Goal: Task Accomplishment & Management: Manage account settings

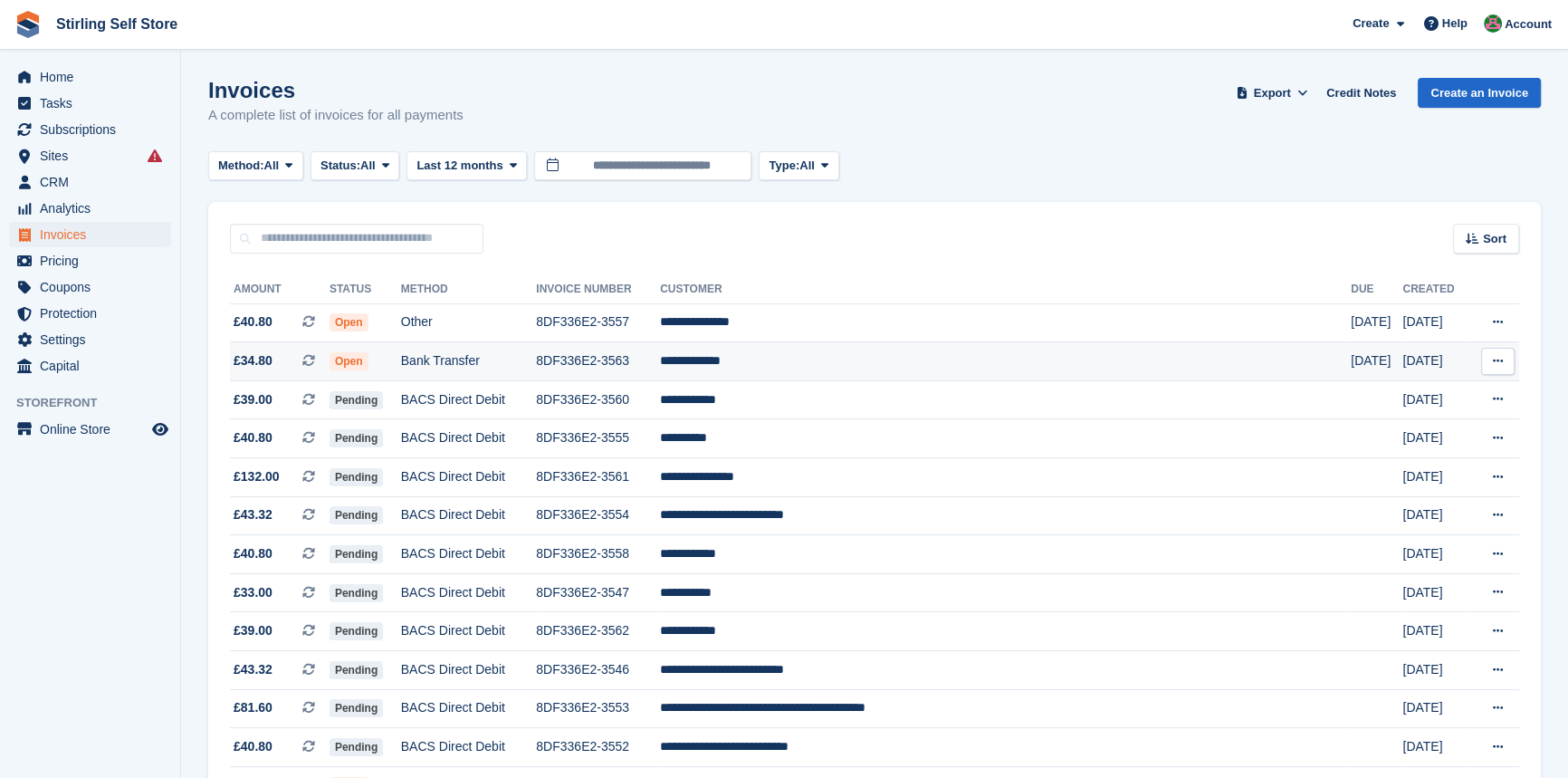
click at [824, 365] on td "**********" at bounding box center [1005, 362] width 691 height 39
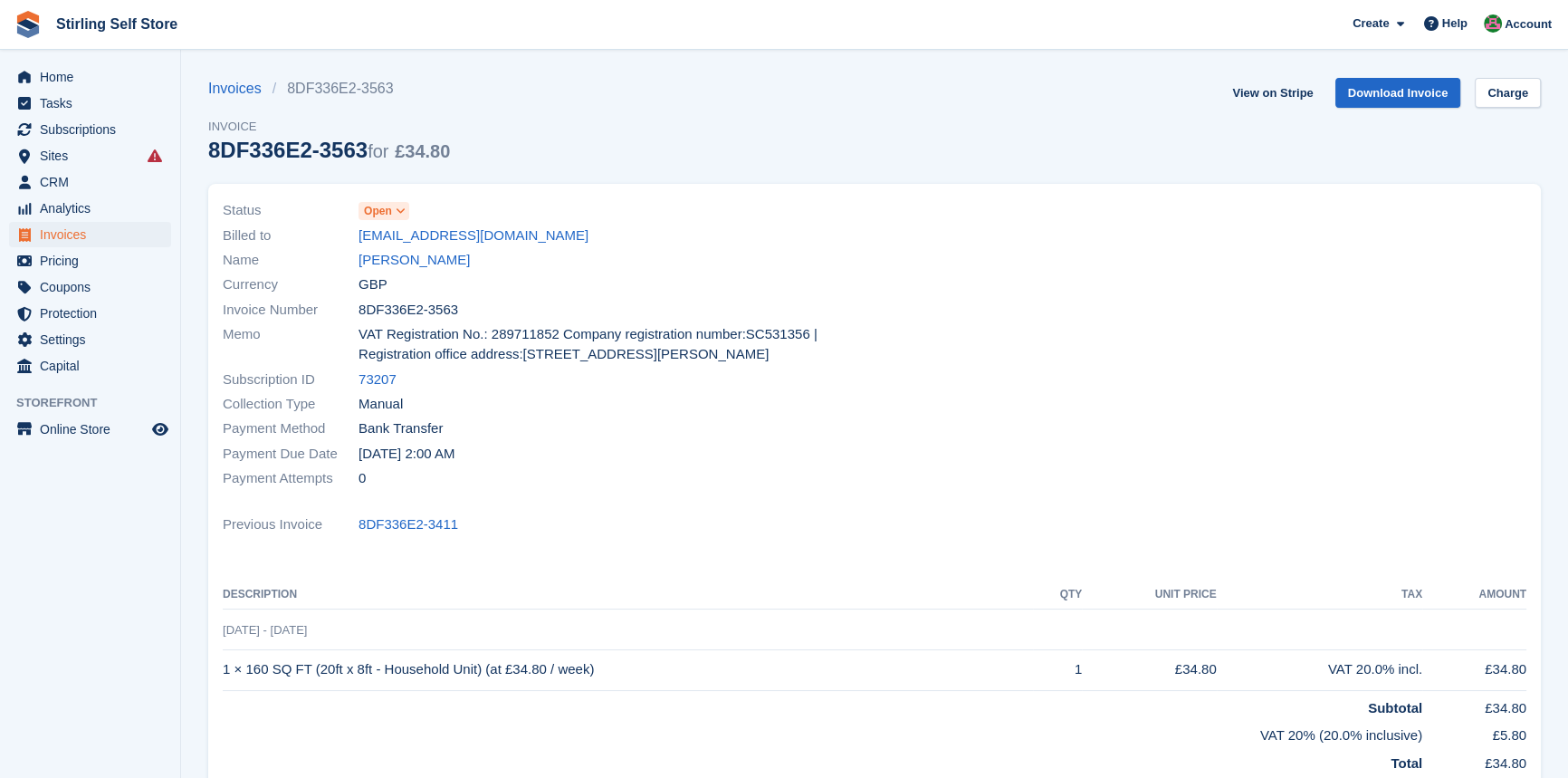
click at [400, 211] on icon at bounding box center [401, 210] width 10 height 11
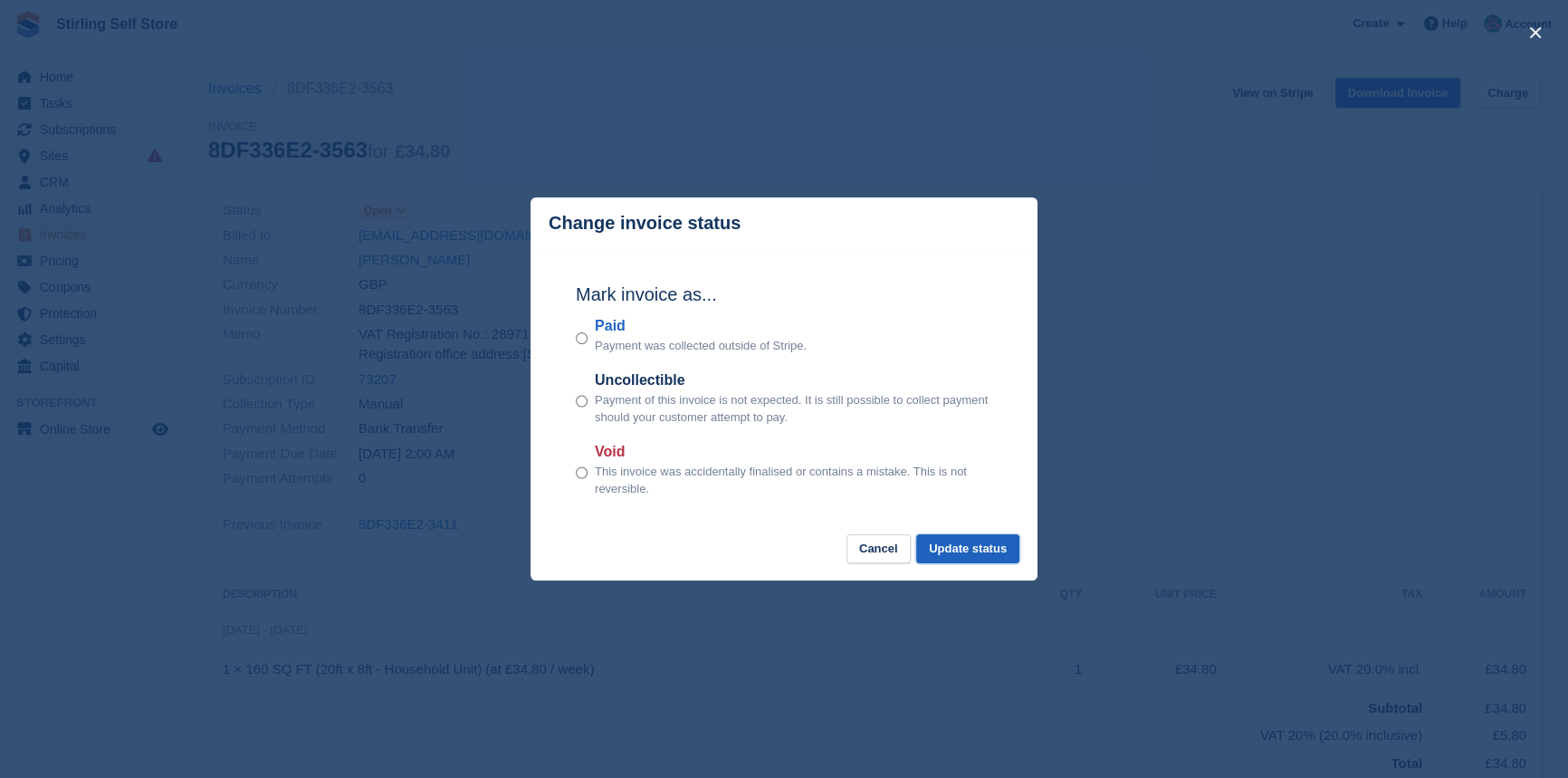
click at [958, 548] on button "Update status" at bounding box center [968, 549] width 104 height 30
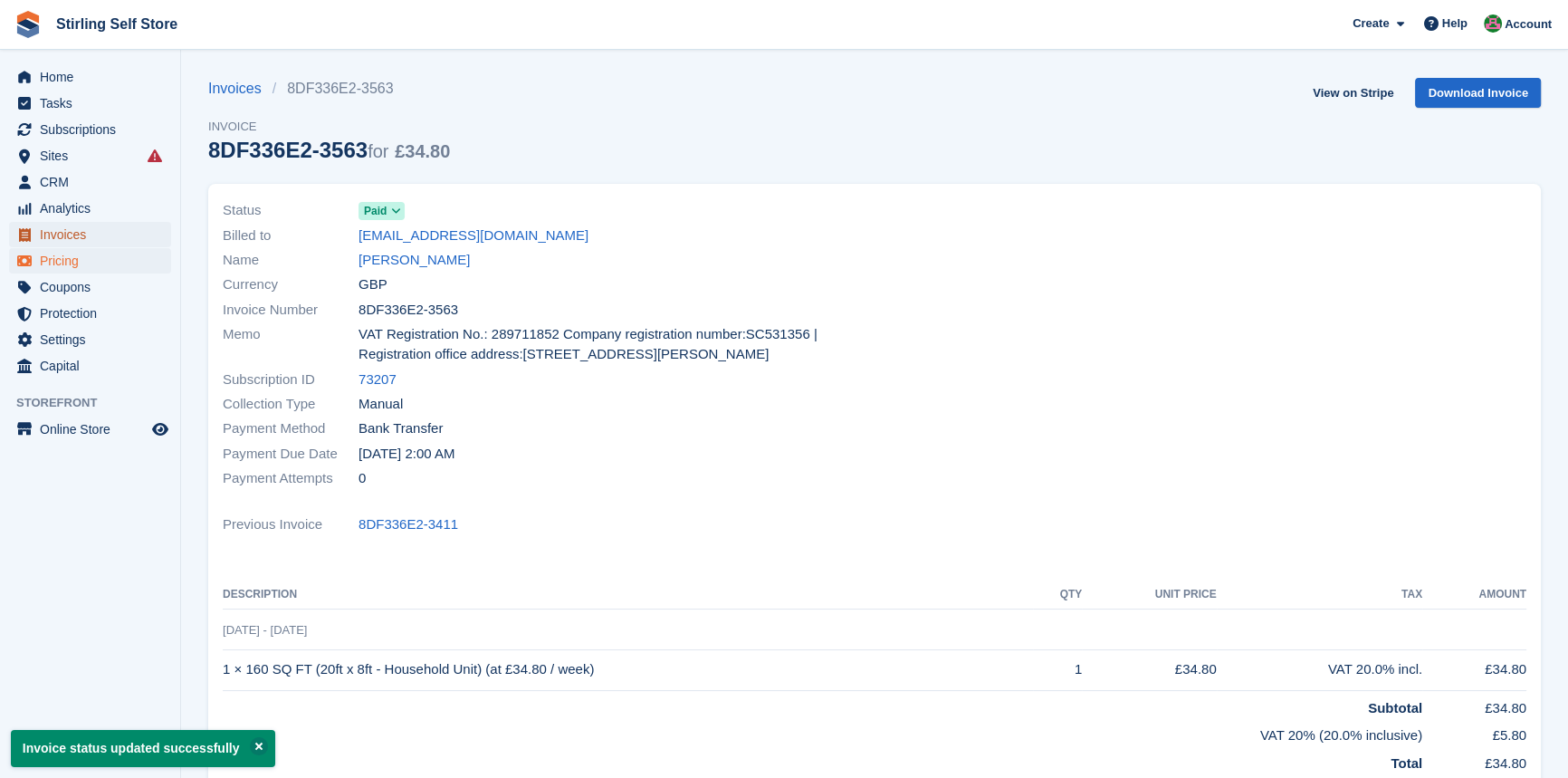
drag, startPoint x: 84, startPoint y: 237, endPoint x: 153, endPoint y: 248, distance: 69.9
click at [85, 237] on span "Invoices" at bounding box center [94, 235] width 109 height 25
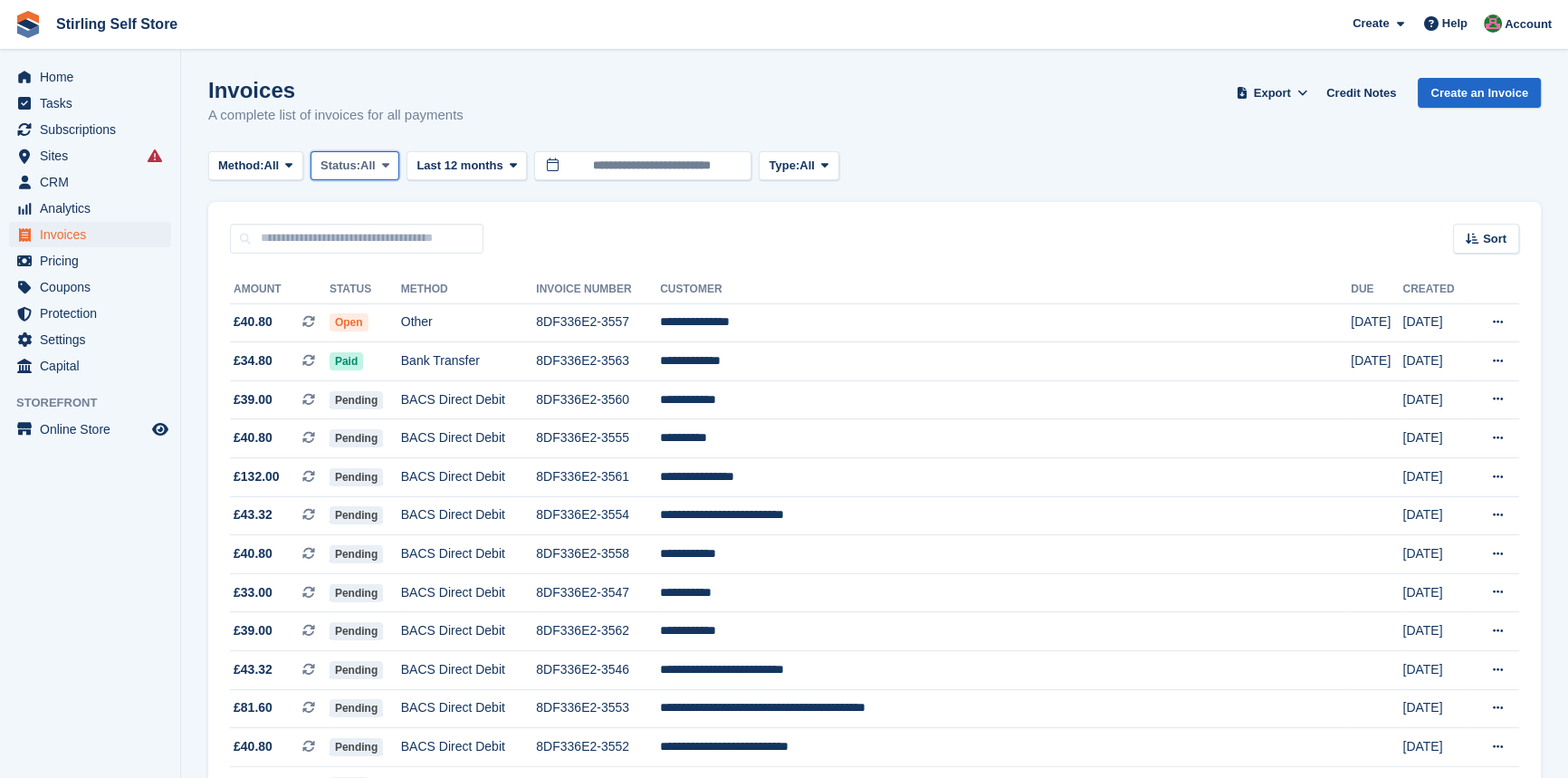
click at [389, 168] on icon at bounding box center [385, 165] width 7 height 12
click at [395, 315] on link "Open" at bounding box center [397, 305] width 157 height 32
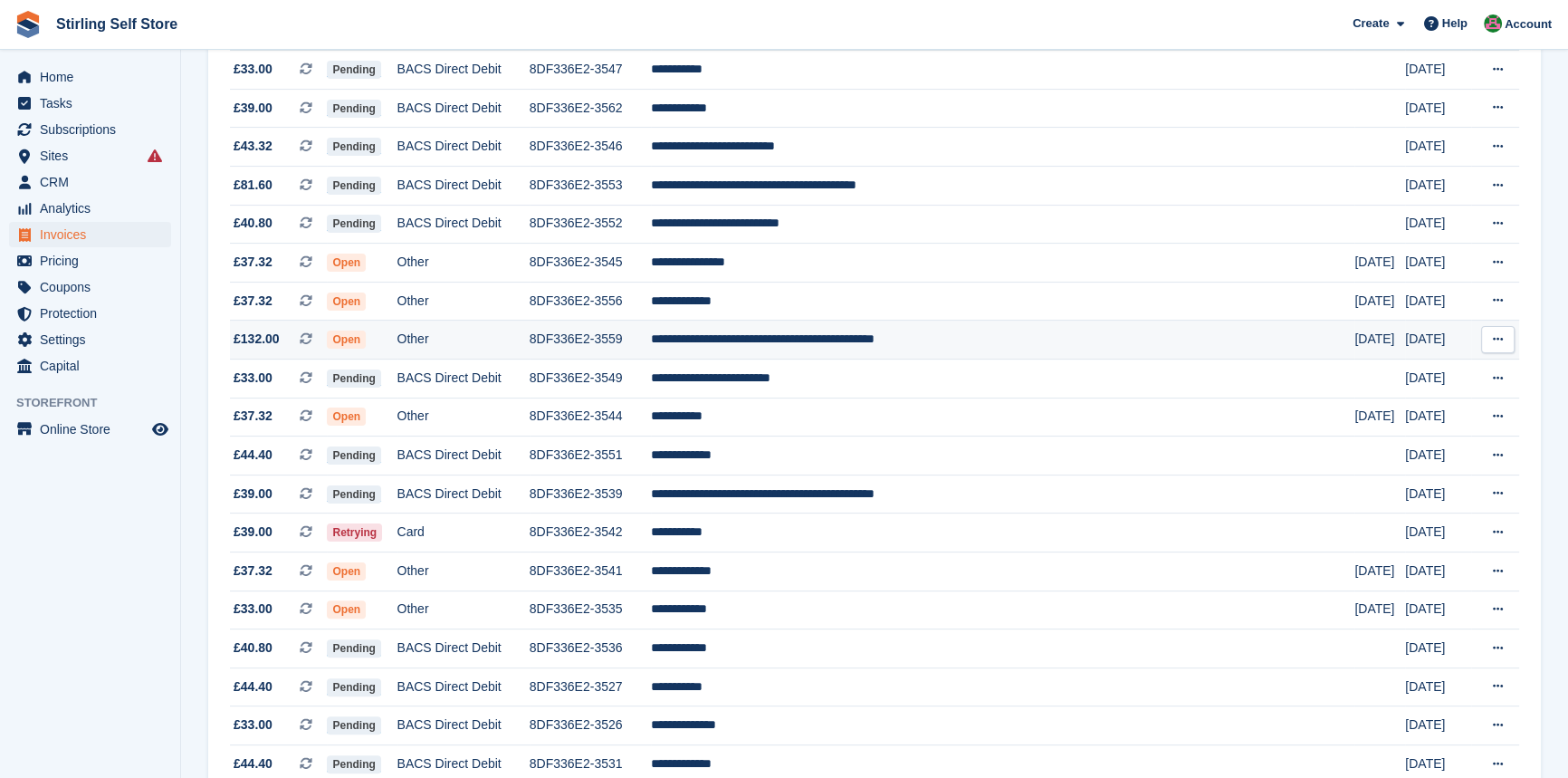
scroll to position [494, 0]
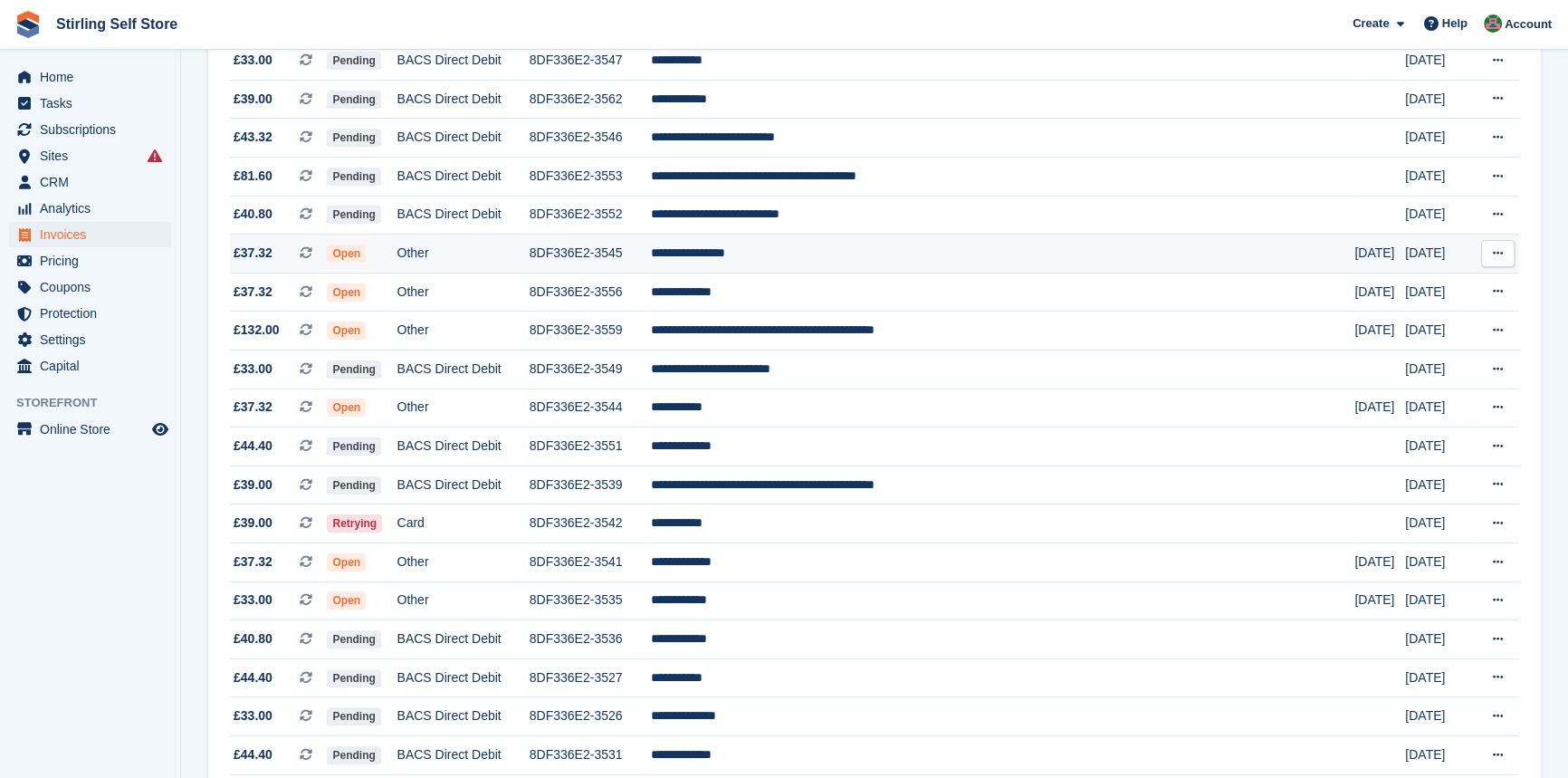
click at [823, 263] on td "**********" at bounding box center [1003, 254] width 705 height 39
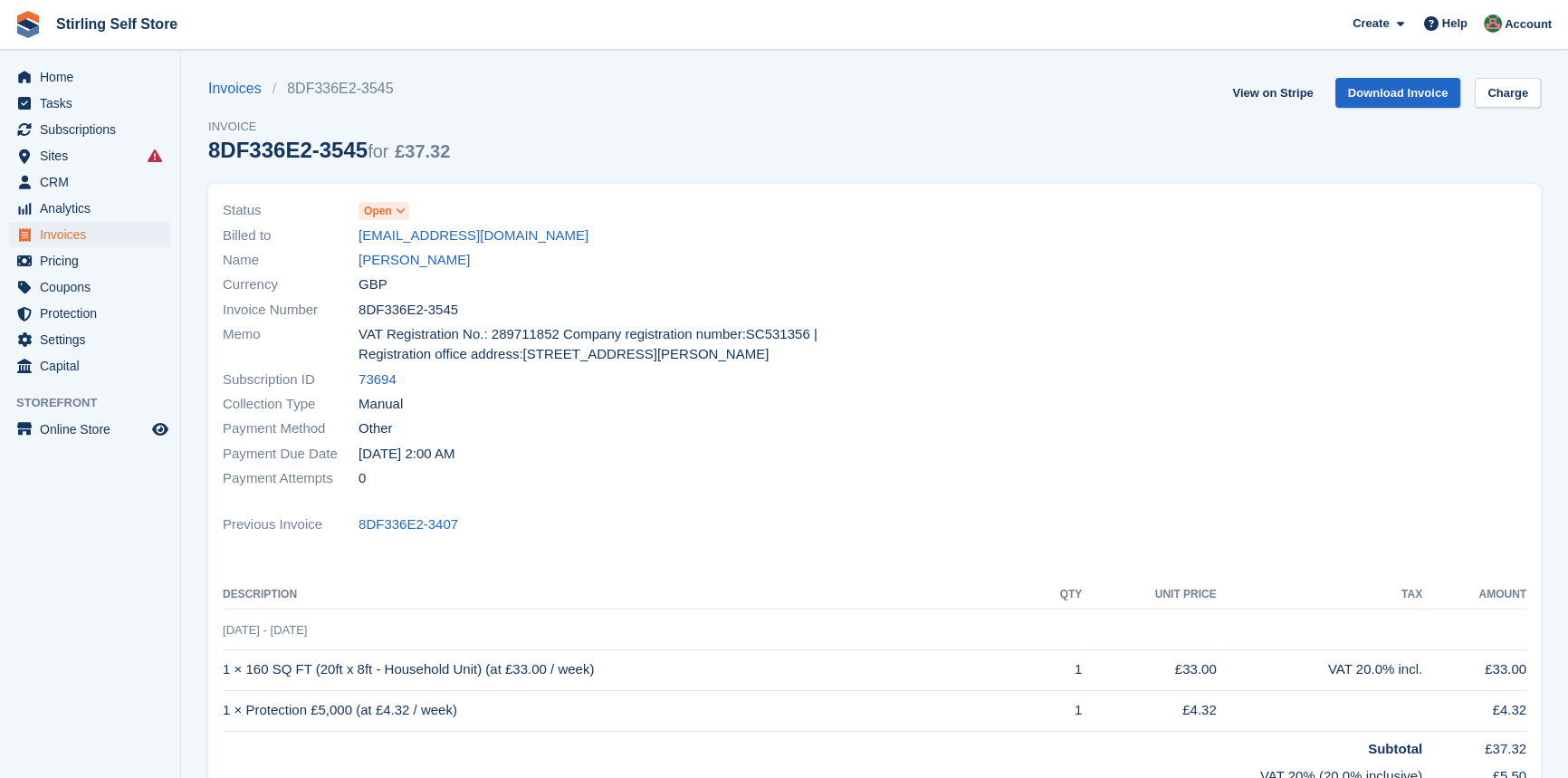
click at [400, 207] on icon at bounding box center [401, 210] width 10 height 11
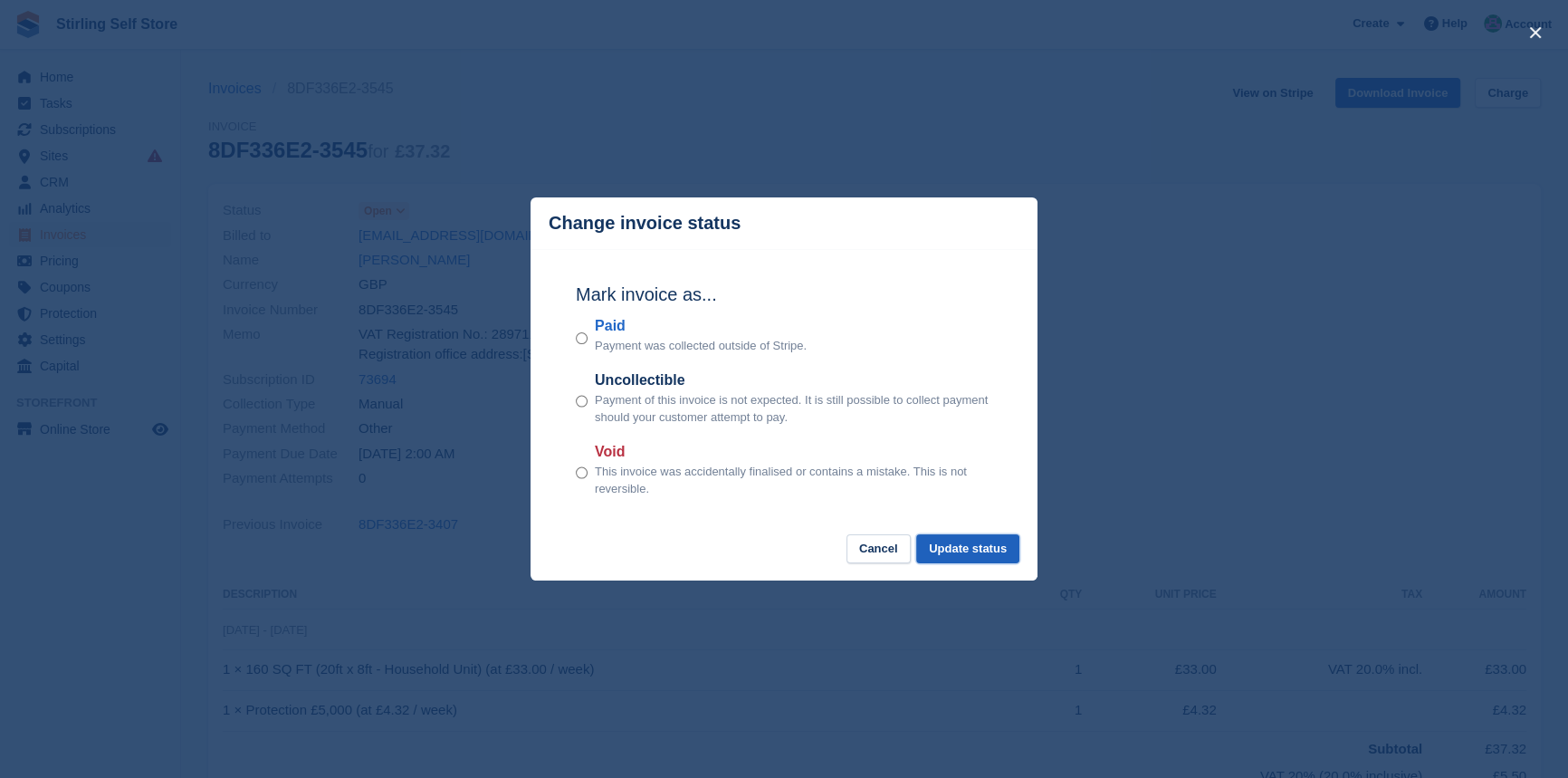
click at [977, 546] on button "Update status" at bounding box center [968, 549] width 104 height 30
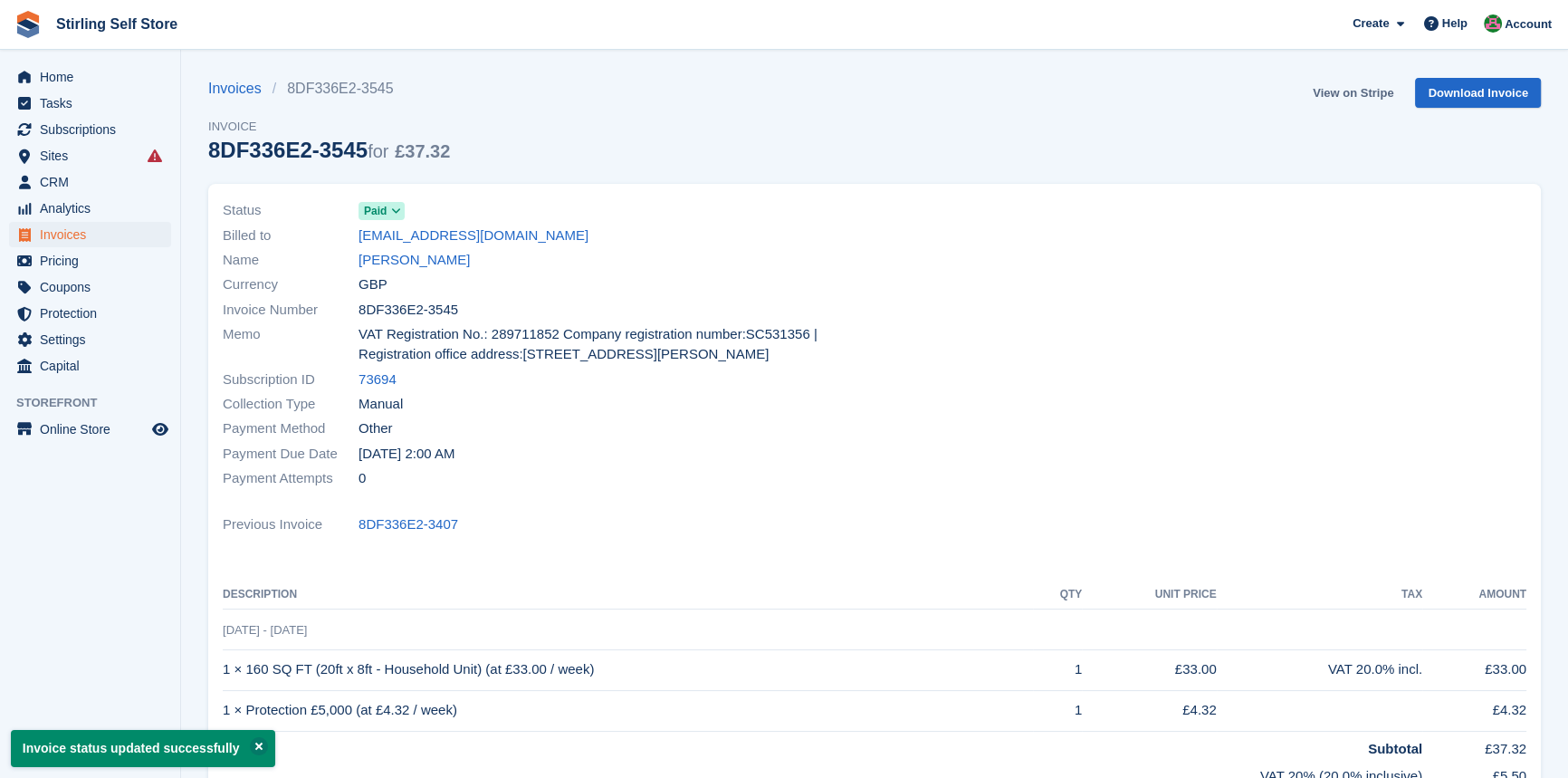
click at [1341, 84] on link "View on Stripe" at bounding box center [1353, 93] width 95 height 30
click at [418, 261] on link "Linsey Galbraith" at bounding box center [414, 260] width 111 height 21
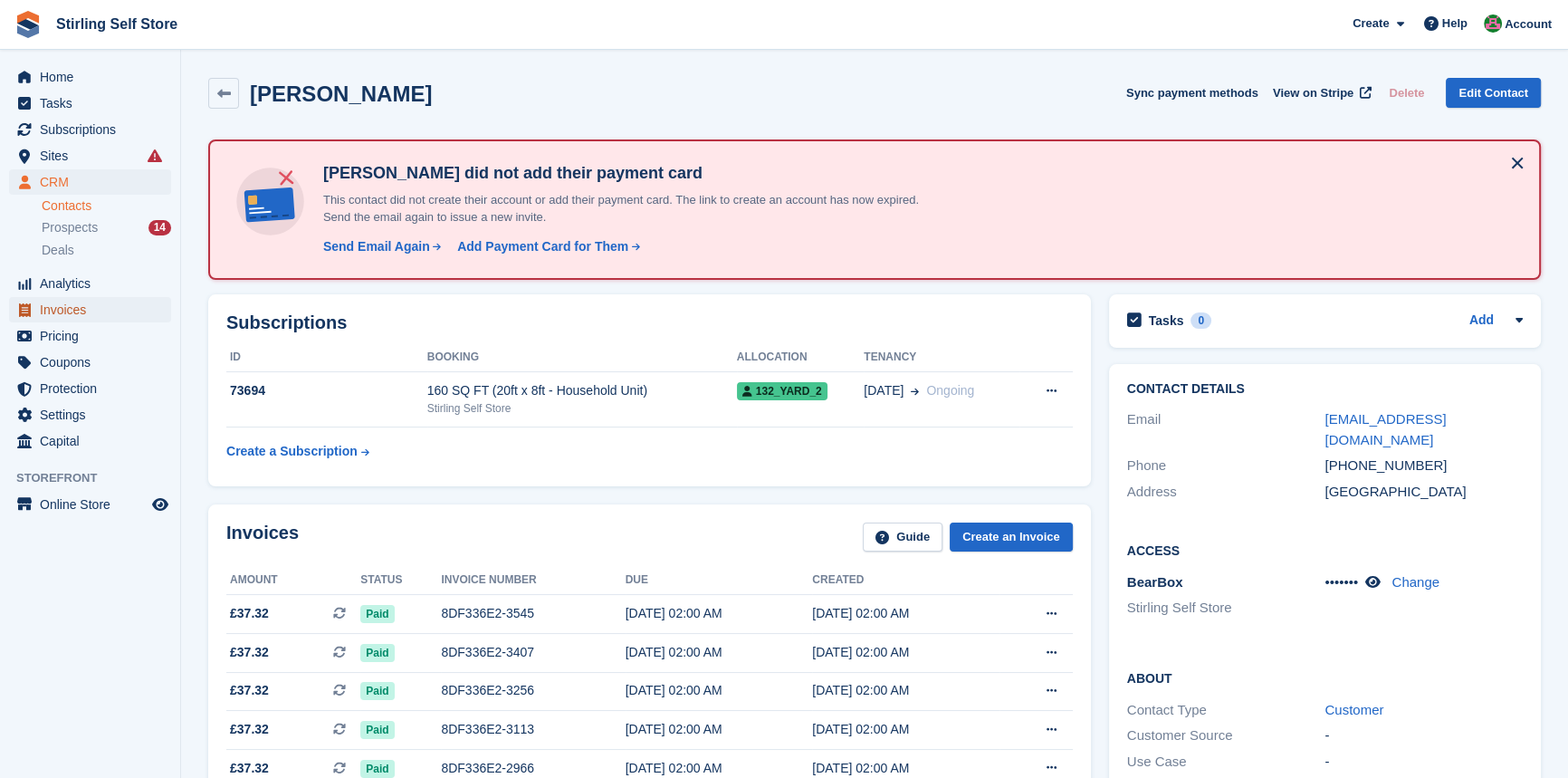
click at [99, 311] on span "Invoices" at bounding box center [94, 310] width 109 height 25
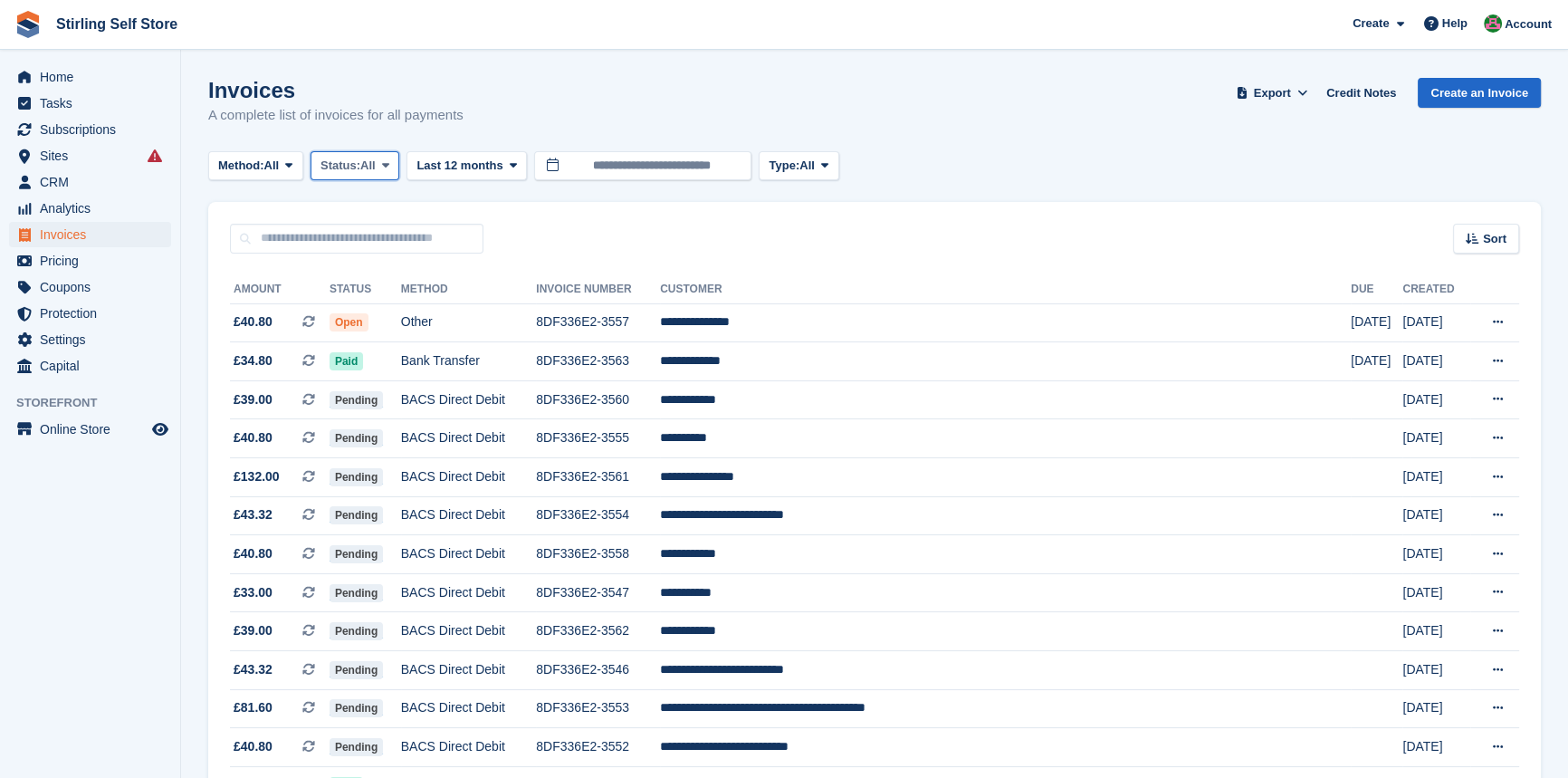
drag, startPoint x: 391, startPoint y: 163, endPoint x: 393, endPoint y: 172, distance: 9.2
click at [389, 164] on icon at bounding box center [385, 165] width 7 height 12
click at [405, 306] on link "Open" at bounding box center [397, 305] width 157 height 32
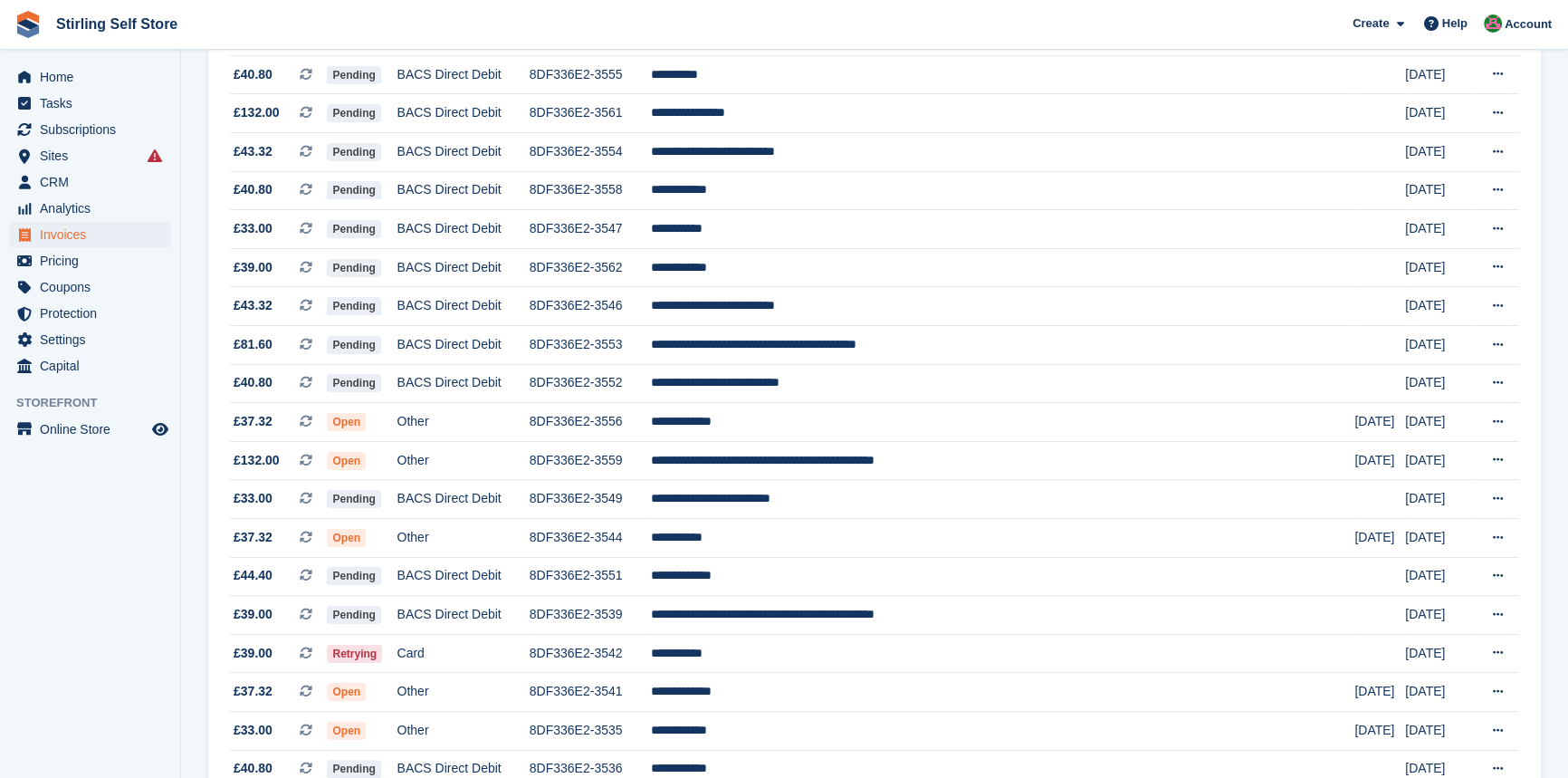
scroll to position [328, 0]
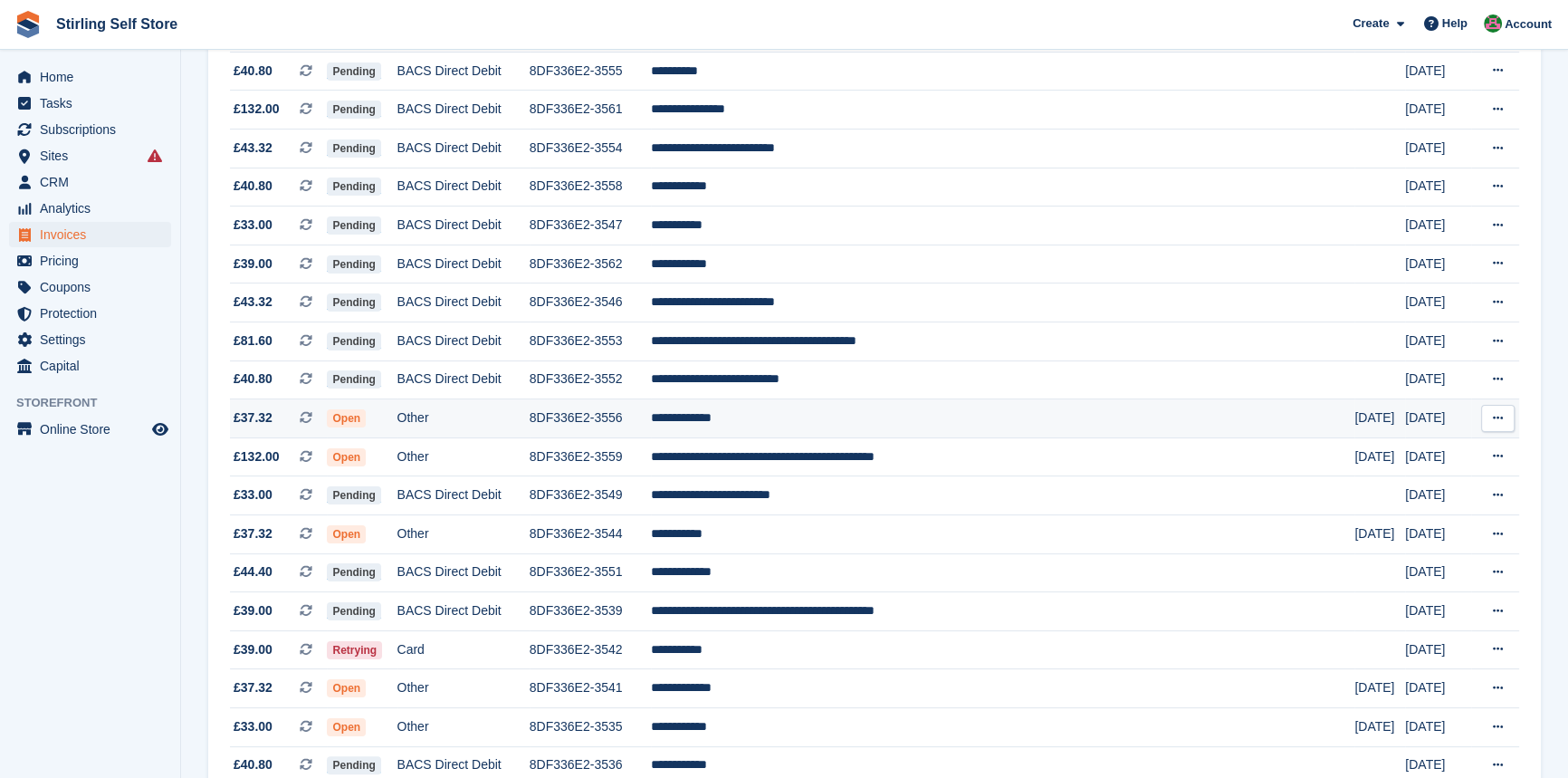
click at [802, 423] on td "**********" at bounding box center [1003, 419] width 705 height 39
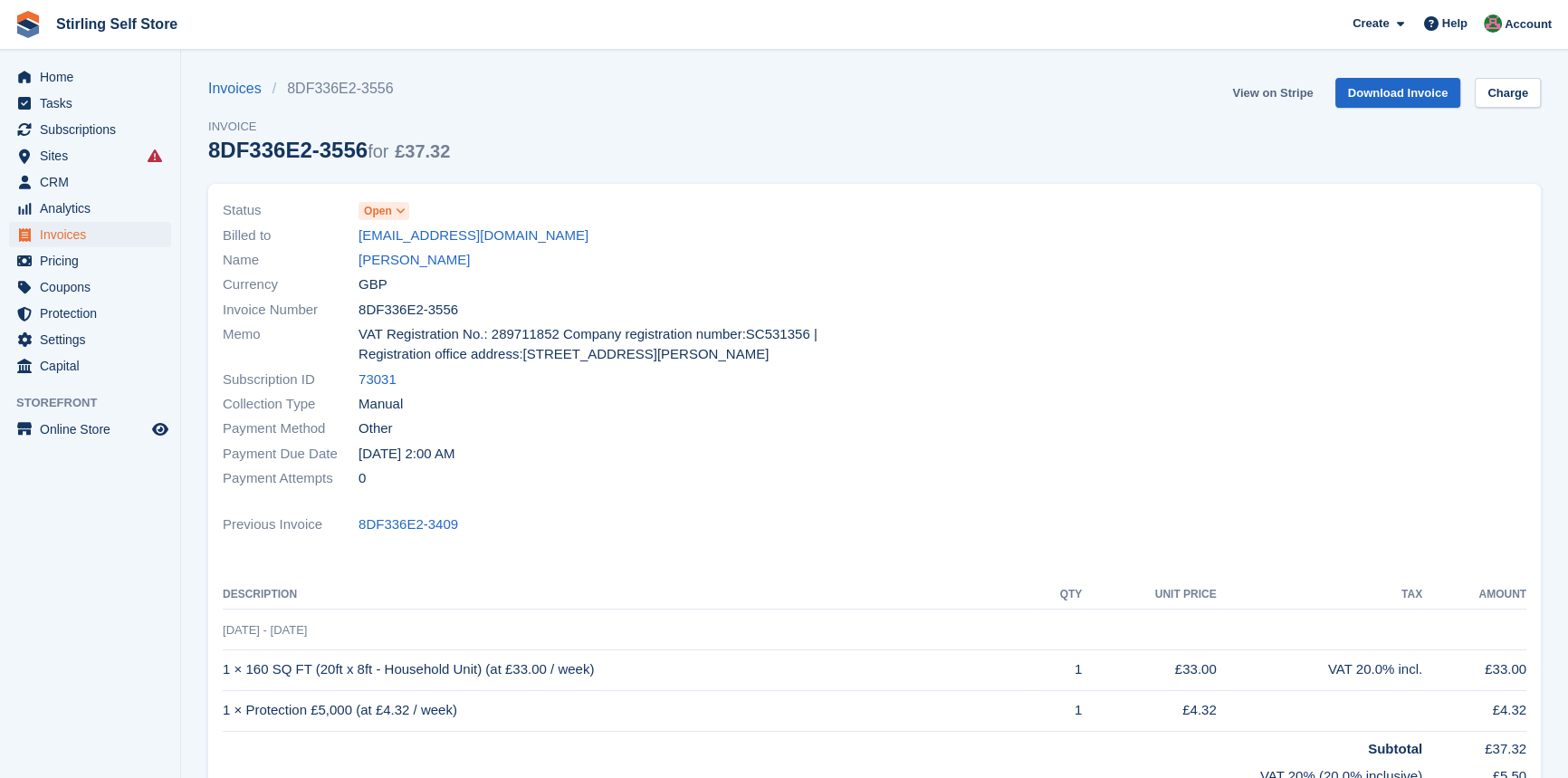
click at [1272, 86] on link "View on Stripe" at bounding box center [1272, 93] width 95 height 30
click at [100, 238] on span "Invoices" at bounding box center [94, 235] width 109 height 25
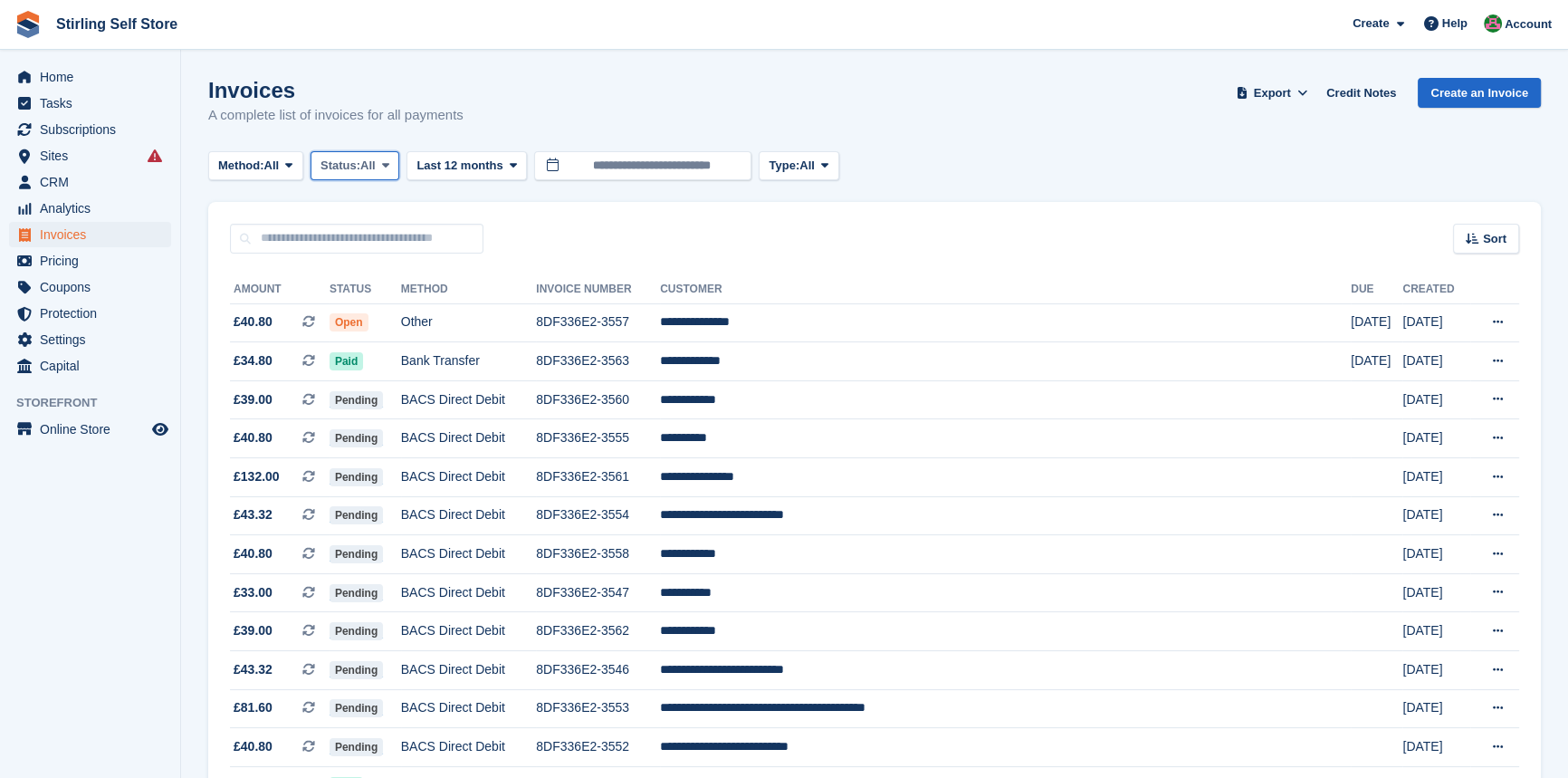
click at [385, 166] on span at bounding box center [385, 165] width 15 height 15
click at [389, 313] on link "Open" at bounding box center [397, 305] width 157 height 32
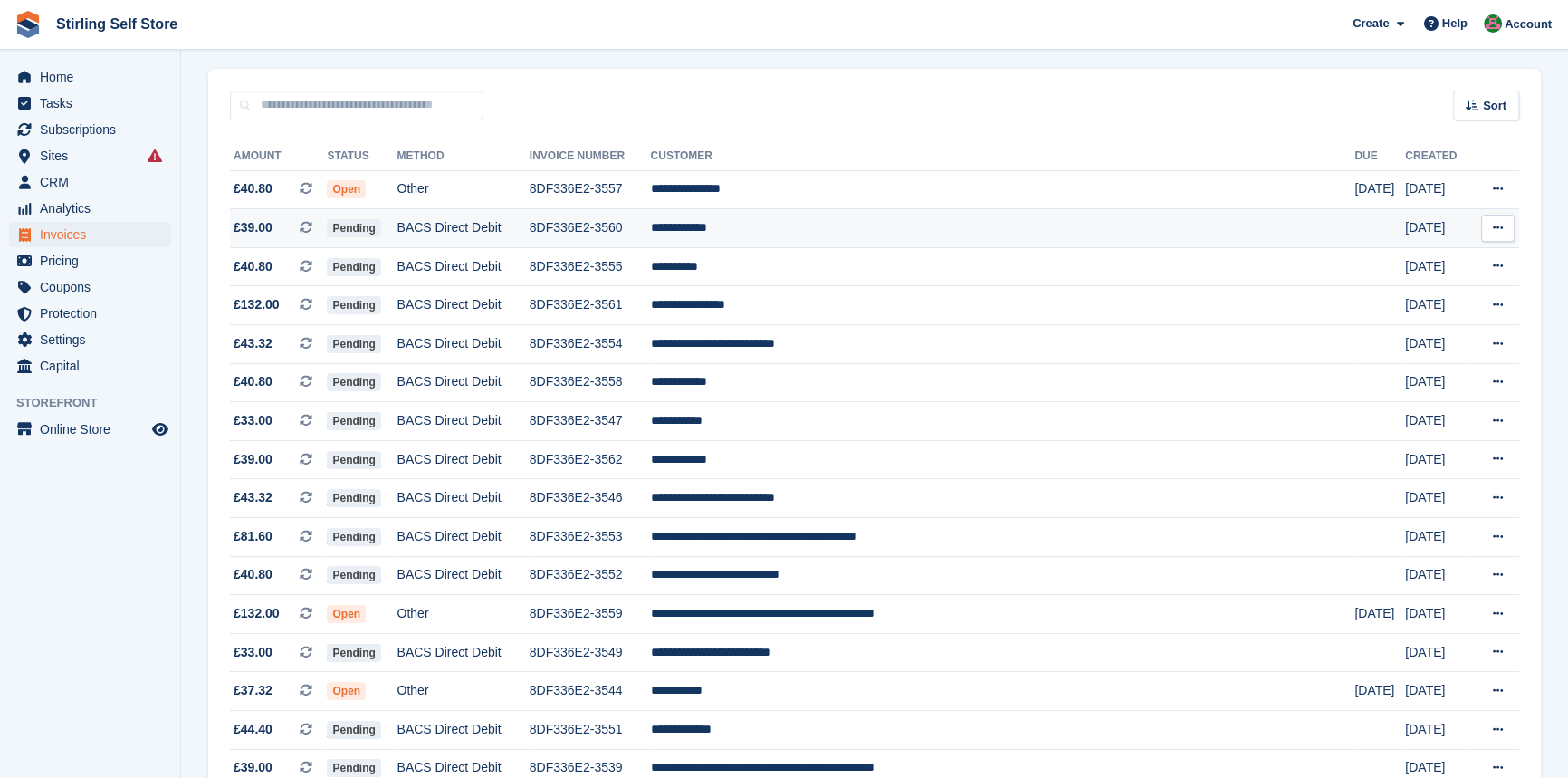
scroll to position [411, 0]
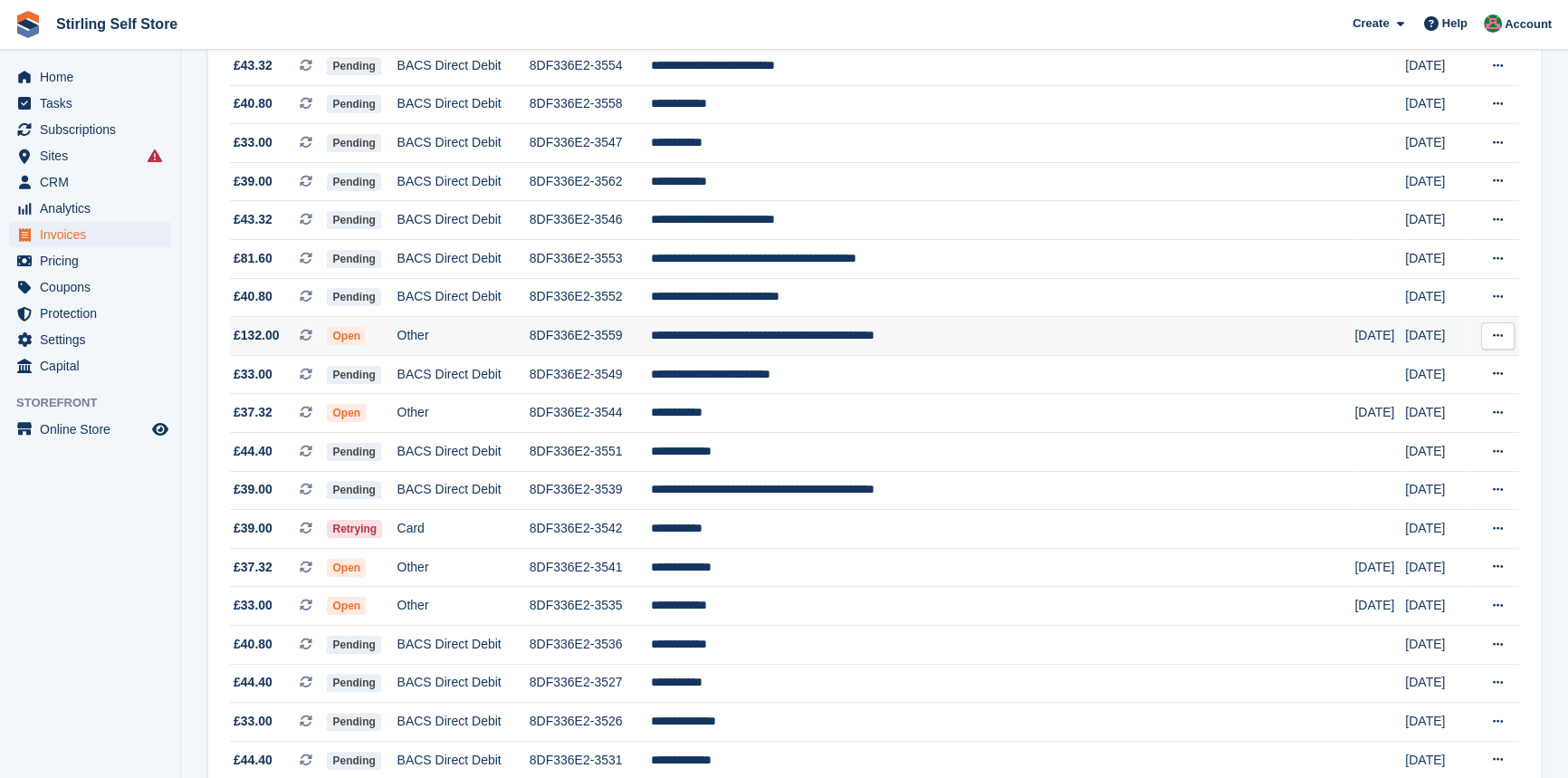
click at [827, 347] on td "**********" at bounding box center [1003, 336] width 705 height 39
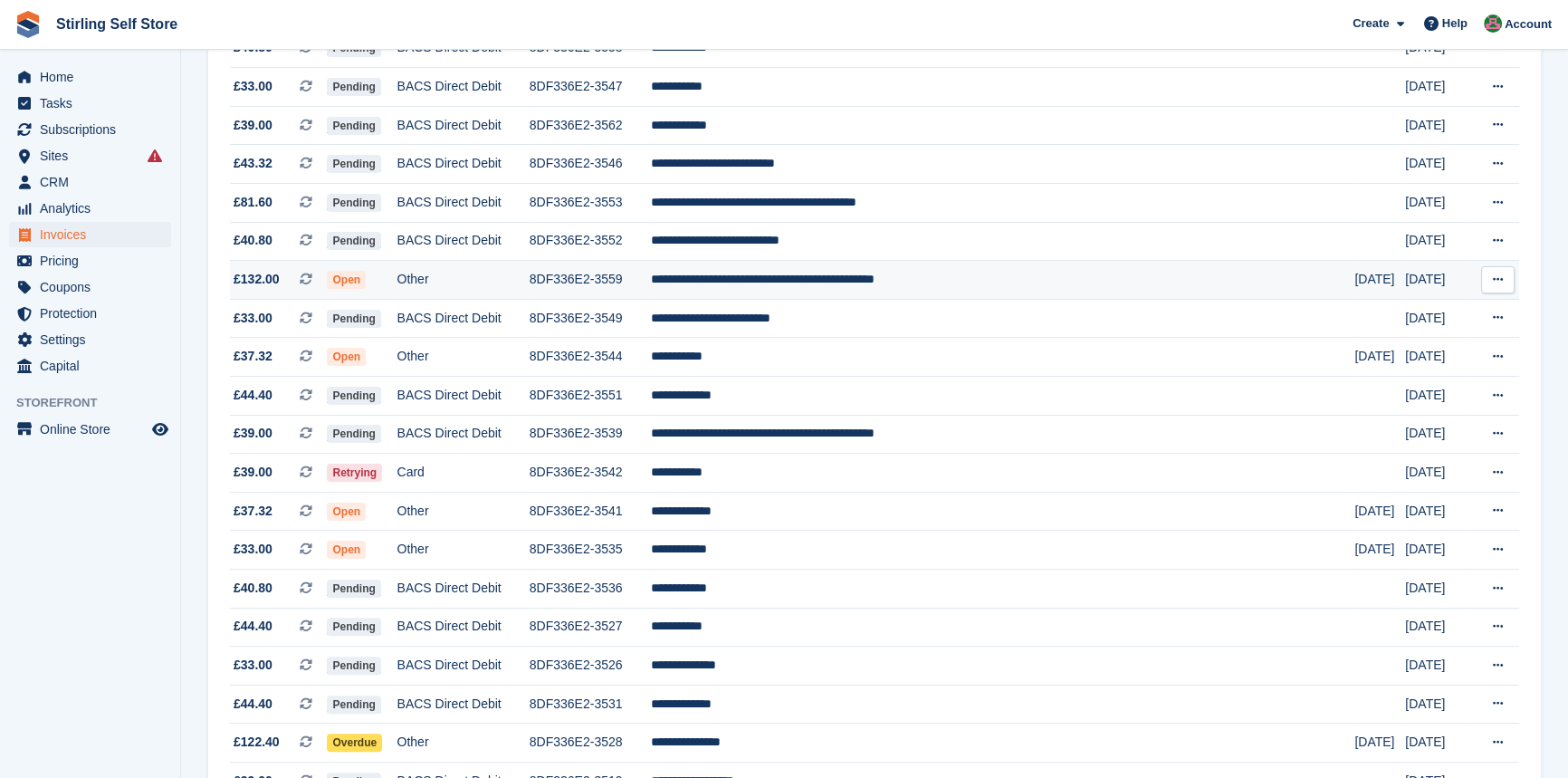
scroll to position [494, 0]
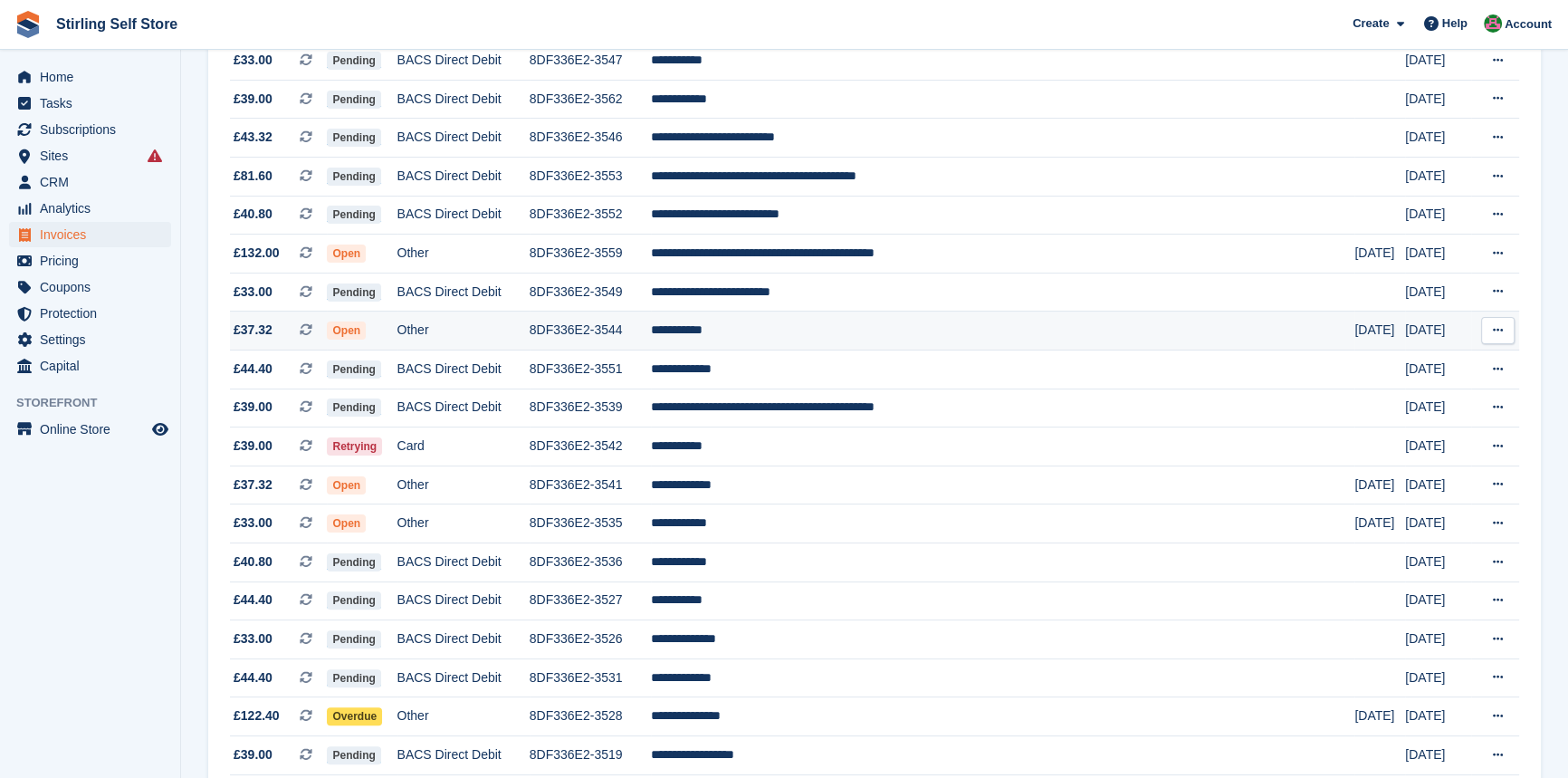
click at [796, 340] on td "**********" at bounding box center [1003, 331] width 705 height 39
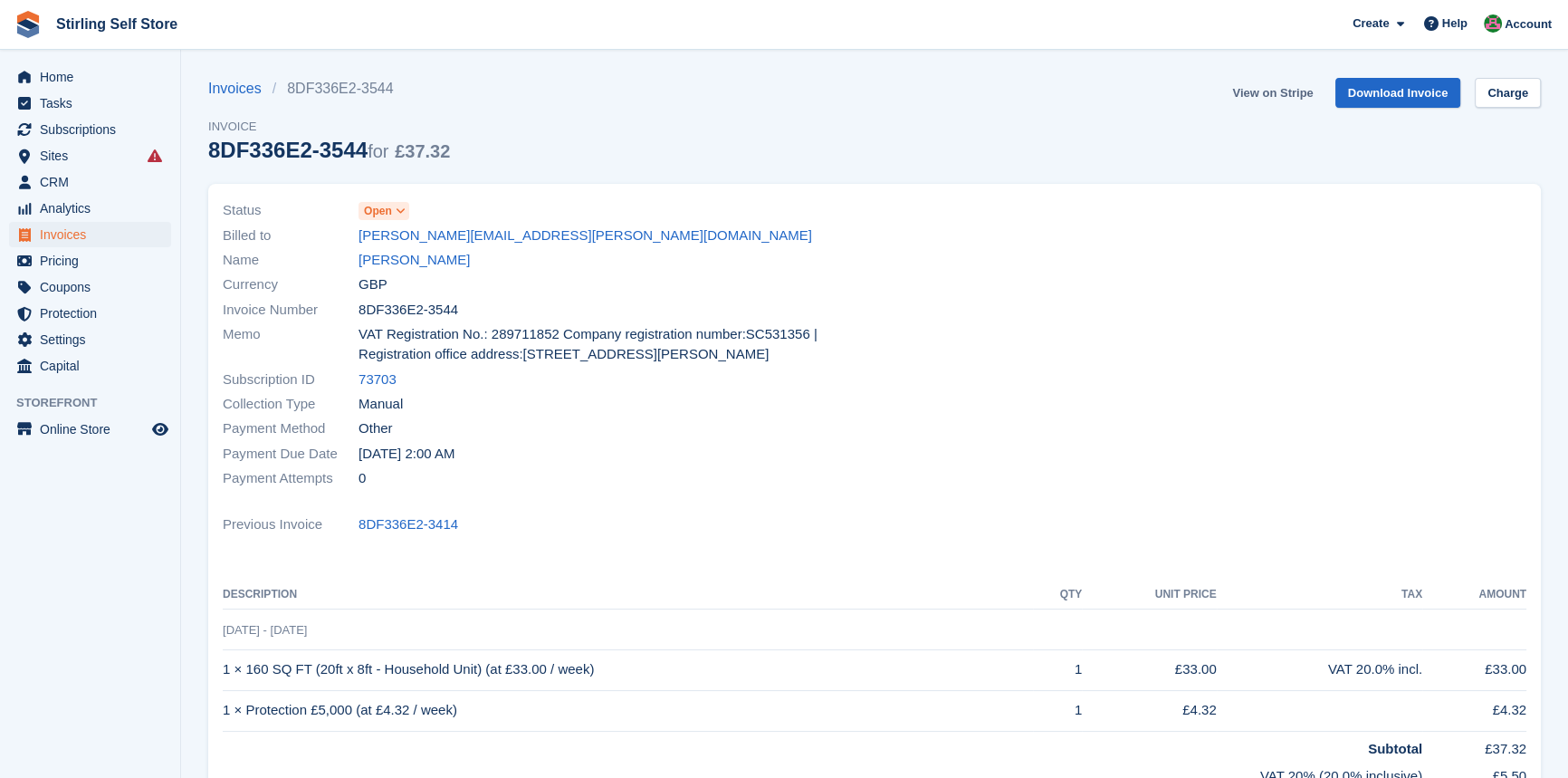
click at [1266, 95] on link "View on Stripe" at bounding box center [1272, 93] width 95 height 30
click at [117, 238] on span "Invoices" at bounding box center [94, 235] width 109 height 25
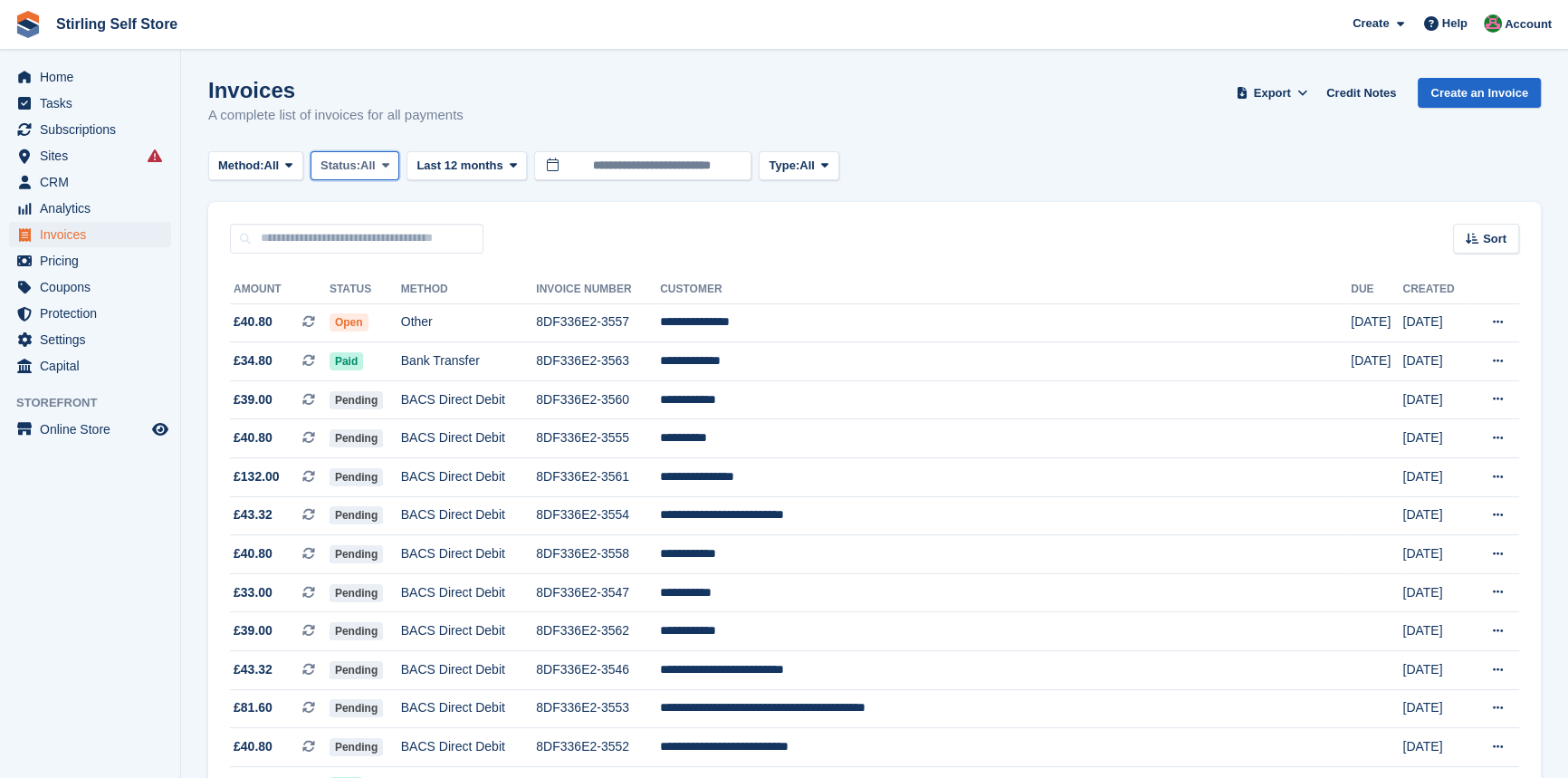
click at [388, 173] on button "Status: All" at bounding box center [355, 166] width 89 height 30
click at [380, 308] on link "Open" at bounding box center [397, 305] width 157 height 32
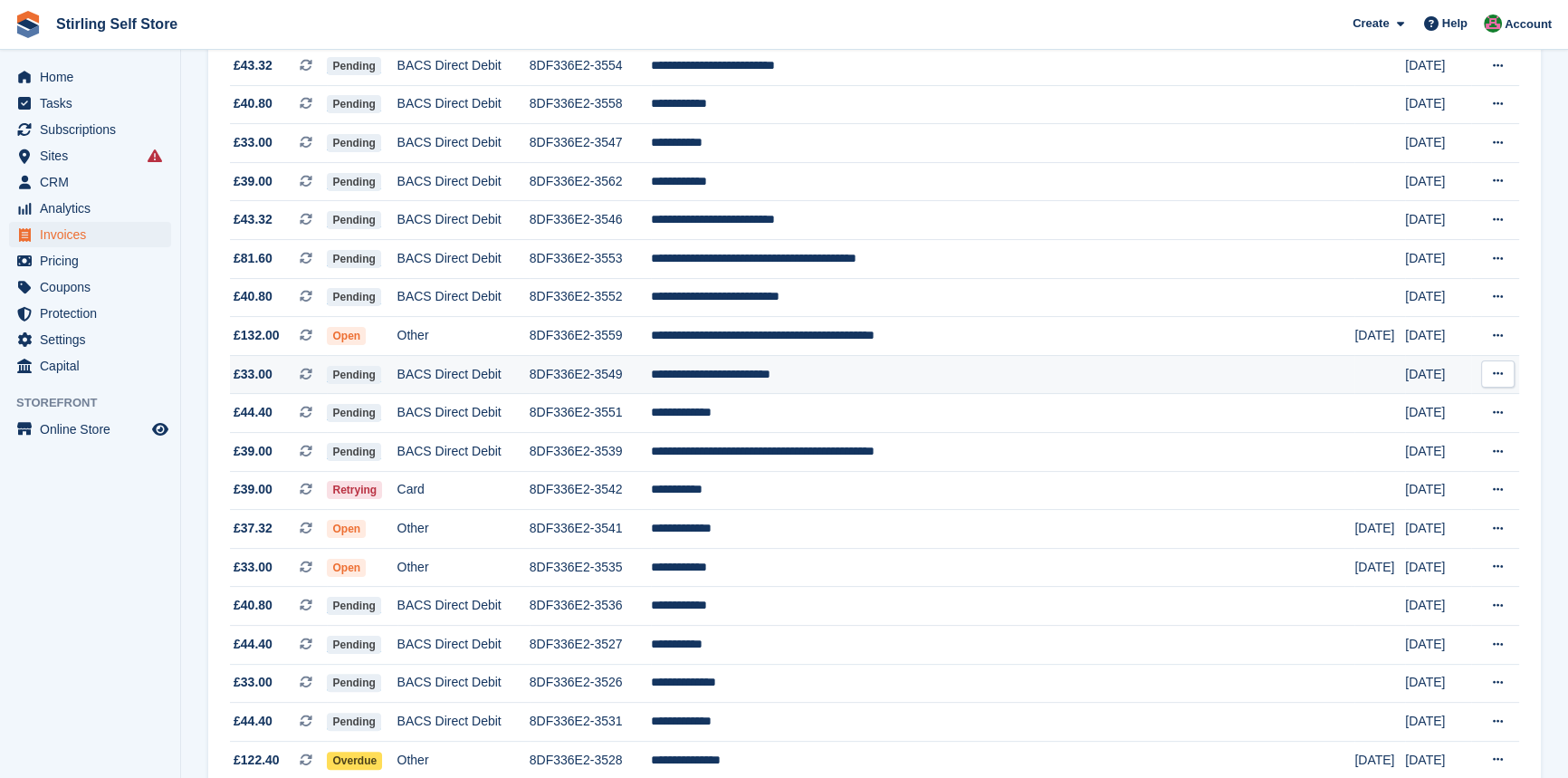
scroll to position [576, 0]
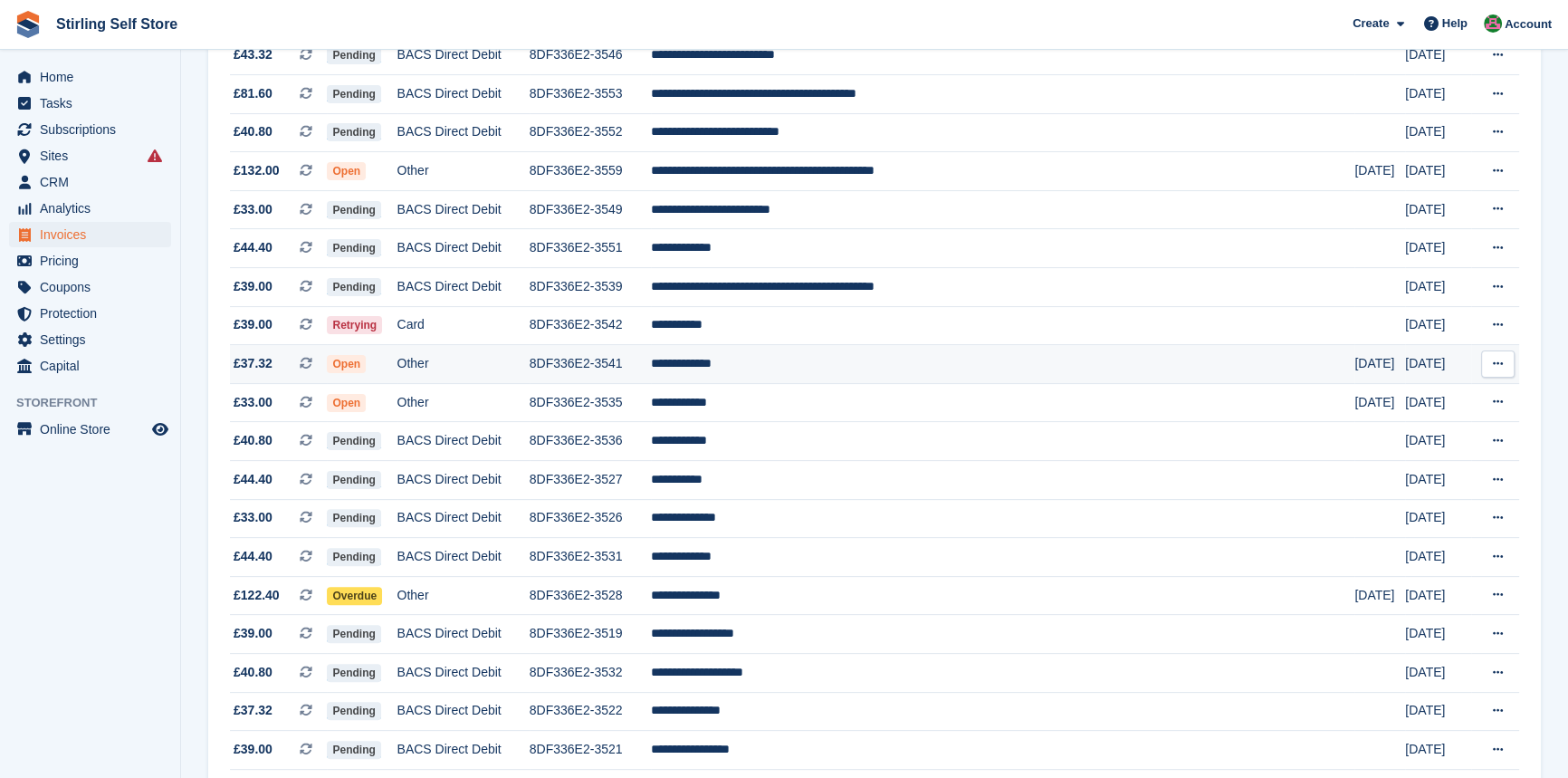
click at [792, 375] on td "**********" at bounding box center [1003, 365] width 705 height 39
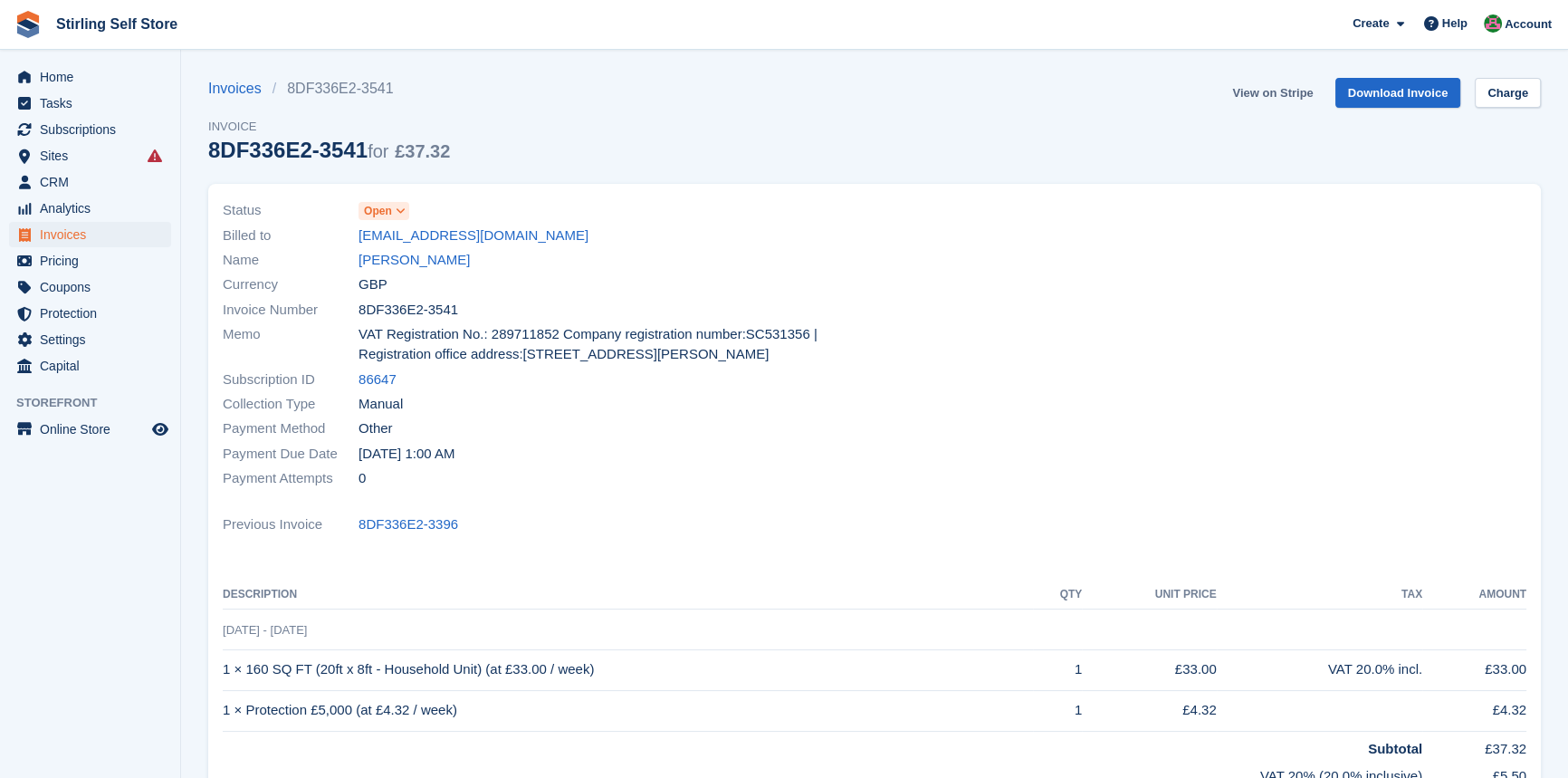
click at [1257, 91] on link "View on Stripe" at bounding box center [1272, 93] width 95 height 30
click at [99, 231] on span "Invoices" at bounding box center [94, 235] width 109 height 25
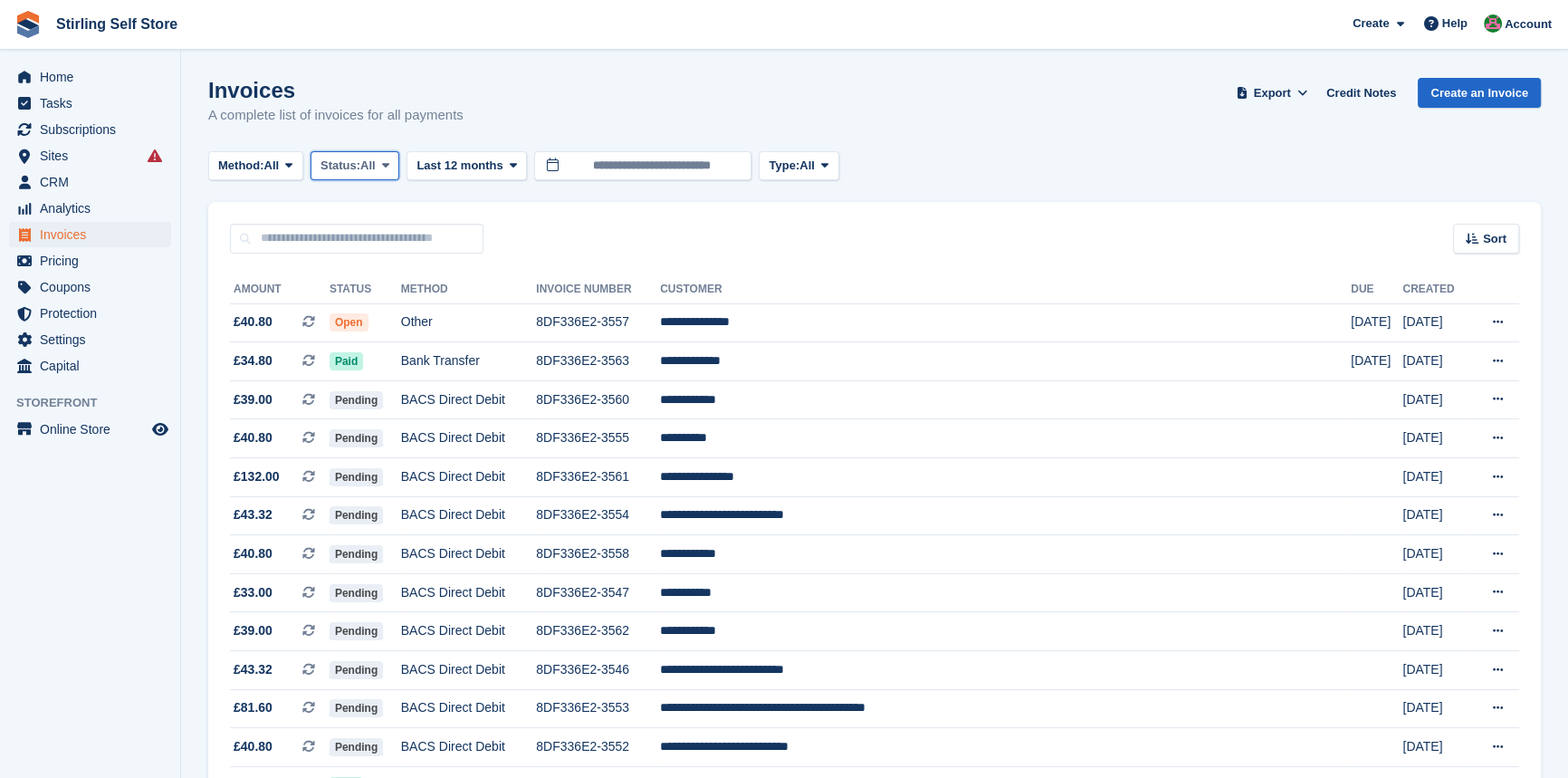
click at [389, 162] on icon at bounding box center [385, 165] width 7 height 12
click at [398, 309] on link "Open" at bounding box center [397, 305] width 157 height 32
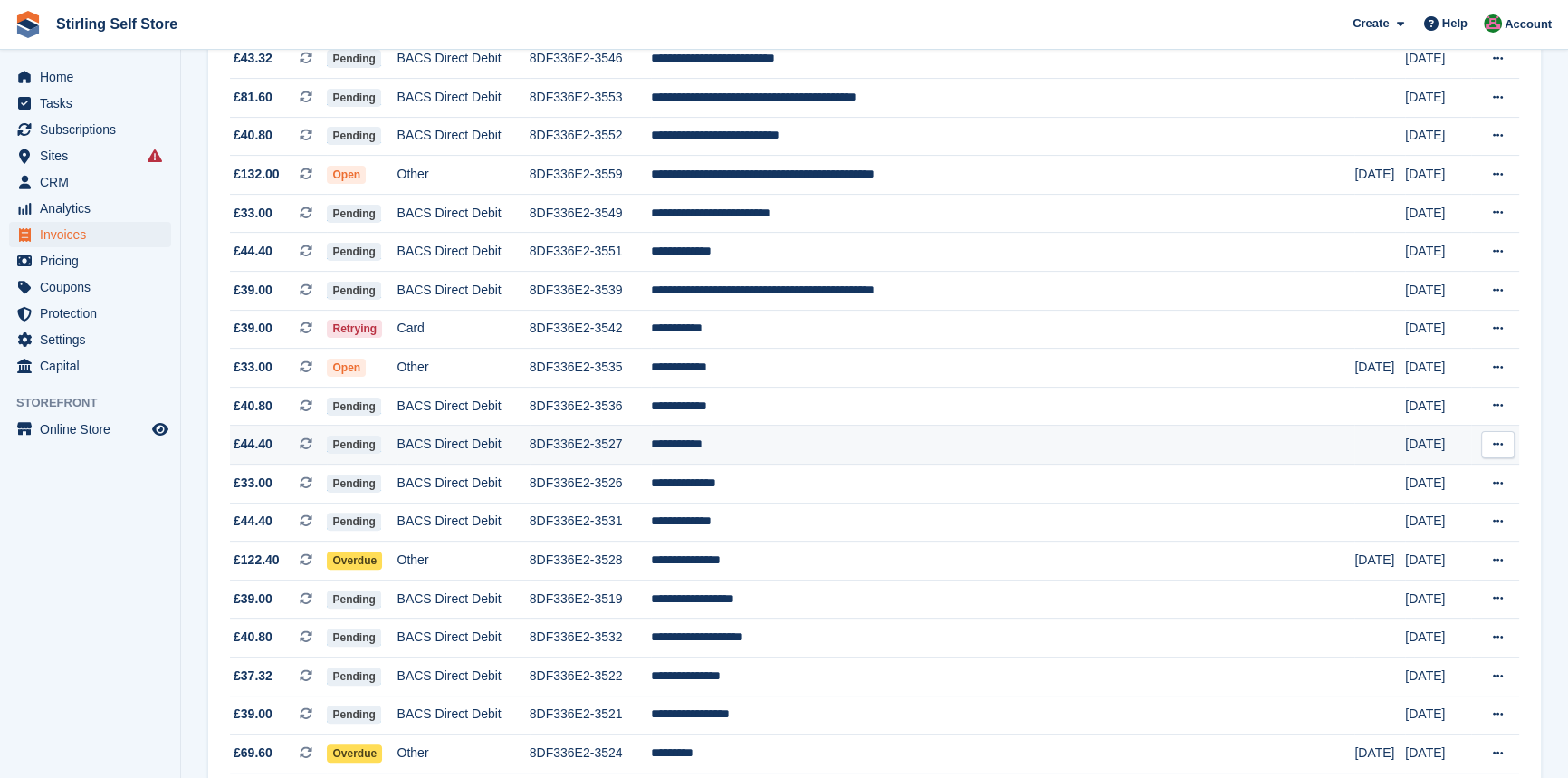
scroll to position [576, 0]
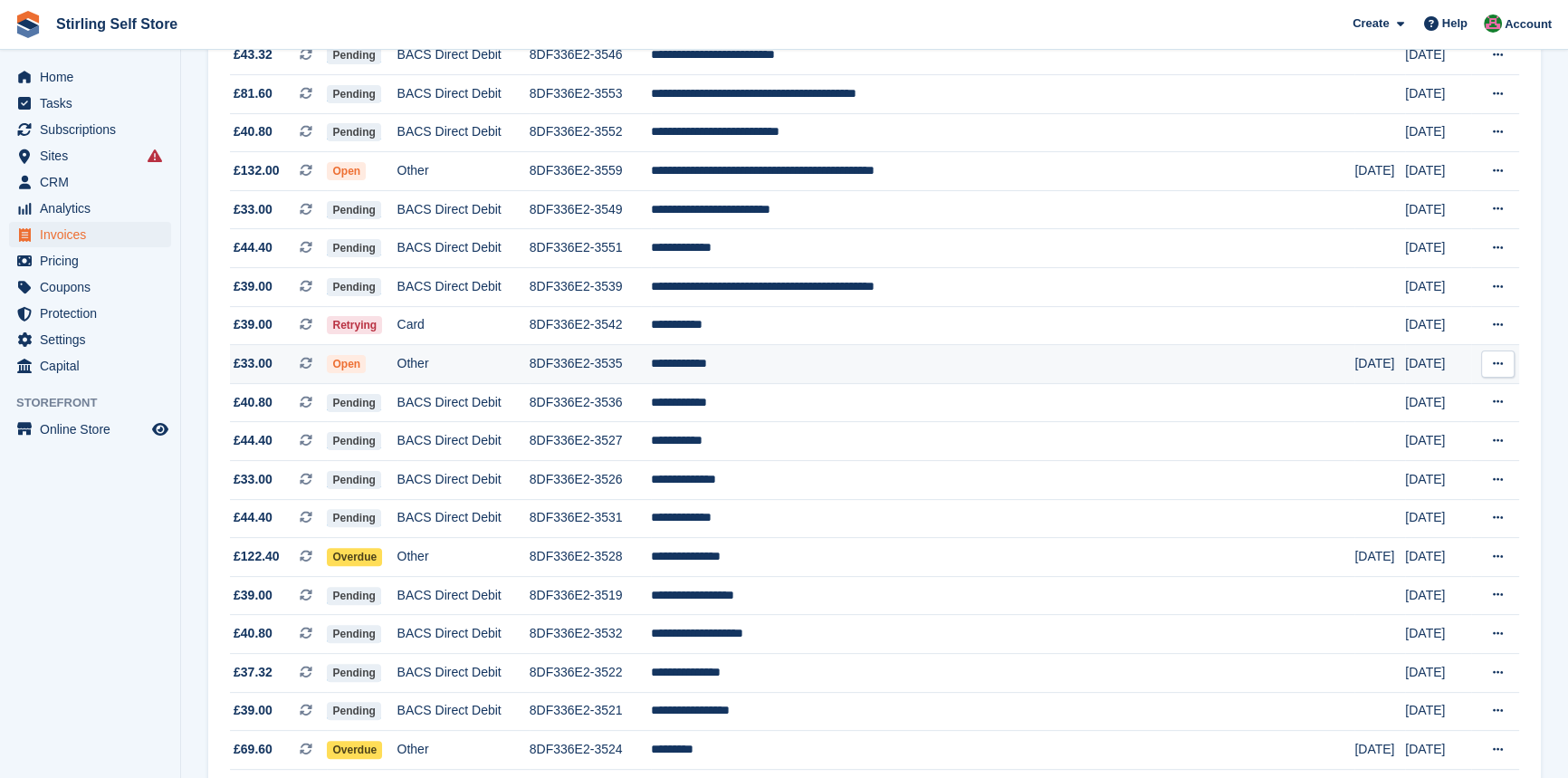
click at [806, 370] on td "**********" at bounding box center [1003, 365] width 705 height 39
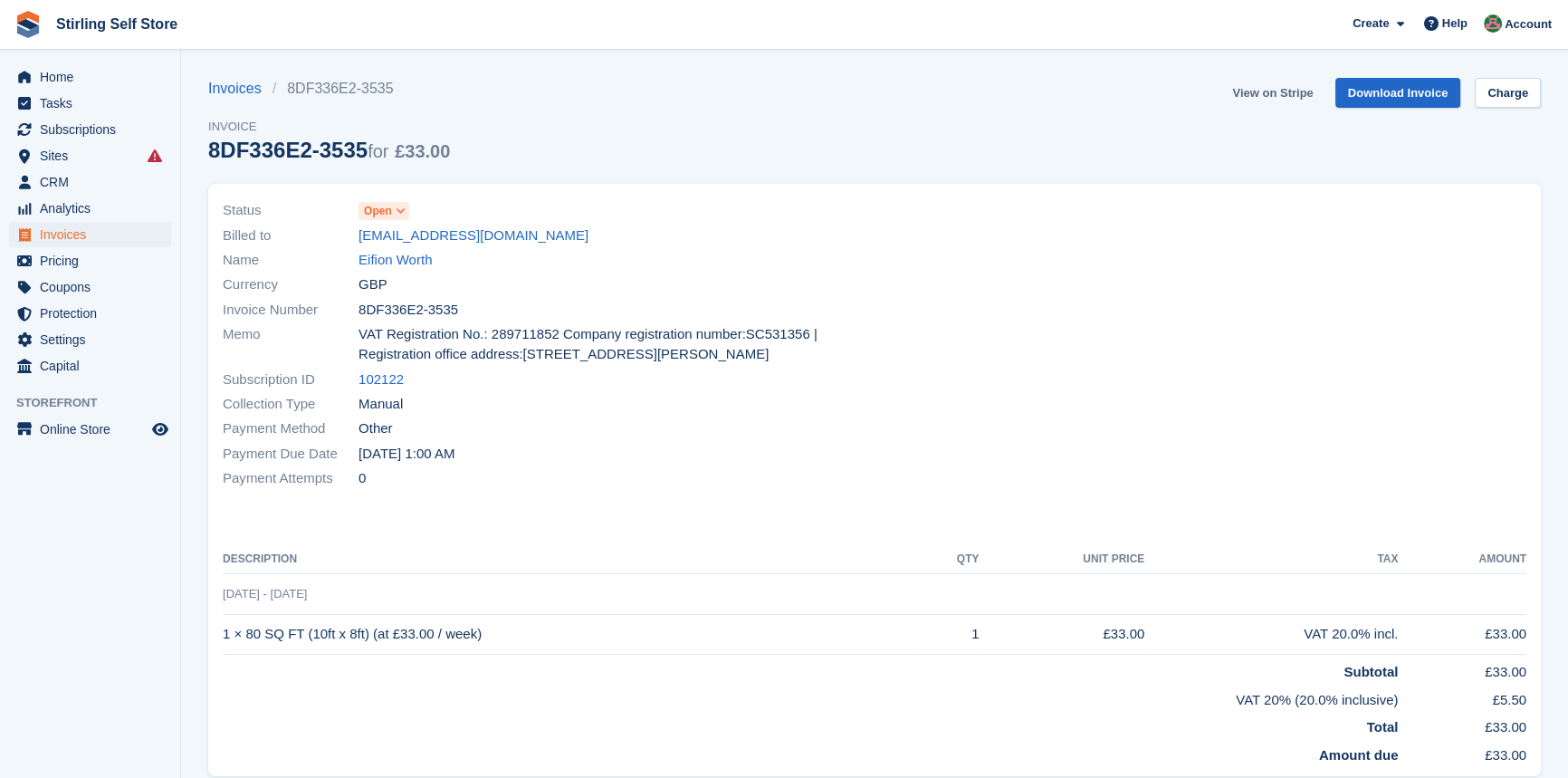
click at [1277, 92] on link "View on Stripe" at bounding box center [1272, 93] width 95 height 30
click at [104, 236] on span "Invoices" at bounding box center [94, 235] width 109 height 25
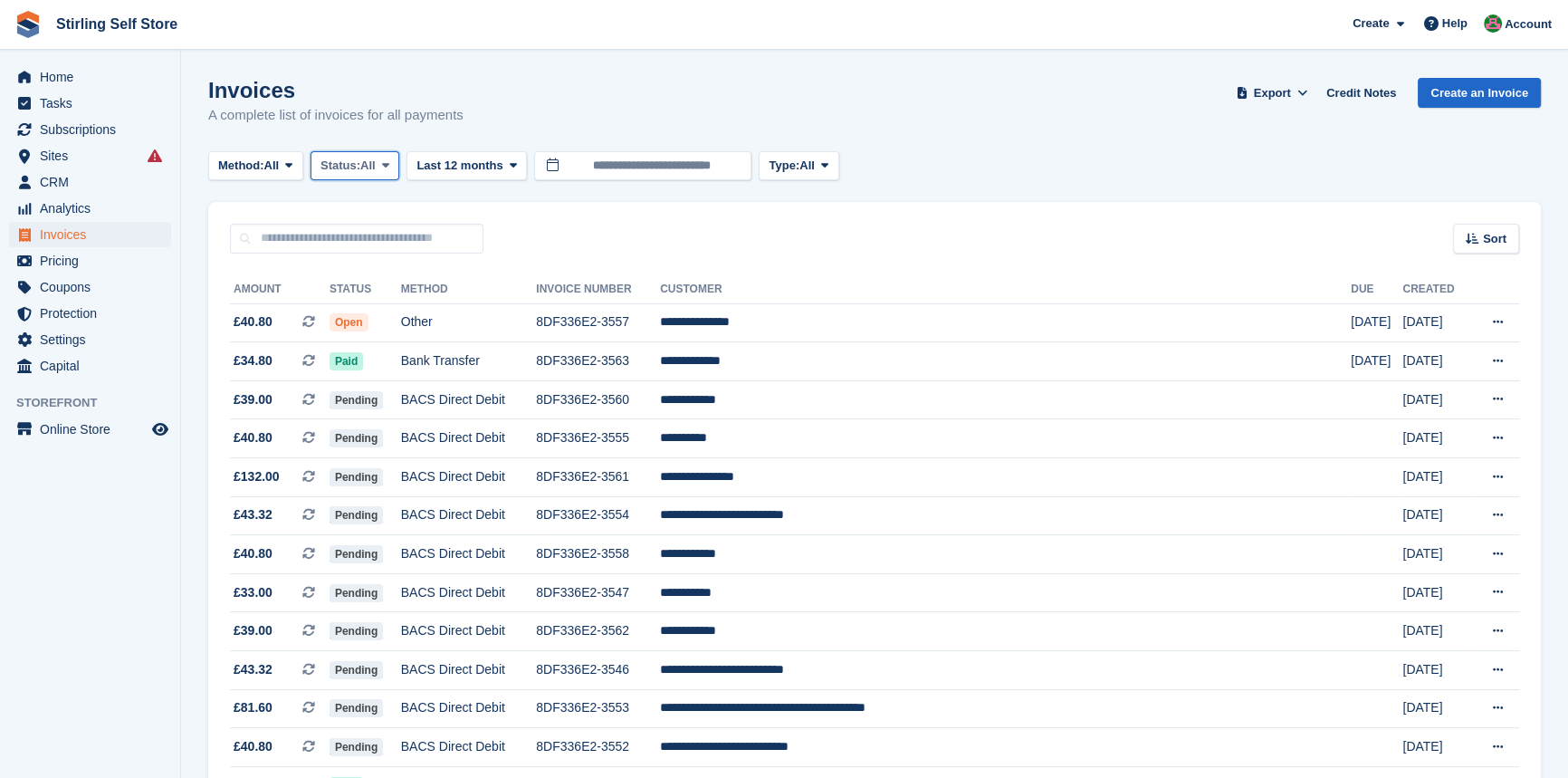
click at [385, 166] on span at bounding box center [385, 165] width 15 height 15
click at [385, 314] on link "Open" at bounding box center [397, 305] width 157 height 32
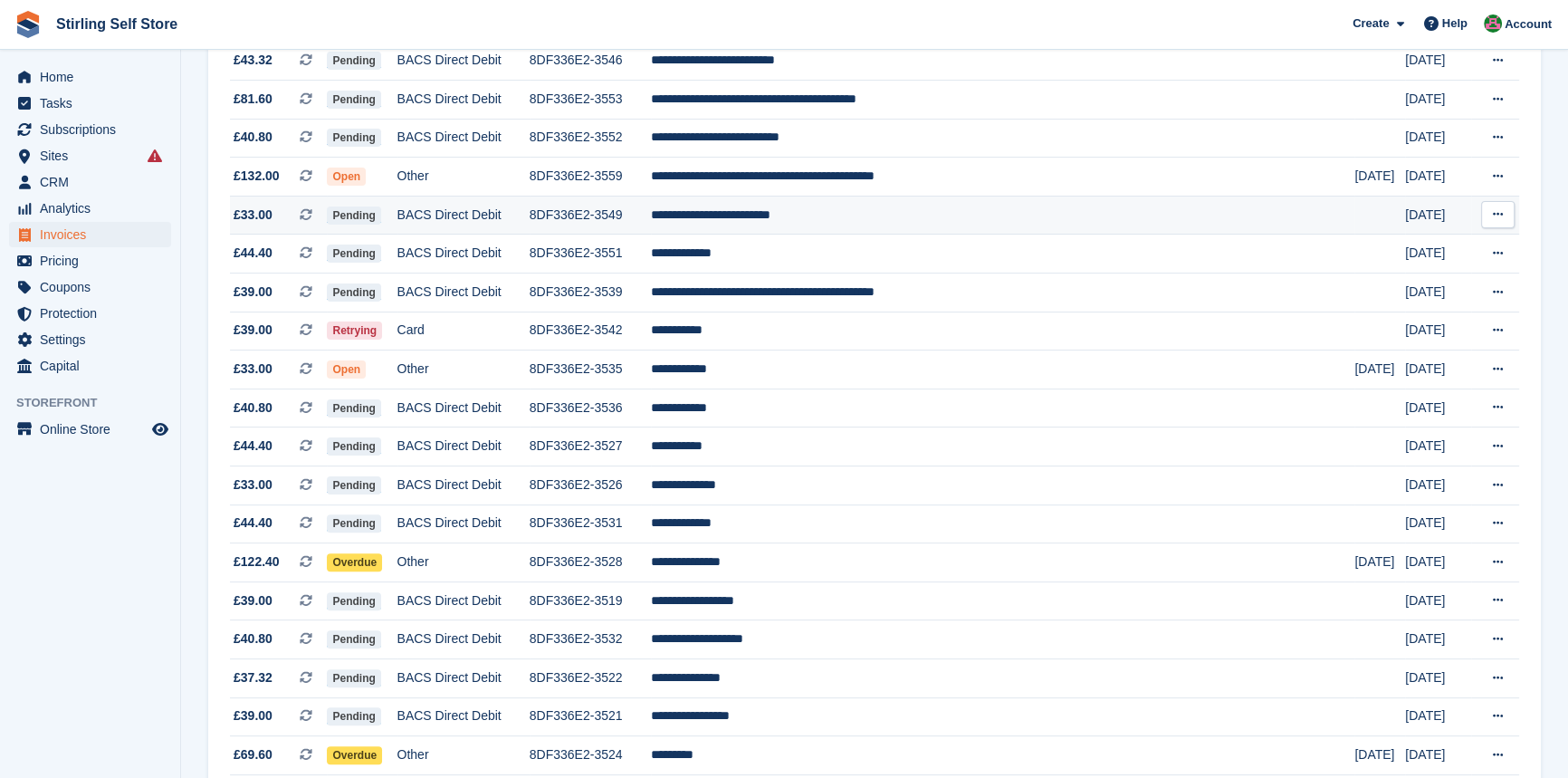
scroll to position [576, 0]
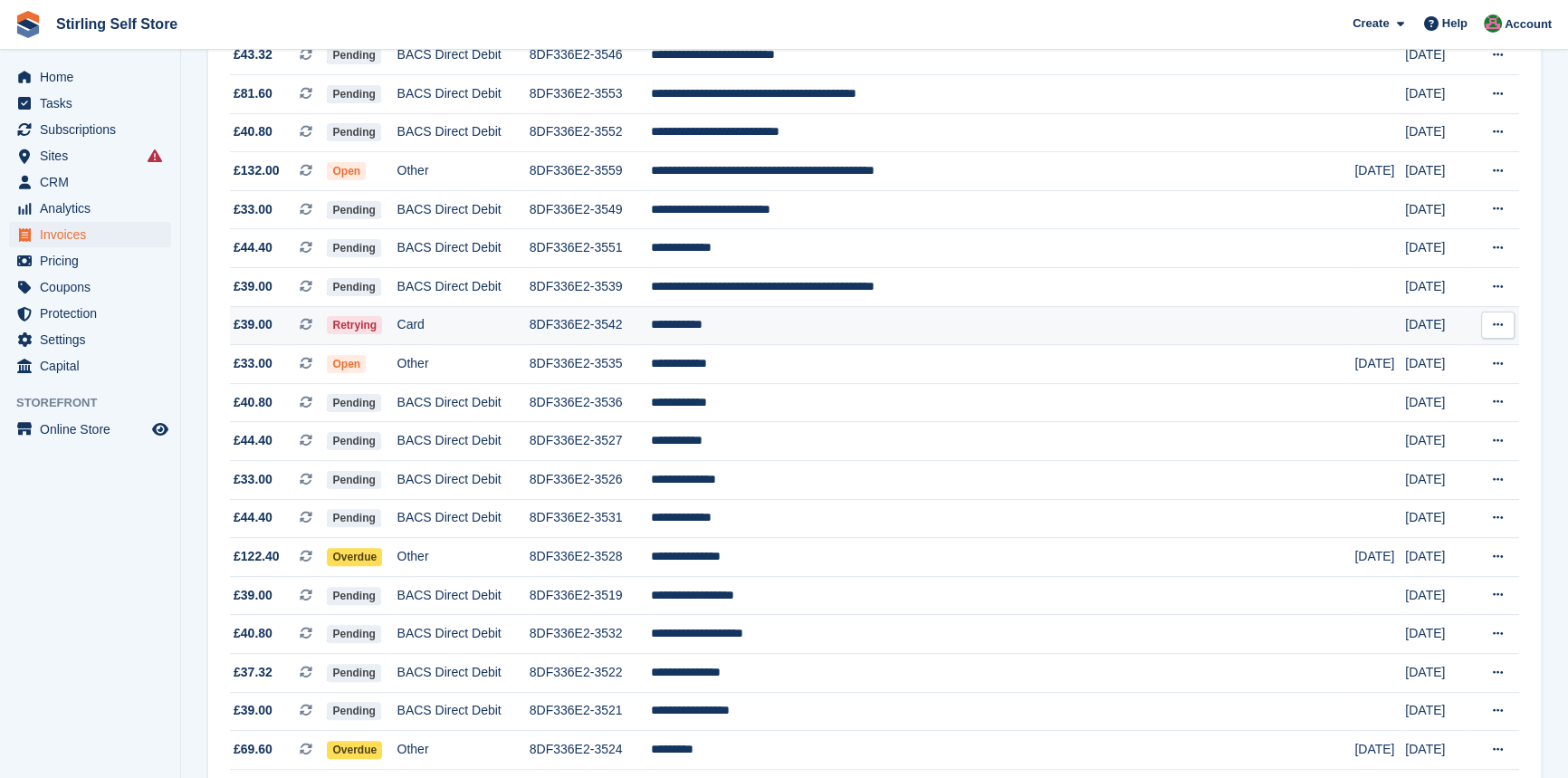
click at [832, 343] on td "**********" at bounding box center [1003, 325] width 705 height 39
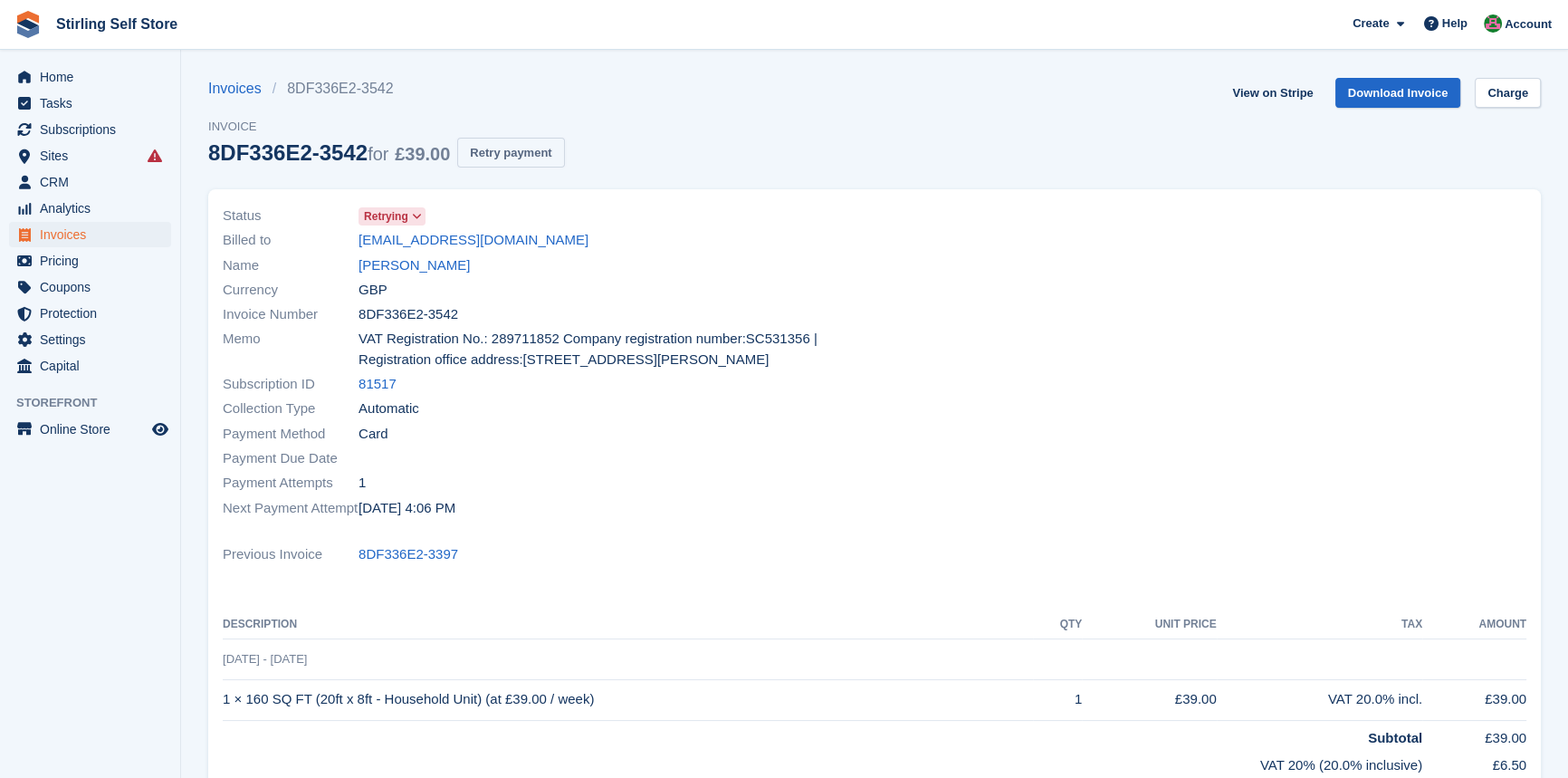
click at [525, 160] on button "Retry payment" at bounding box center [510, 152] width 107 height 30
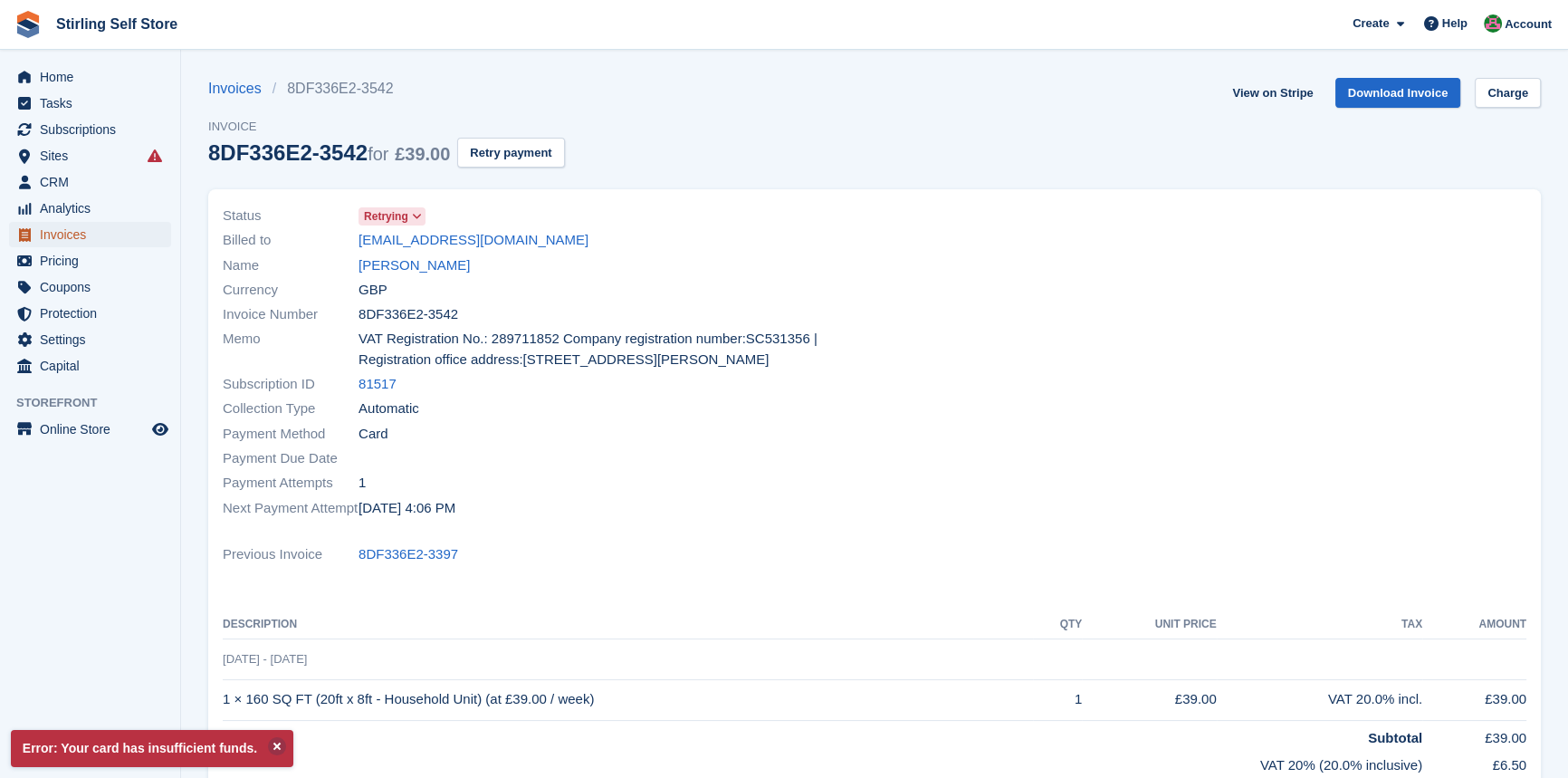
click at [93, 235] on span "Invoices" at bounding box center [94, 235] width 109 height 25
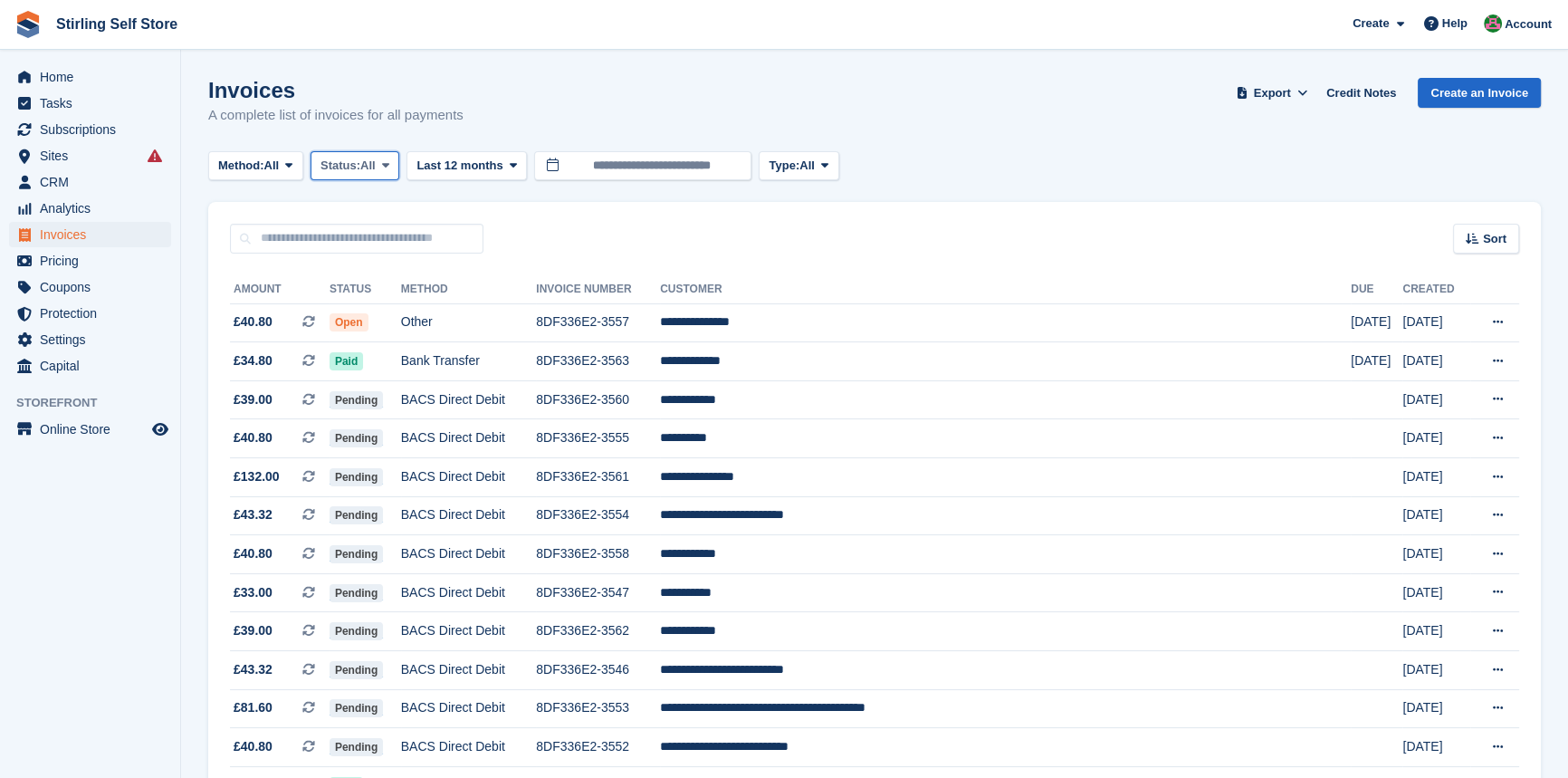
click at [386, 169] on span at bounding box center [385, 165] width 15 height 15
click at [384, 314] on link "Open" at bounding box center [397, 305] width 157 height 32
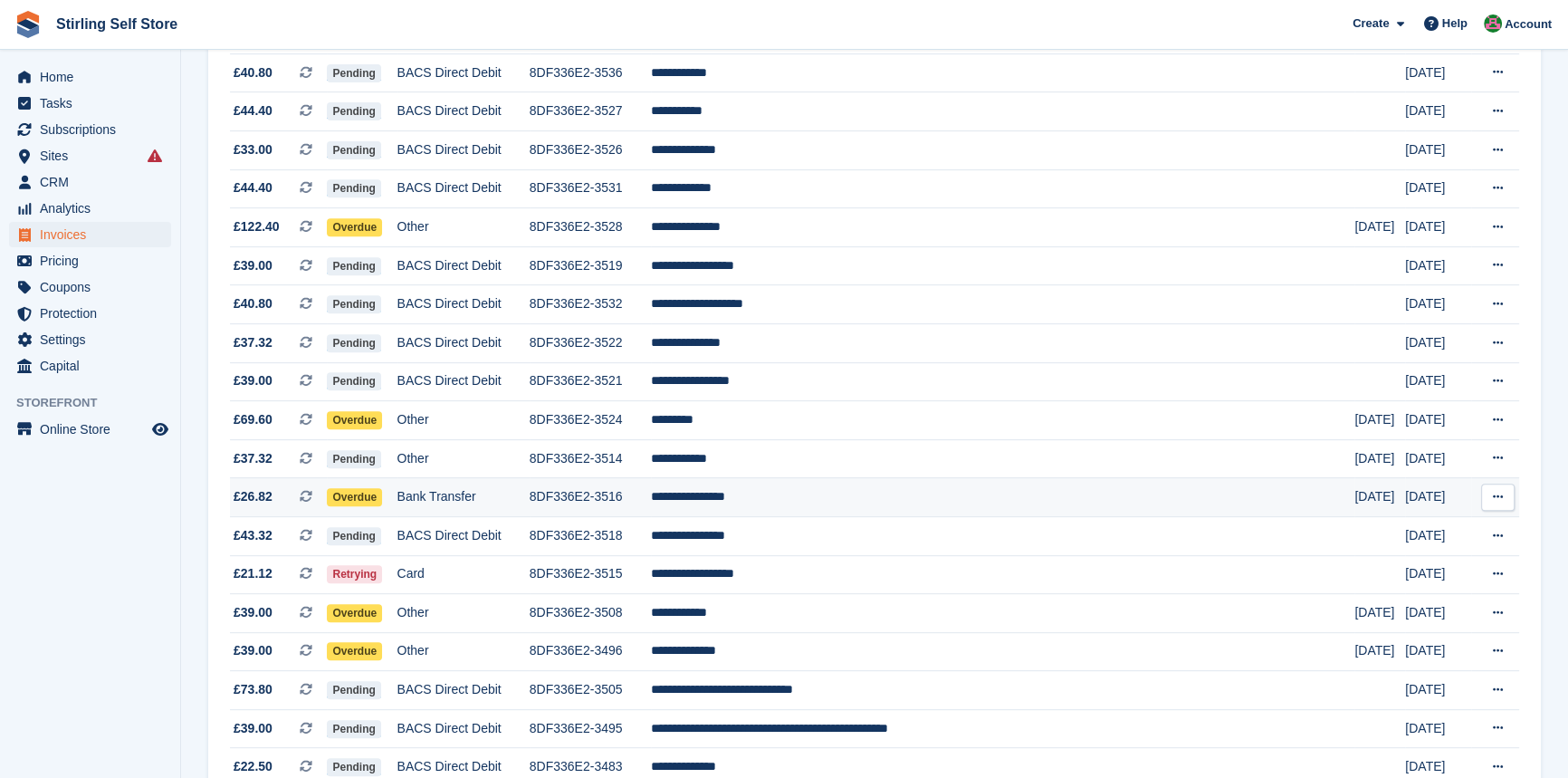
scroll to position [987, 0]
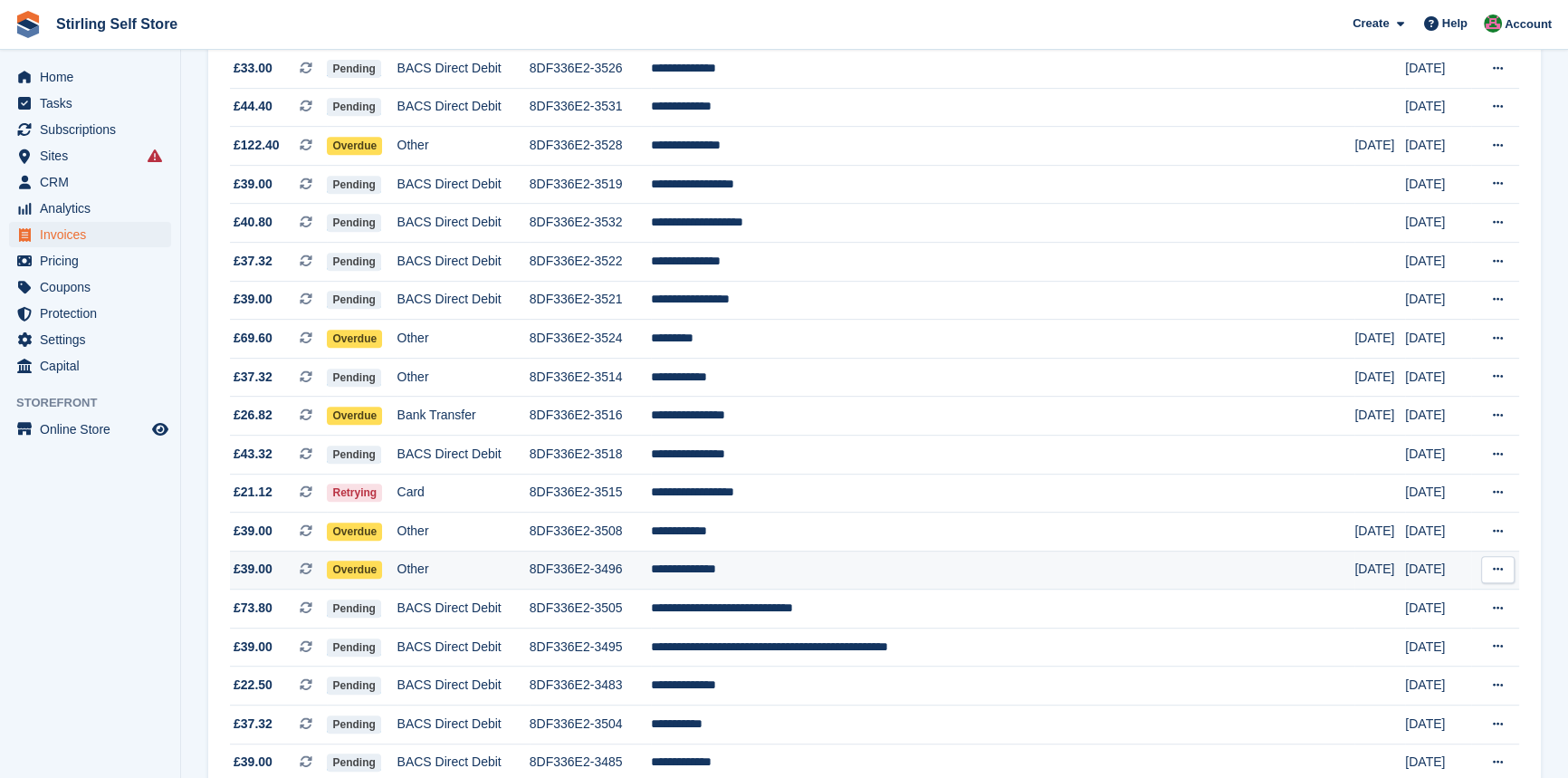
click at [822, 585] on td "**********" at bounding box center [1003, 570] width 705 height 39
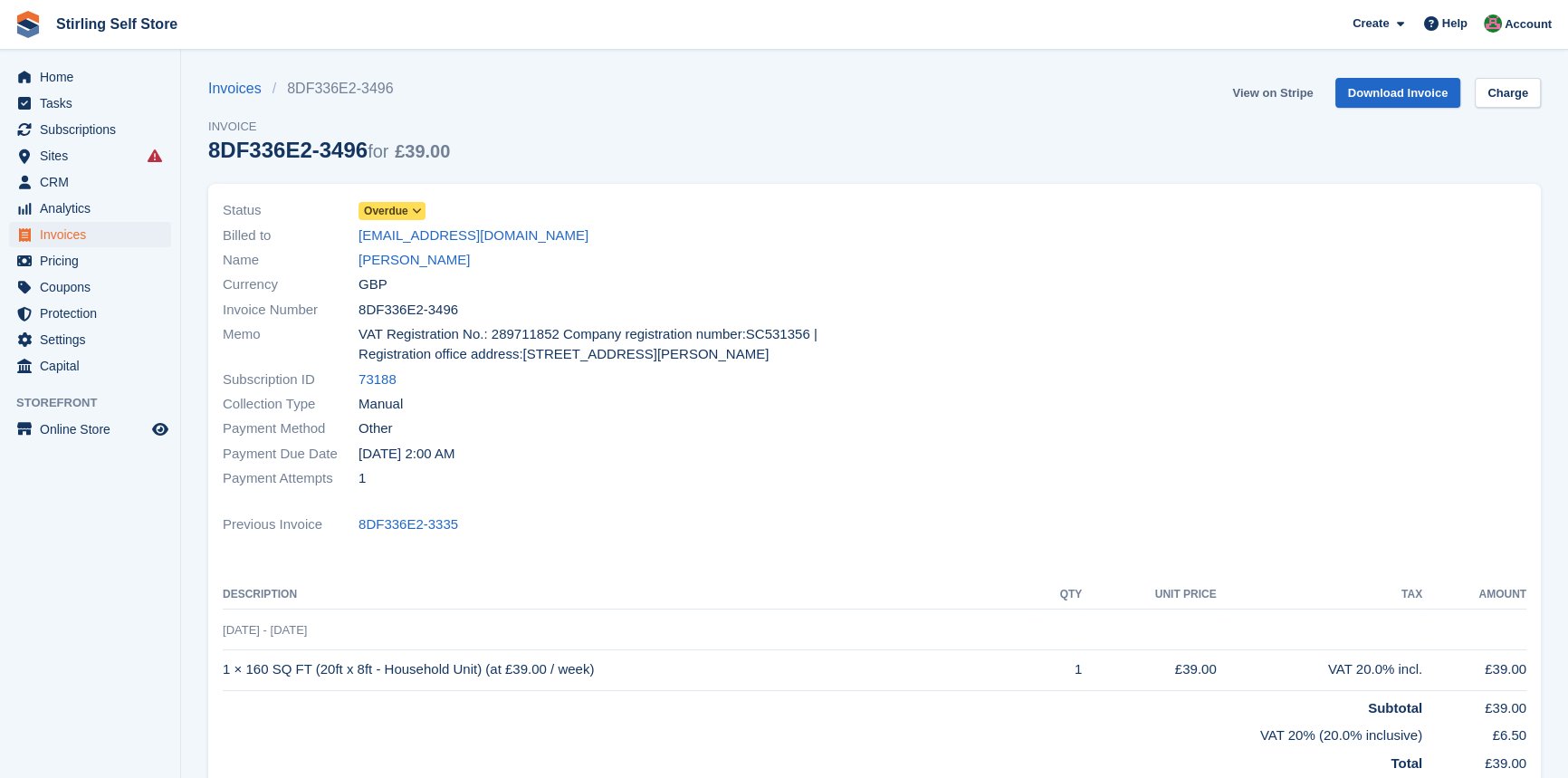
click at [1272, 93] on link "View on Stripe" at bounding box center [1272, 93] width 95 height 30
click at [117, 234] on span "Invoices" at bounding box center [94, 235] width 109 height 25
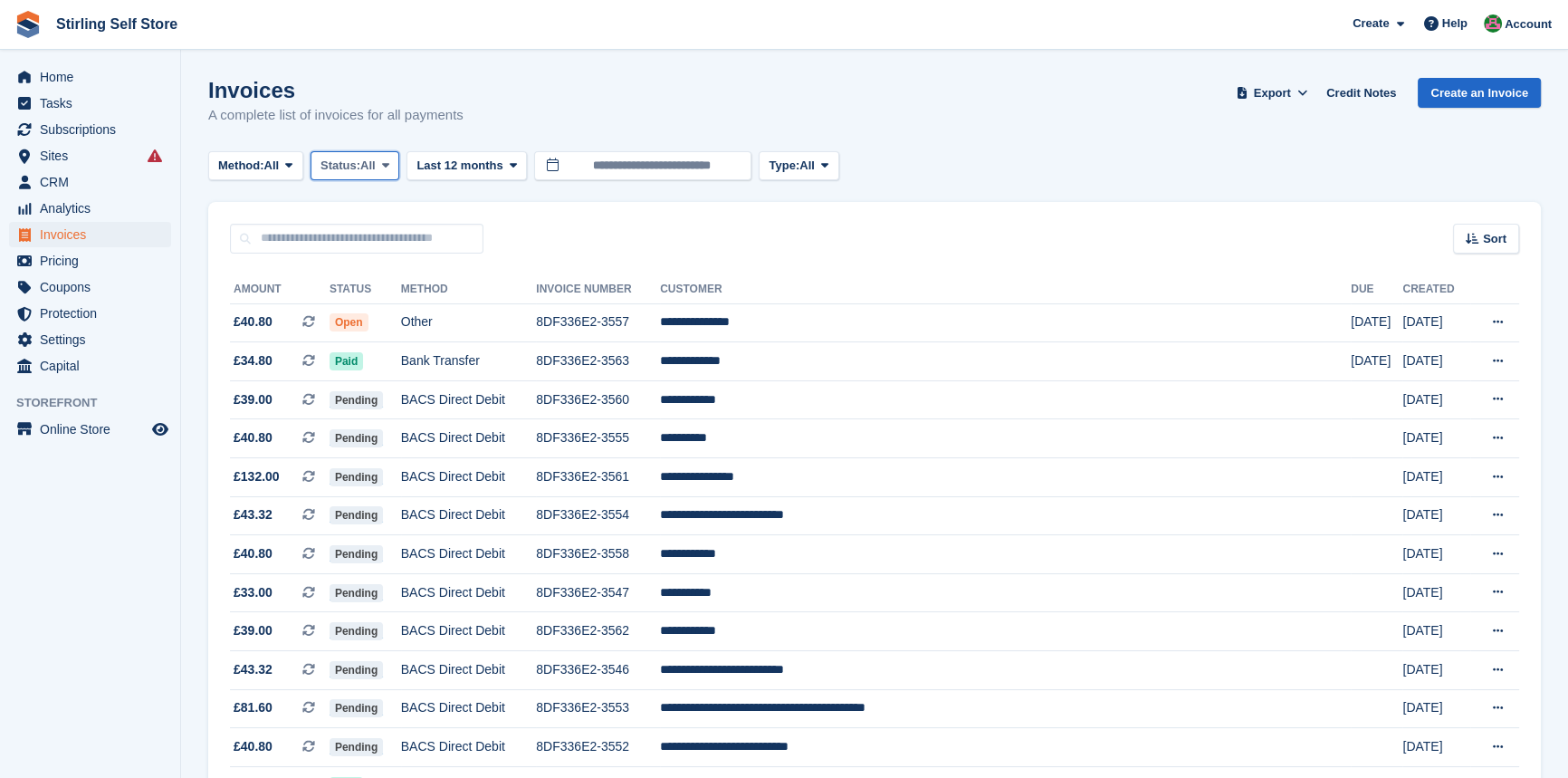
click at [389, 165] on icon at bounding box center [385, 165] width 7 height 12
click at [399, 312] on link "Open" at bounding box center [397, 305] width 157 height 32
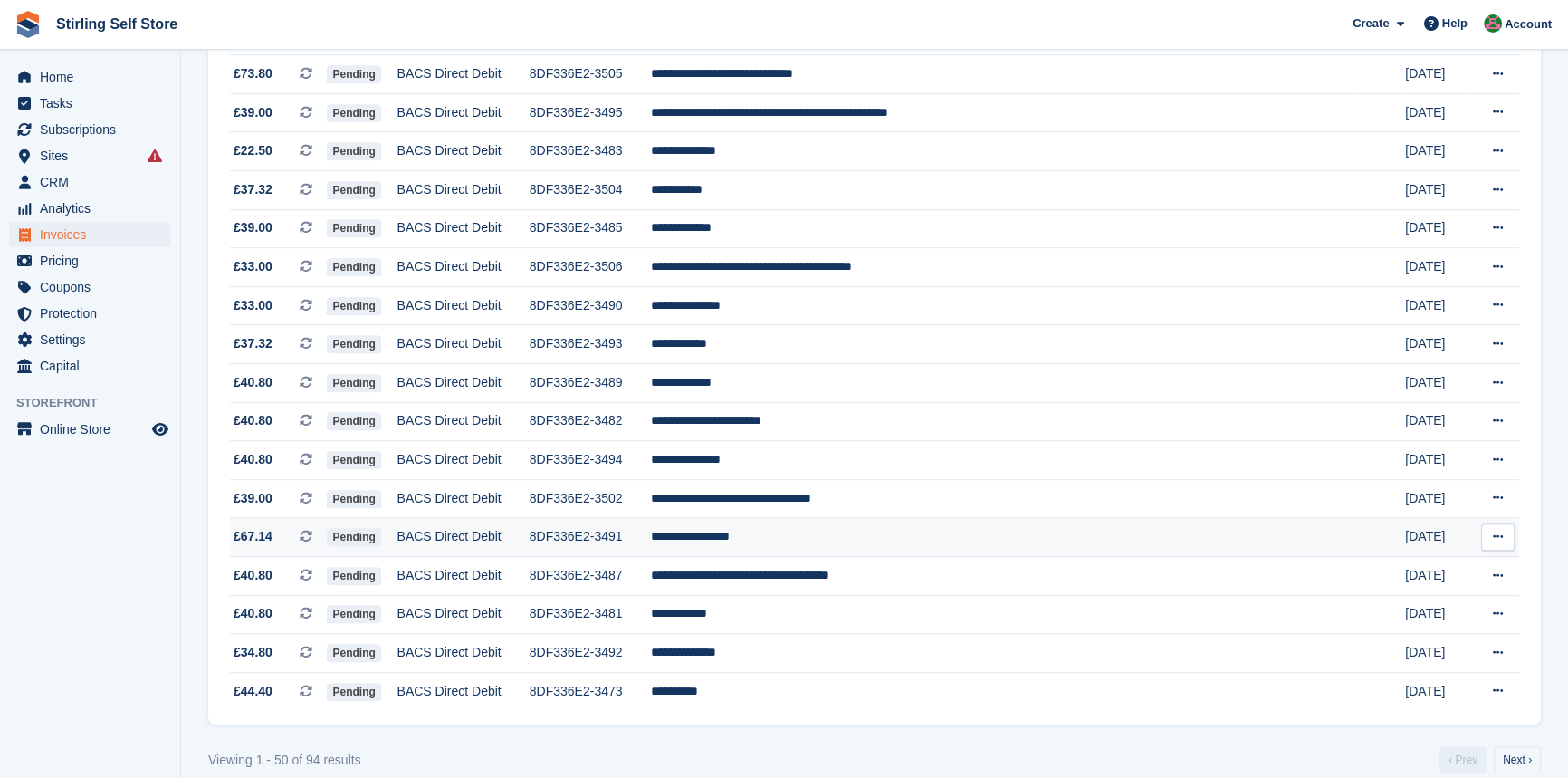
scroll to position [1572, 0]
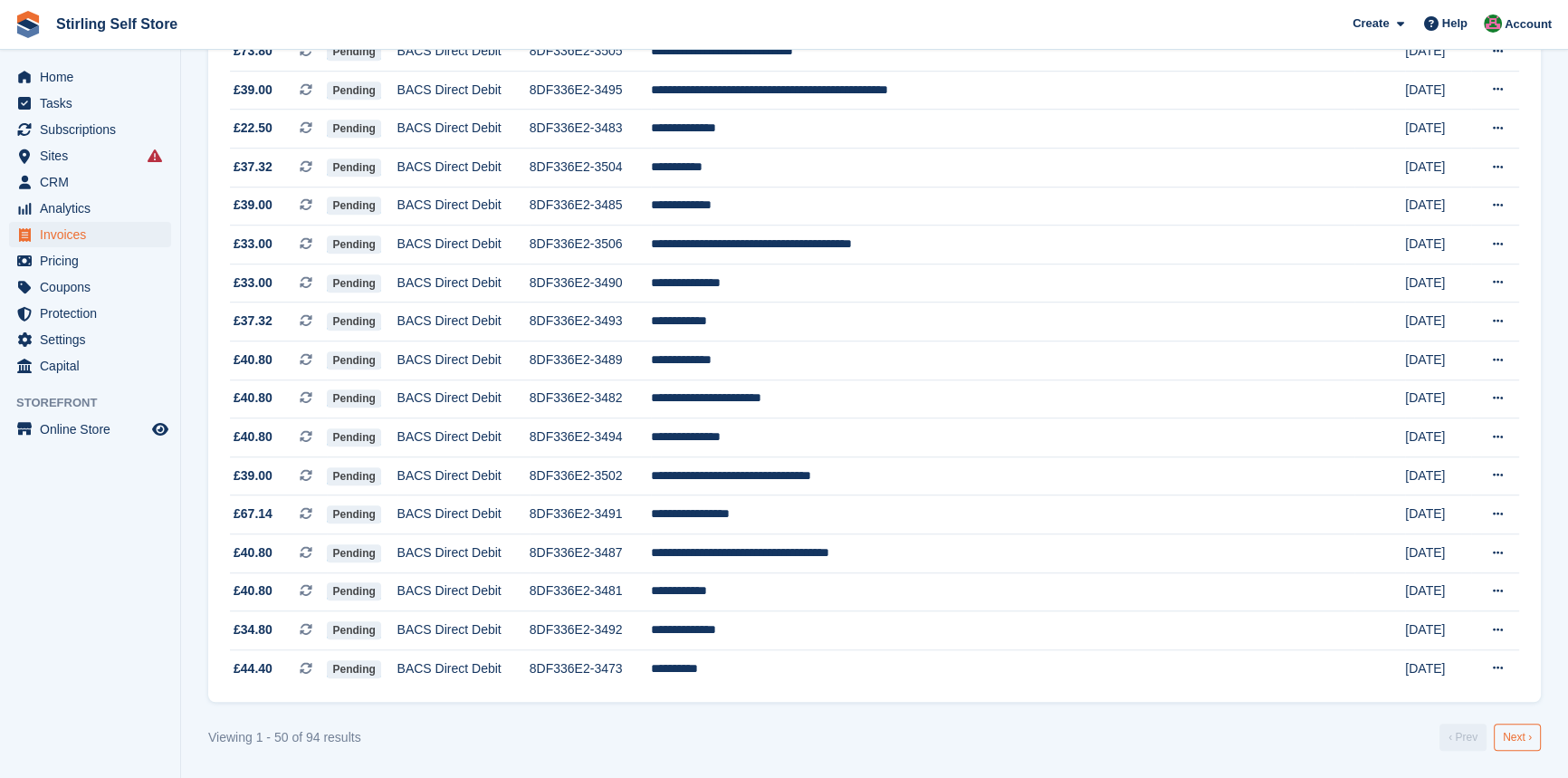
click at [1528, 741] on link "Next ›" at bounding box center [1517, 737] width 47 height 27
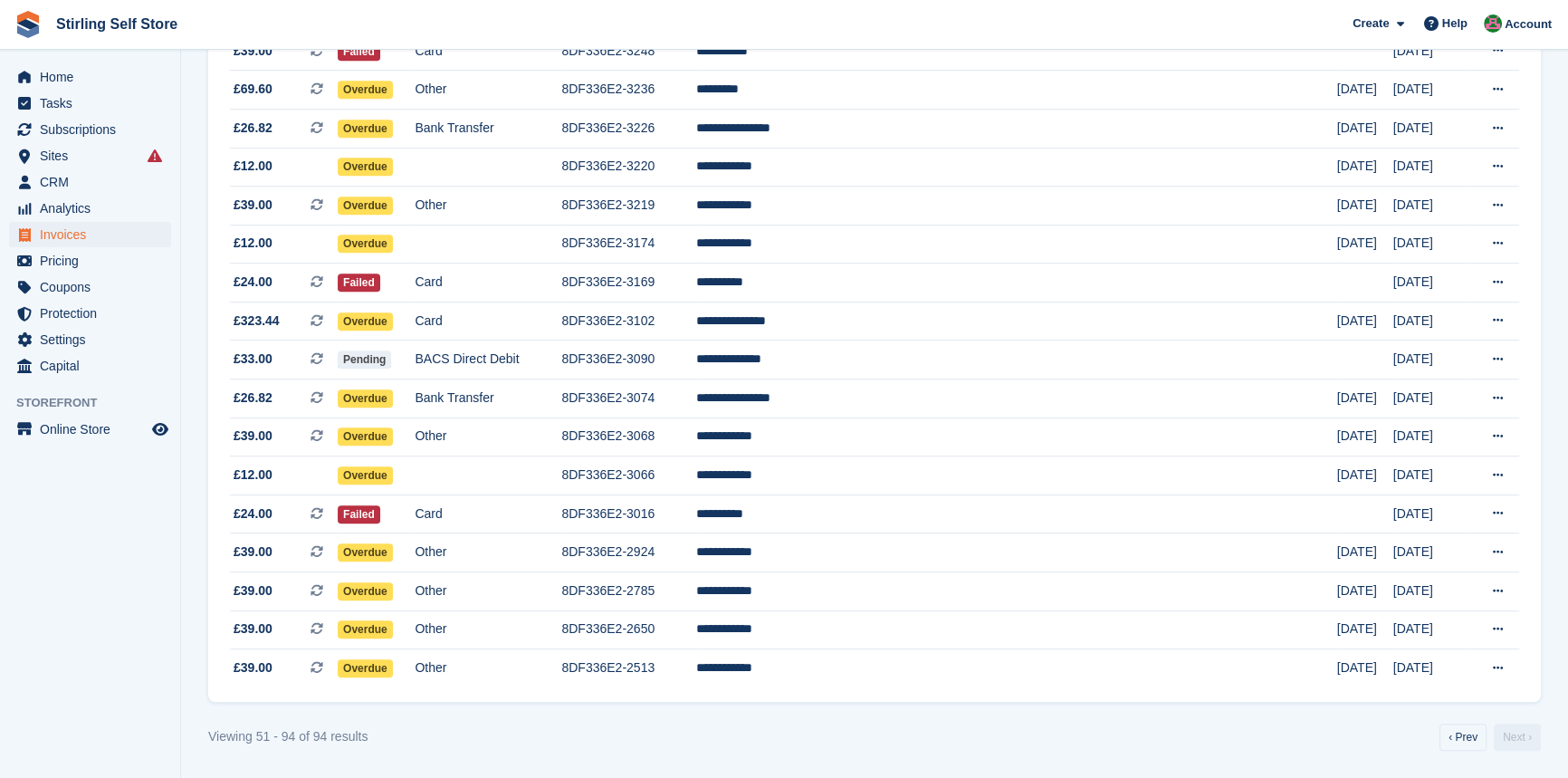
scroll to position [1336, 0]
click at [871, 673] on td "**********" at bounding box center [1017, 668] width 641 height 38
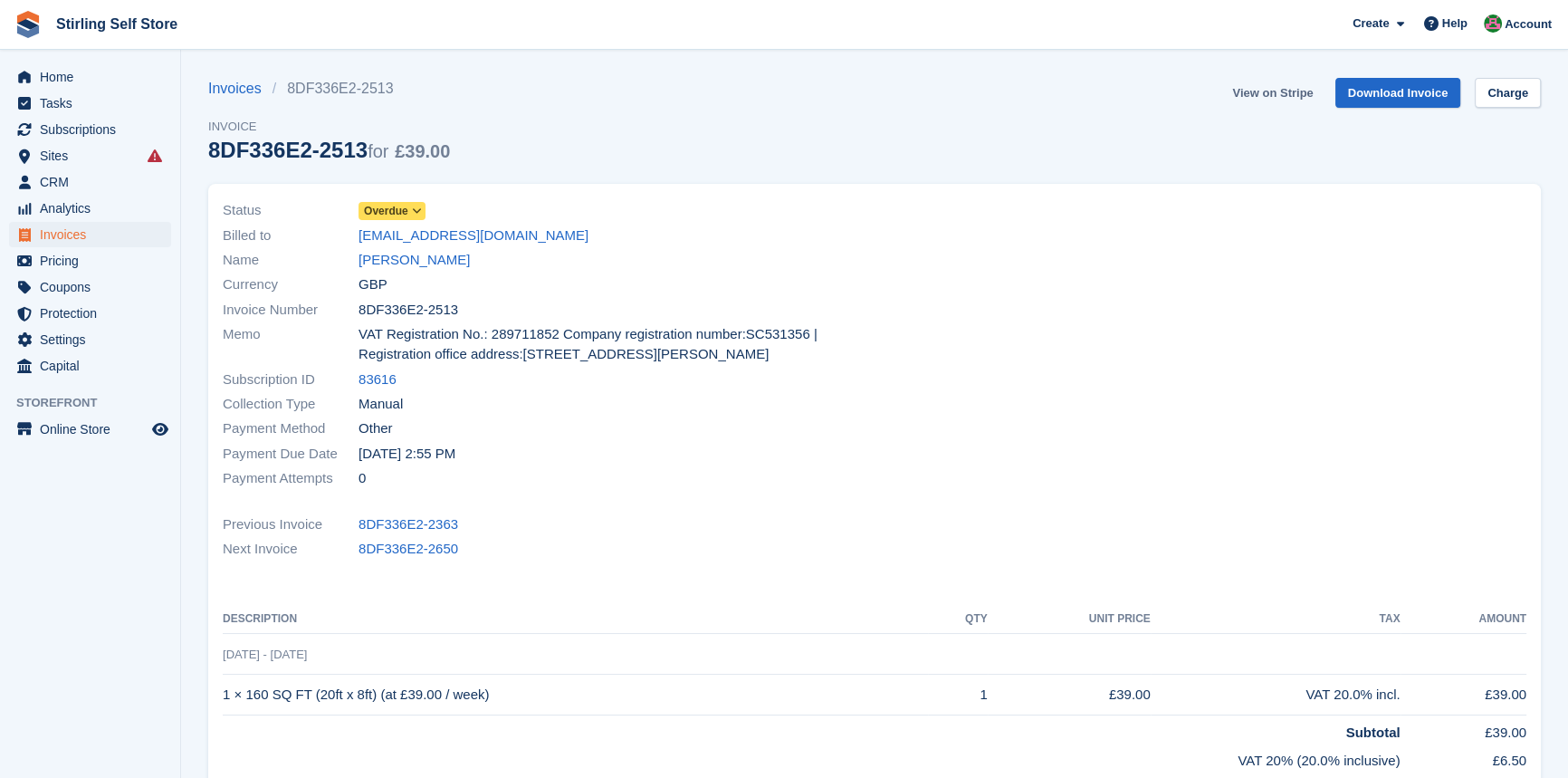
click at [1271, 89] on link "View on Stripe" at bounding box center [1272, 93] width 95 height 30
click at [430, 261] on link "[PERSON_NAME]" at bounding box center [414, 260] width 111 height 21
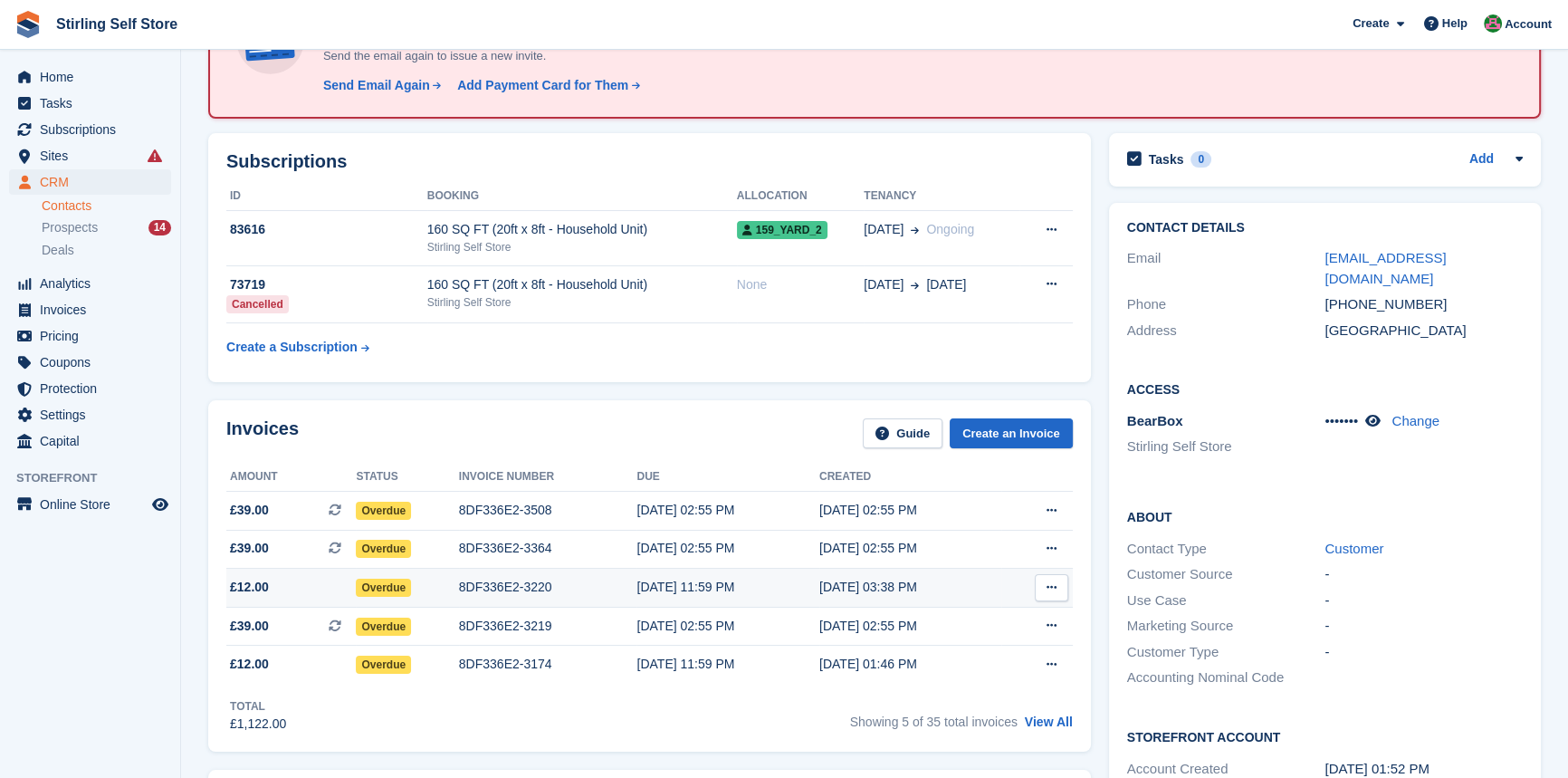
scroll to position [164, 0]
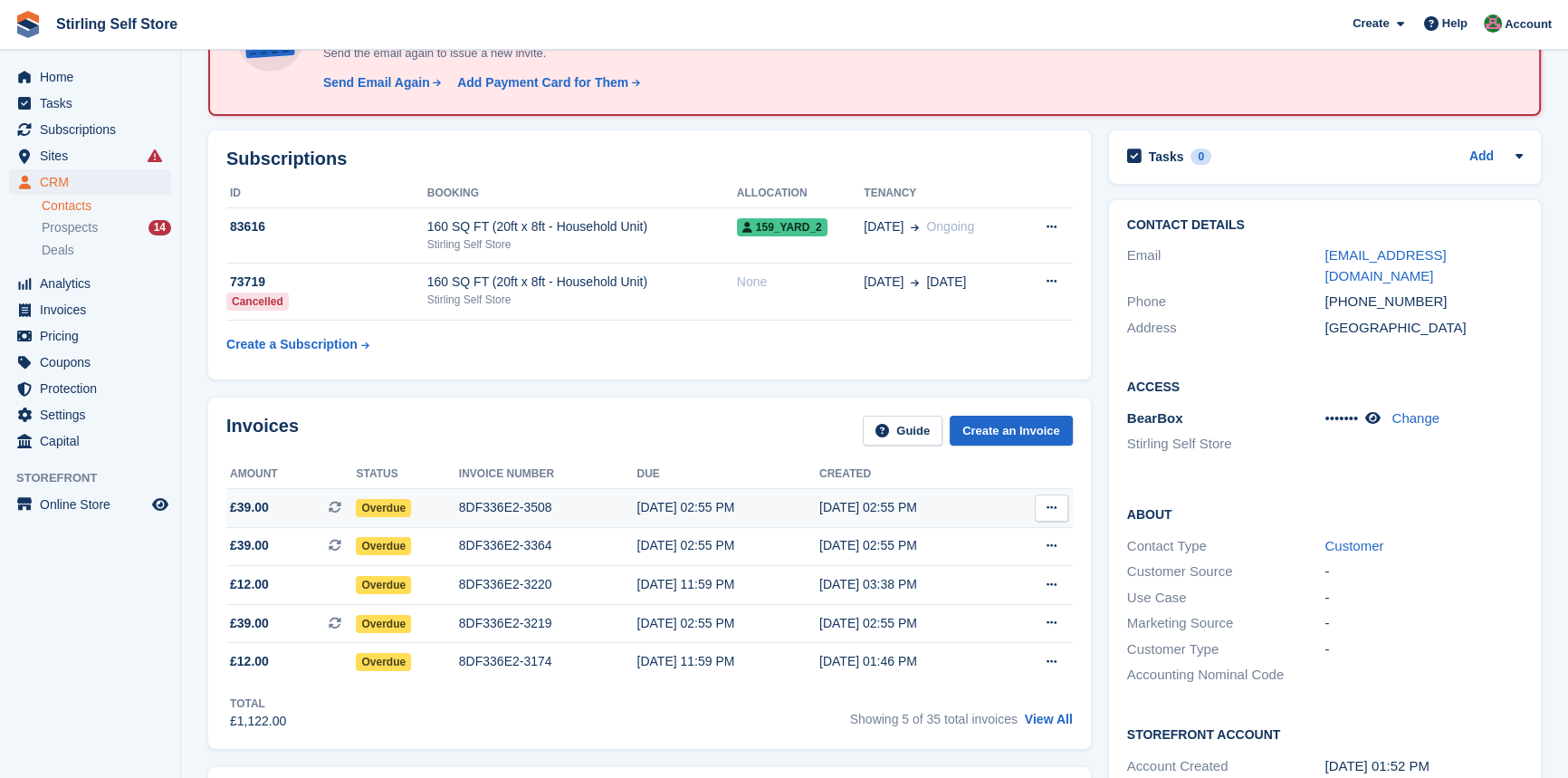
click at [499, 509] on div "8DF336E2-3508" at bounding box center [548, 506] width 178 height 19
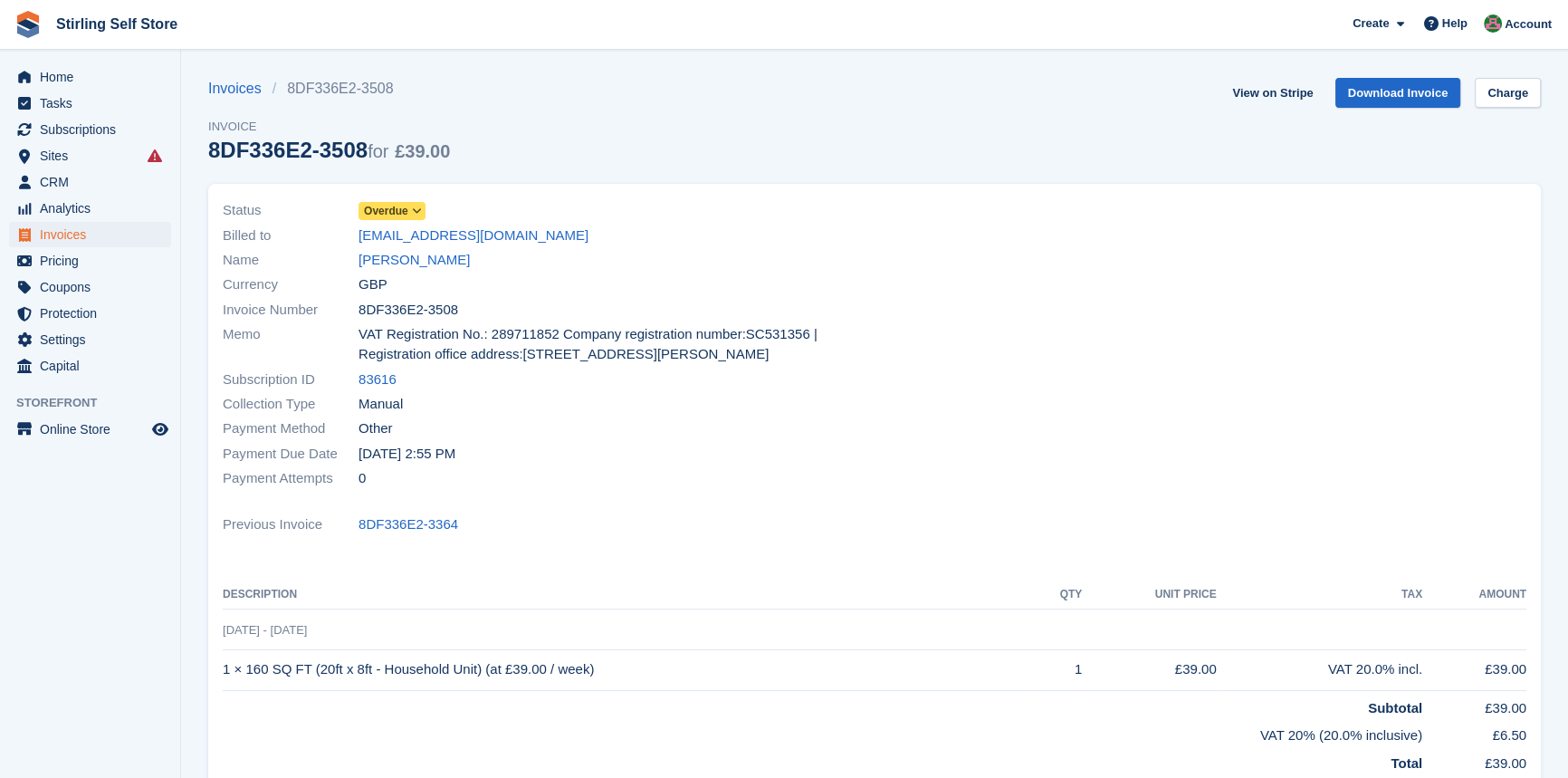
drag, startPoint x: 533, startPoint y: 237, endPoint x: 415, endPoint y: 247, distance: 118.4
click at [353, 247] on div "Status Overdue Billed to godders222@icloud.com Name Godwin Ekong Currency GBP I…" at bounding box center [544, 344] width 663 height 314
click at [547, 238] on div "Billed to godders222@icloud.com" at bounding box center [544, 235] width 641 height 24
drag, startPoint x: 506, startPoint y: 238, endPoint x: 344, endPoint y: 236, distance: 162.0
click at [344, 236] on div "Billed to godders222@icloud.com" at bounding box center [544, 235] width 641 height 24
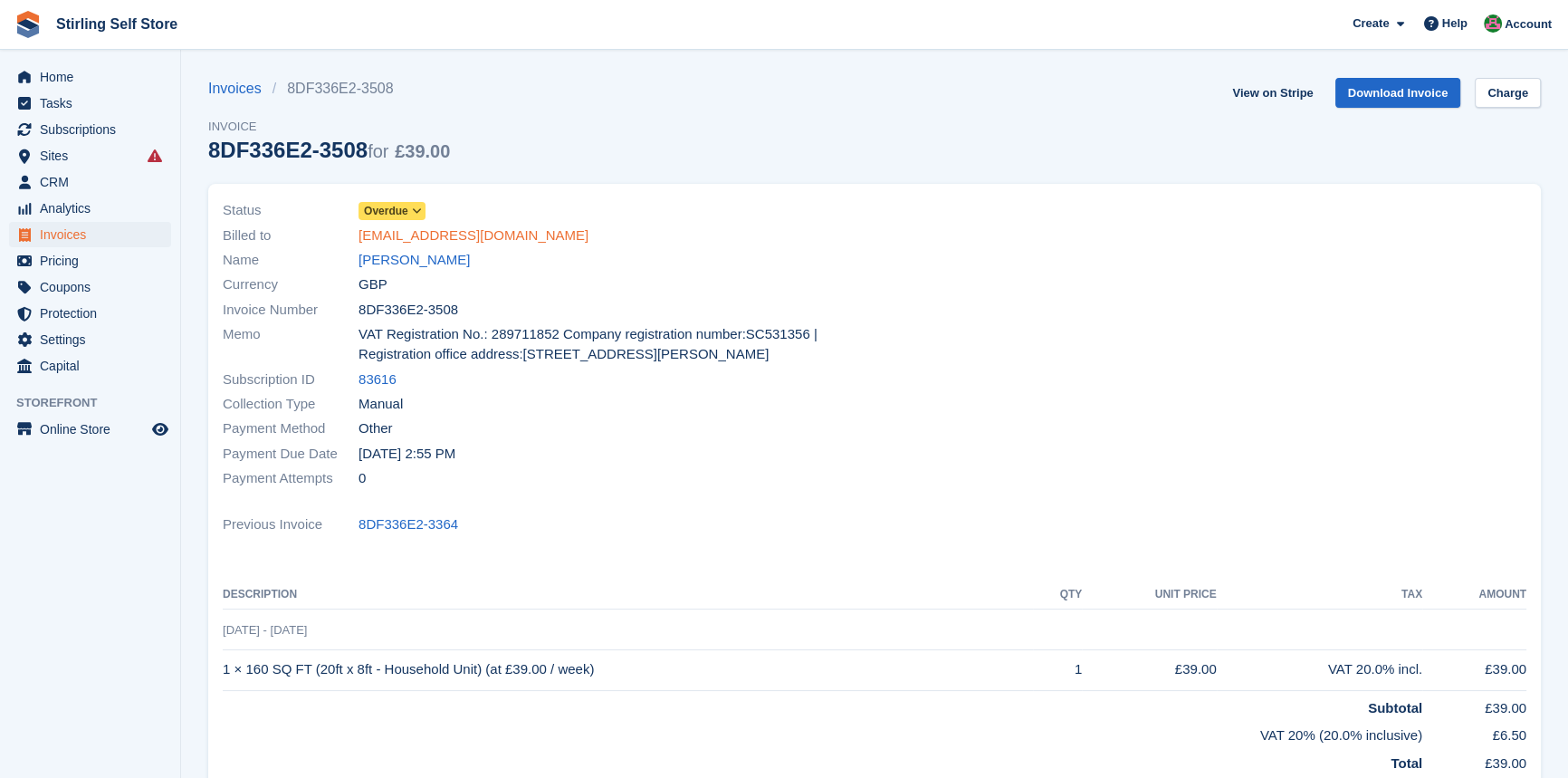
copy div "godders222@icloud.com"
click at [398, 264] on link "Godwin Ekong" at bounding box center [414, 260] width 111 height 21
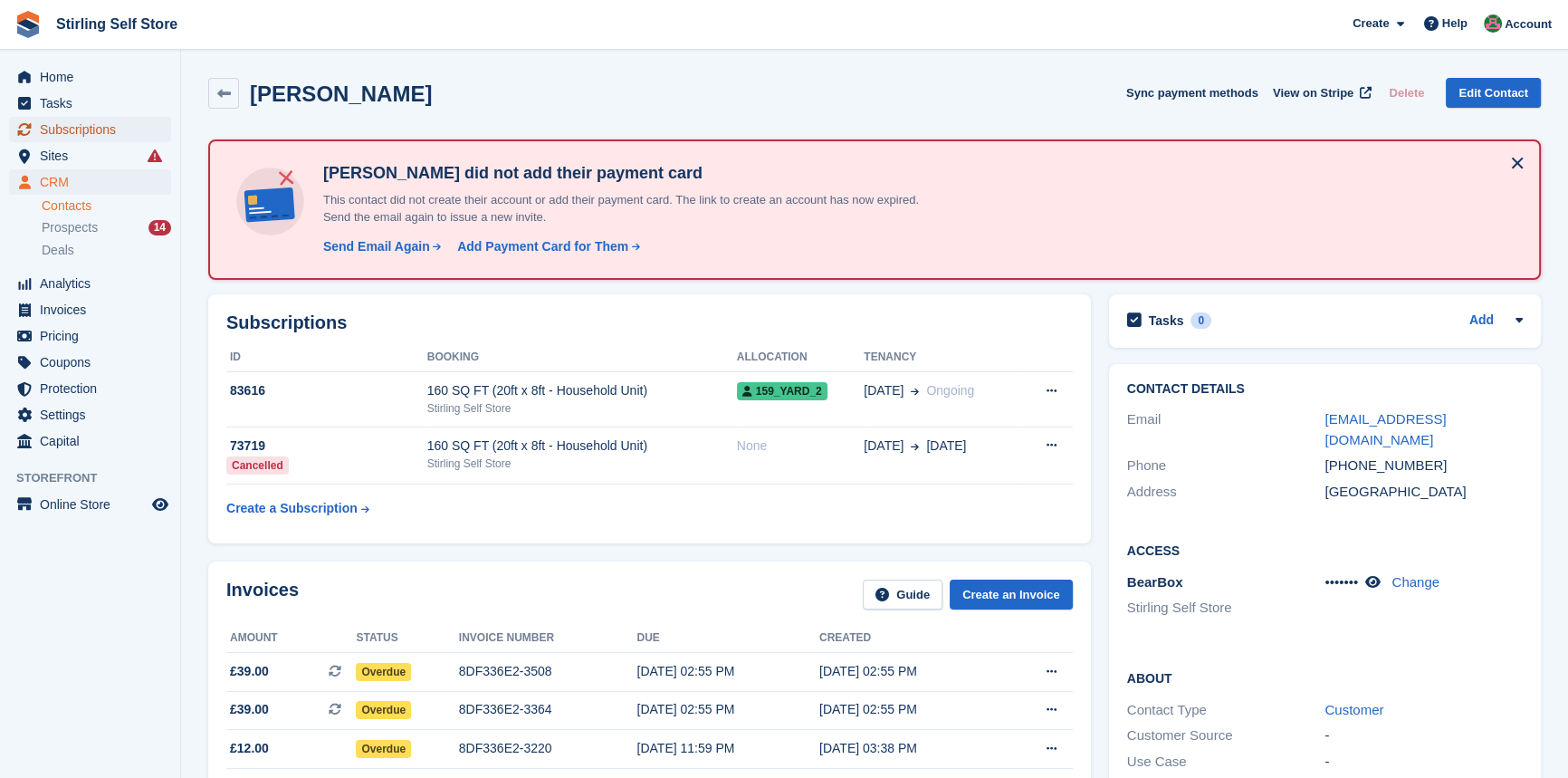
click at [92, 127] on span "Subscriptions" at bounding box center [94, 129] width 109 height 25
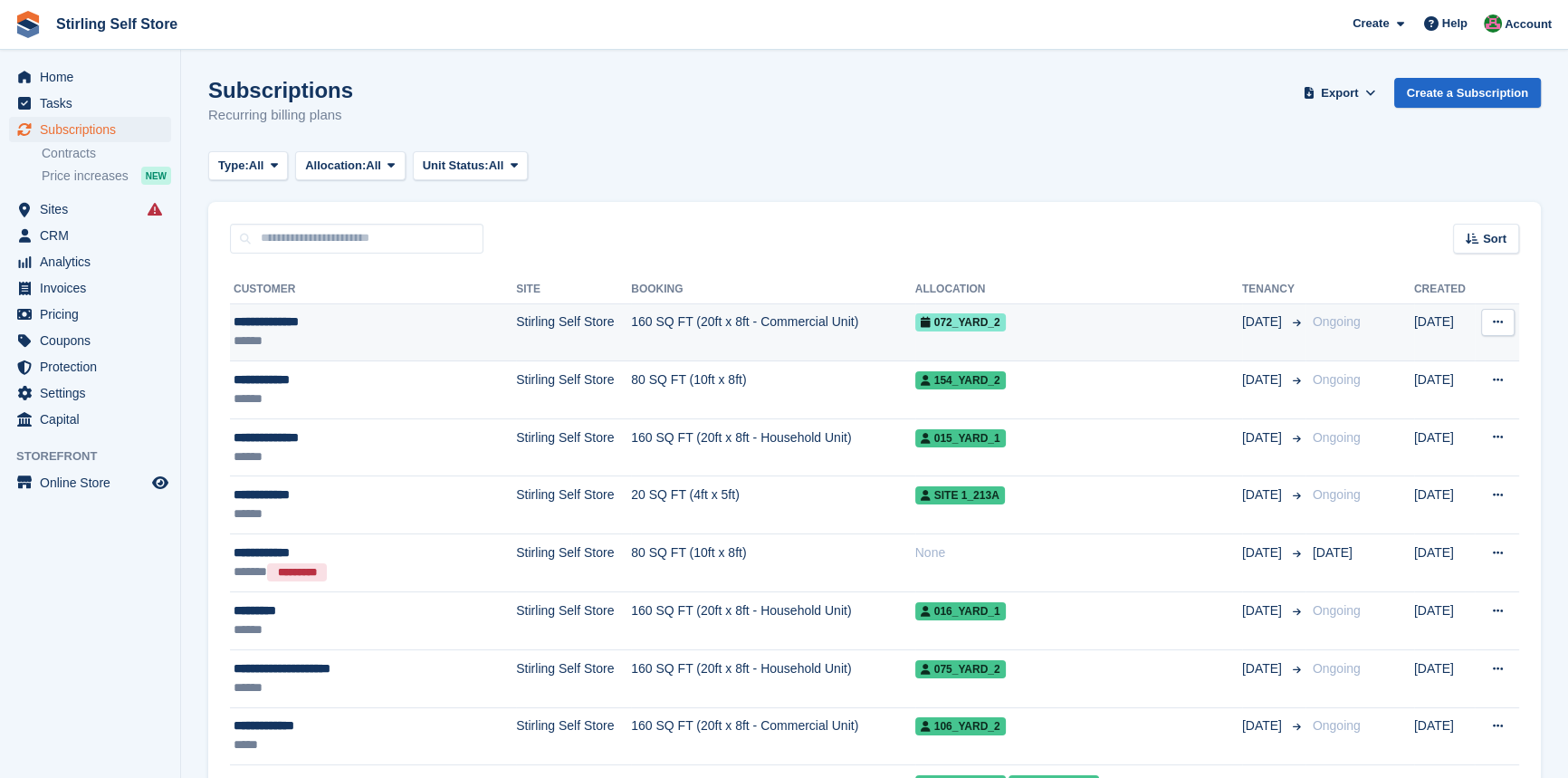
click at [666, 324] on td "160 SQ FT (20ft x 8ft - Commercial Unit)" at bounding box center [773, 331] width 283 height 58
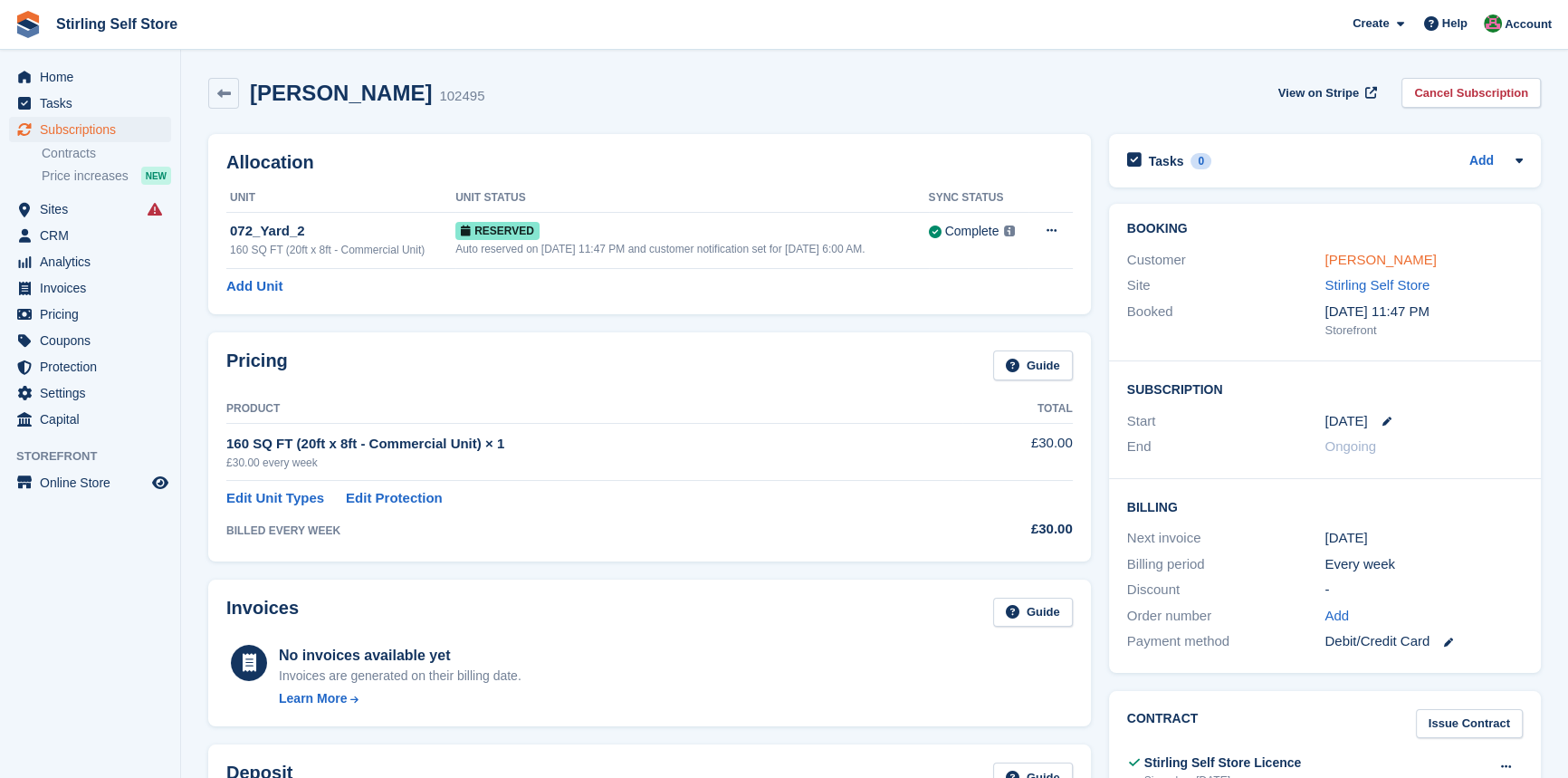
click at [1370, 255] on link "[PERSON_NAME]" at bounding box center [1380, 260] width 111 height 16
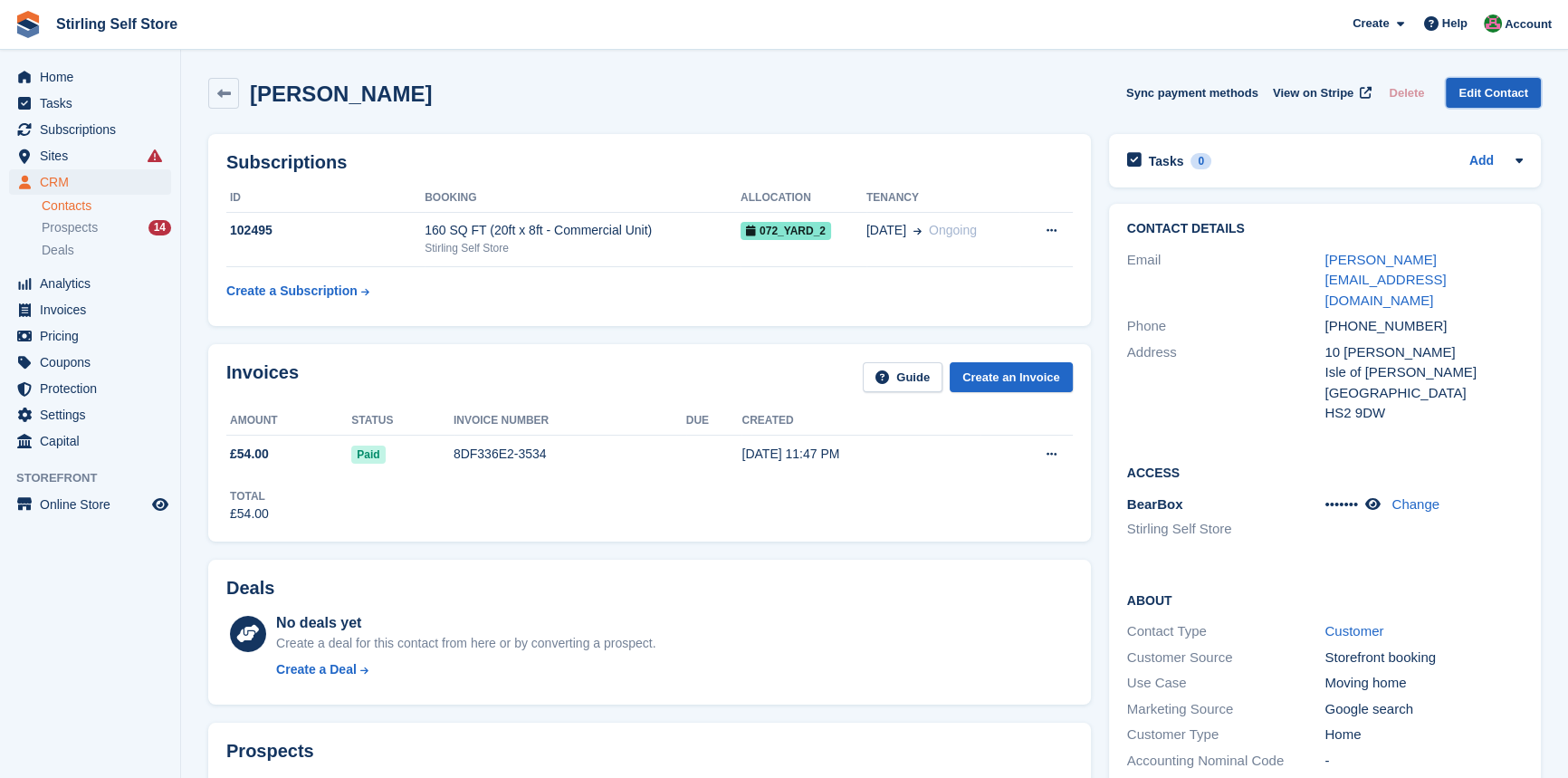
click at [1493, 91] on link "Edit Contact" at bounding box center [1493, 93] width 95 height 30
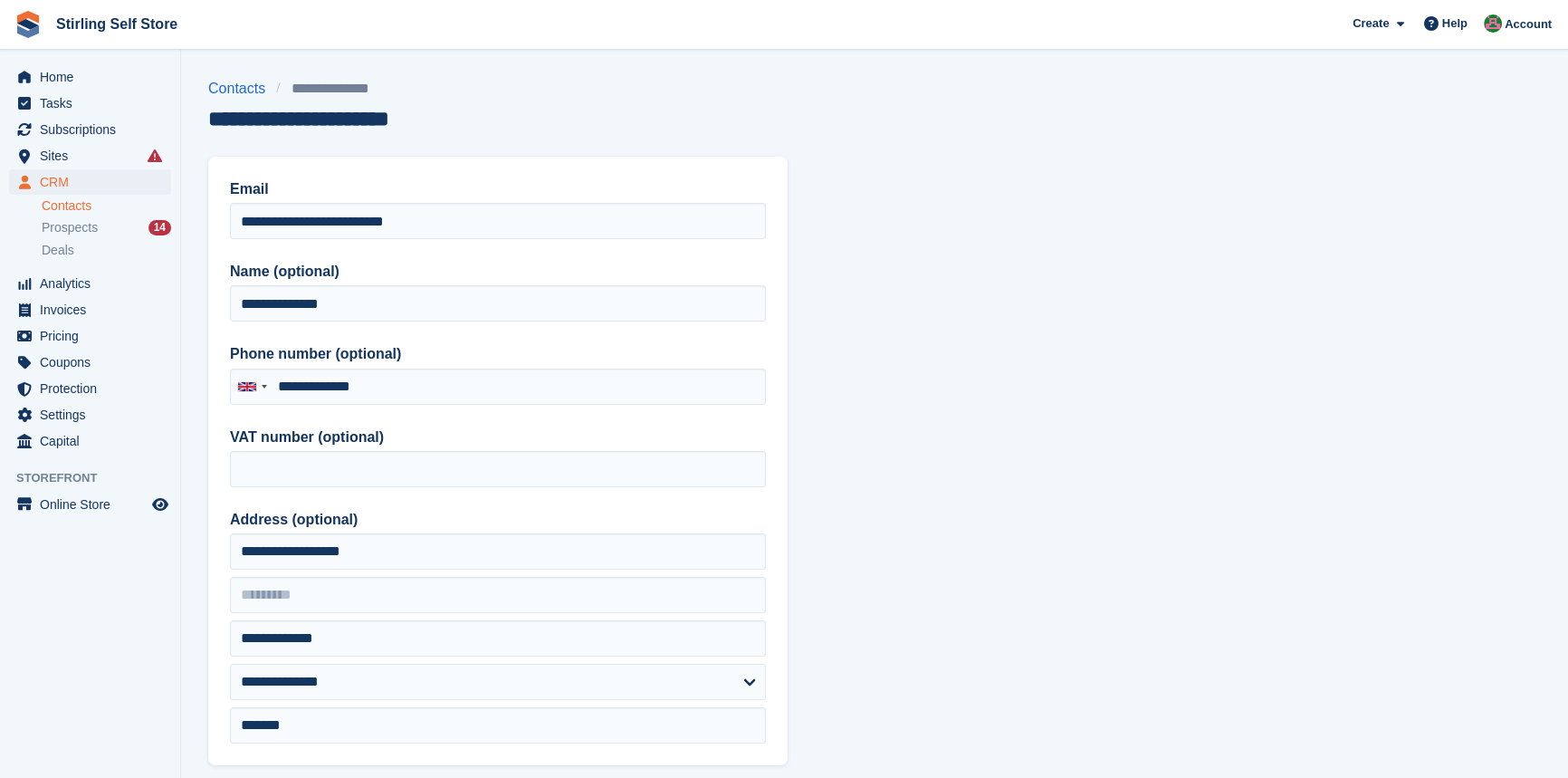
type input "**********"
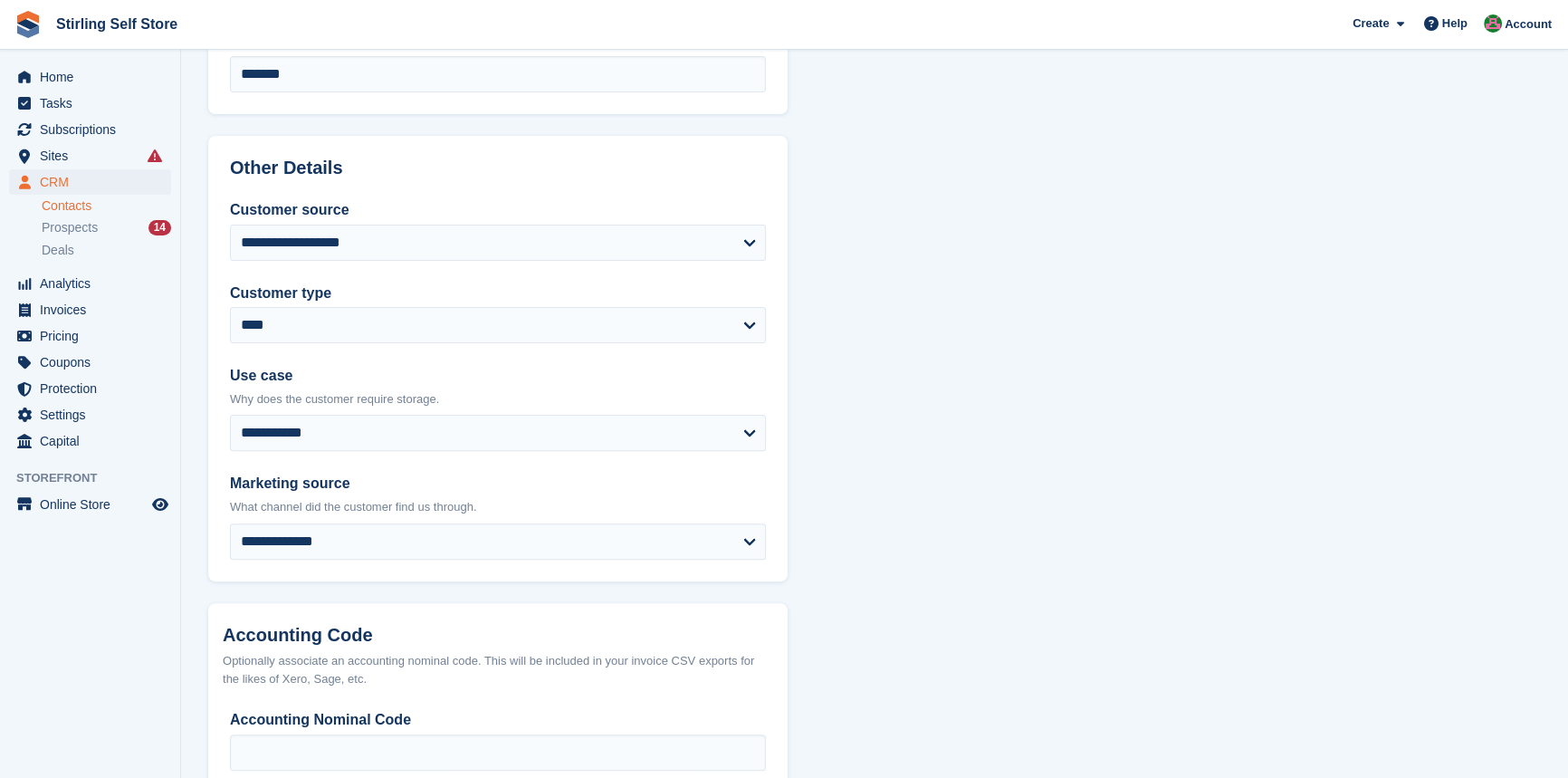
scroll to position [764, 0]
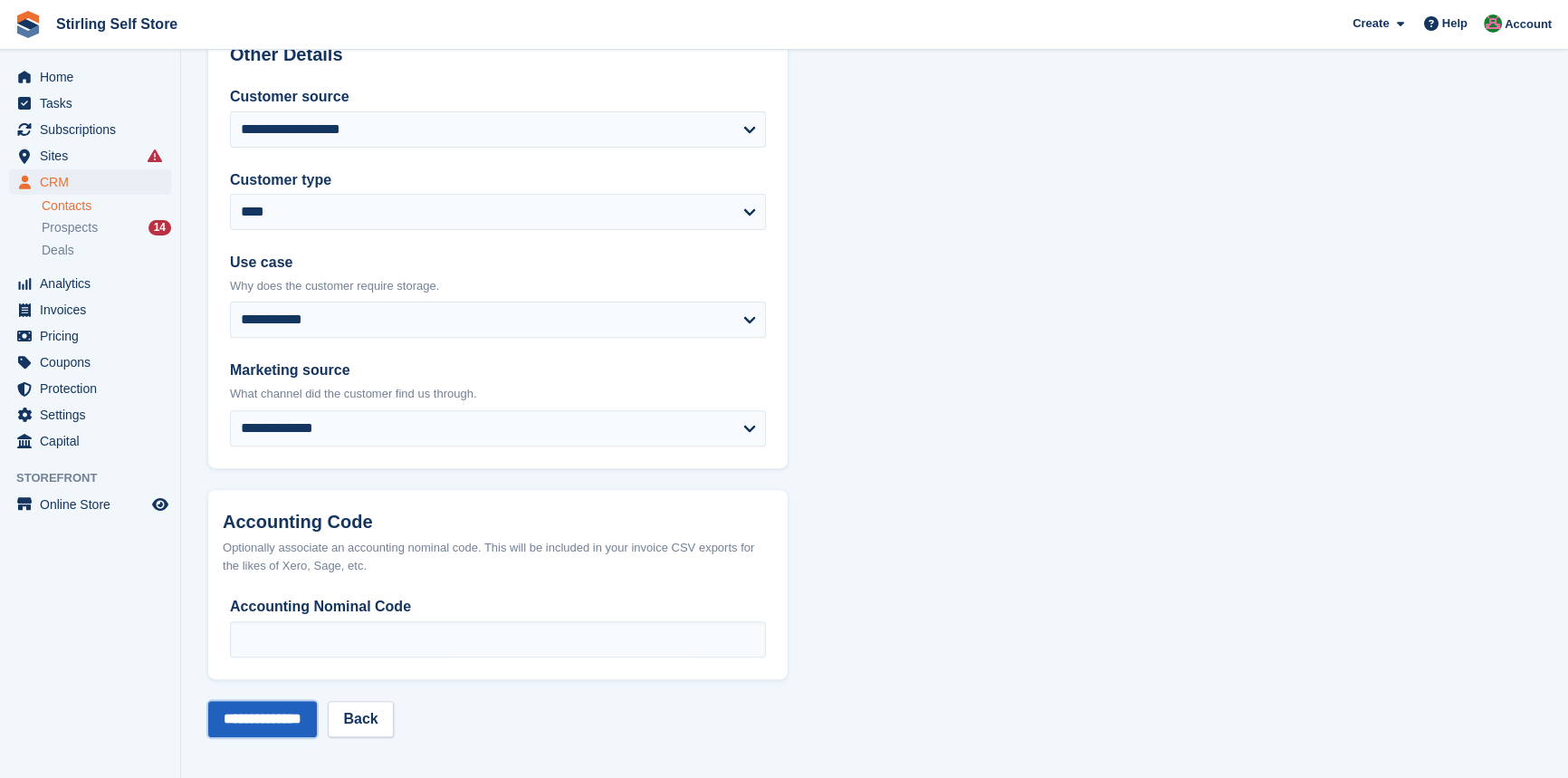
click at [278, 715] on input "**********" at bounding box center [262, 718] width 109 height 36
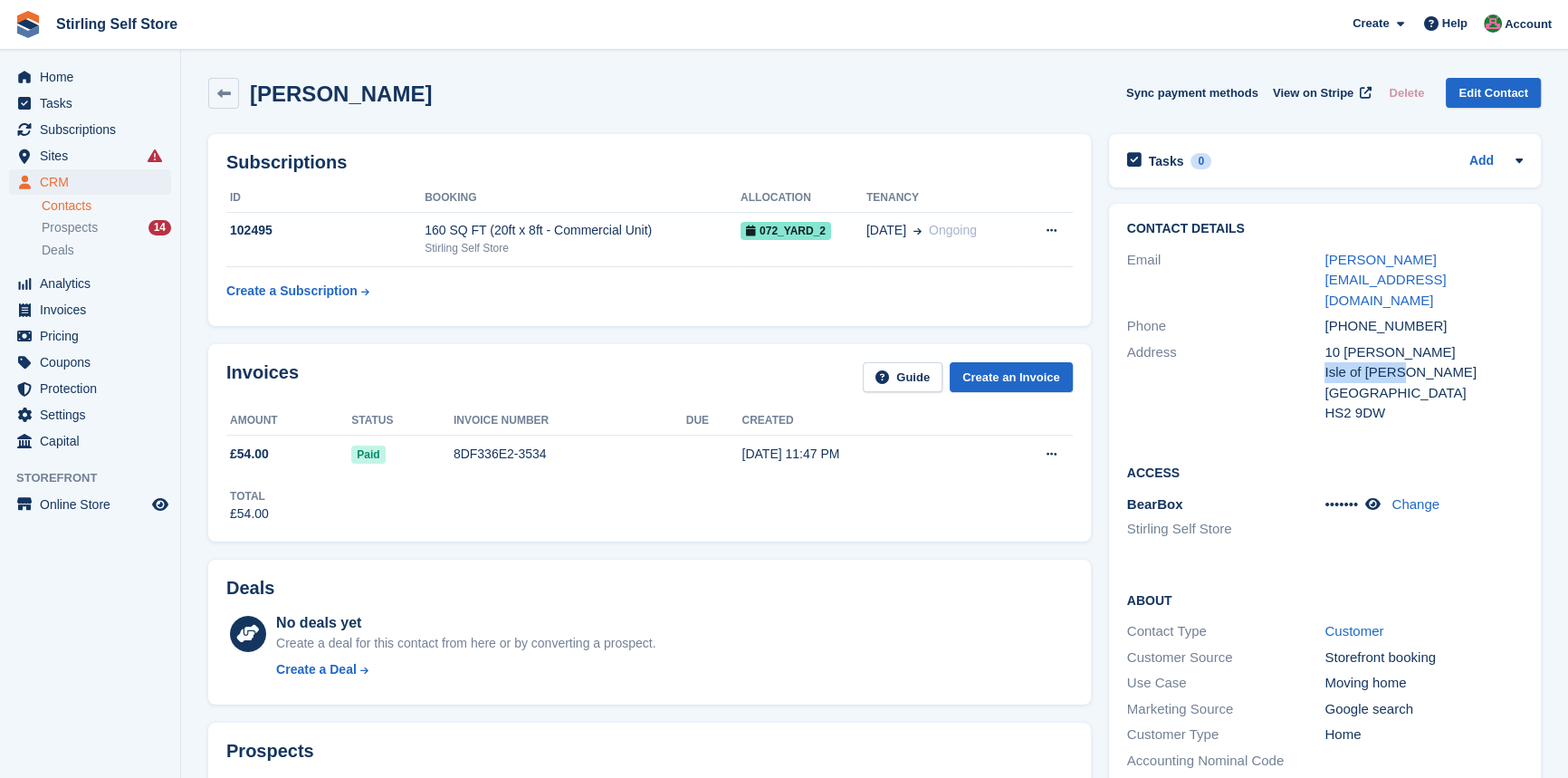
drag, startPoint x: 1413, startPoint y: 334, endPoint x: 1324, endPoint y: 332, distance: 89.0
click at [1325, 363] on div "Isle of [PERSON_NAME]" at bounding box center [1423, 372] width 198 height 21
copy div "Isle of [PERSON_NAME]"
click at [665, 252] on div "Stirling Self Store" at bounding box center [582, 247] width 316 height 17
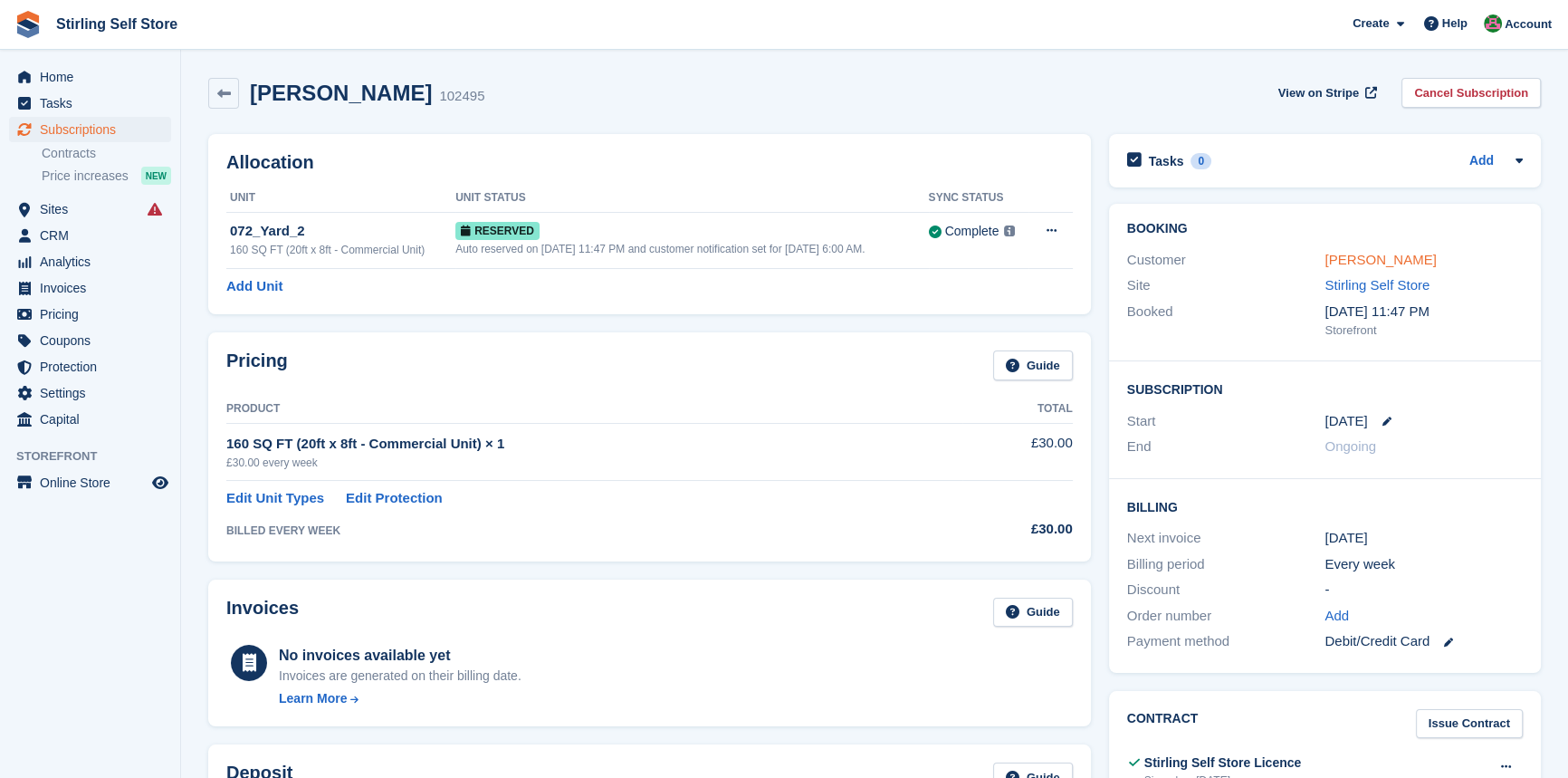
click at [1368, 258] on link "[PERSON_NAME]" at bounding box center [1380, 260] width 111 height 16
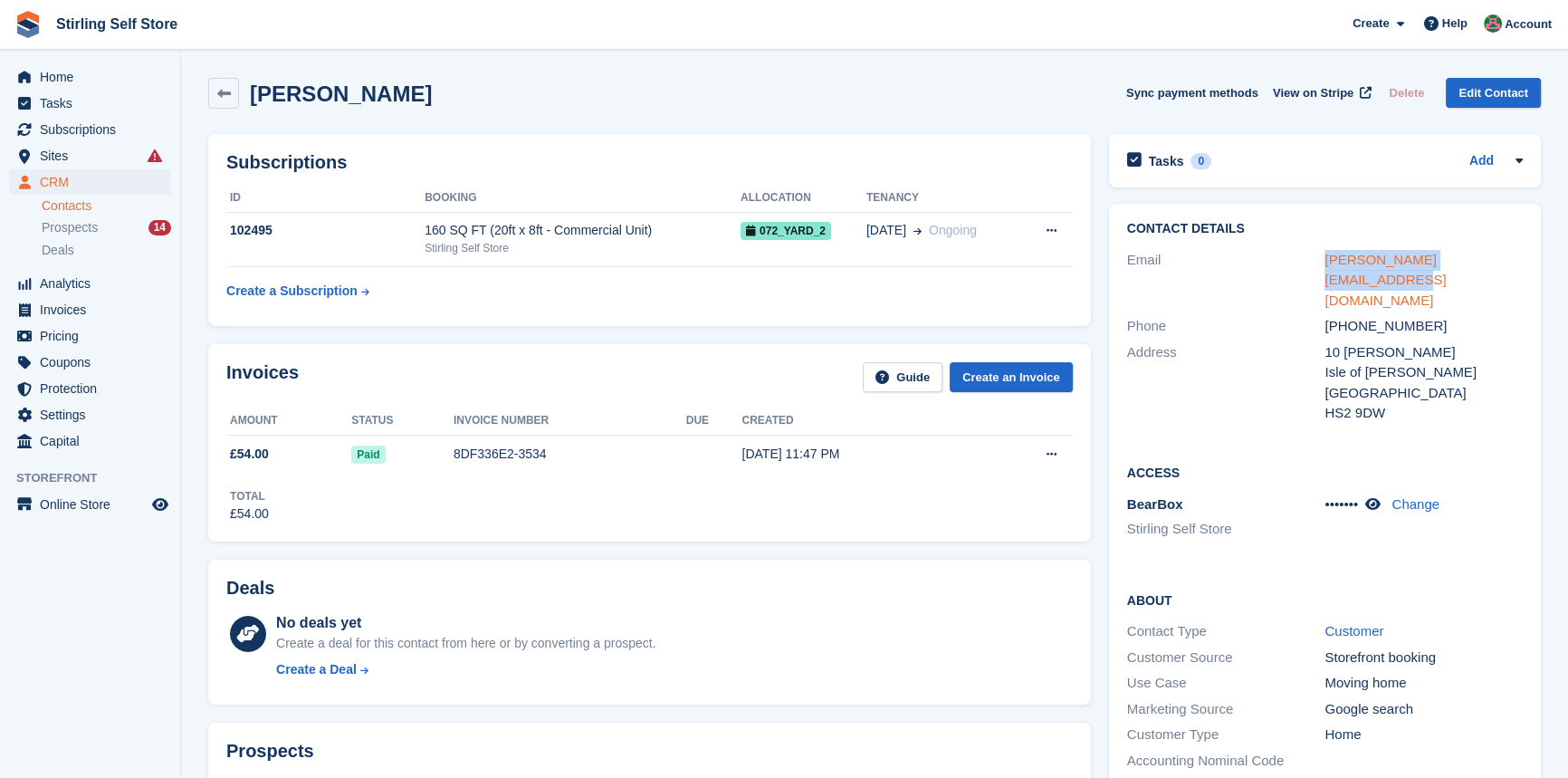
drag, startPoint x: 1481, startPoint y: 257, endPoint x: 1325, endPoint y: 258, distance: 156.0
click at [1325, 258] on div "[PERSON_NAME][EMAIL_ADDRESS][DOMAIN_NAME]" at bounding box center [1423, 281] width 198 height 62
copy link "[PERSON_NAME][EMAIL_ADDRESS][DOMAIN_NAME]"
click at [55, 75] on span "Home" at bounding box center [94, 77] width 109 height 25
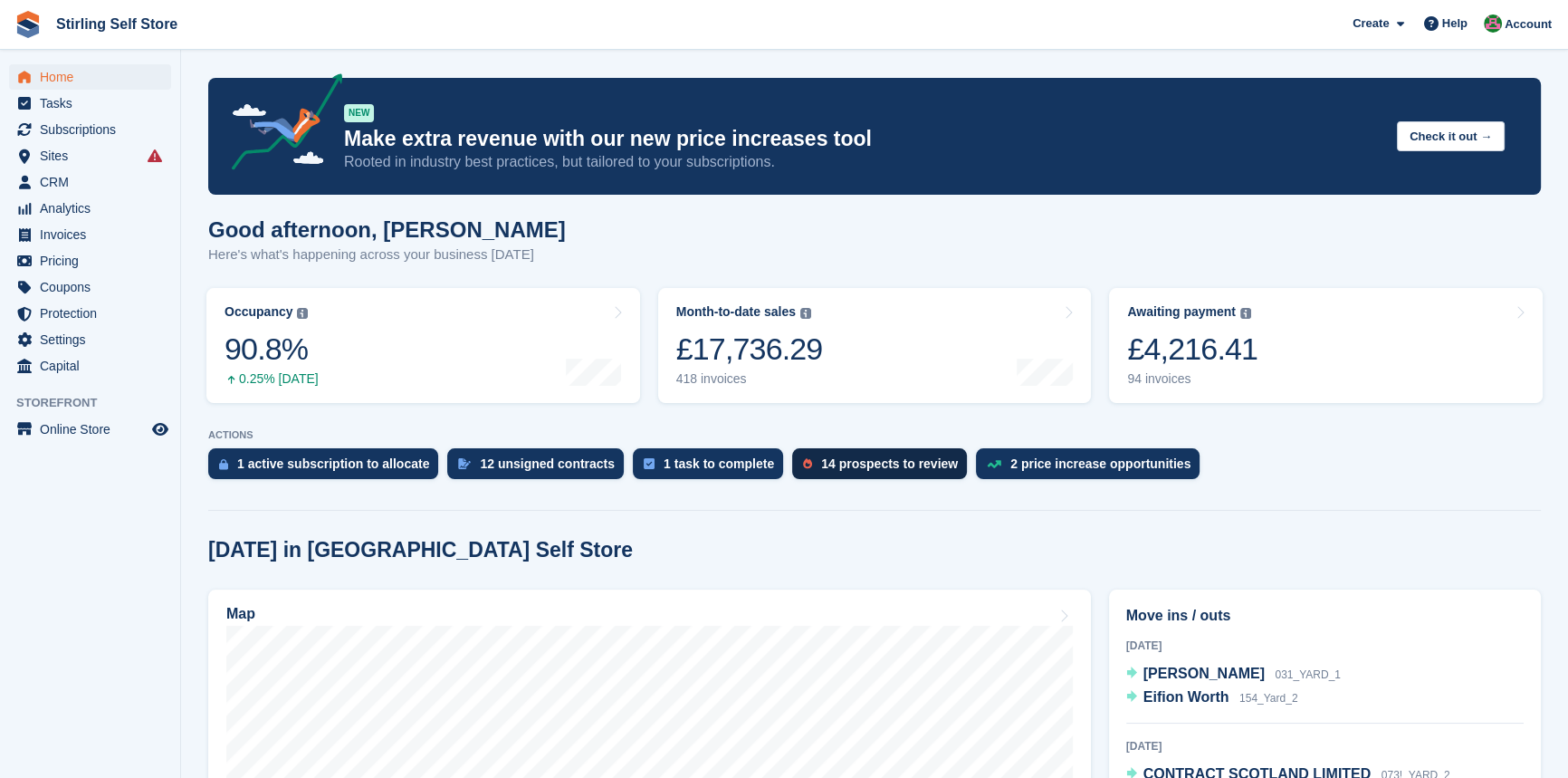
scroll to position [328, 0]
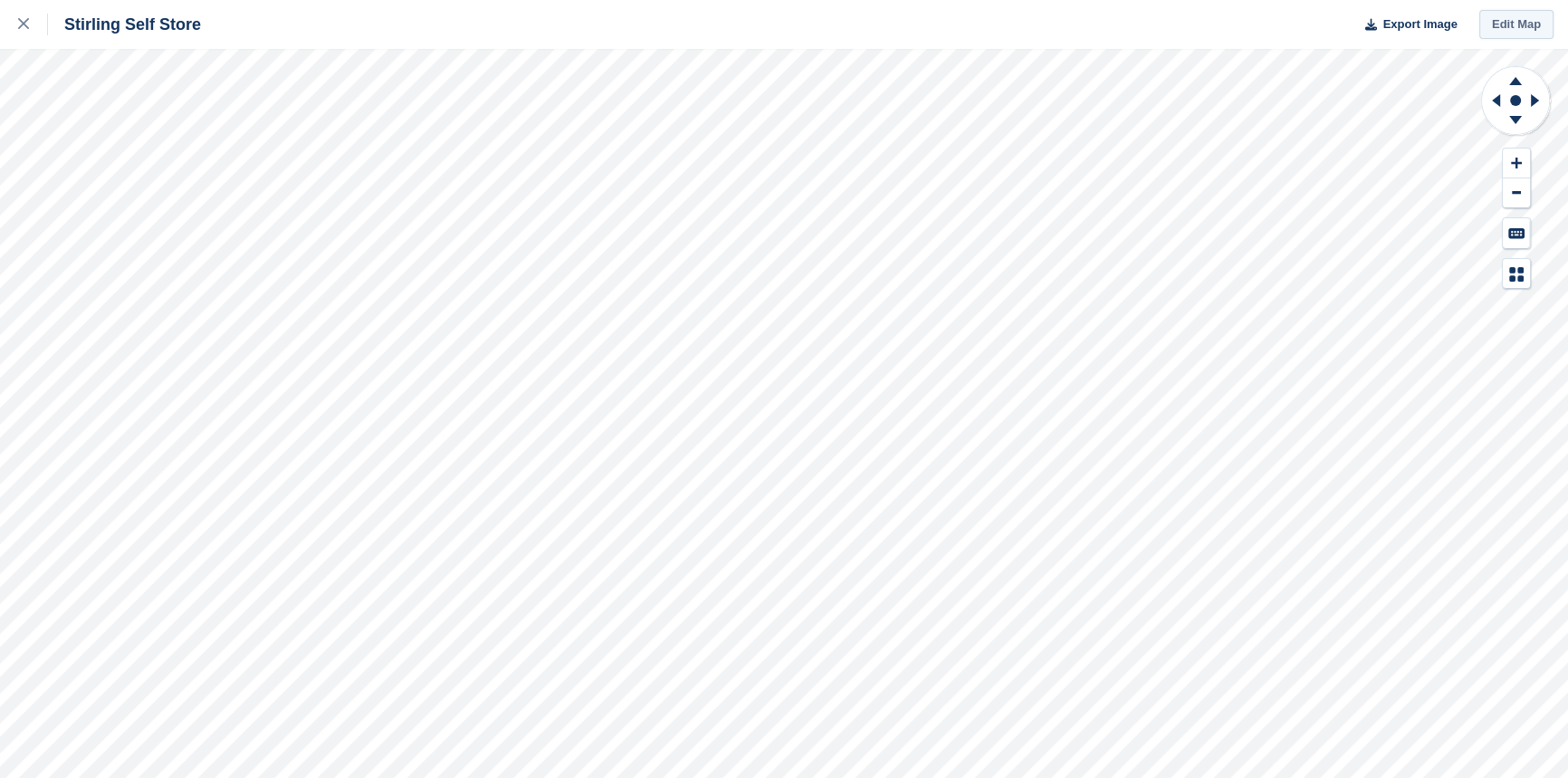
click at [1531, 24] on link "Edit Map" at bounding box center [1517, 24] width 74 height 30
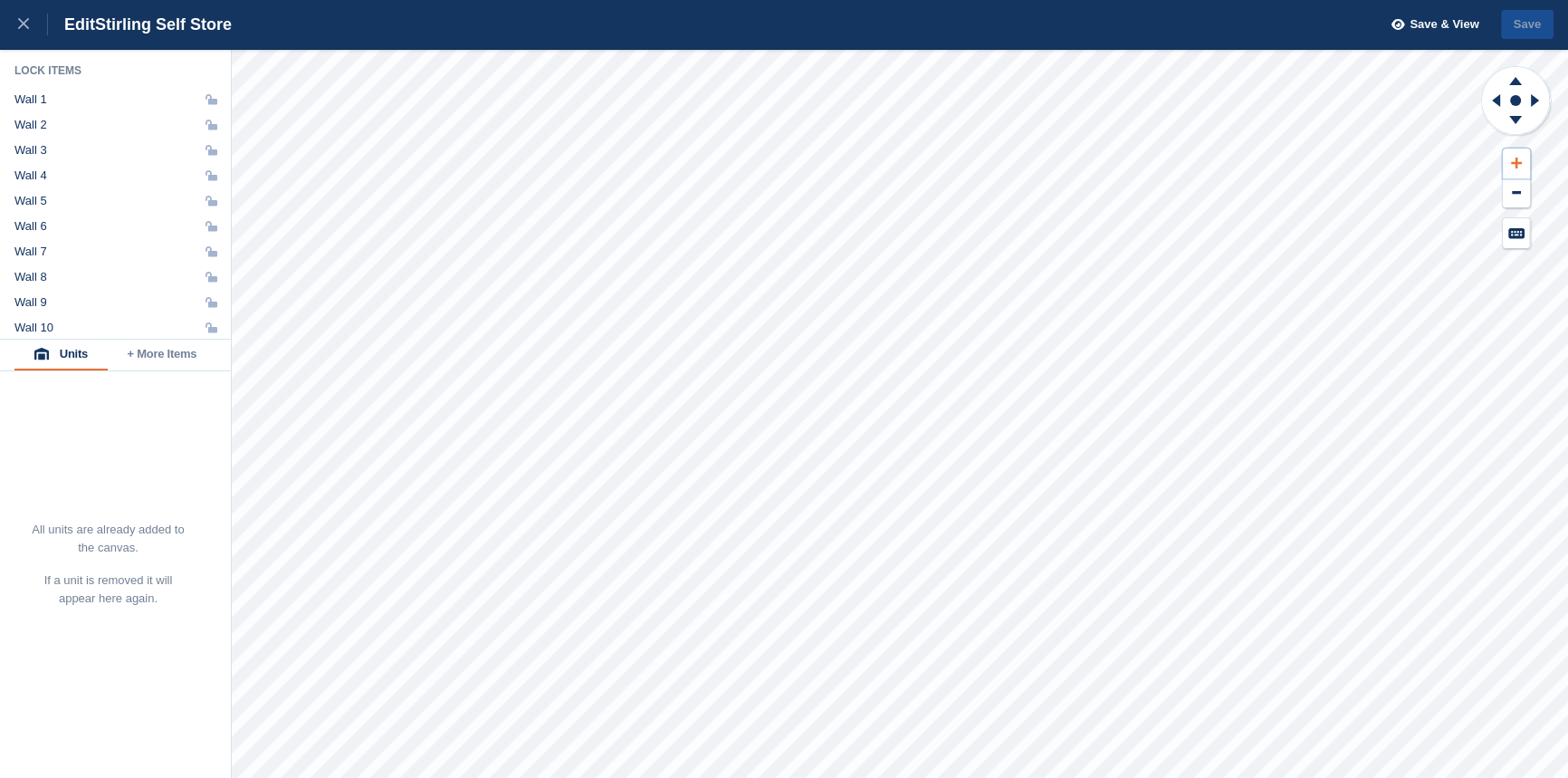
click at [1515, 162] on icon at bounding box center [1516, 162] width 11 height 11
click at [1513, 81] on icon at bounding box center [1515, 81] width 13 height 8
click at [1491, 99] on icon at bounding box center [1493, 101] width 22 height 47
click at [1536, 98] on icon at bounding box center [1538, 101] width 22 height 47
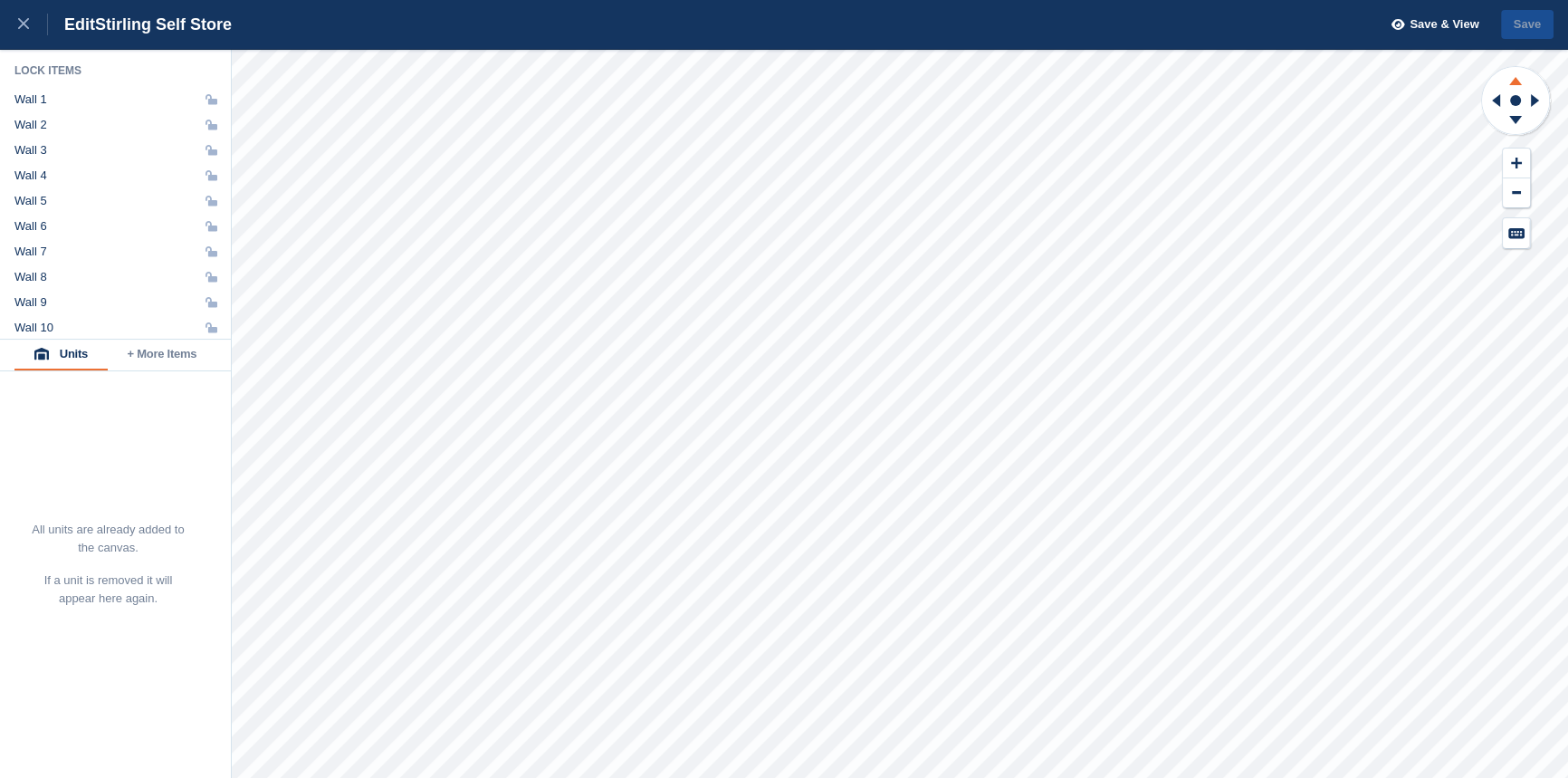
click at [1510, 79] on icon at bounding box center [1516, 78] width 47 height 22
click at [1511, 125] on icon at bounding box center [1516, 122] width 47 height 22
click at [1515, 124] on icon at bounding box center [1516, 122] width 47 height 22
click at [1512, 80] on icon at bounding box center [1516, 78] width 47 height 22
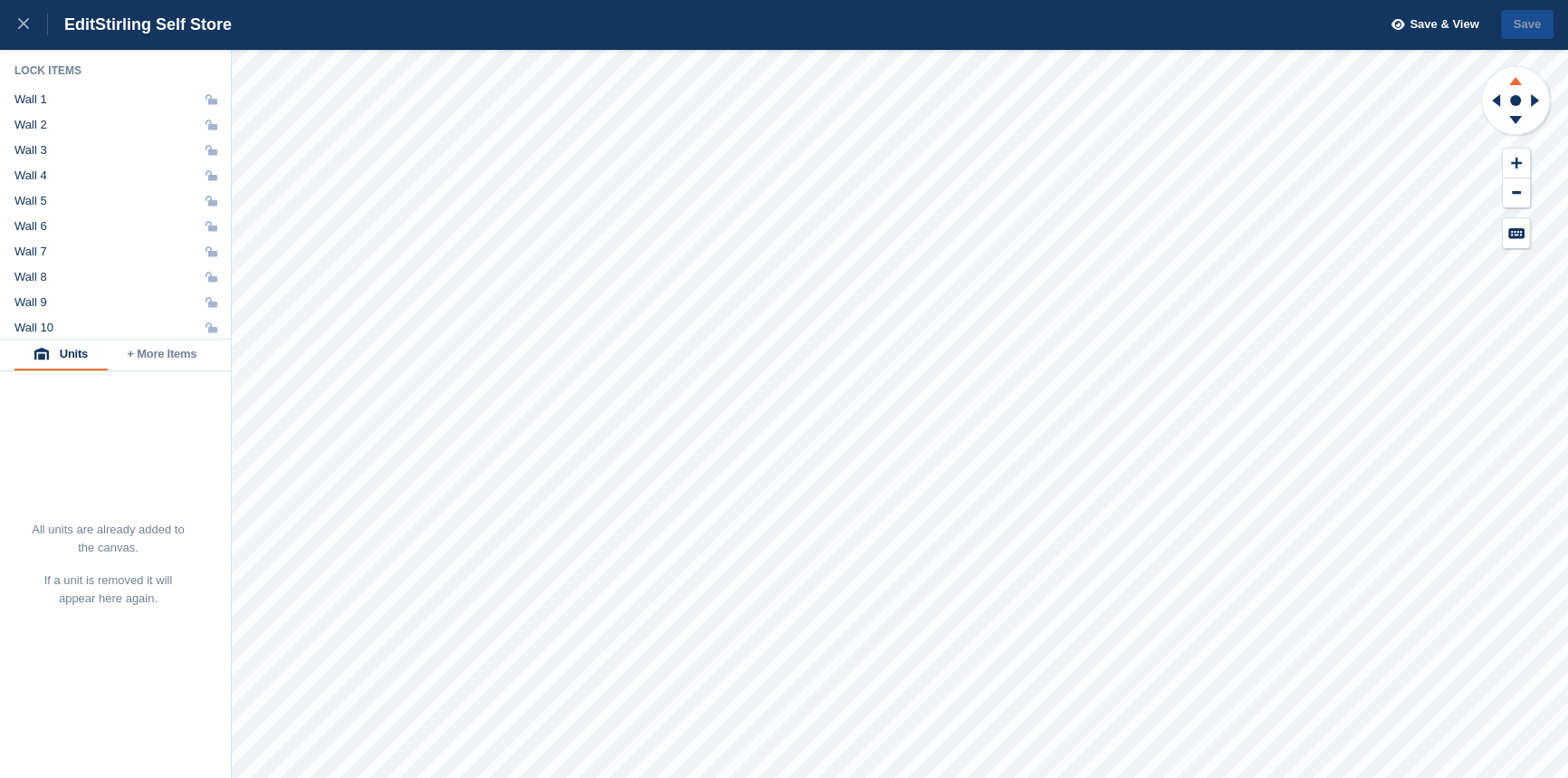
click at [1512, 80] on icon at bounding box center [1516, 78] width 47 height 22
click at [24, 22] on icon at bounding box center [23, 23] width 11 height 11
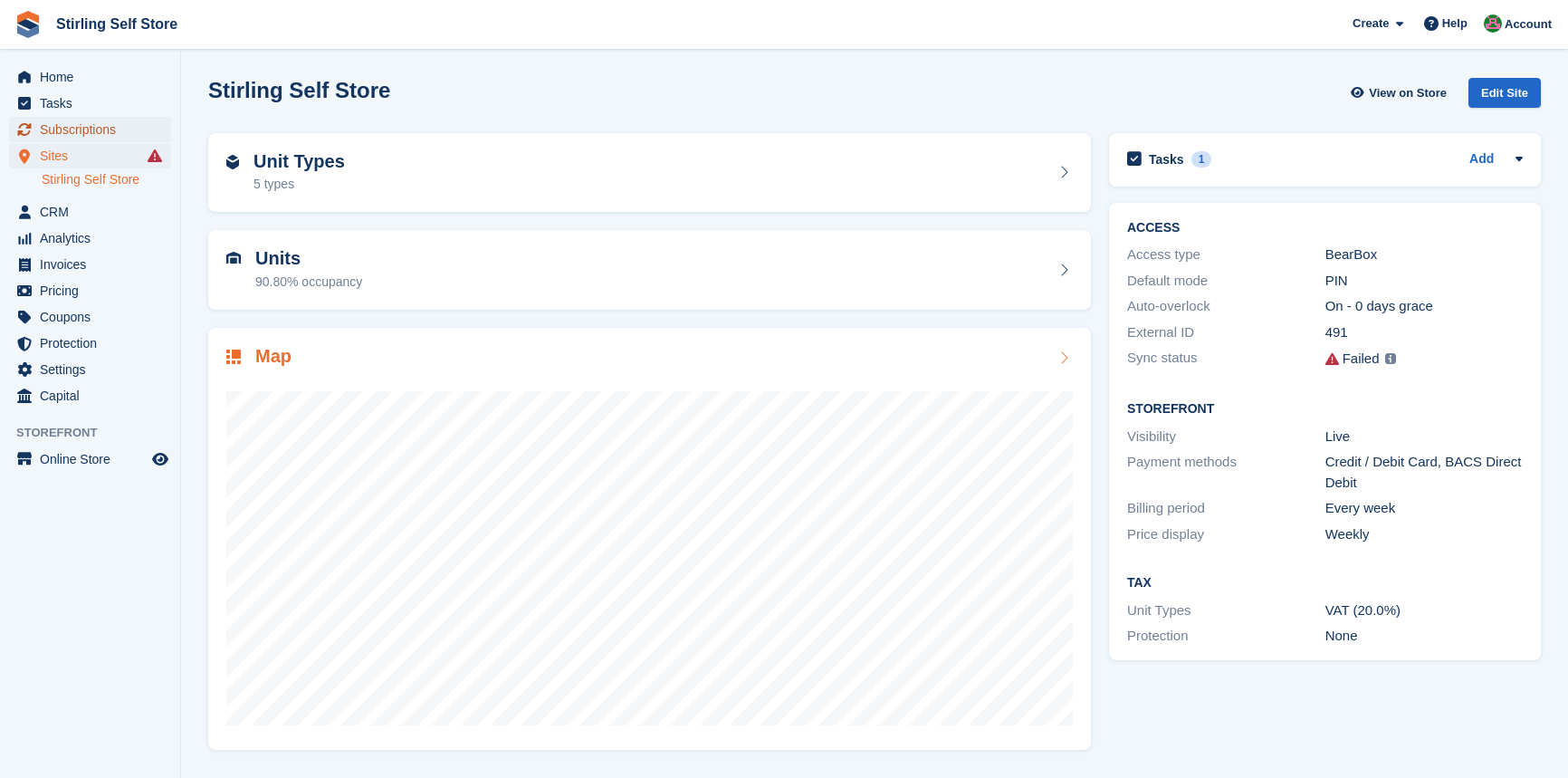
click at [65, 127] on span "Subscriptions" at bounding box center [94, 129] width 109 height 25
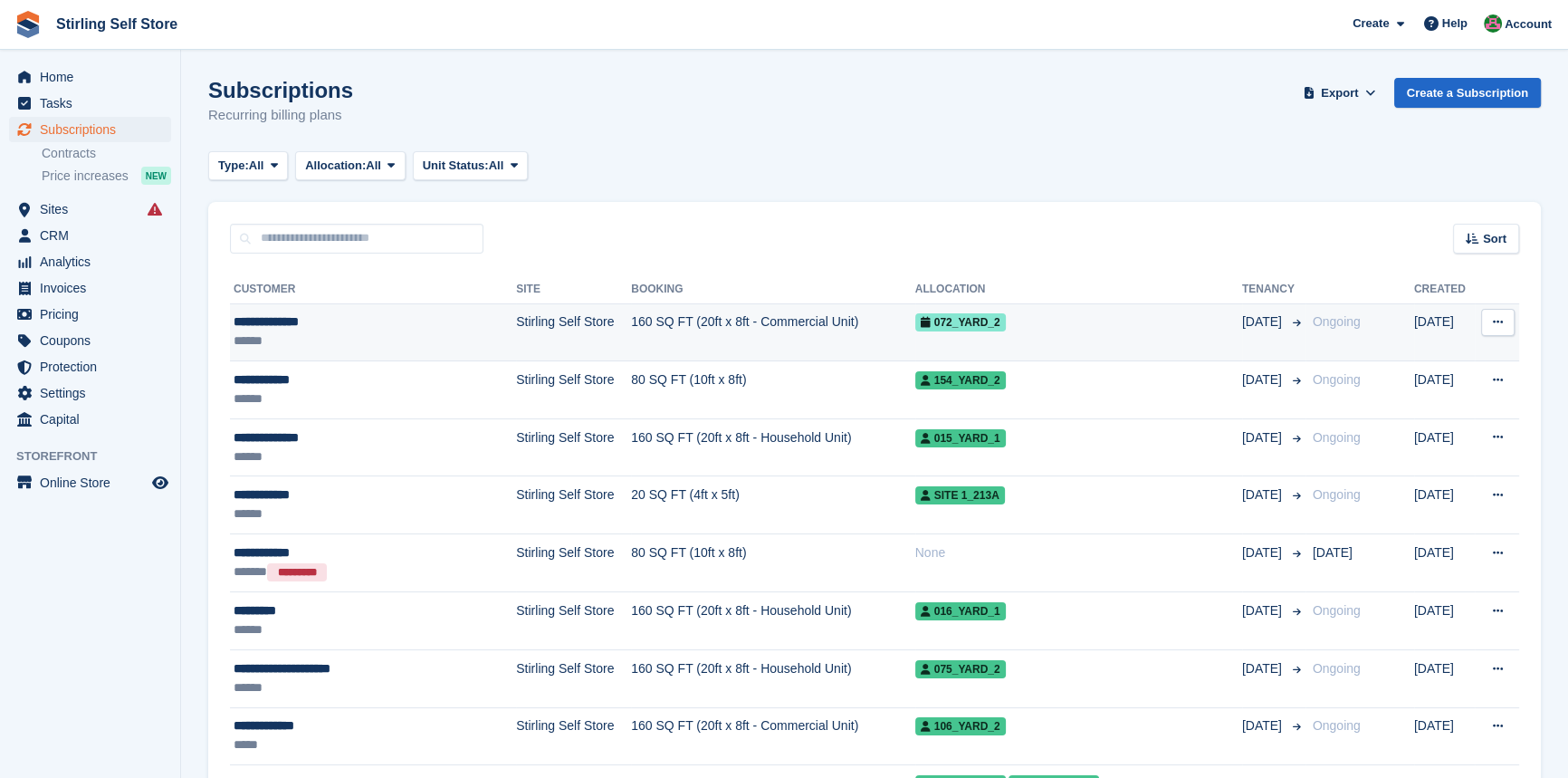
click at [680, 319] on td "160 SQ FT (20ft x 8ft - Commercial Unit)" at bounding box center [773, 331] width 283 height 58
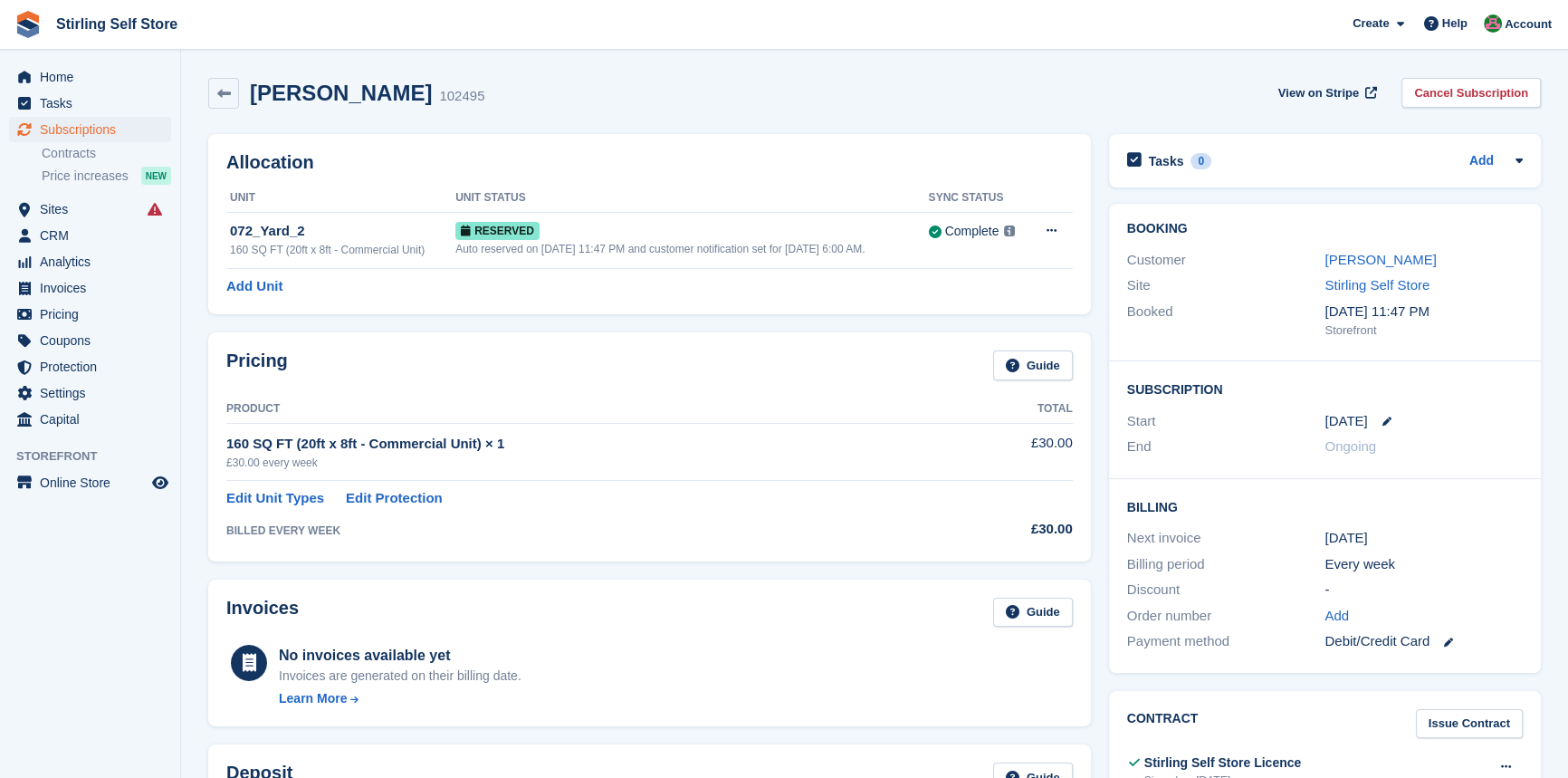
click at [1466, 431] on div "Start [DATE]" at bounding box center [1325, 421] width 396 height 26
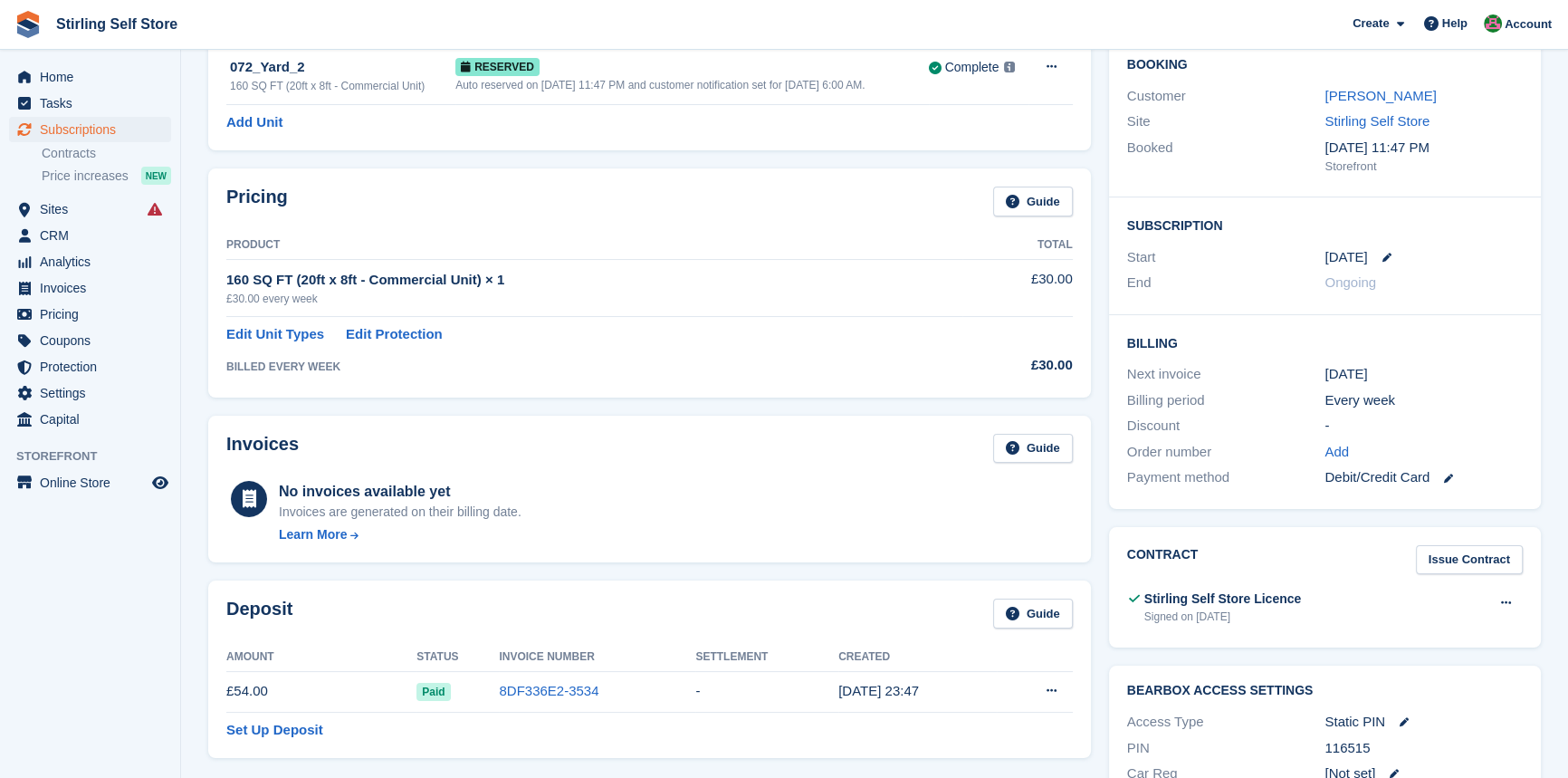
scroll to position [328, 0]
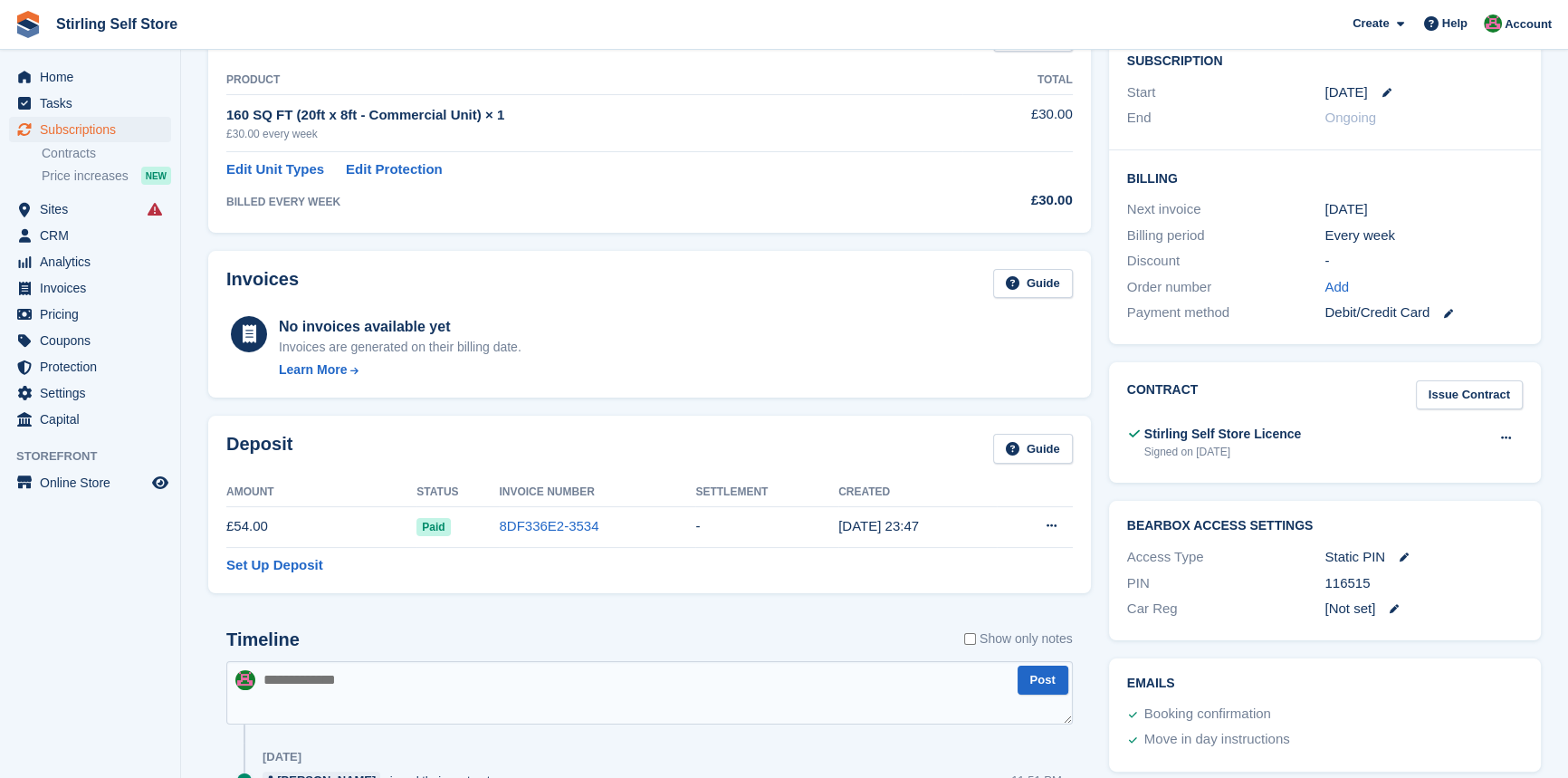
drag, startPoint x: 1384, startPoint y: 583, endPoint x: 1328, endPoint y: 588, distance: 56.2
click at [1328, 588] on div "116515" at bounding box center [1423, 583] width 198 height 21
copy div "116515"
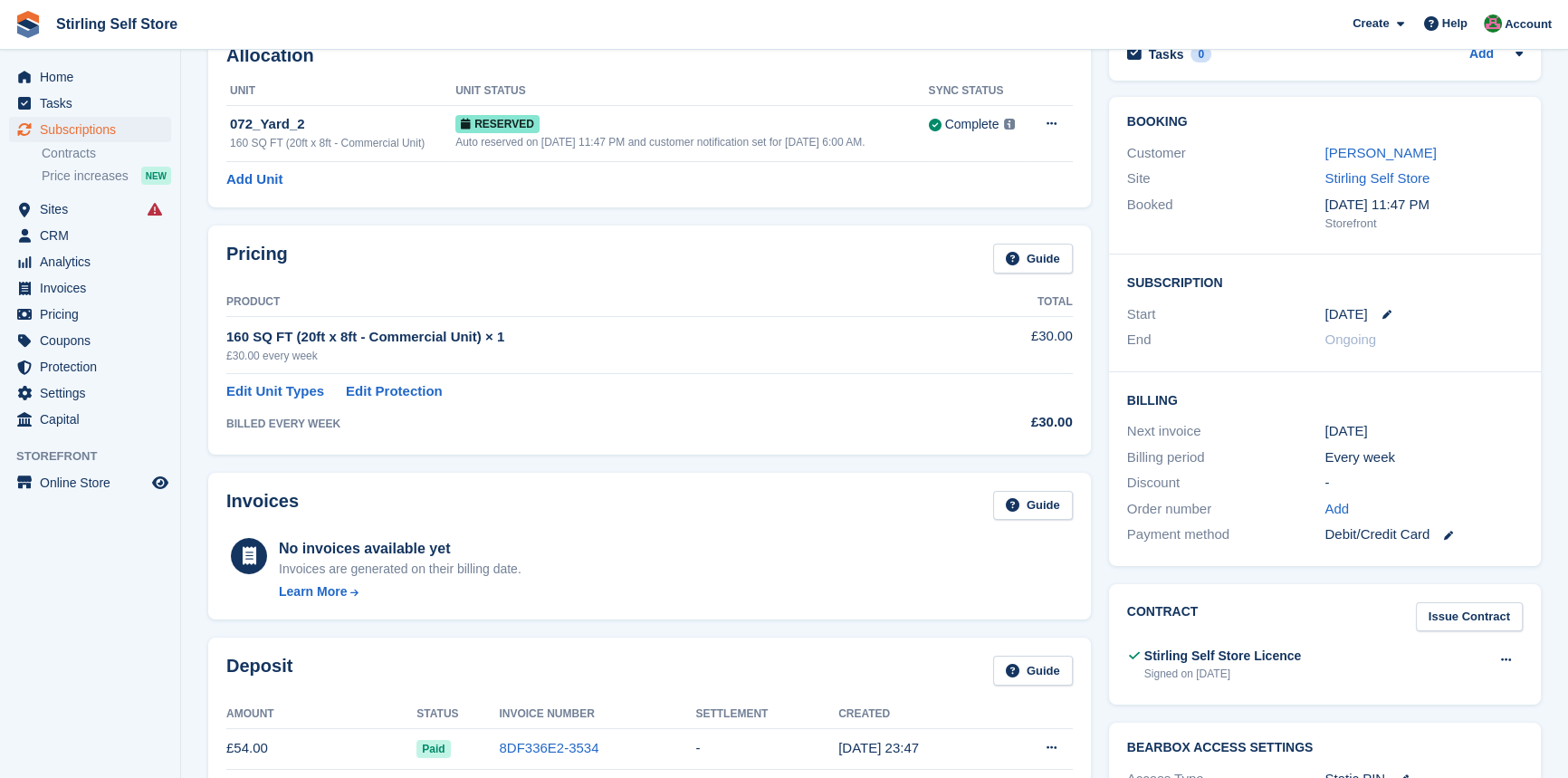
scroll to position [0, 0]
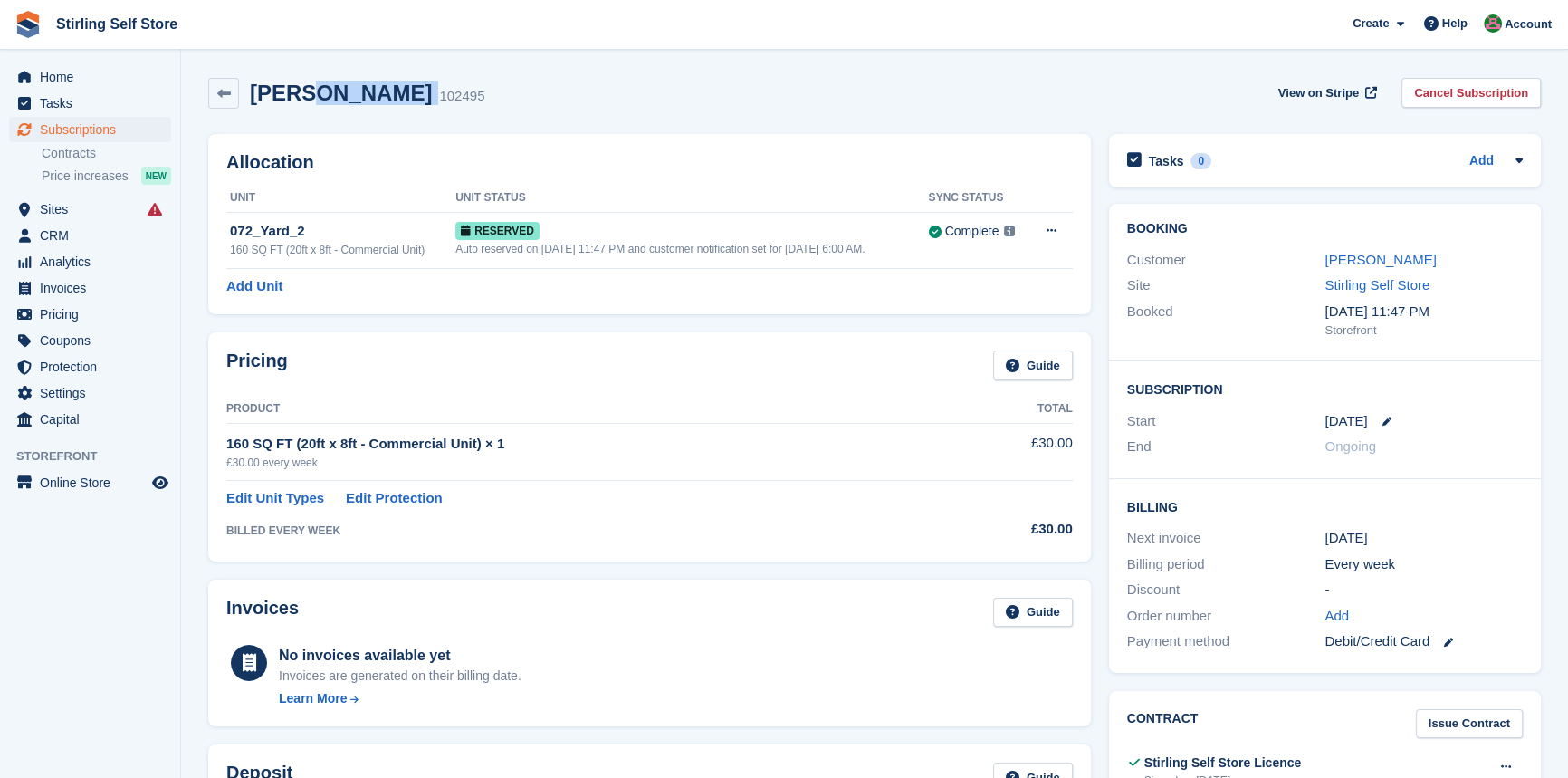
drag, startPoint x: 388, startPoint y: 91, endPoint x: 303, endPoint y: 88, distance: 85.1
click at [303, 88] on div "Alex Granville 102495" at bounding box center [362, 93] width 245 height 26
copy div "Granville"
click at [1365, 257] on link "Alex Granville" at bounding box center [1380, 260] width 111 height 16
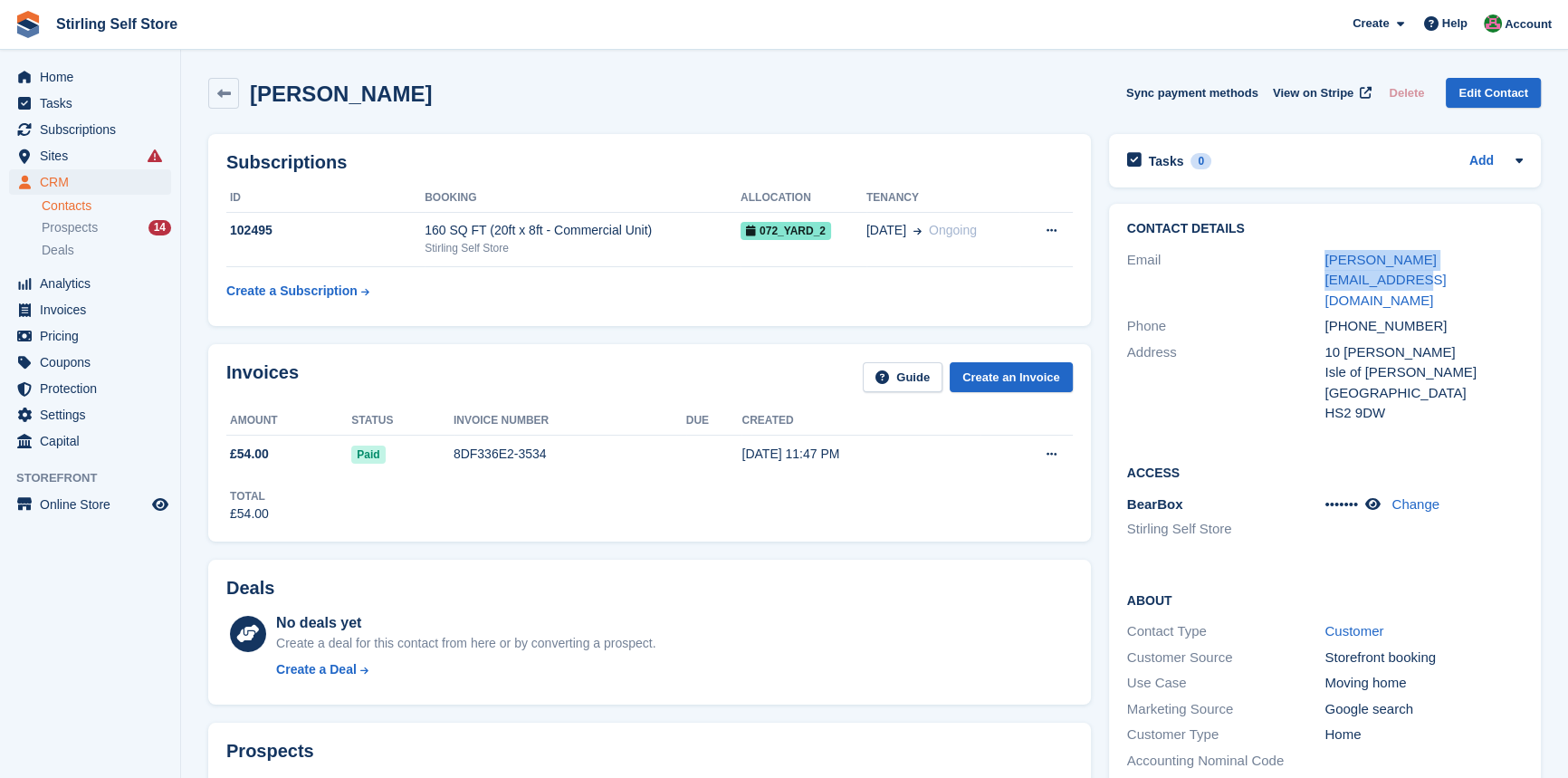
drag, startPoint x: 1512, startPoint y: 264, endPoint x: 1321, endPoint y: 260, distance: 191.0
click at [1321, 260] on div "Email alex_granville@hotmail.com" at bounding box center [1325, 281] width 396 height 67
copy div "alex_granville@hotmail.com"
drag, startPoint x: 1433, startPoint y: 284, endPoint x: 1316, endPoint y: 285, distance: 117.0
click at [1316, 314] on div "Phone +447796936101" at bounding box center [1325, 326] width 396 height 26
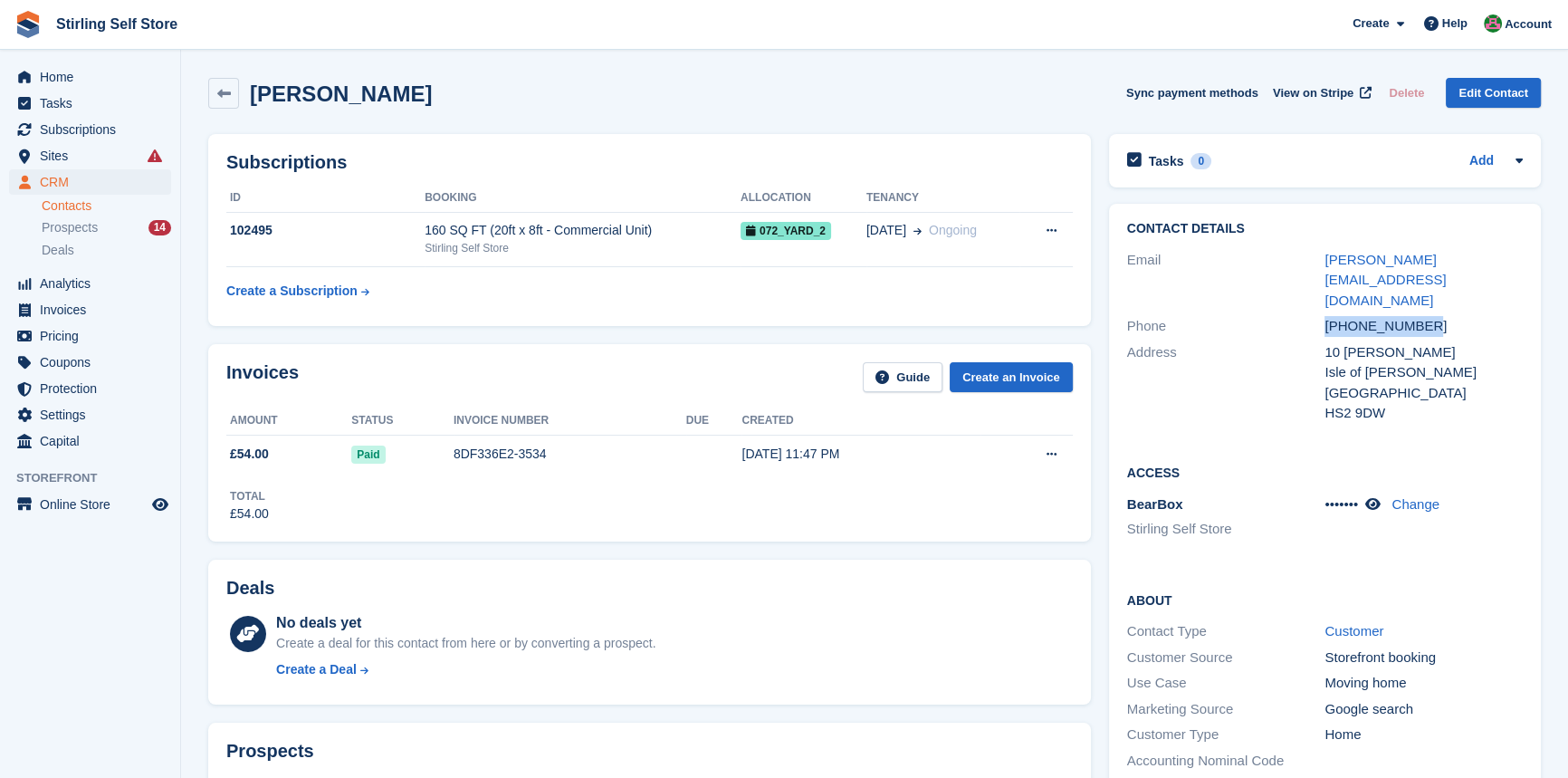
copy div "+447796936101"
drag, startPoint x: 1391, startPoint y: 374, endPoint x: 1323, endPoint y: 316, distance: 89.4
click at [1323, 339] on div "Address 10 Tolsta Chaolais Isle of Lewis United Kingdom HS2 9DW" at bounding box center [1325, 382] width 396 height 87
copy div "10 Tolsta Chaolais Isle of Lewis United Kingdom HS2 9DW"
click at [101, 309] on span "Invoices" at bounding box center [94, 310] width 109 height 25
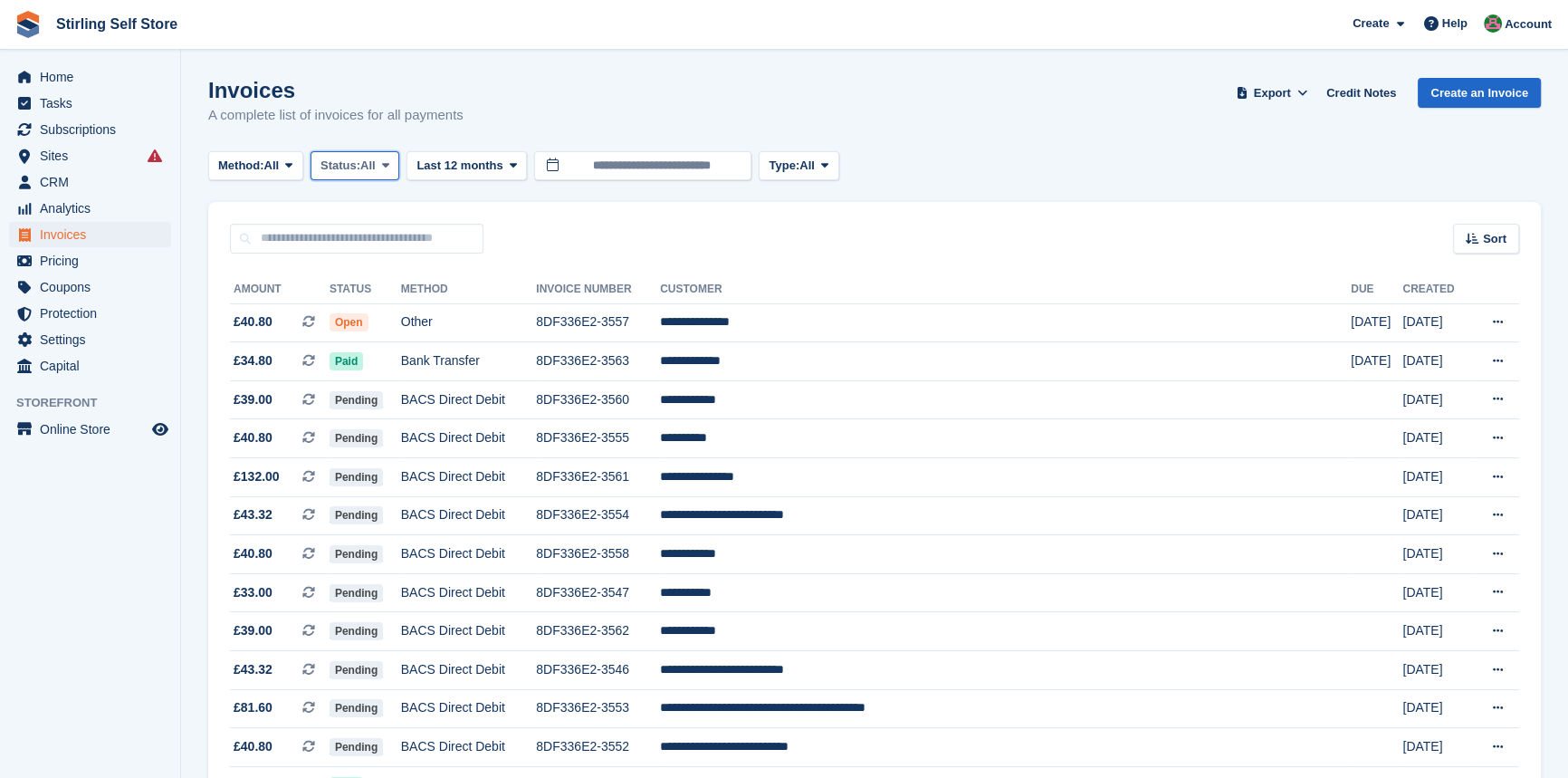
click at [389, 166] on icon at bounding box center [385, 165] width 7 height 12
click at [396, 314] on link "Open" at bounding box center [397, 305] width 157 height 32
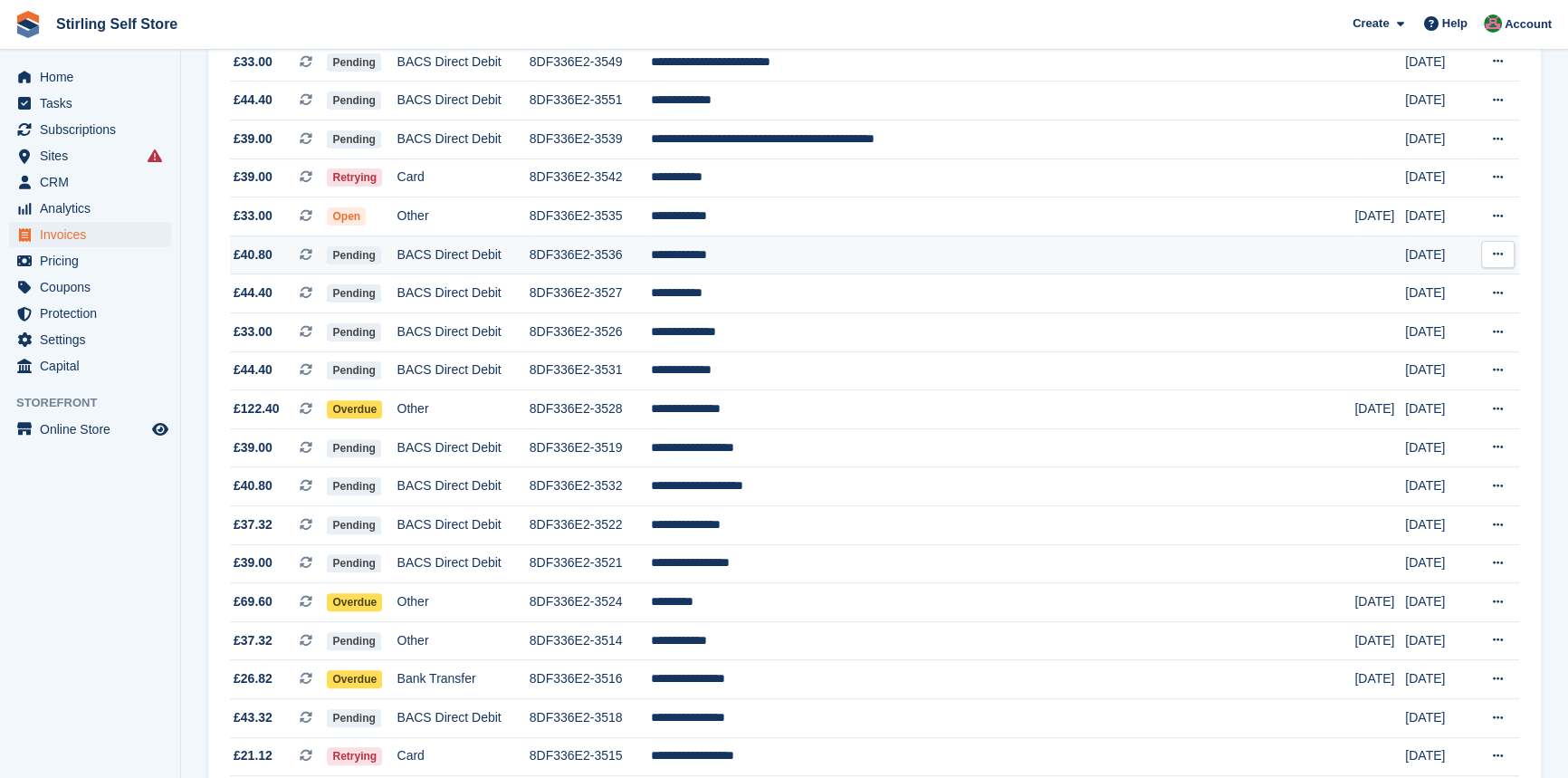
scroll to position [741, 0]
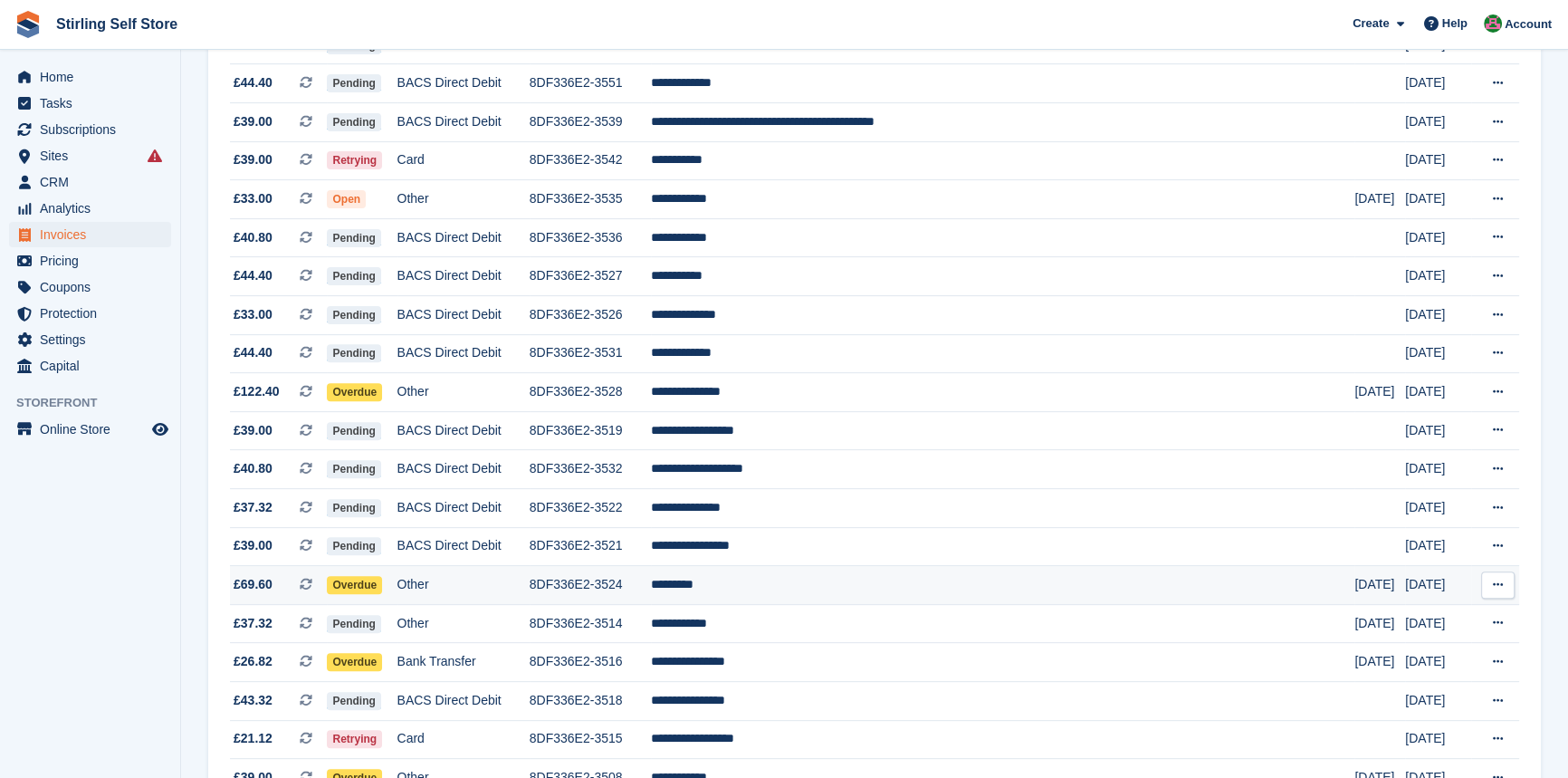
click at [778, 601] on td "*********" at bounding box center [1003, 585] width 705 height 39
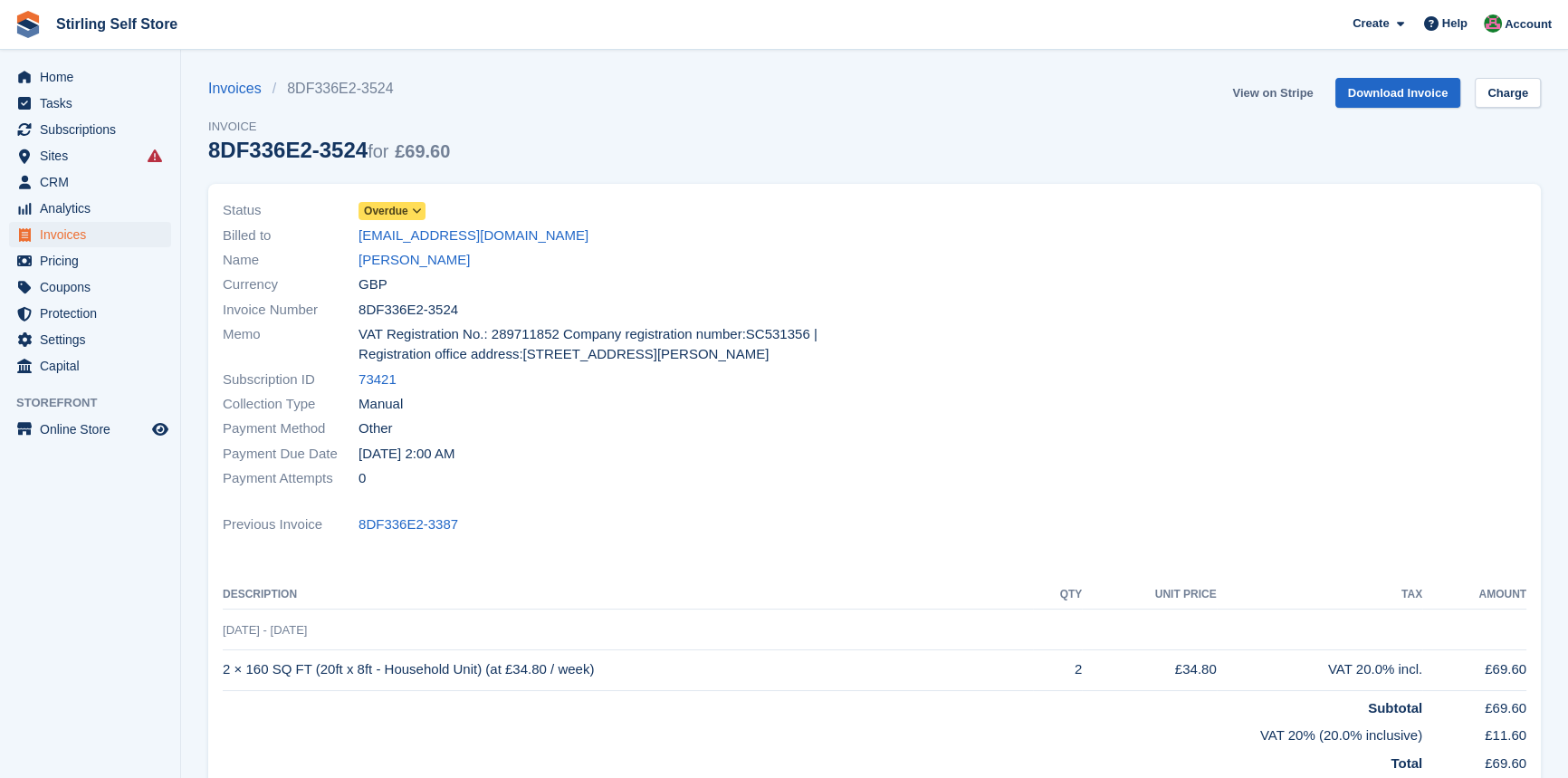
click at [1270, 95] on link "View on Stripe" at bounding box center [1272, 93] width 95 height 30
click at [53, 237] on span "Invoices" at bounding box center [94, 235] width 109 height 25
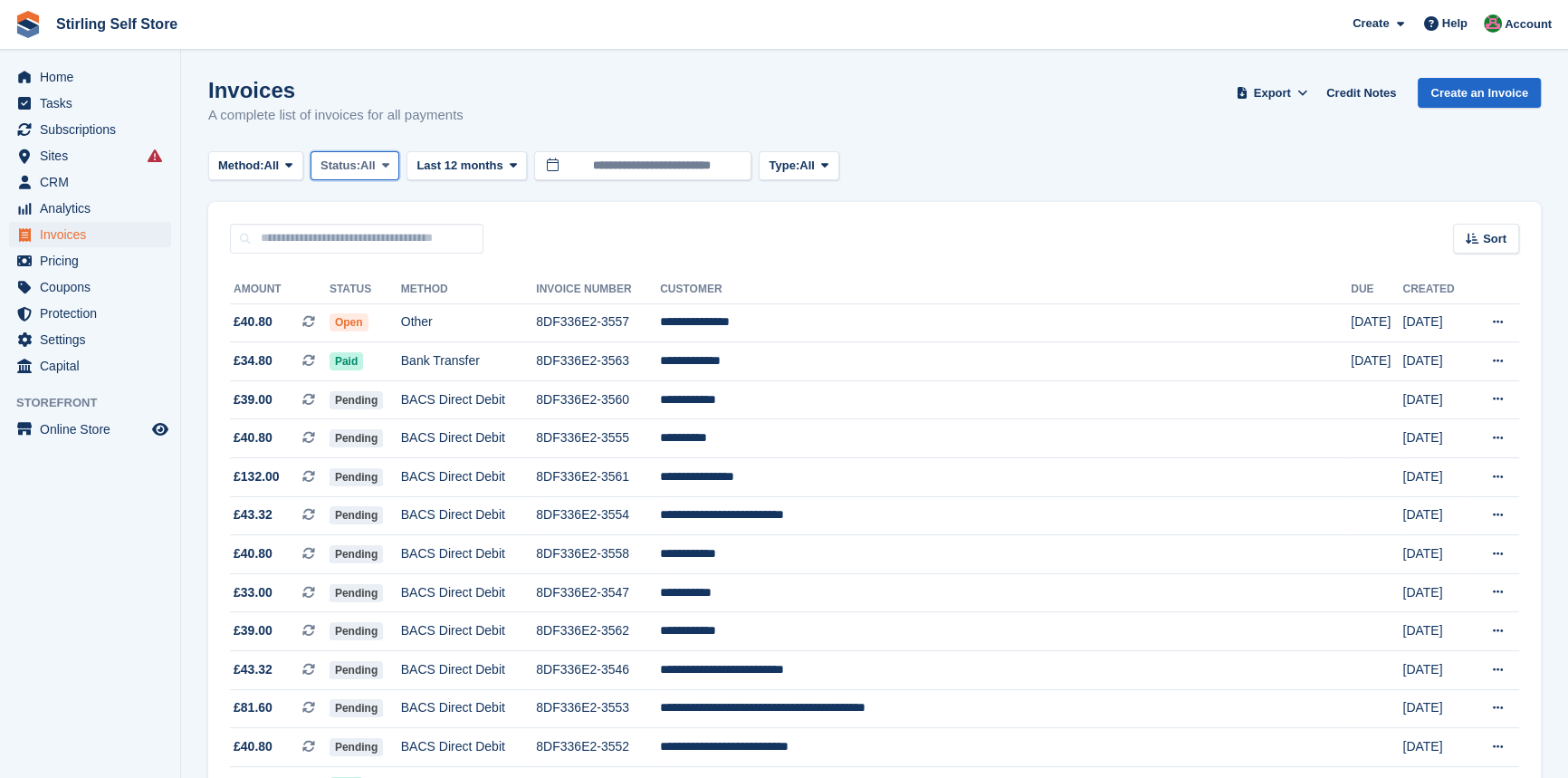
click at [393, 165] on span at bounding box center [385, 165] width 15 height 15
click at [392, 313] on link "Open" at bounding box center [397, 305] width 157 height 32
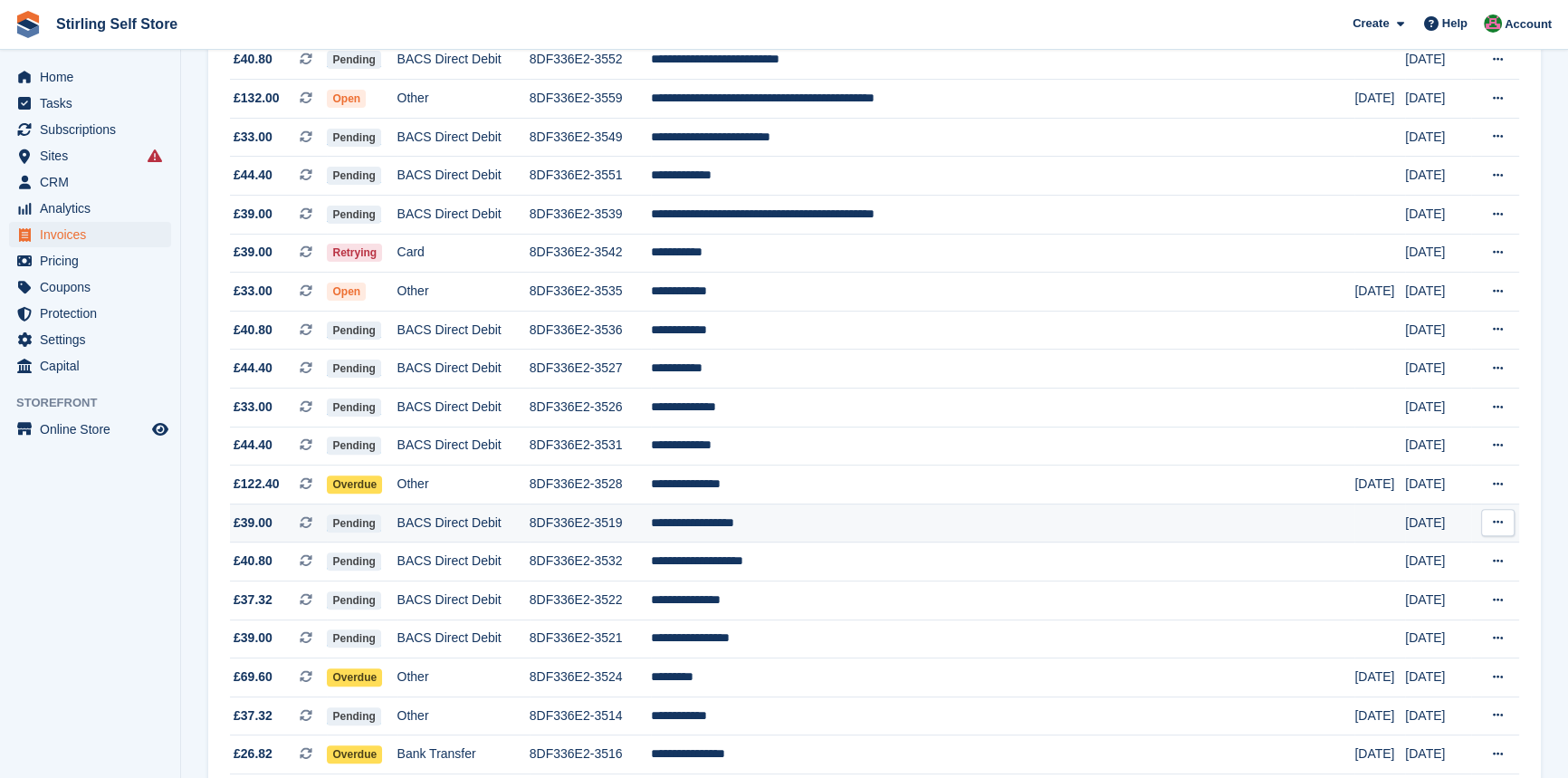
scroll to position [658, 0]
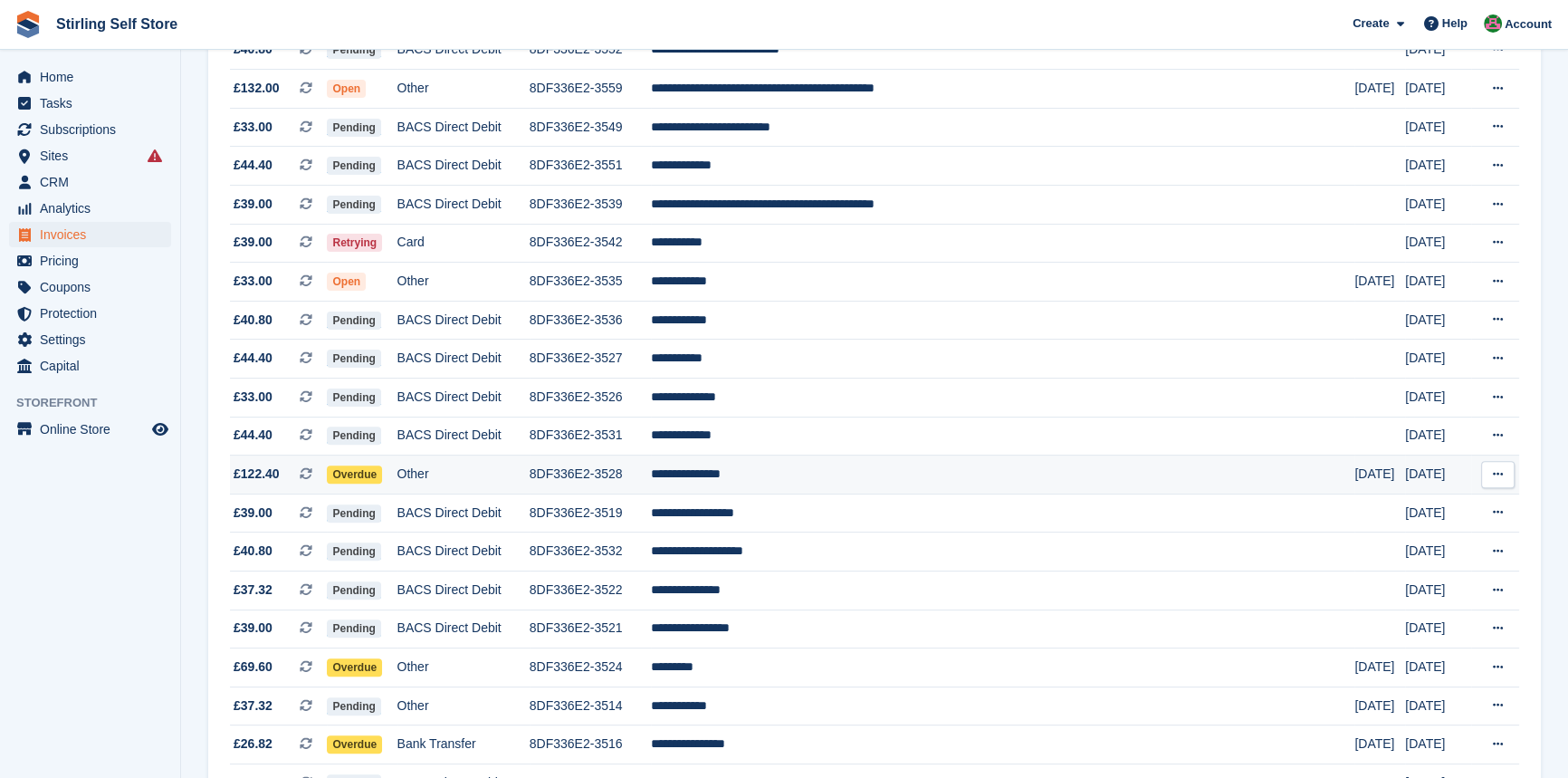
click at [821, 487] on td "**********" at bounding box center [1003, 475] width 705 height 39
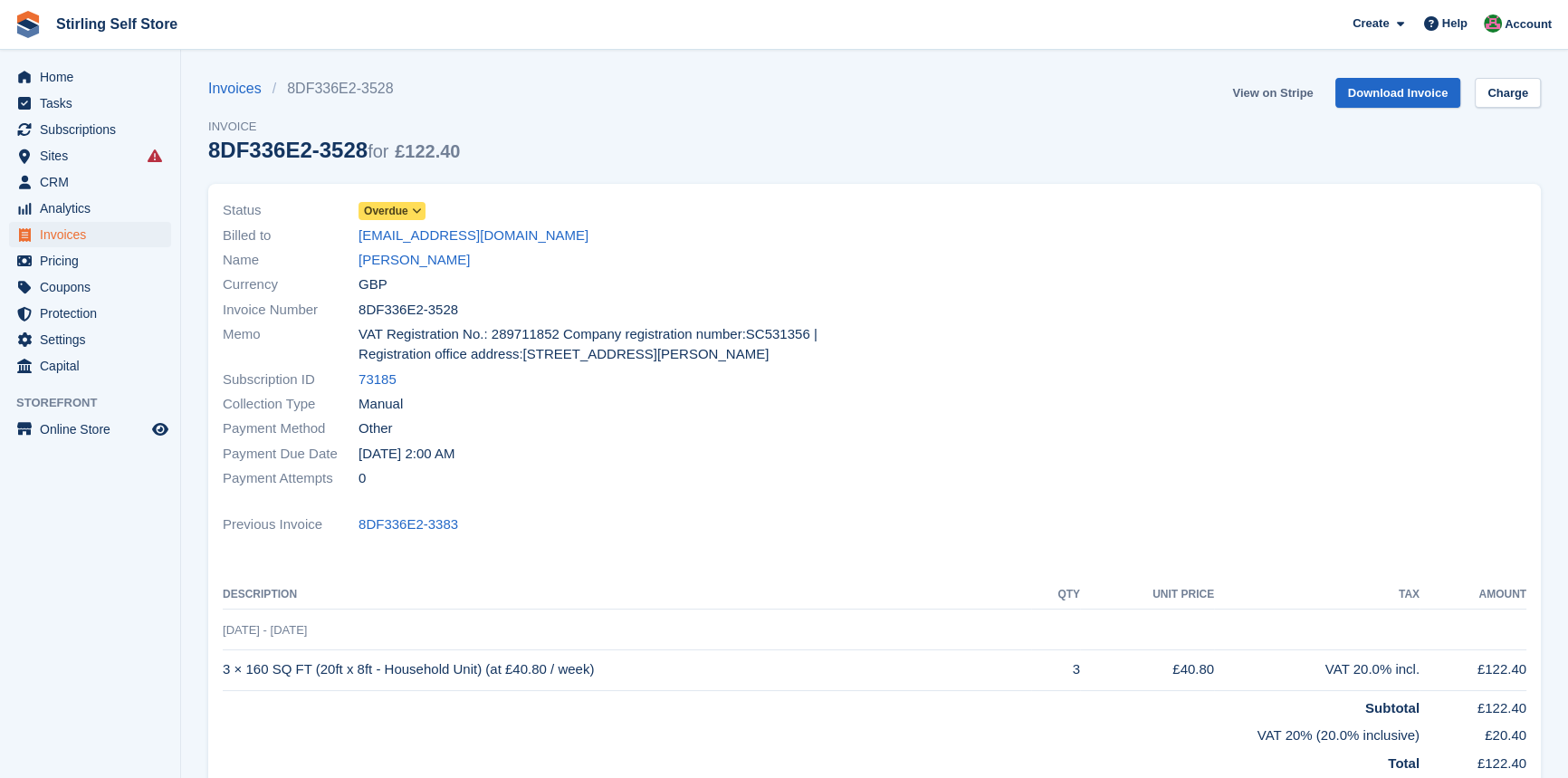
click at [1268, 96] on link "View on Stripe" at bounding box center [1272, 93] width 95 height 30
drag, startPoint x: 419, startPoint y: 254, endPoint x: 433, endPoint y: 254, distance: 14.0
click at [419, 254] on link "[PERSON_NAME]" at bounding box center [414, 260] width 111 height 21
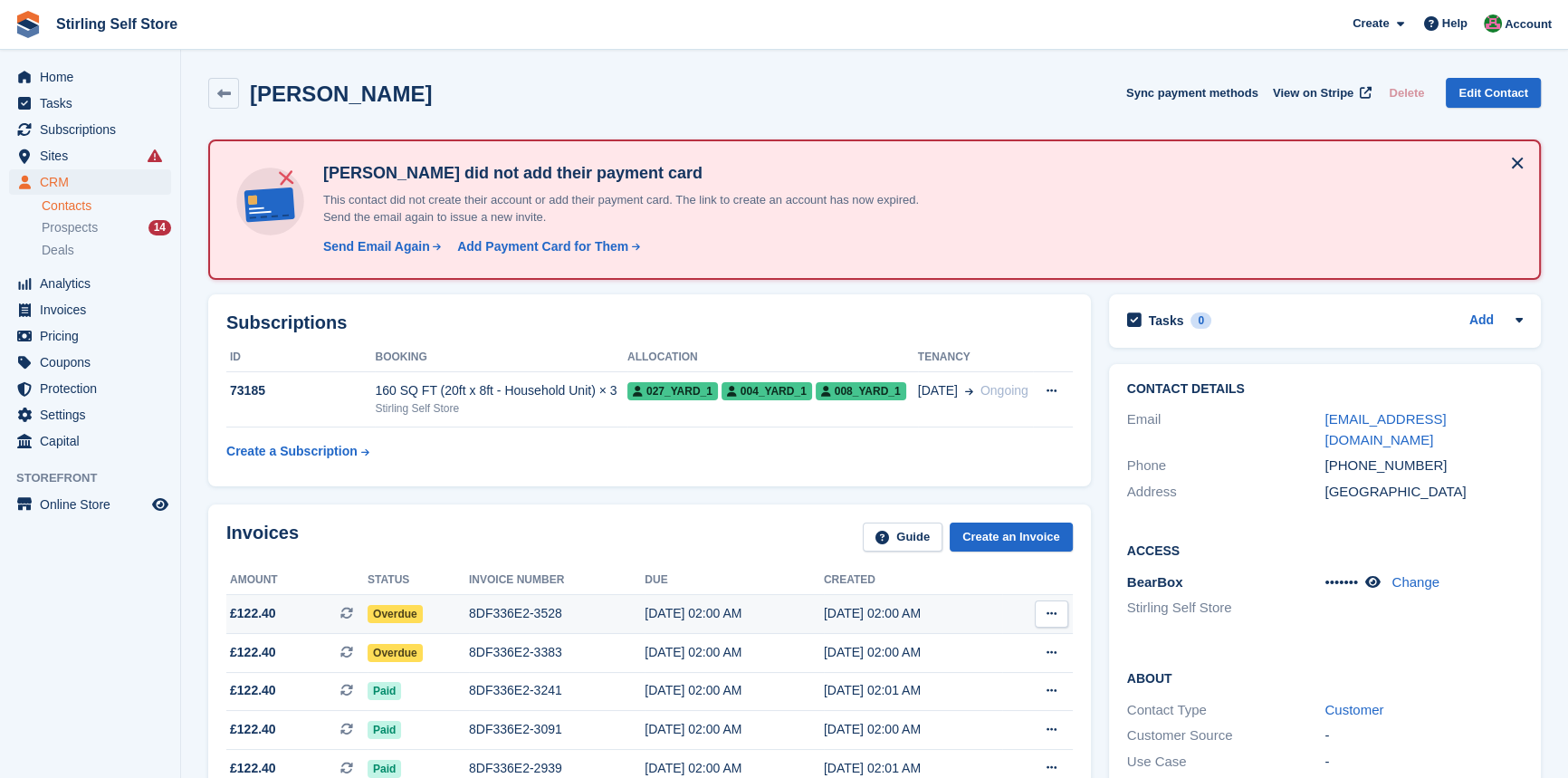
click at [527, 616] on div "8DF336E2-3528" at bounding box center [557, 613] width 176 height 19
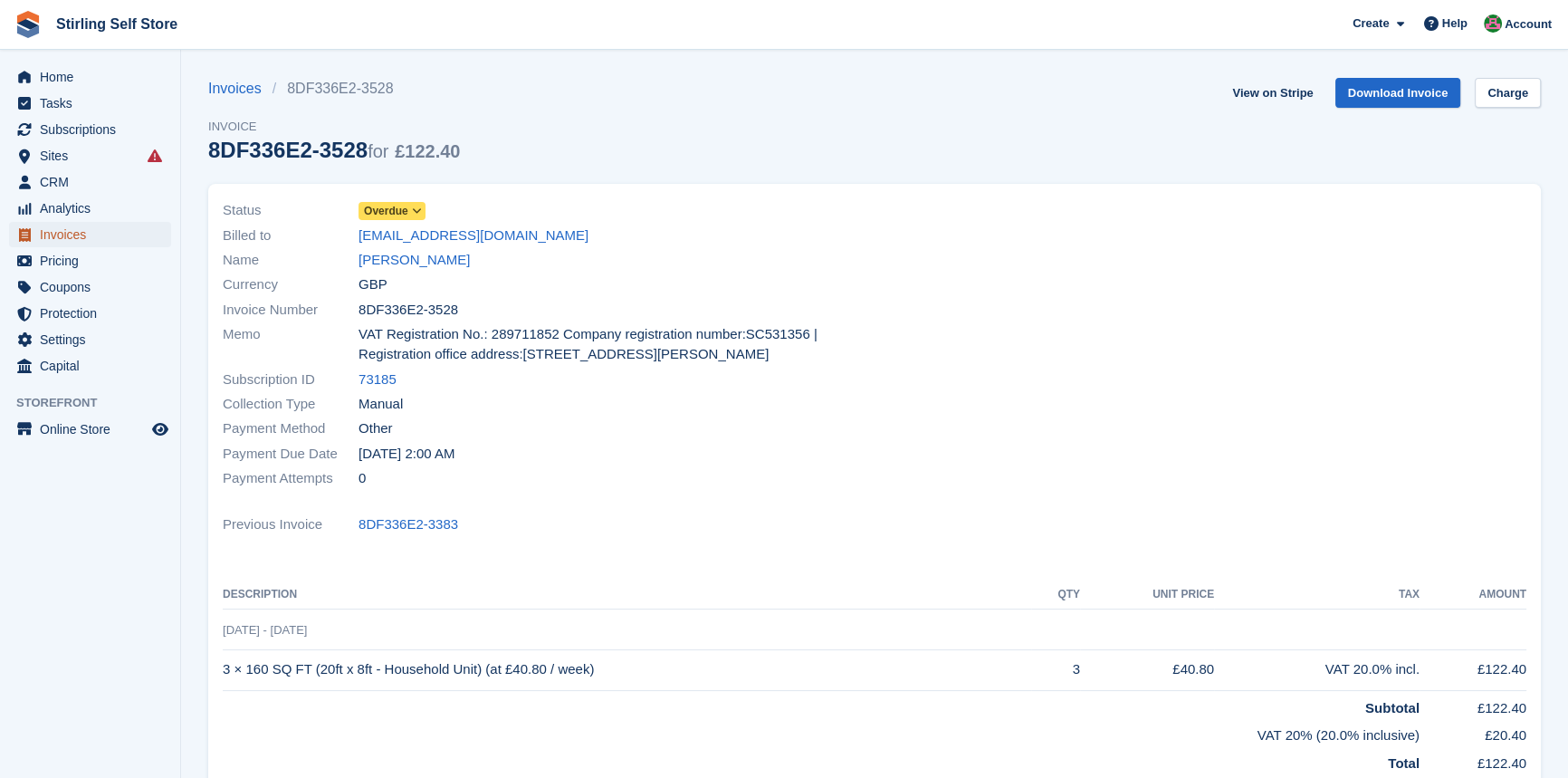
click at [88, 239] on span "Invoices" at bounding box center [94, 235] width 109 height 25
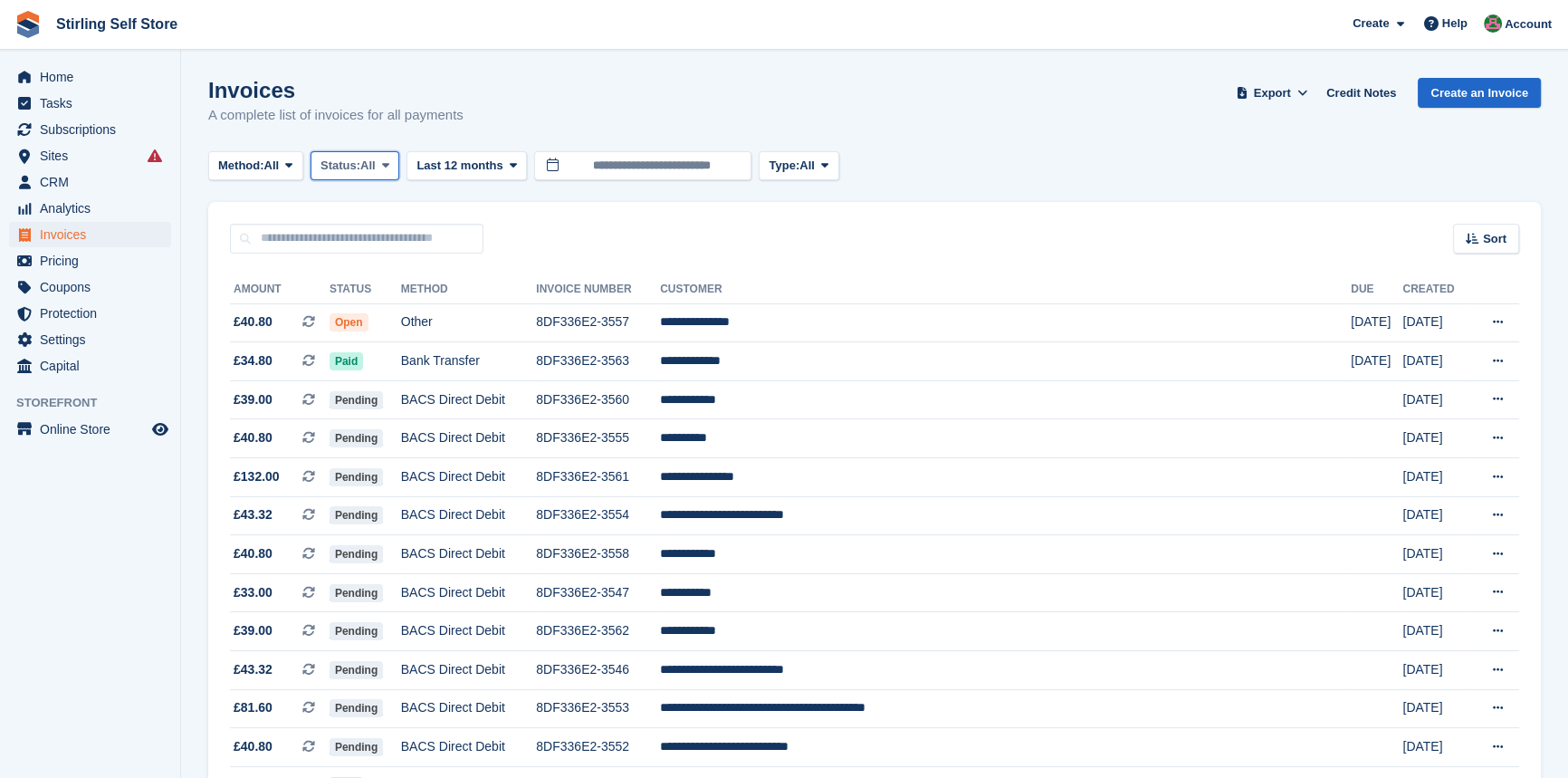
click at [388, 167] on icon at bounding box center [385, 165] width 7 height 12
click at [375, 315] on link "Open" at bounding box center [397, 305] width 157 height 32
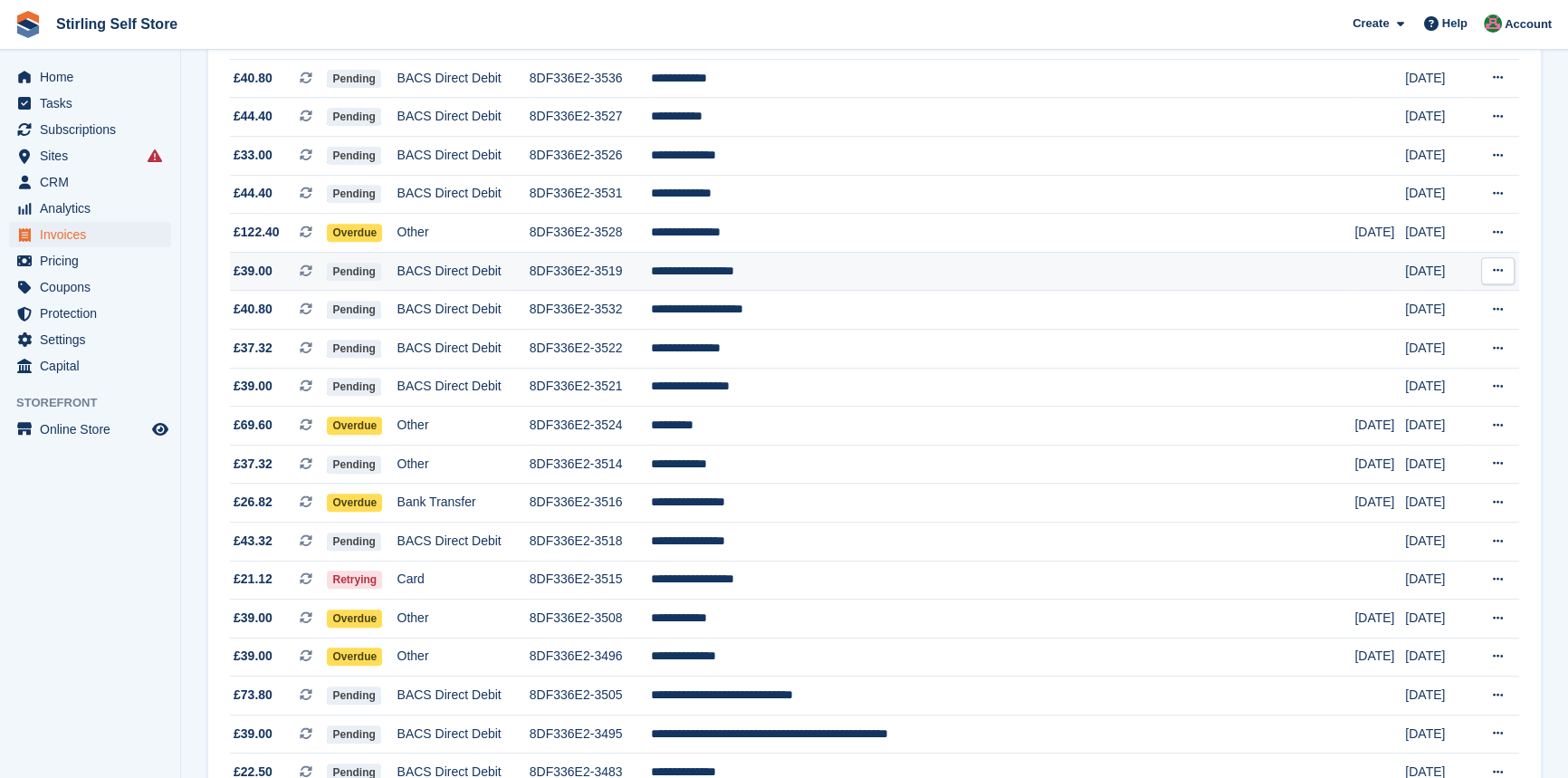
scroll to position [987, 0]
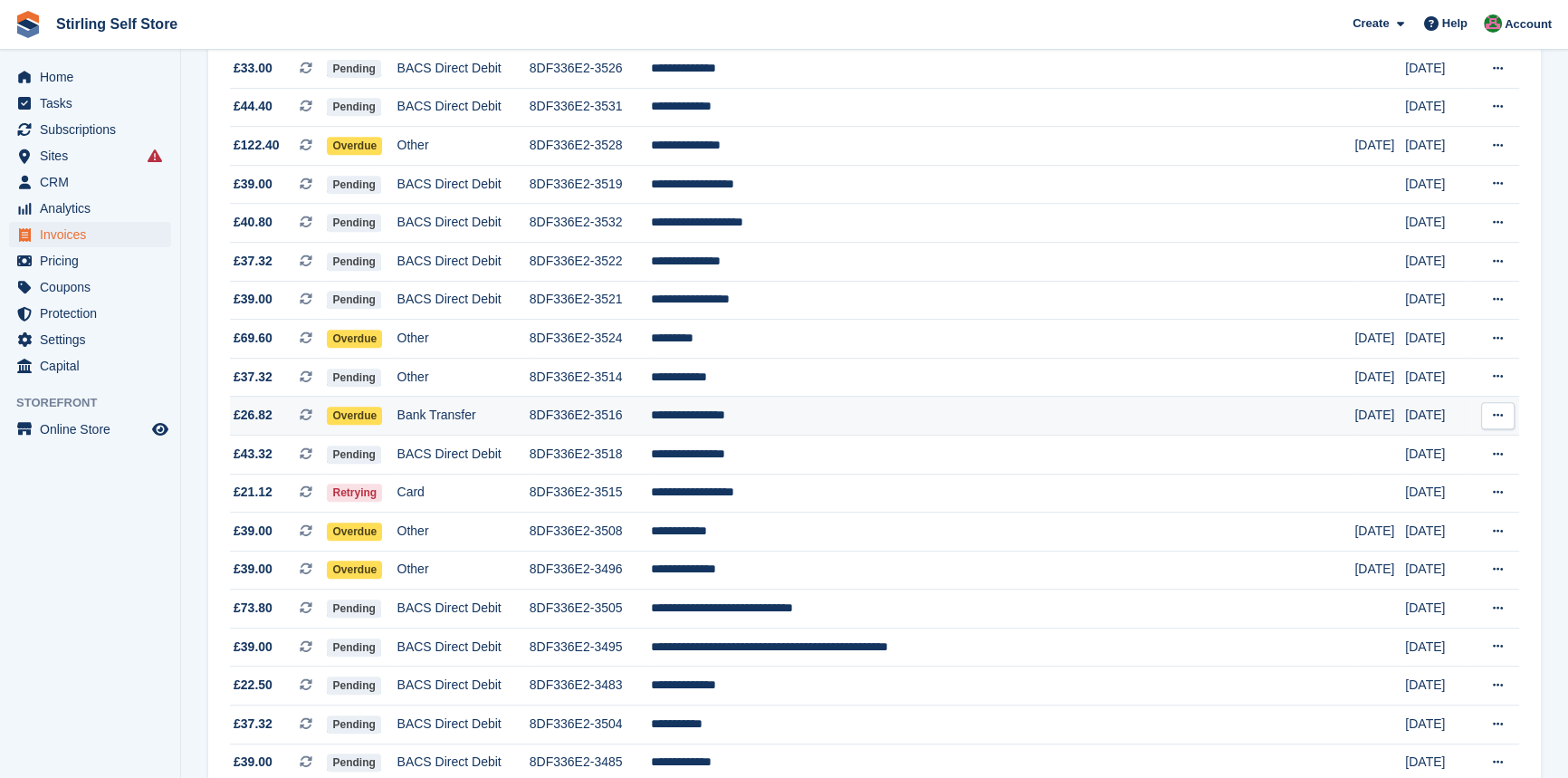
click at [813, 433] on td "**********" at bounding box center [1003, 416] width 705 height 39
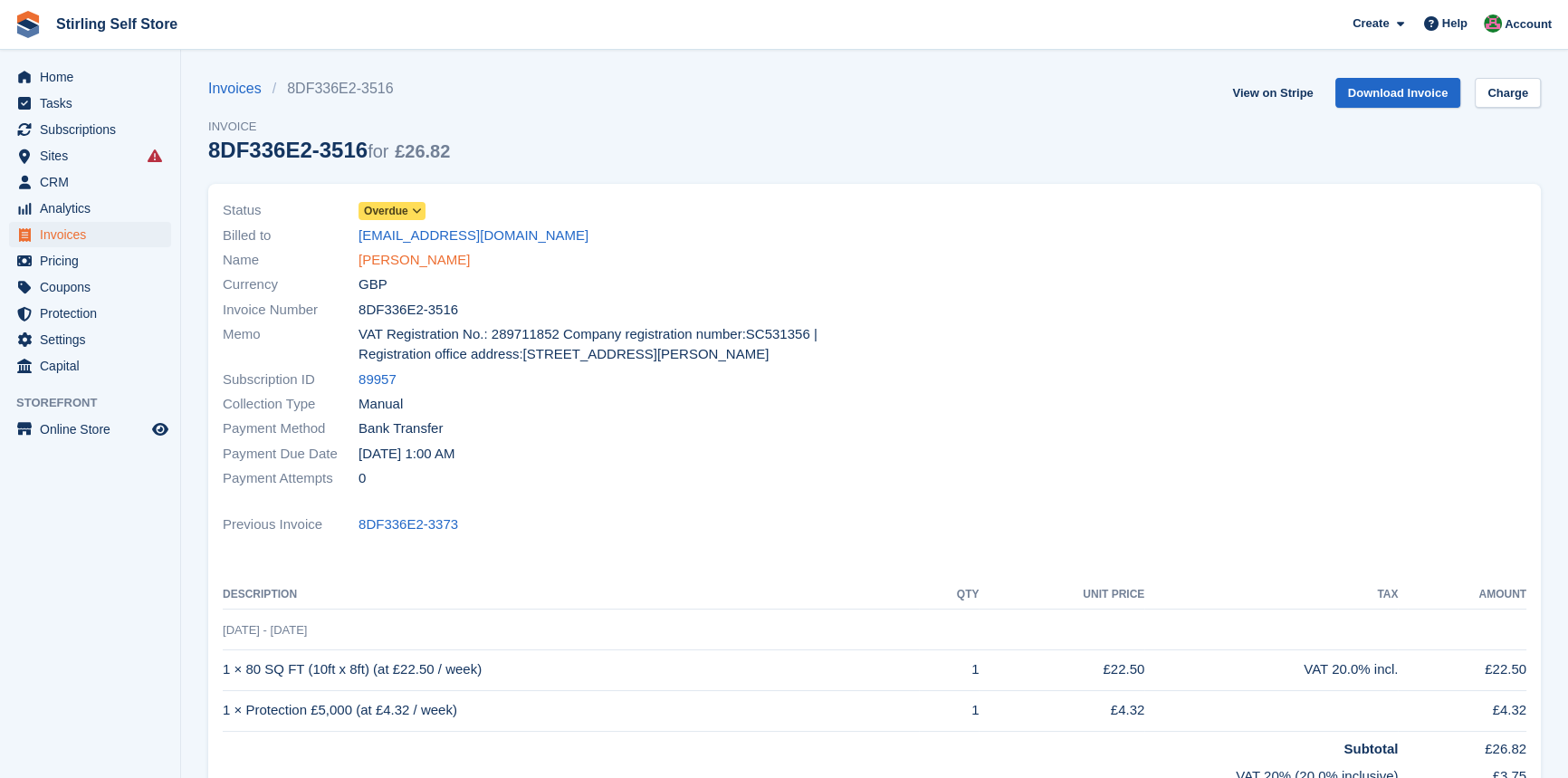
click at [417, 264] on link "[PERSON_NAME]" at bounding box center [414, 260] width 111 height 21
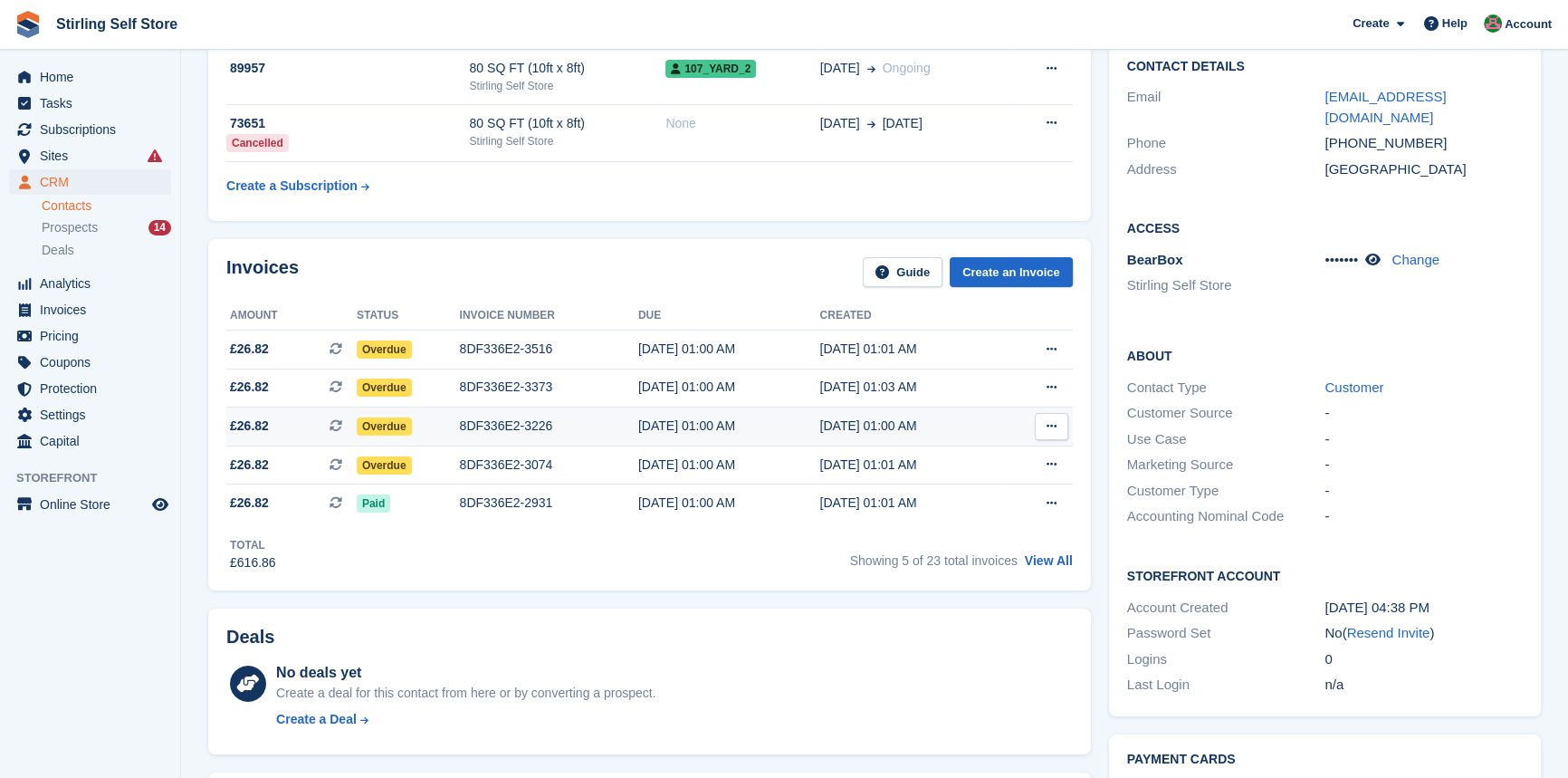
scroll to position [328, 0]
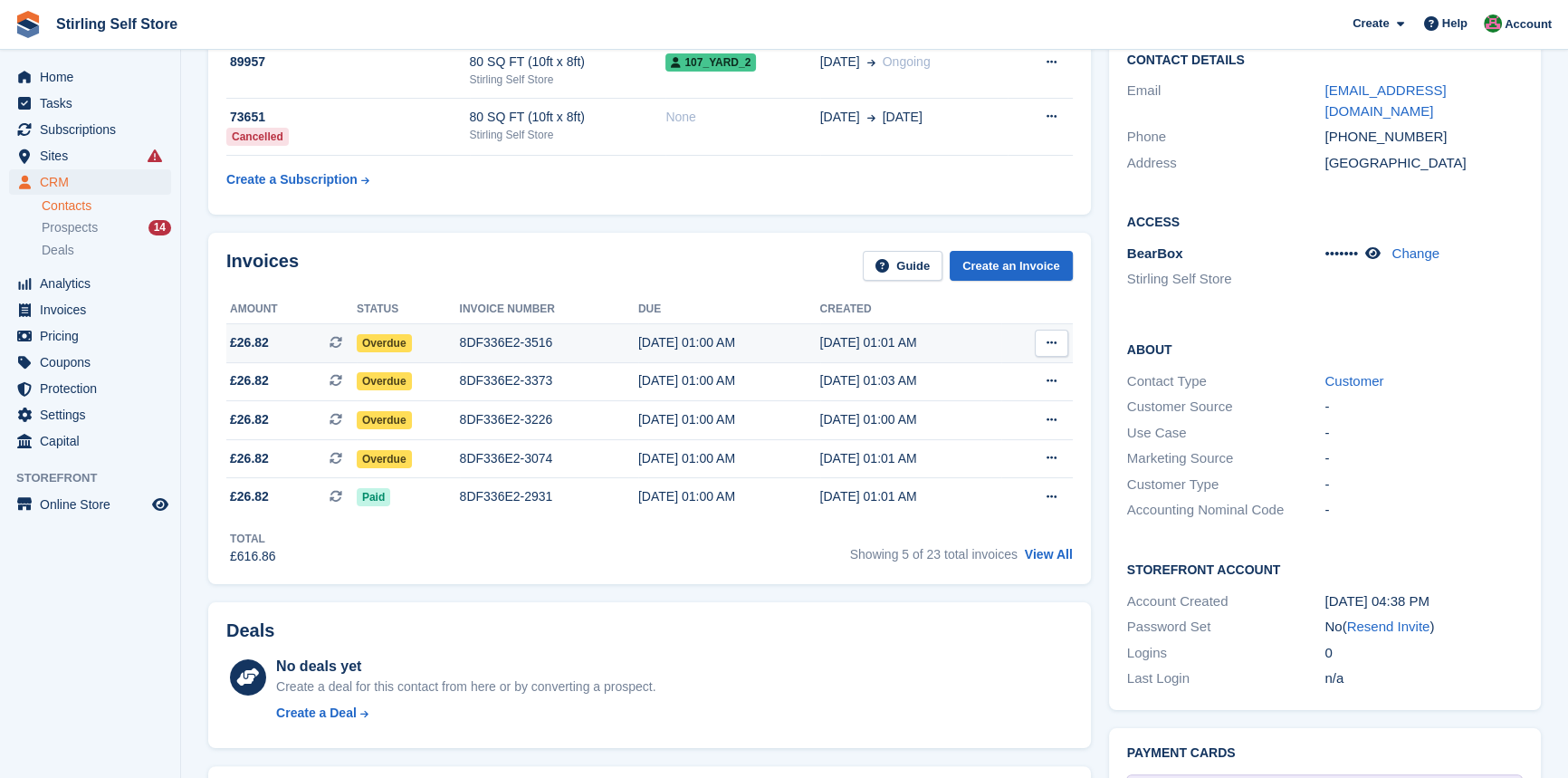
click at [661, 343] on div "[DATE] 01:00 AM" at bounding box center [729, 342] width 182 height 19
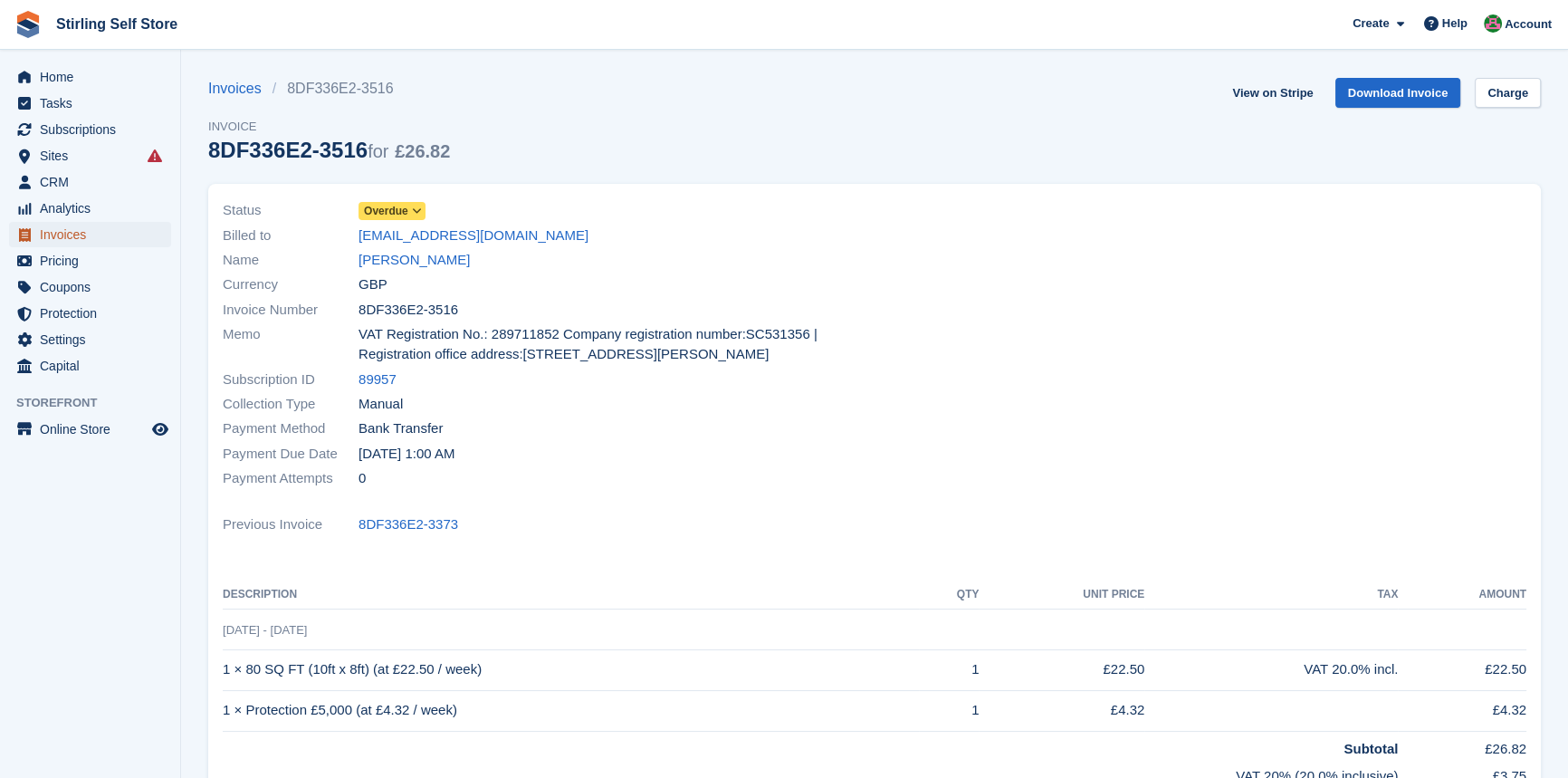
click at [82, 236] on span "Invoices" at bounding box center [94, 235] width 109 height 25
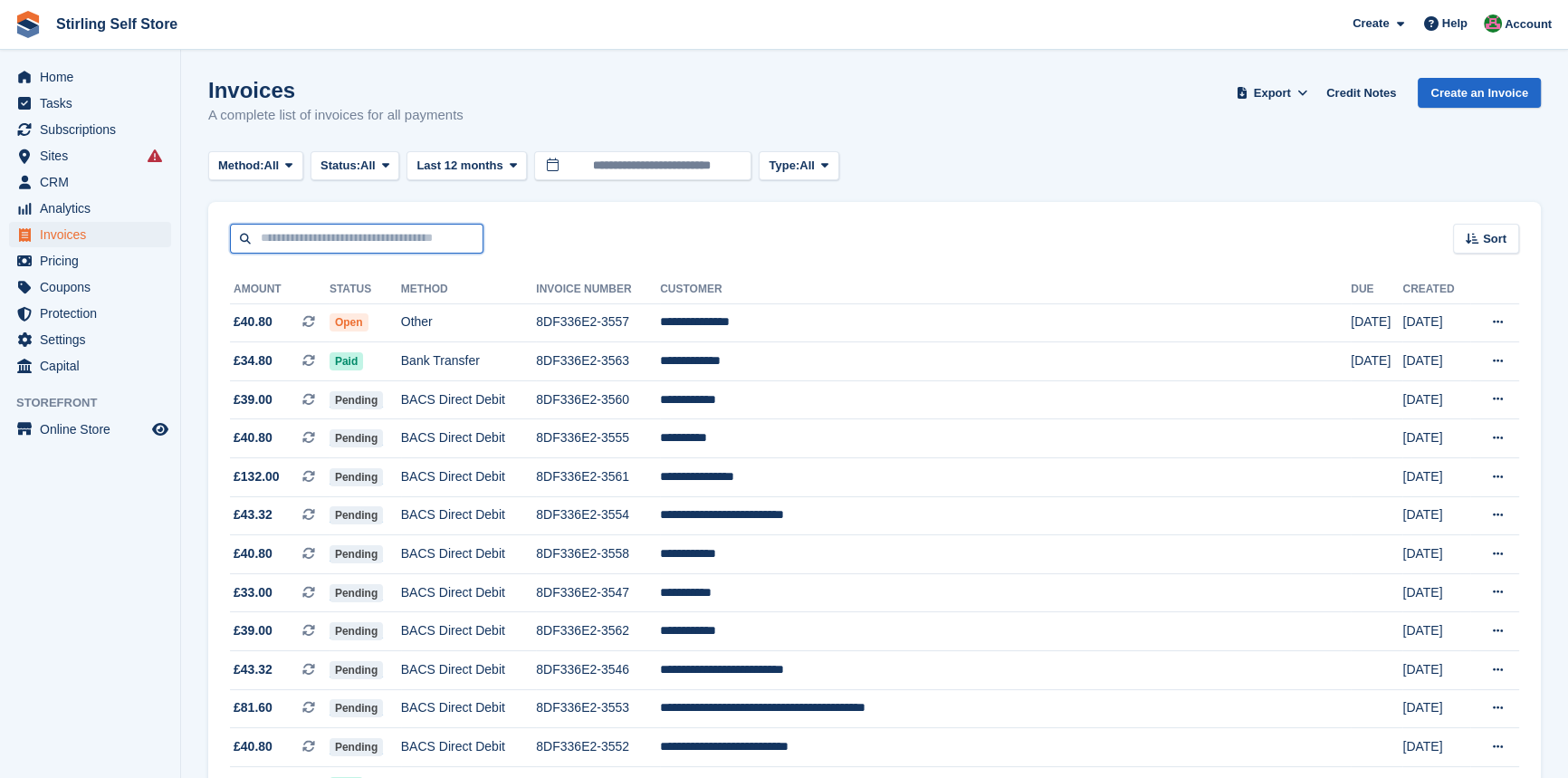
click at [289, 234] on input "text" at bounding box center [356, 238] width 253 height 30
type input "******"
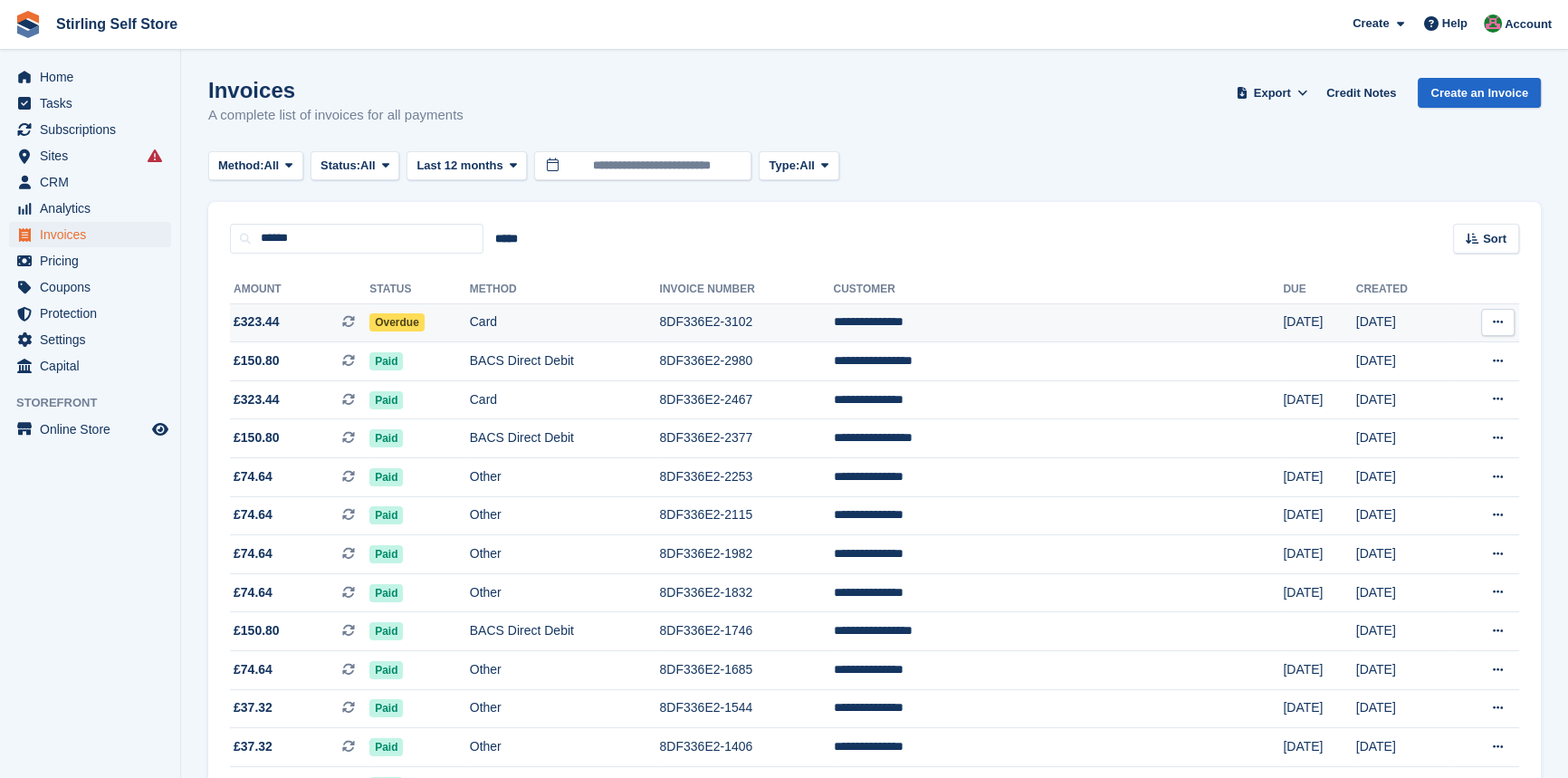
click at [814, 323] on td "8DF336E2-3102" at bounding box center [747, 323] width 174 height 39
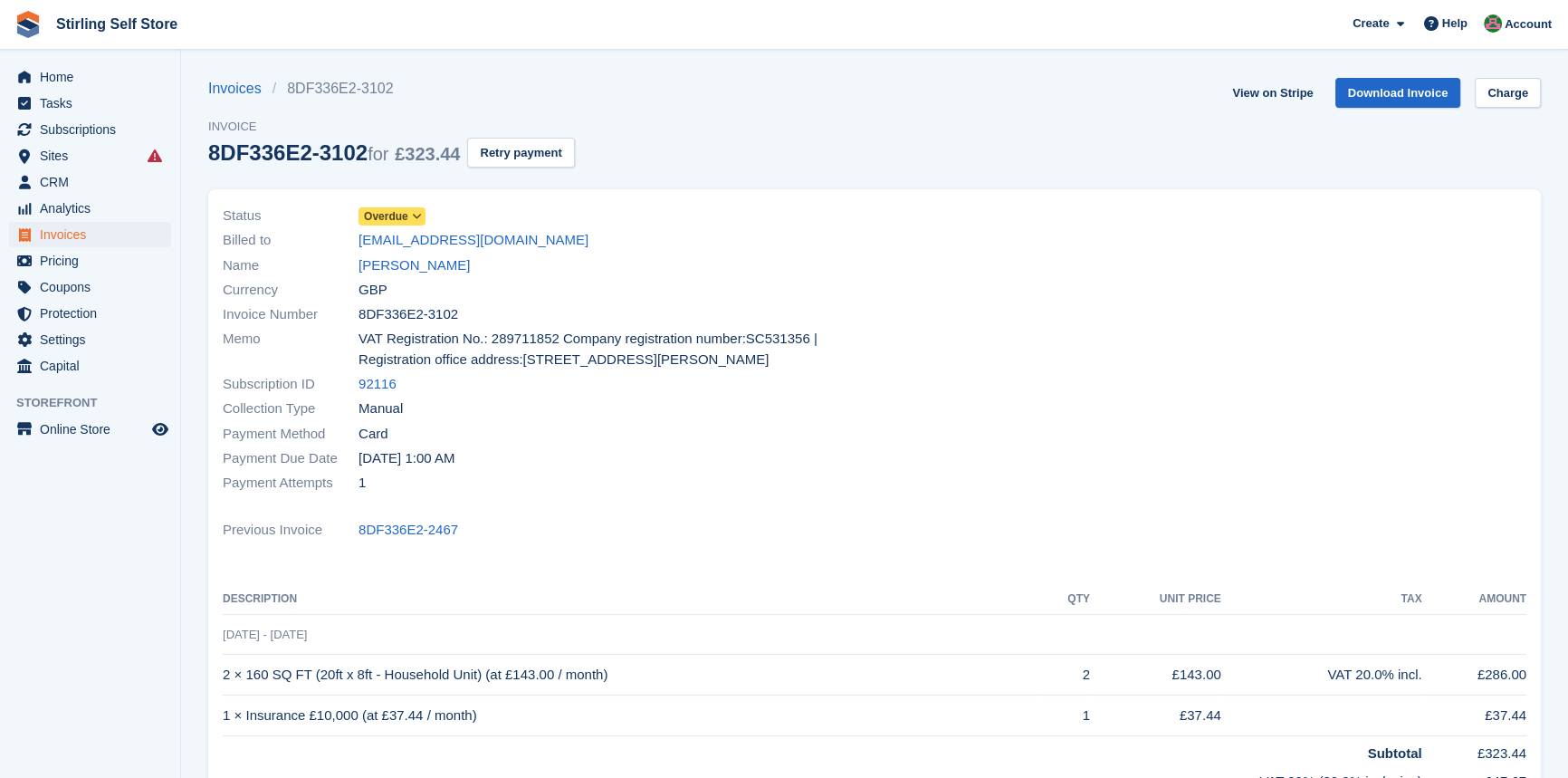
drag, startPoint x: 505, startPoint y: 246, endPoint x: 354, endPoint y: 243, distance: 151.0
click at [354, 243] on div "Billed to tbdecor88@gmail.com" at bounding box center [544, 239] width 641 height 24
copy div "tbdecor88@gmail.com"
click at [922, 157] on div "Invoices 8DF336E2-3102 Invoice 8DF336E2-3102 for £323.44 Retry payment View on …" at bounding box center [875, 134] width 1333 height 111
drag, startPoint x: 537, startPoint y: 154, endPoint x: 863, endPoint y: 93, distance: 331.7
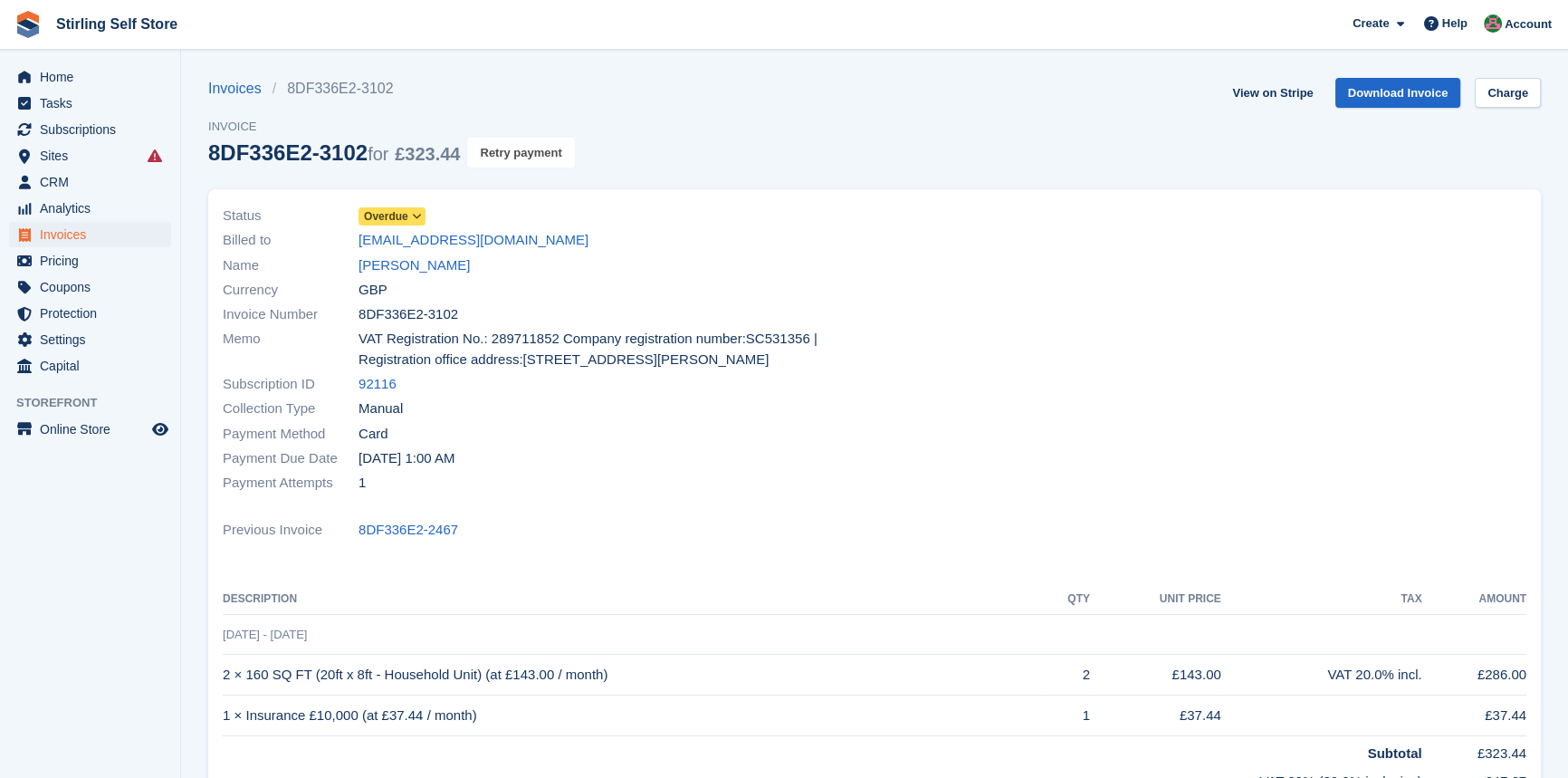
click at [538, 154] on button "Retry payment" at bounding box center [520, 152] width 107 height 30
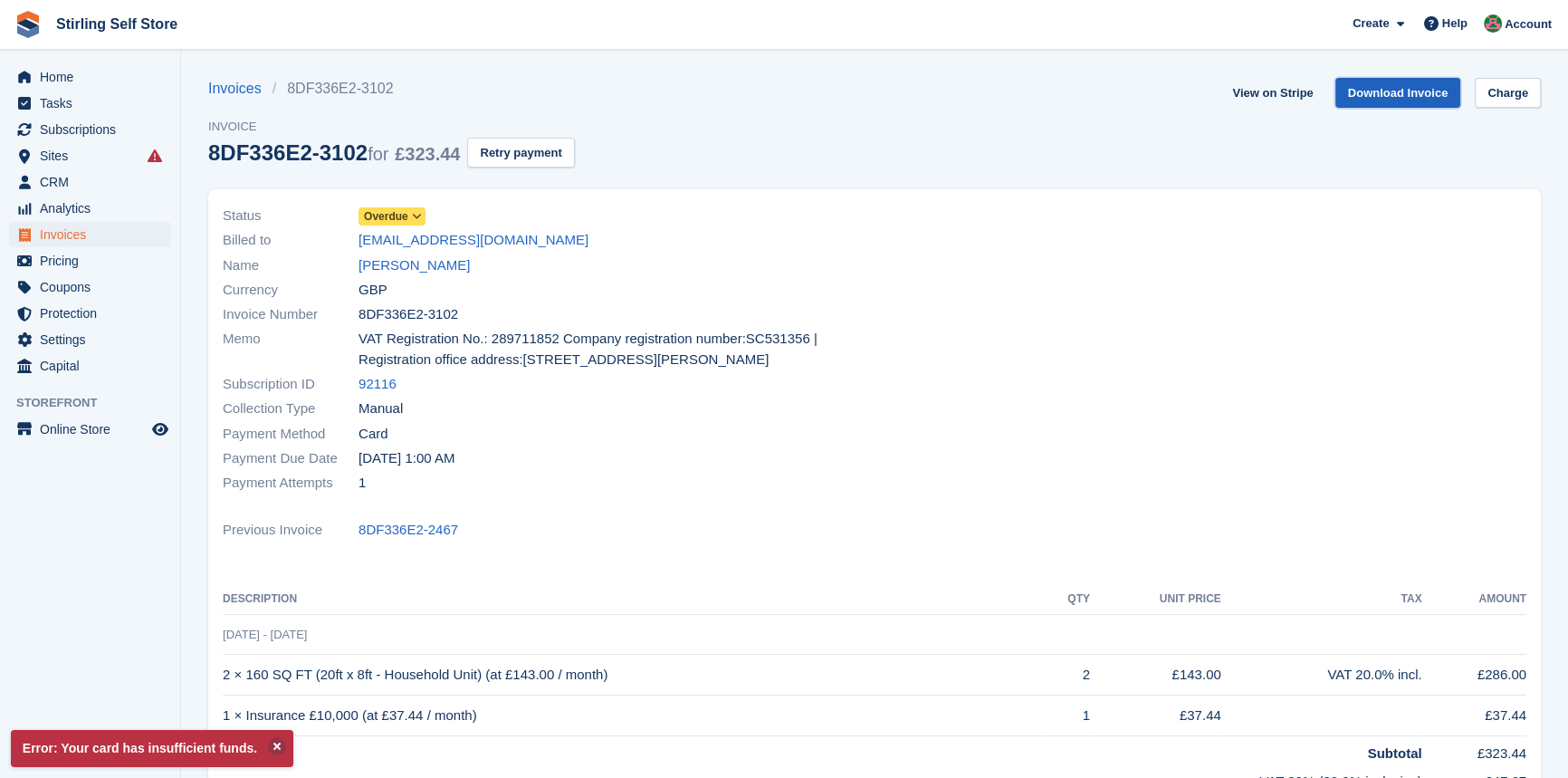
click at [1389, 92] on link "Download Invoice" at bounding box center [1398, 93] width 126 height 30
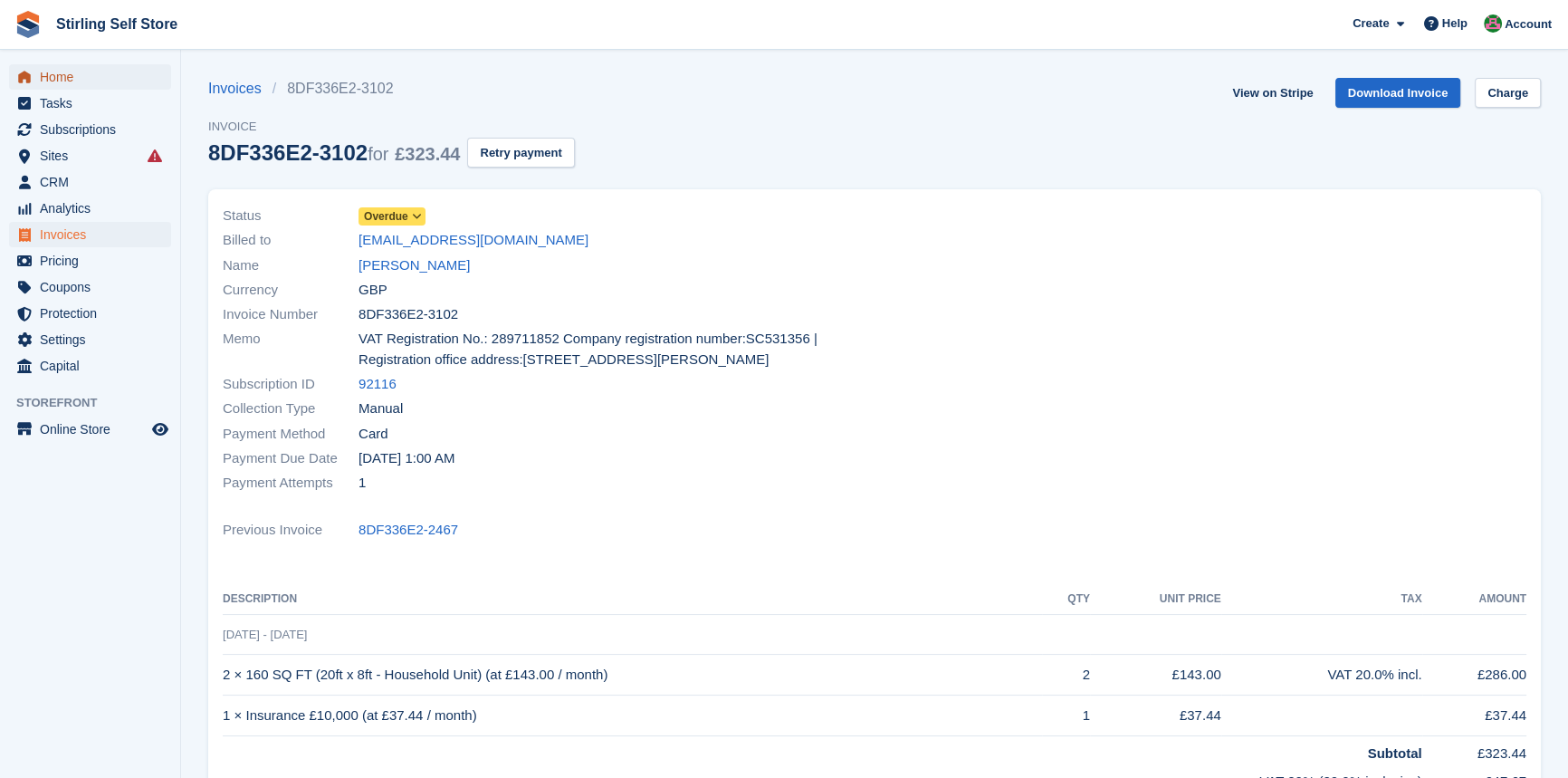
click at [64, 85] on span "Home" at bounding box center [94, 77] width 109 height 25
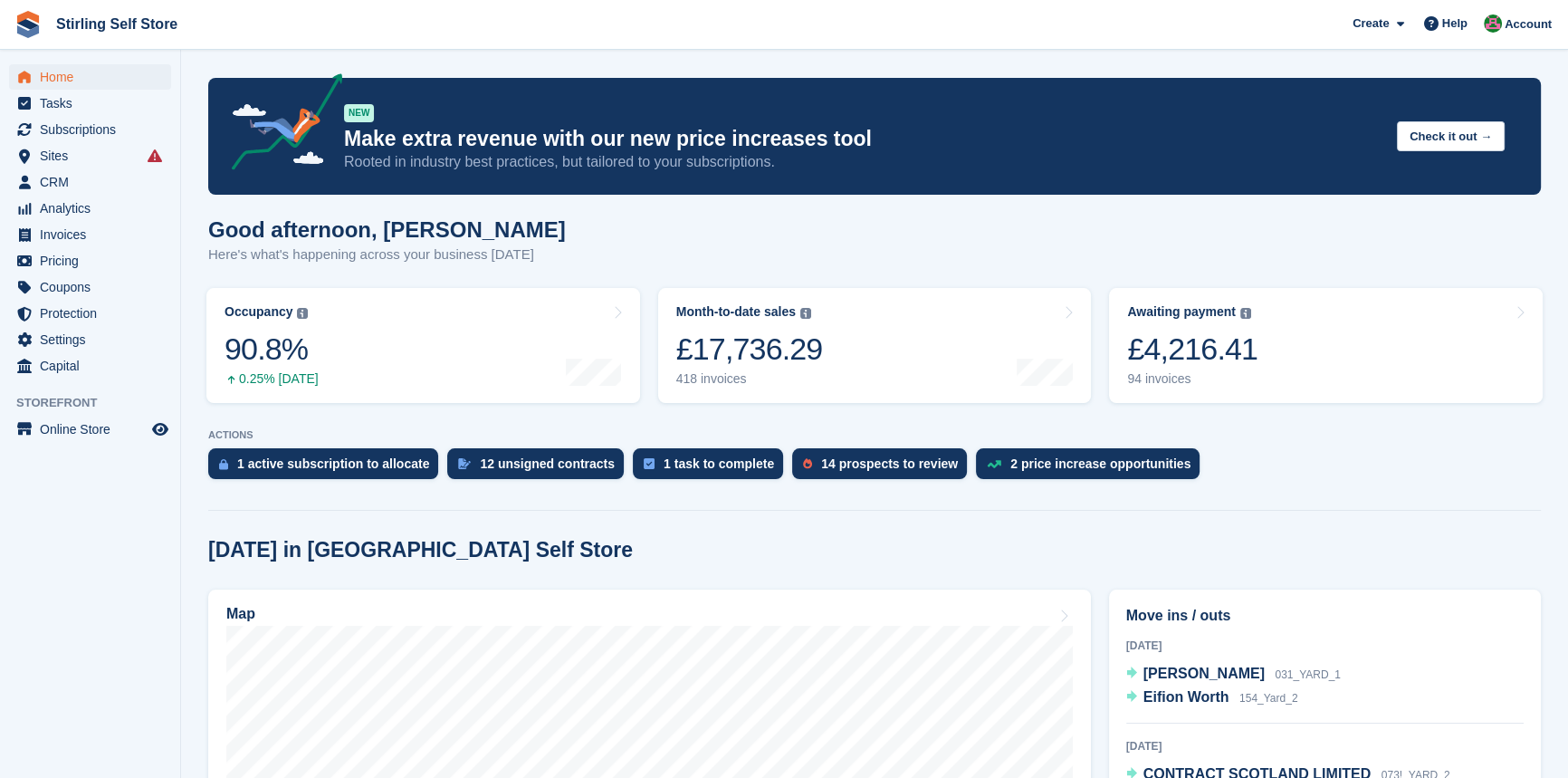
click at [969, 414] on section "NEW Make extra revenue with our new price increases tool Rooted in industry bes…" at bounding box center [874, 748] width 1387 height 1495
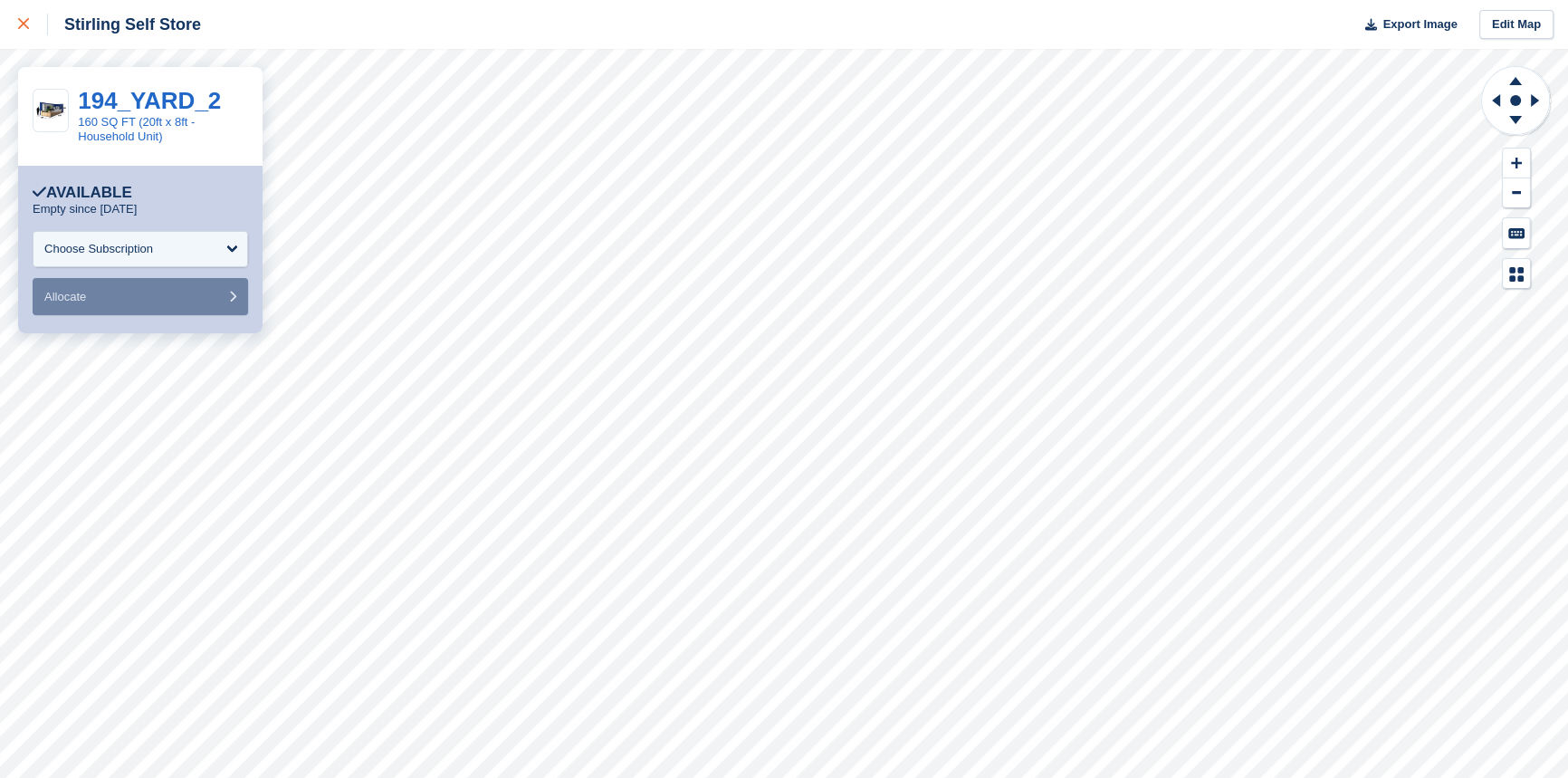
click at [9, 21] on link at bounding box center [23, 24] width 48 height 49
click at [153, 243] on div "Choose Subscription" at bounding box center [98, 248] width 109 height 19
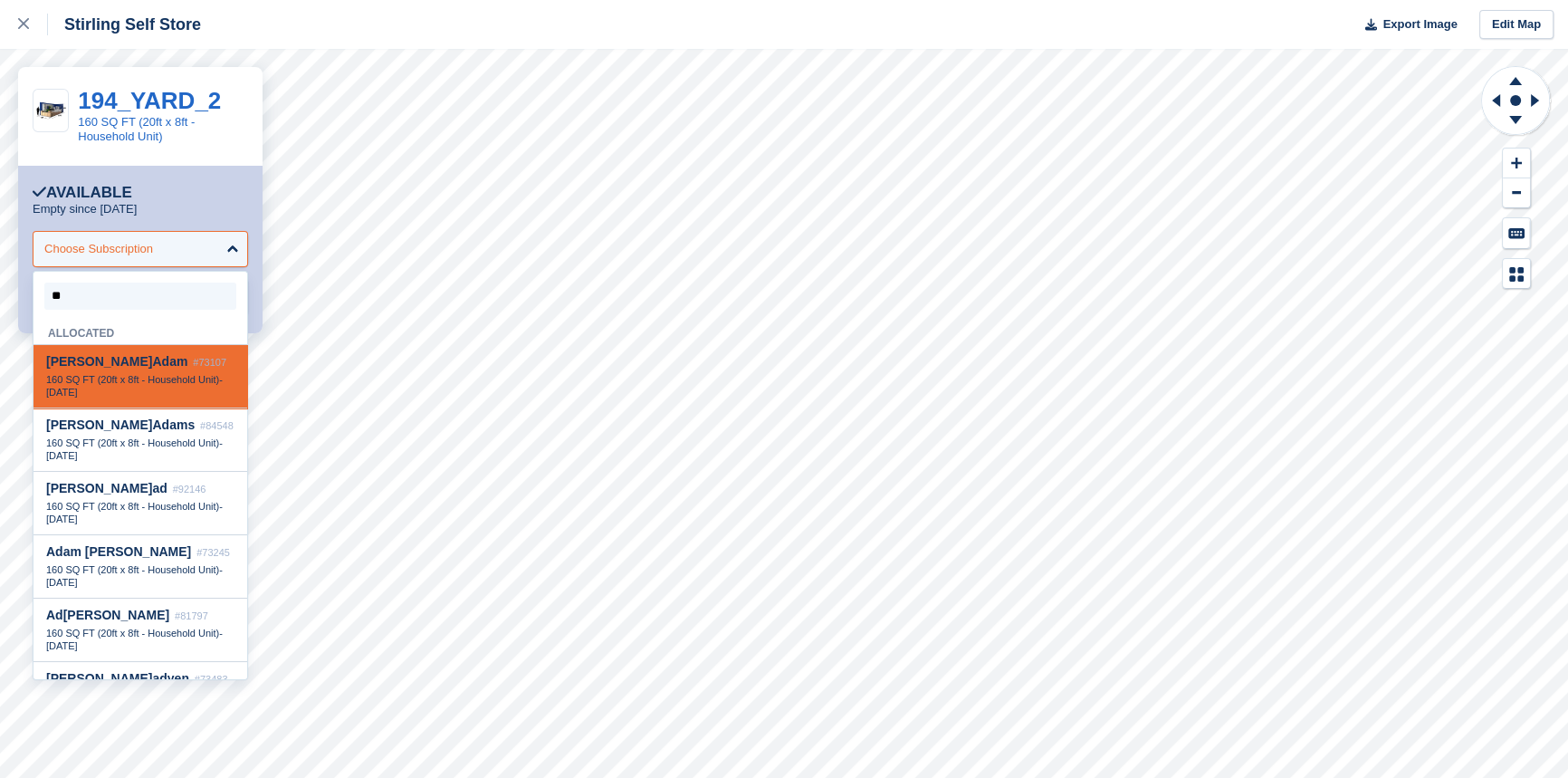
type input "***"
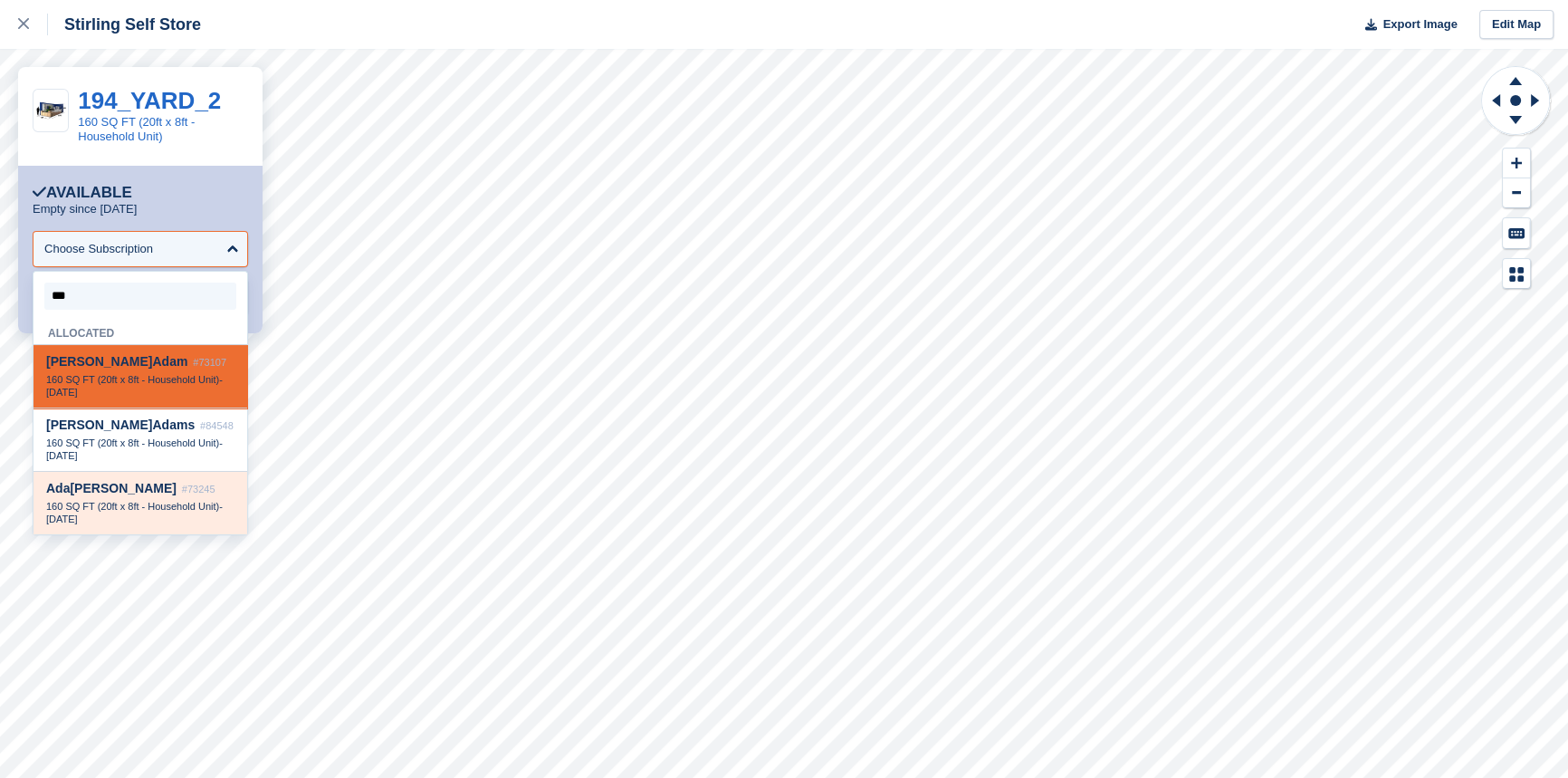
click at [109, 511] on span "160 SQ FT (20ft x 8ft - Household Unit)" at bounding box center [132, 505] width 173 height 11
select select "*****"
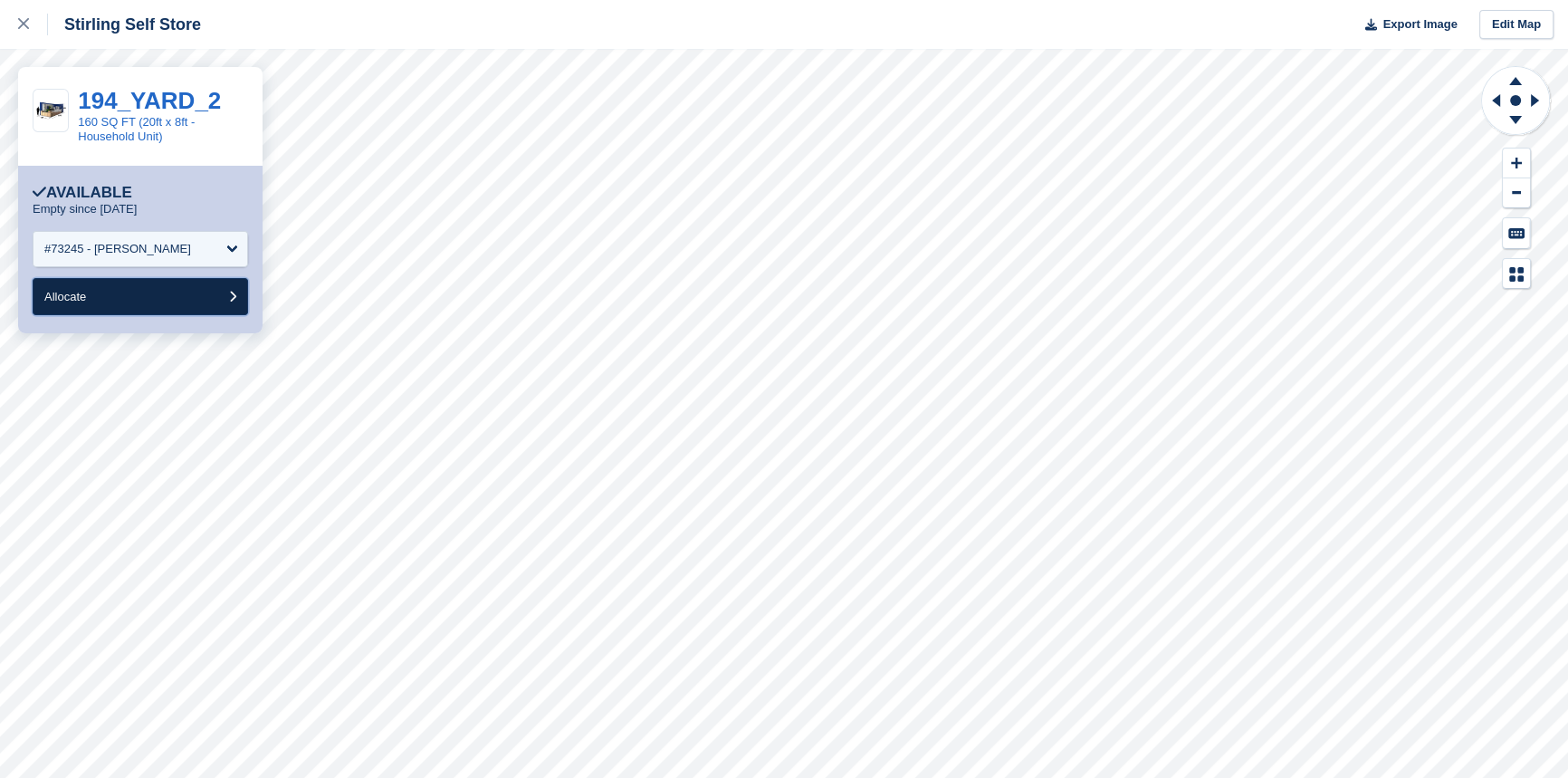
click at [123, 302] on button "Allocate" at bounding box center [140, 296] width 215 height 37
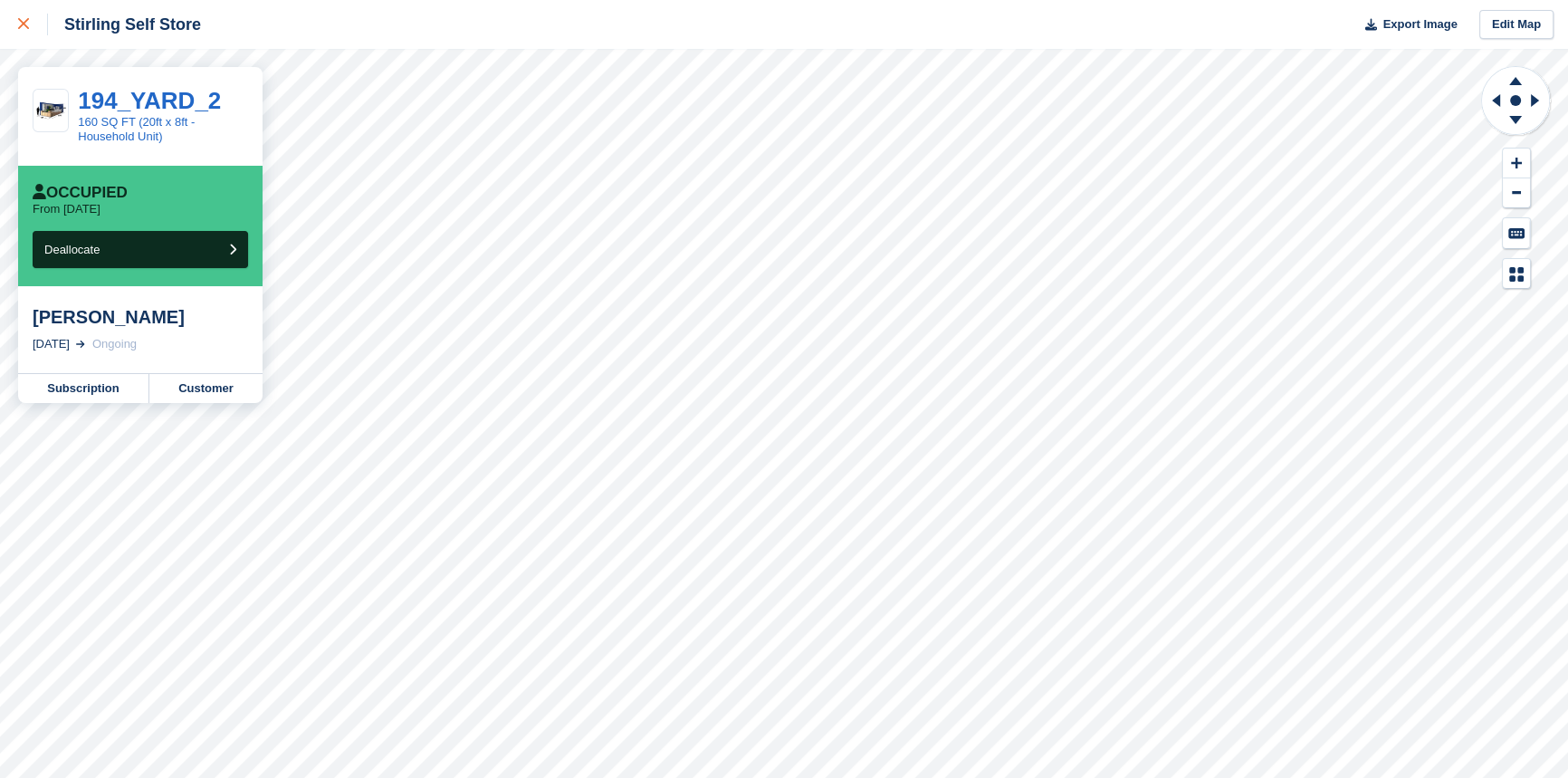
click at [19, 25] on icon at bounding box center [23, 23] width 11 height 11
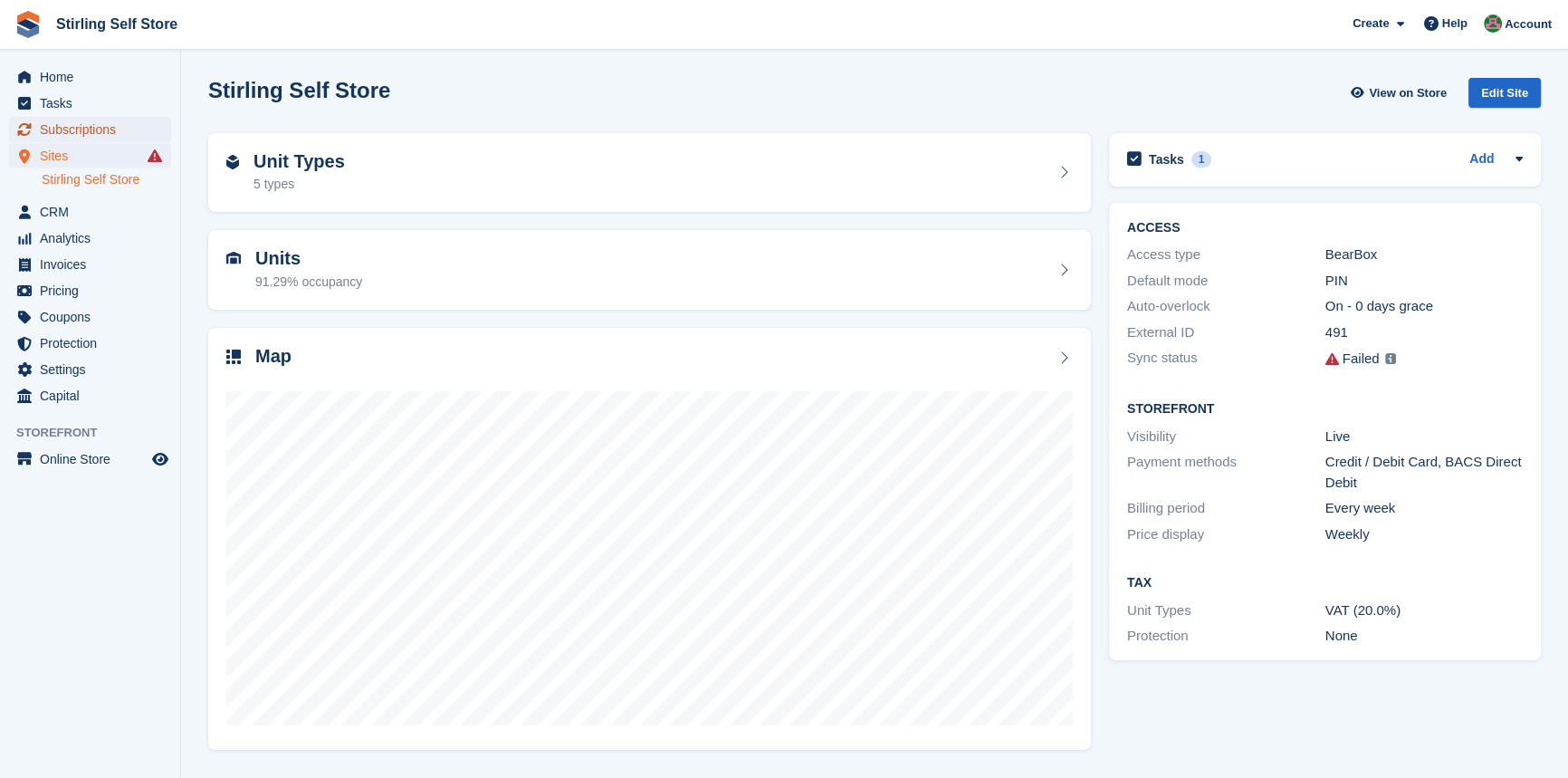
drag, startPoint x: 91, startPoint y: 128, endPoint x: 178, endPoint y: 136, distance: 87.4
click at [91, 128] on span "Subscriptions" at bounding box center [94, 129] width 109 height 25
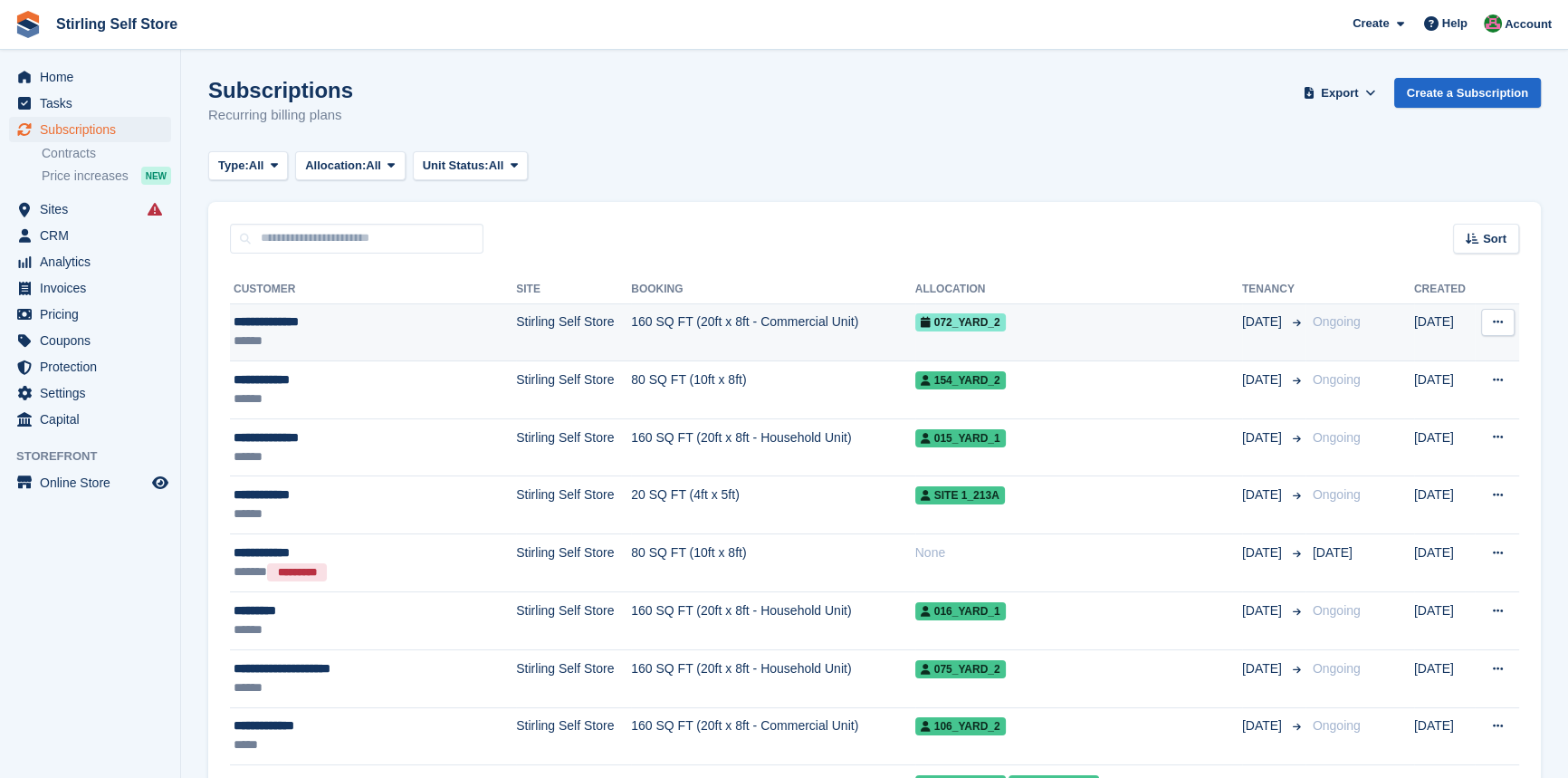
click at [570, 318] on td "Stirling Self Store" at bounding box center [574, 331] width 115 height 58
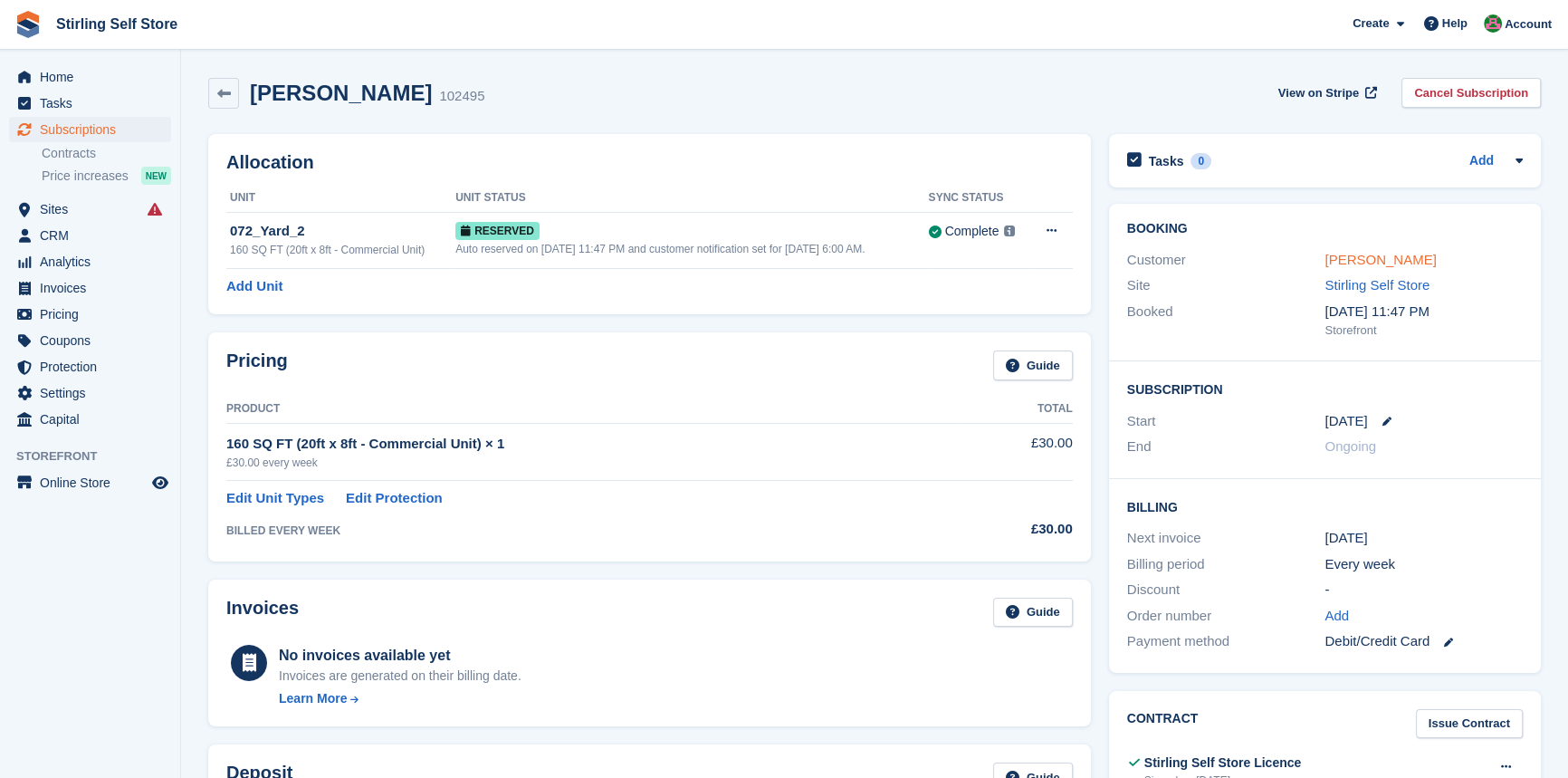
click at [1378, 253] on link "[PERSON_NAME]" at bounding box center [1380, 260] width 111 height 16
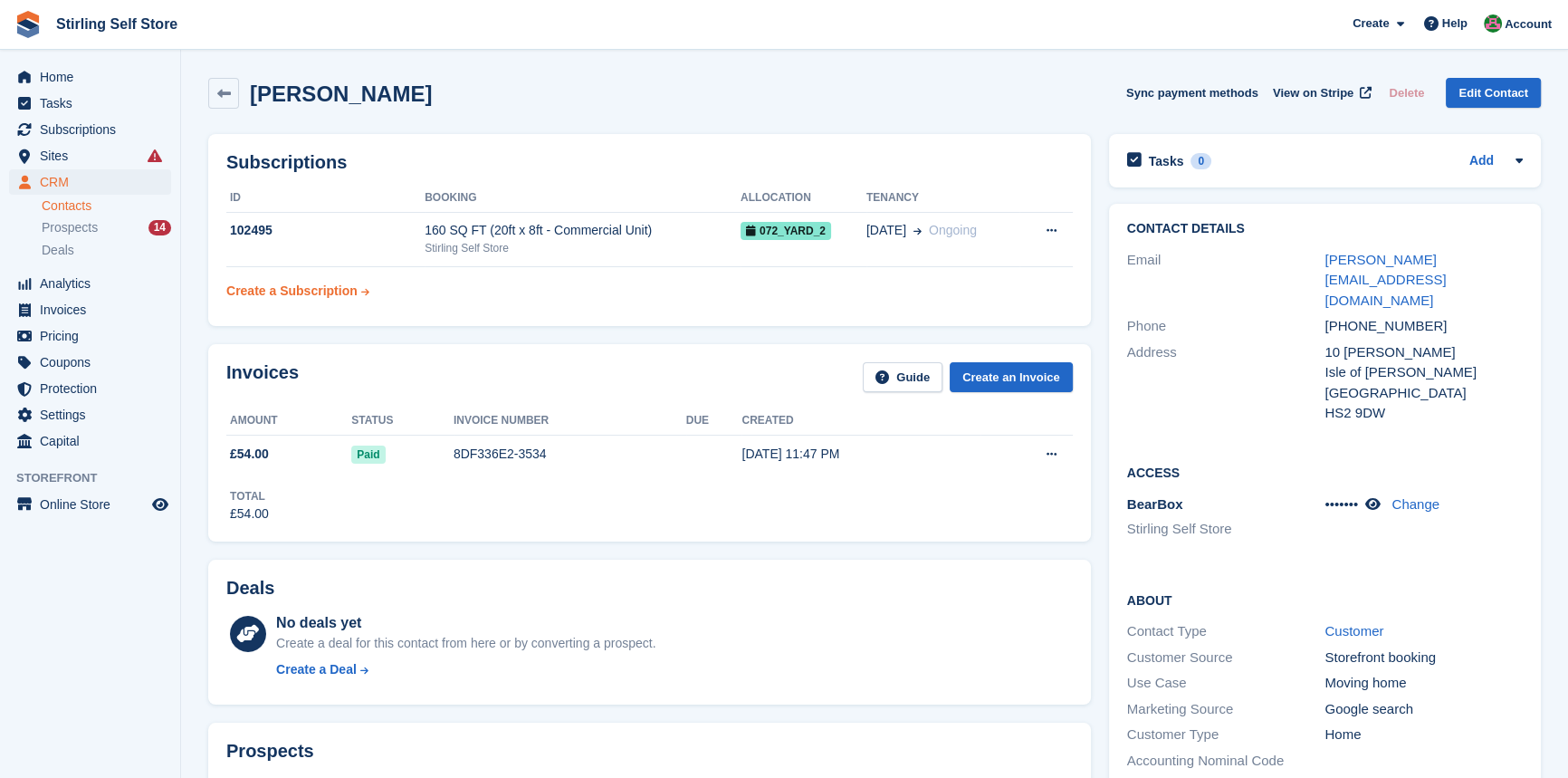
click at [268, 291] on div "Create a Subscription" at bounding box center [292, 290] width 131 height 19
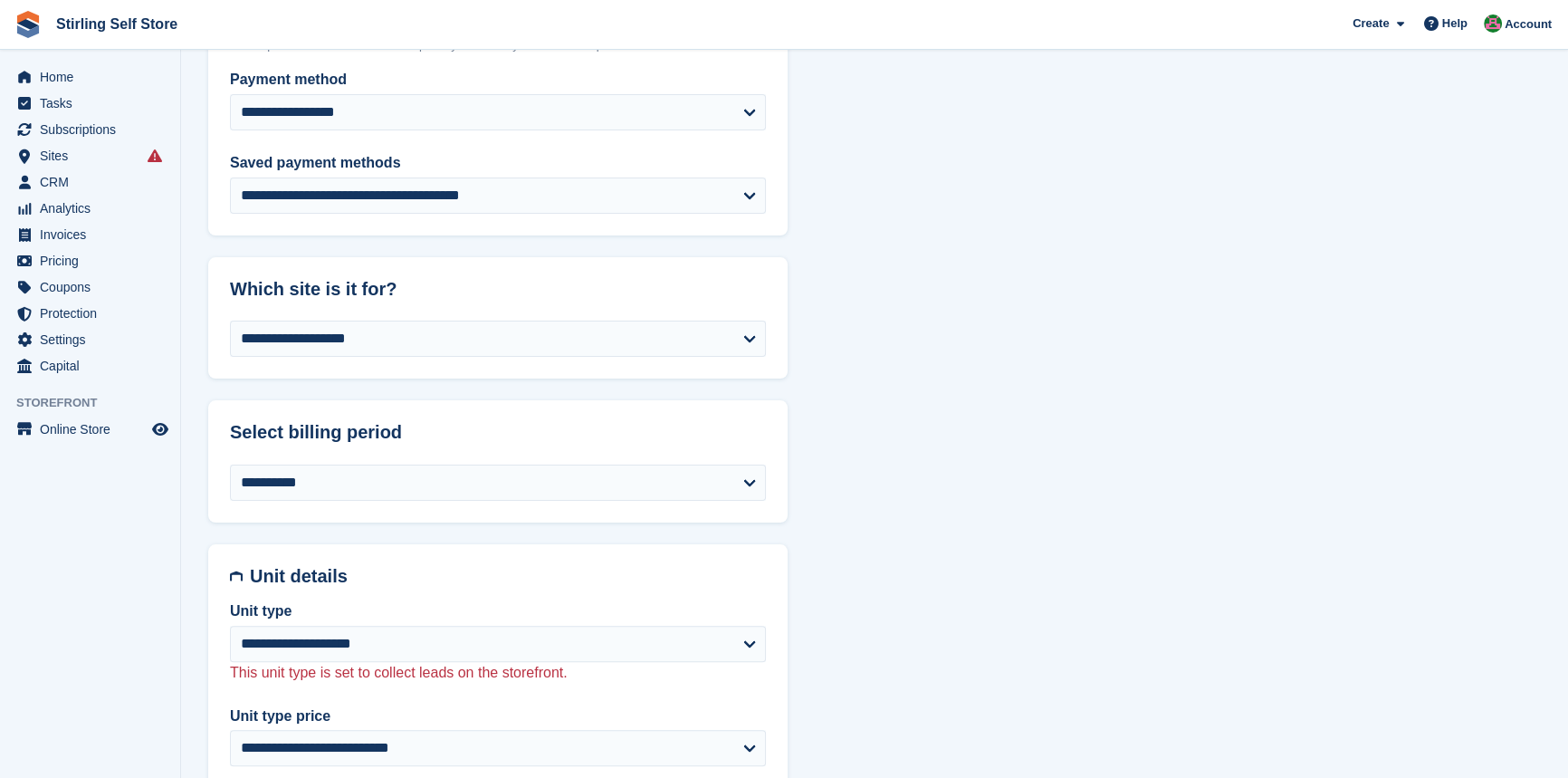
scroll to position [494, 0]
click at [578, 485] on select "**********" at bounding box center [498, 481] width 536 height 36
select select "*"
click at [230, 463] on select "**********" at bounding box center [498, 481] width 536 height 36
select select "******"
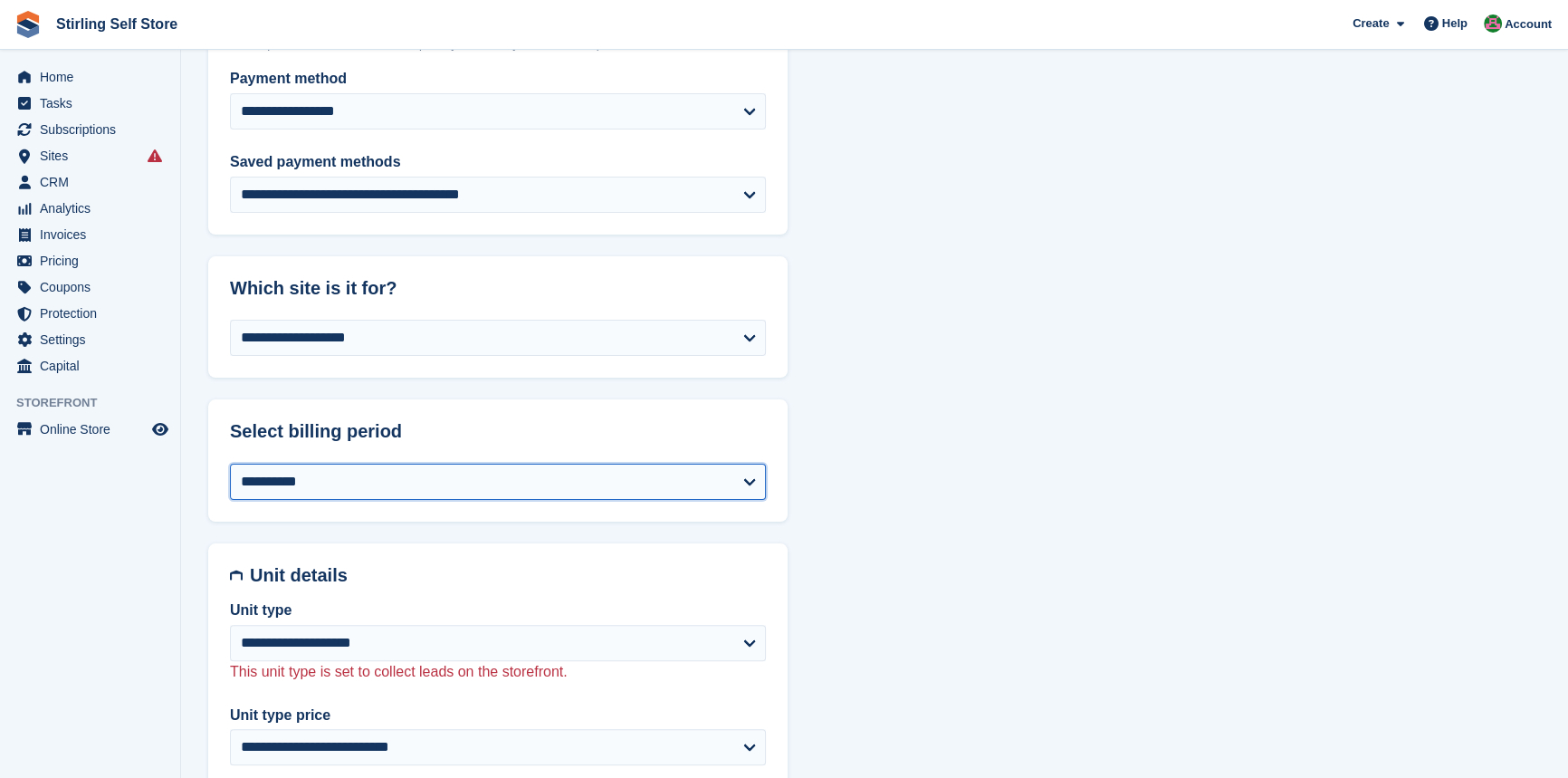
select select "**********"
select select "******"
select select "****"
select select "*****"
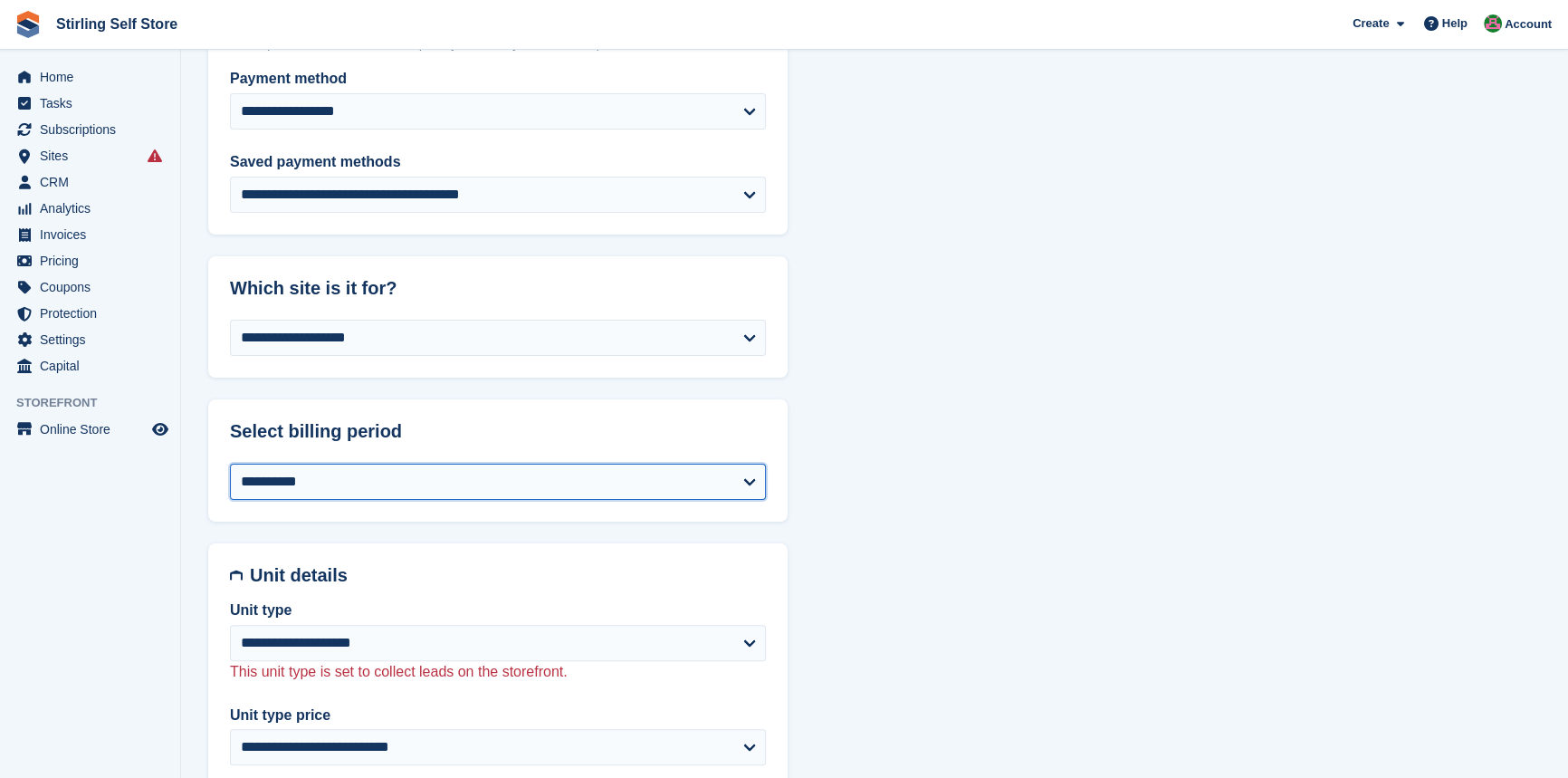
select select
select select "***"
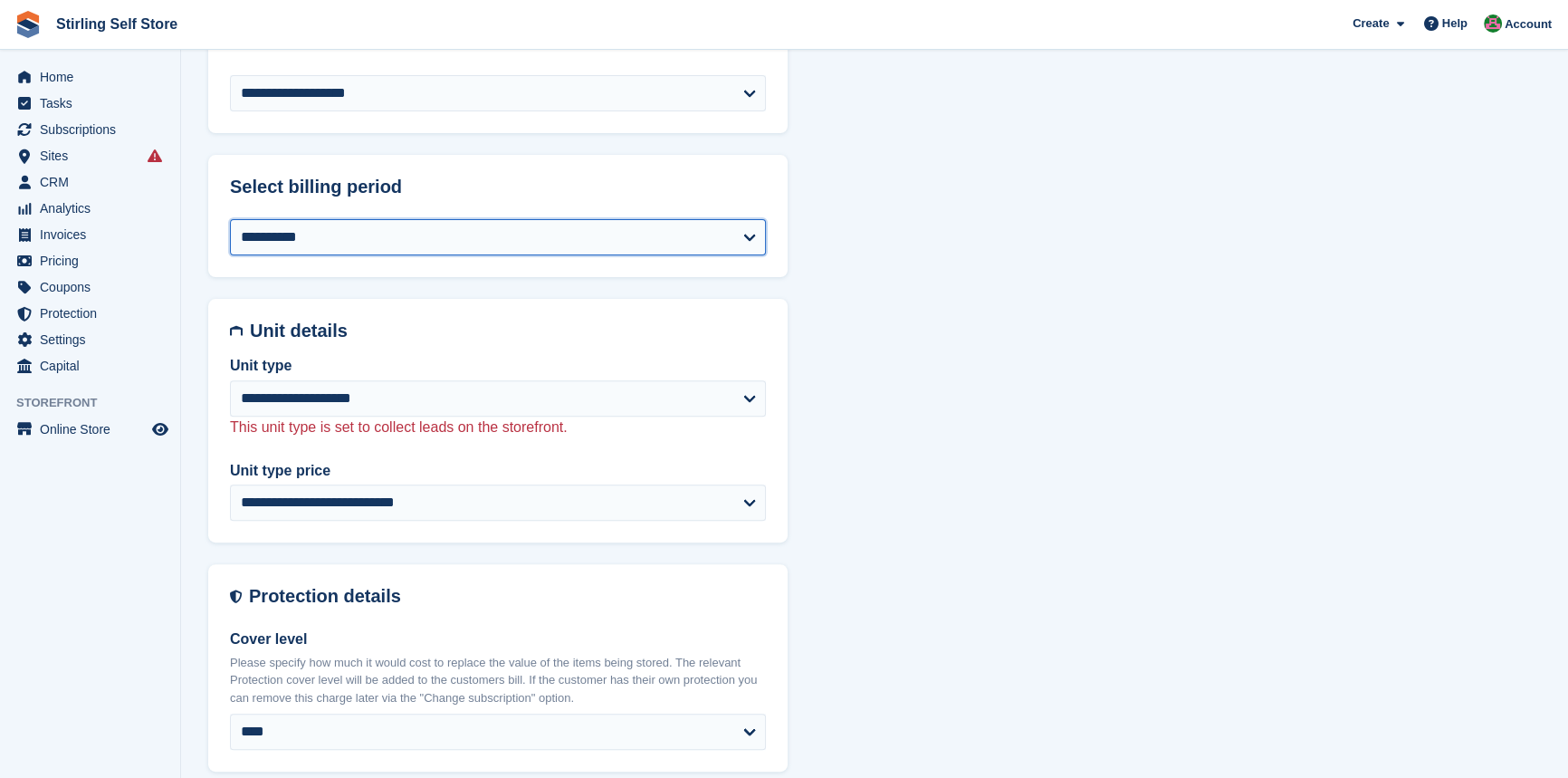
scroll to position [741, 0]
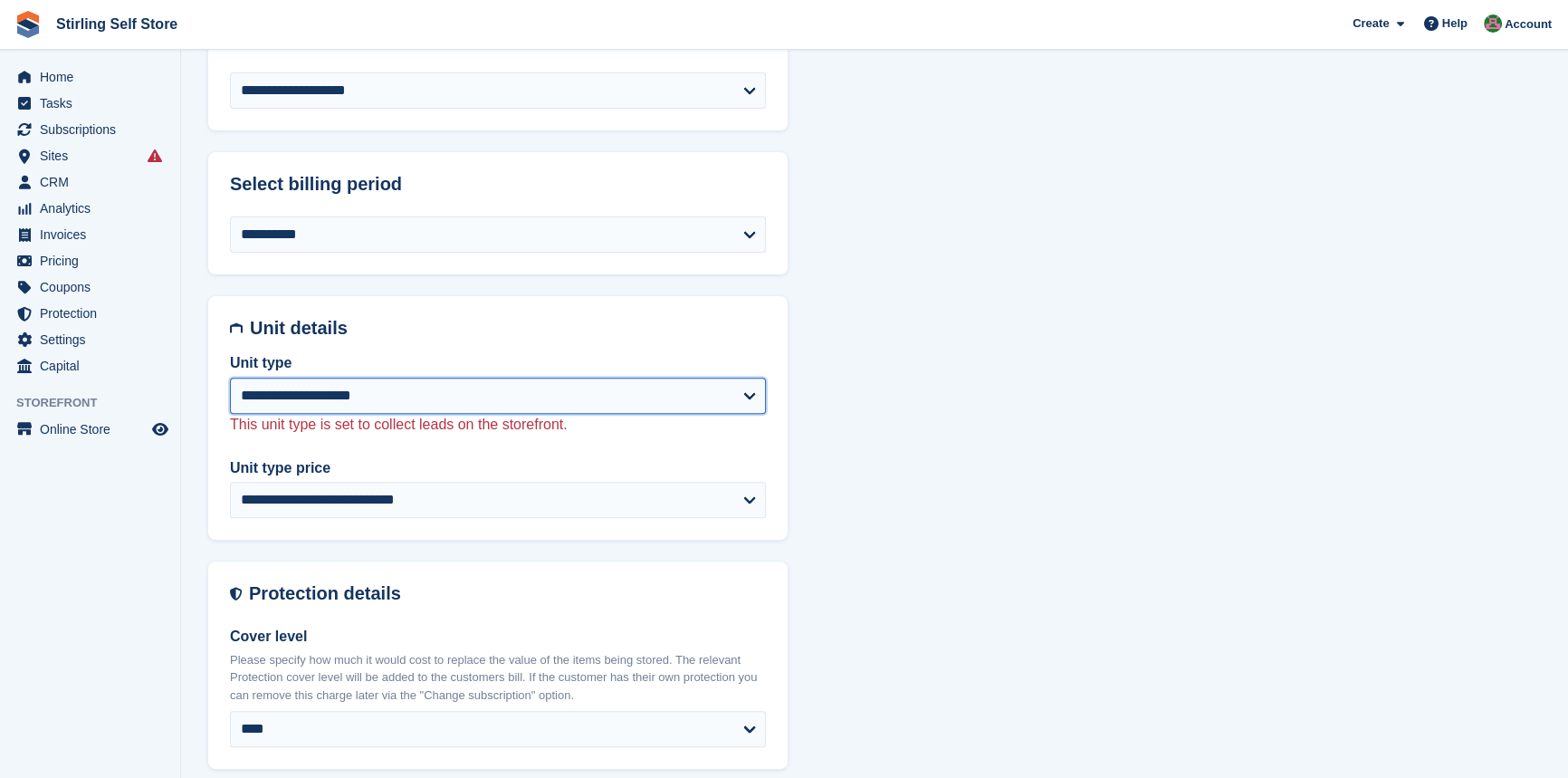
click at [678, 388] on select "**********" at bounding box center [498, 395] width 536 height 36
select select "*****"
click at [230, 377] on select "**********" at bounding box center [498, 395] width 536 height 36
select select "******"
select select "**********"
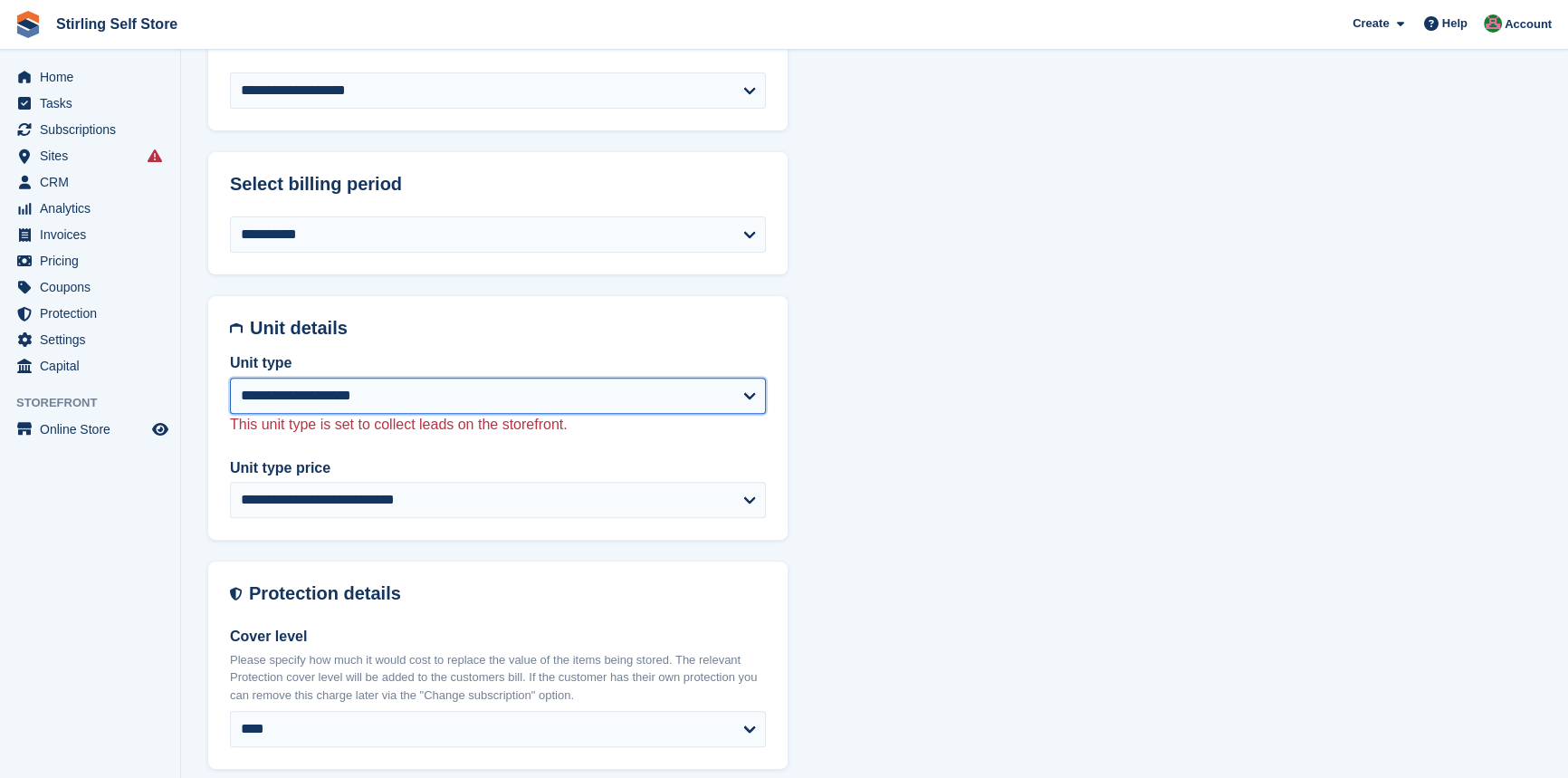
select select "****"
select select "*"
select select
select select "*****"
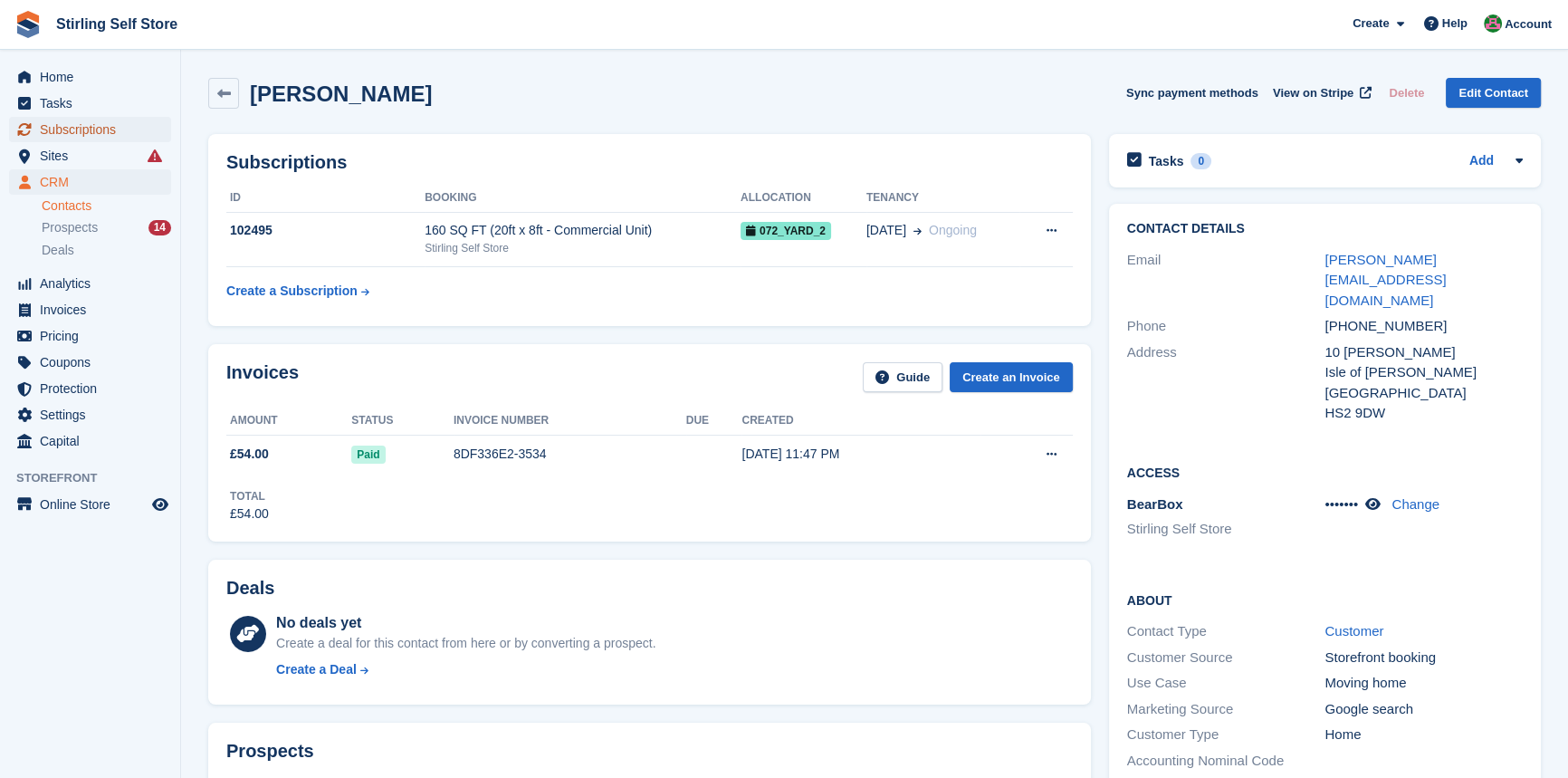
click at [80, 128] on span "Subscriptions" at bounding box center [94, 129] width 109 height 25
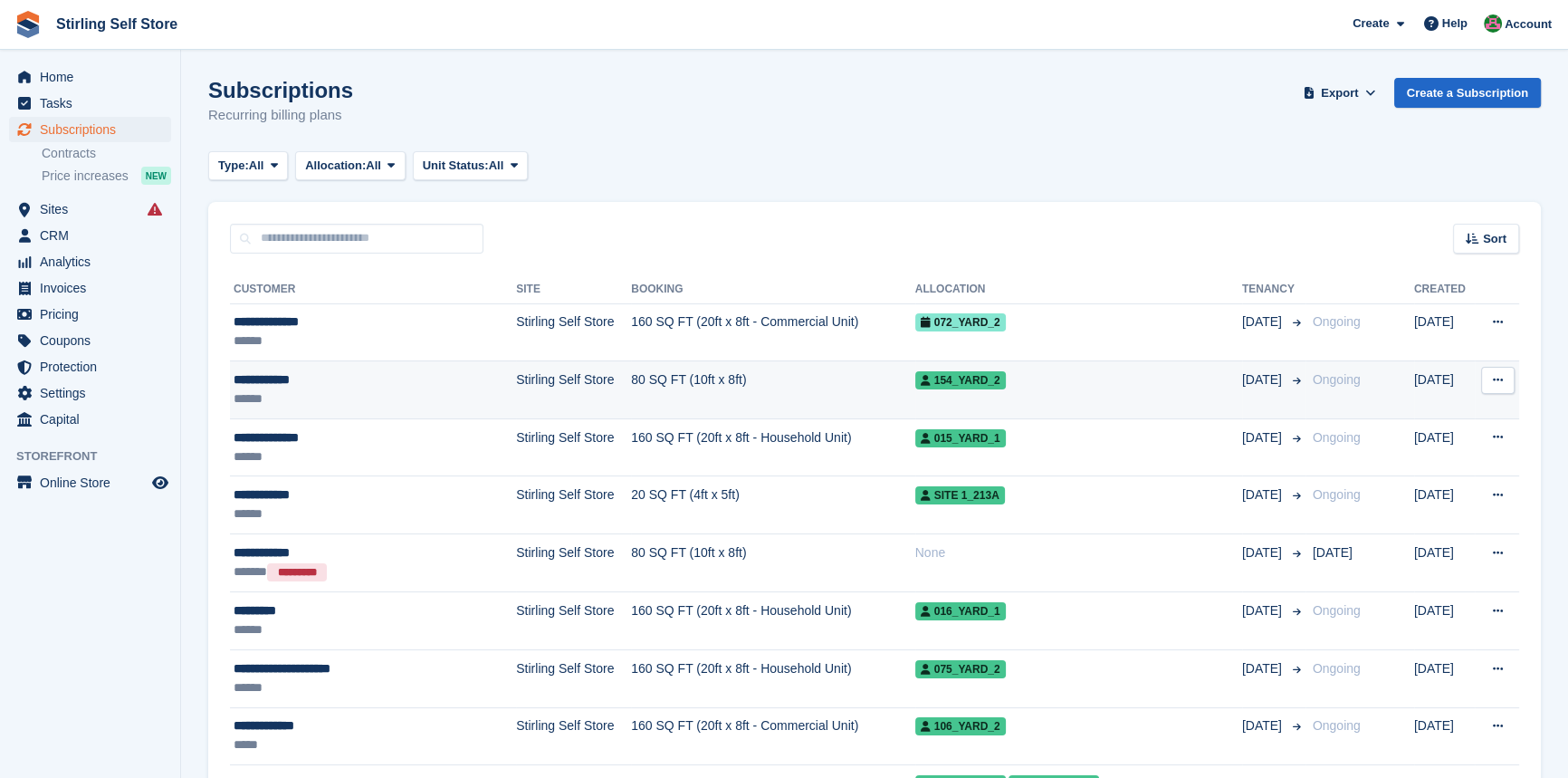
click at [632, 380] on td "80 SQ FT (10ft x 8ft)" at bounding box center [773, 390] width 283 height 58
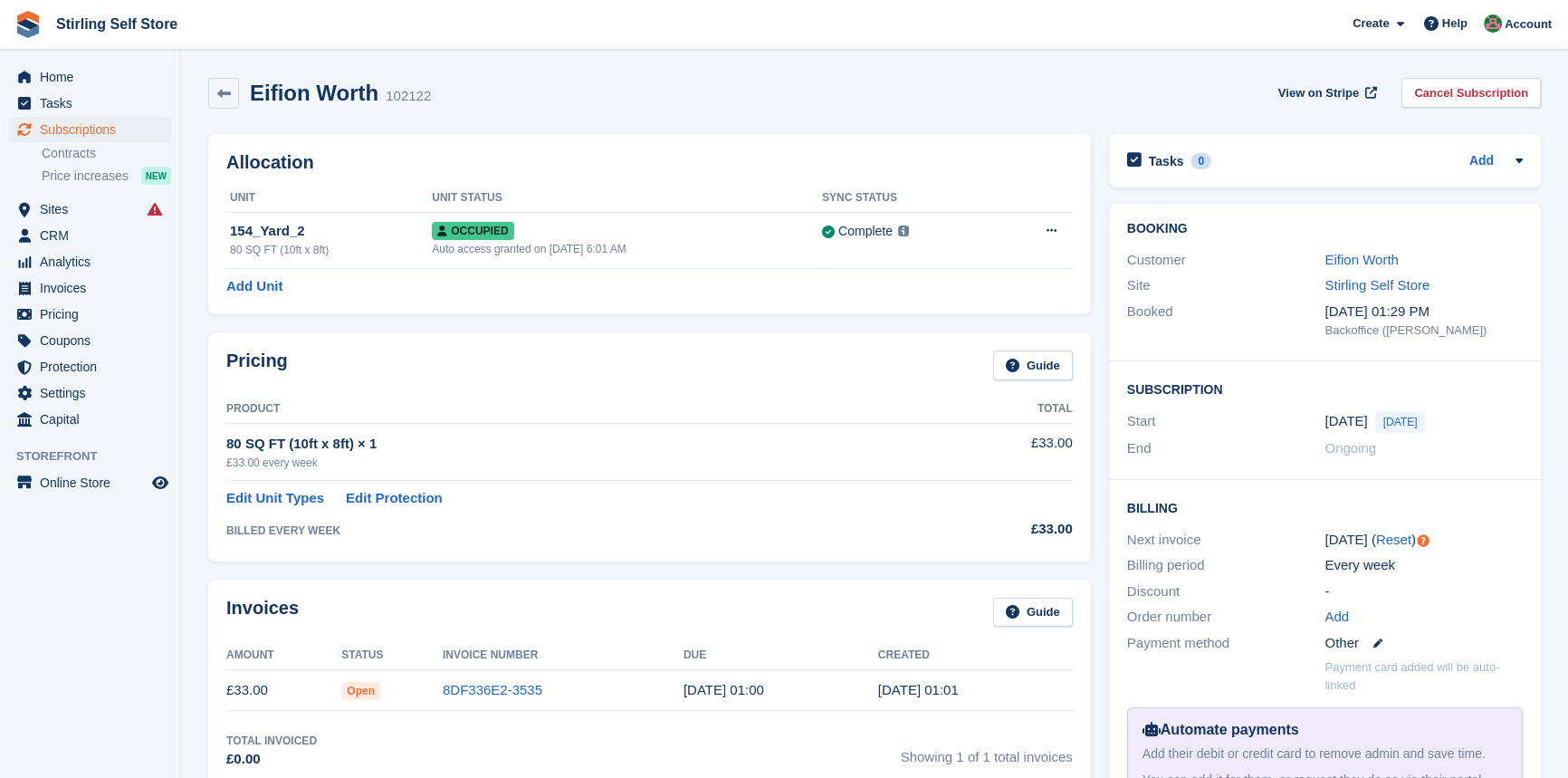
scroll to position [164, 0]
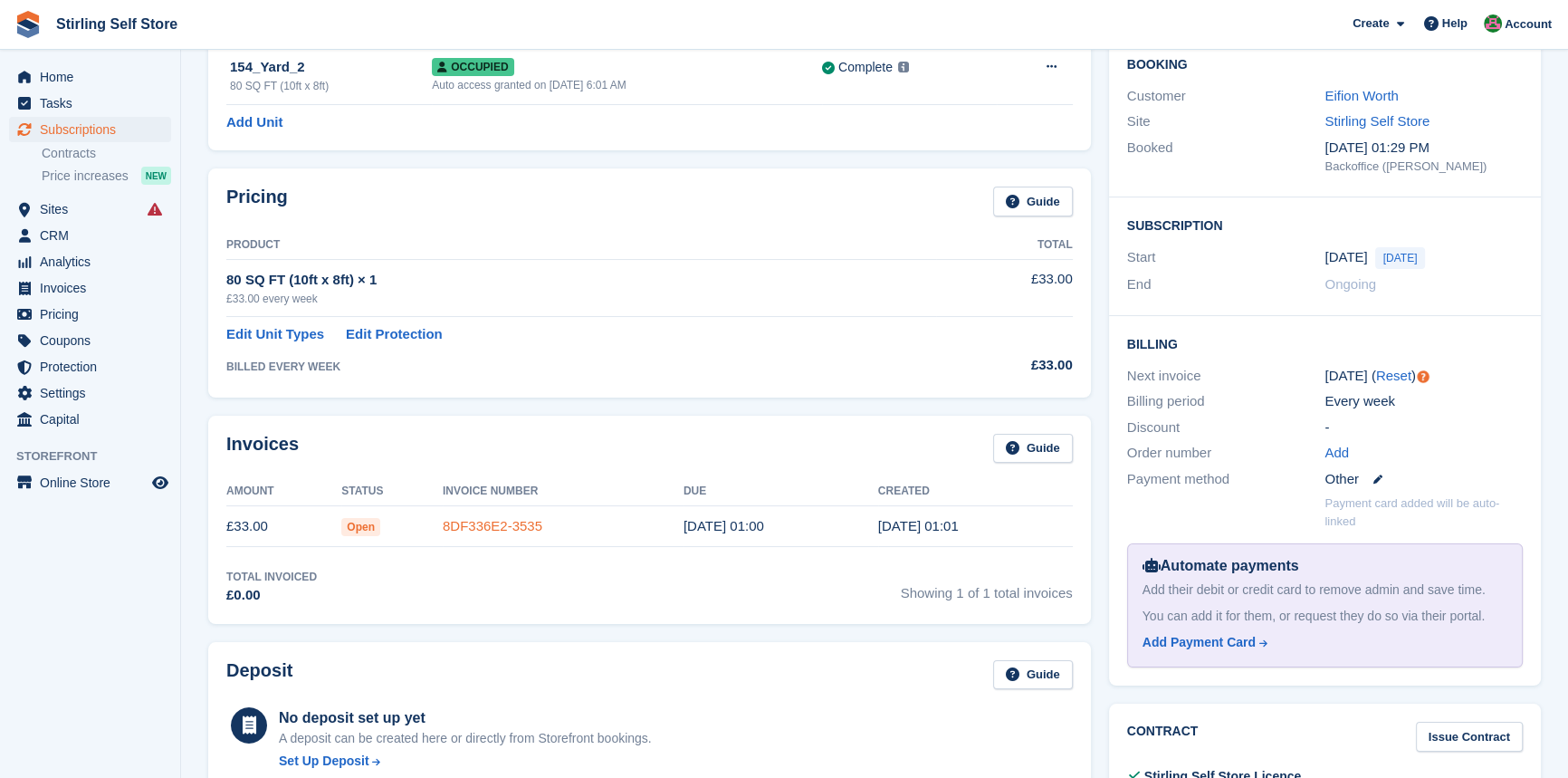
click at [507, 530] on link "8DF336E2-3535" at bounding box center [493, 526] width 100 height 16
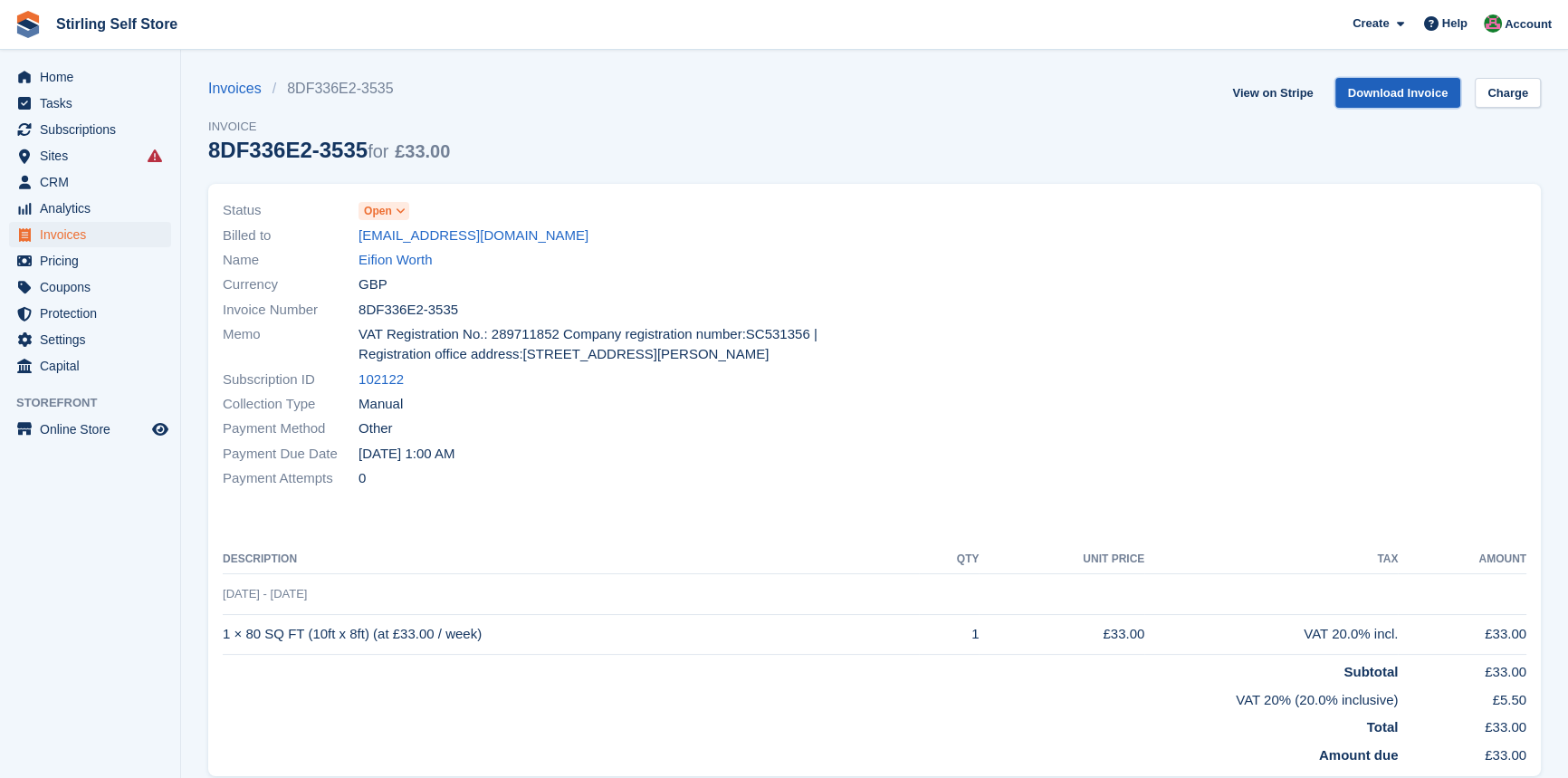
click at [1398, 97] on link "Download Invoice" at bounding box center [1398, 93] width 126 height 30
click at [111, 128] on span "Subscriptions" at bounding box center [94, 129] width 109 height 25
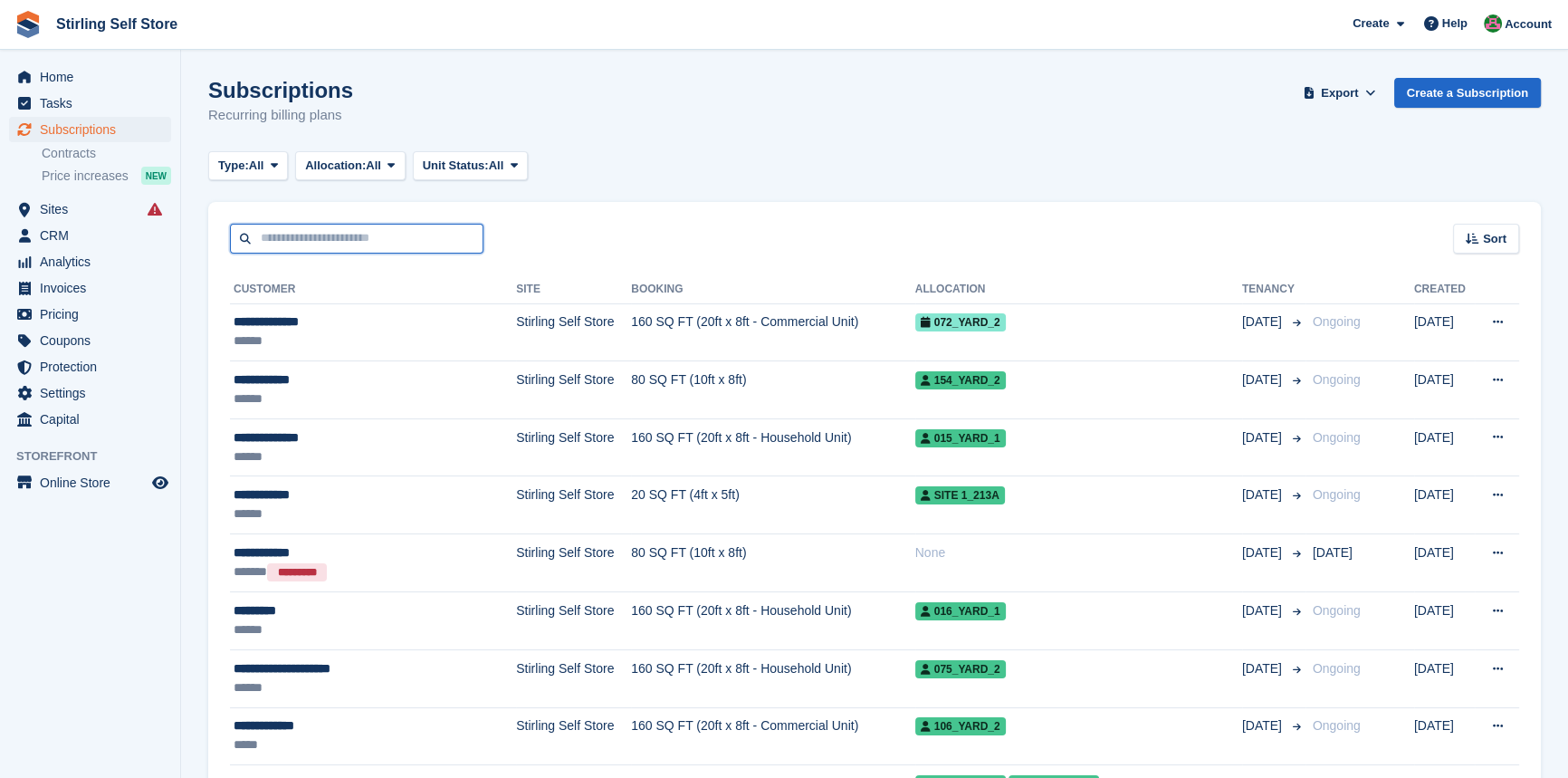
paste input "**********"
type input "**********"
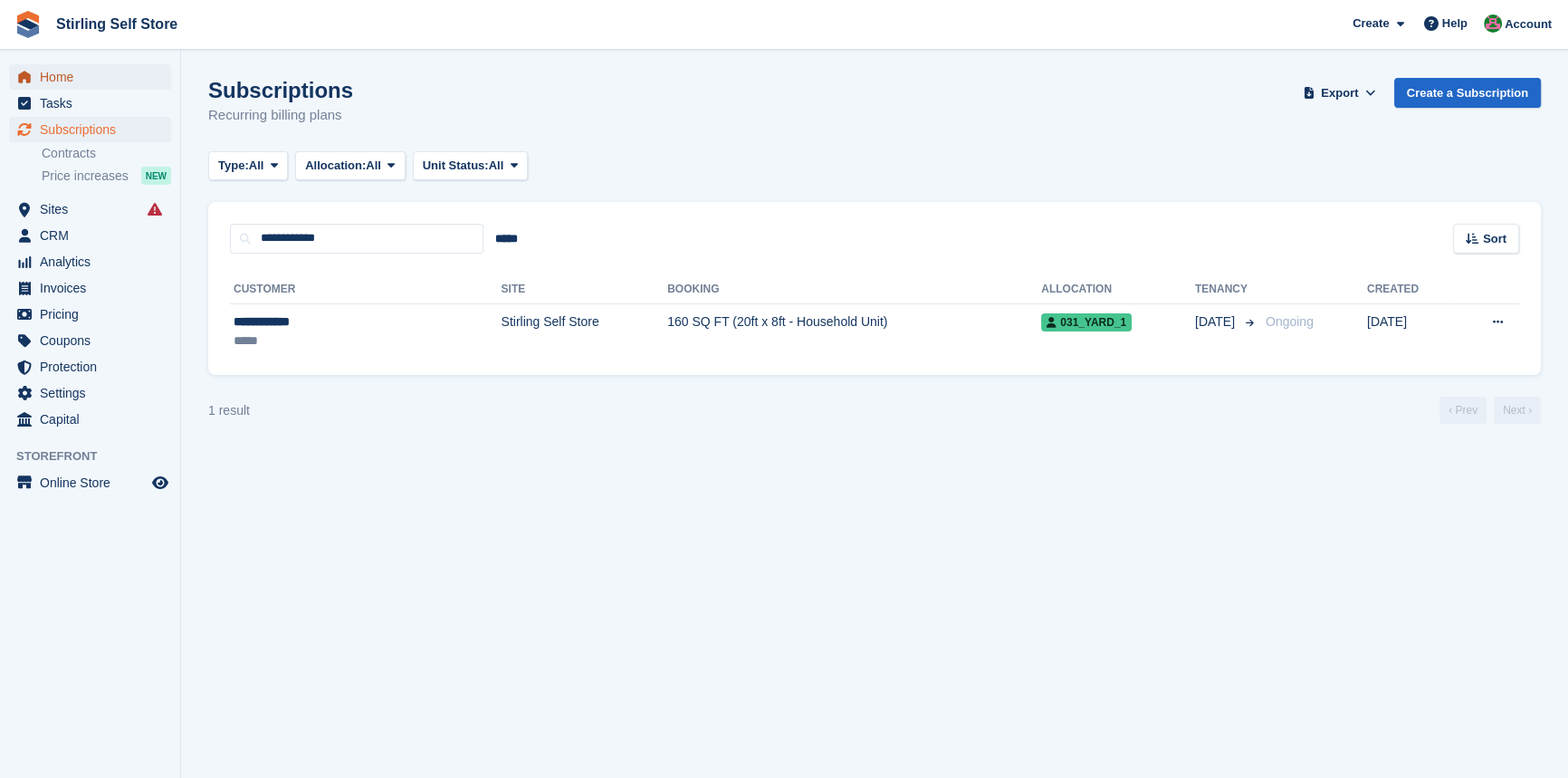
click at [95, 77] on span "Home" at bounding box center [94, 77] width 109 height 25
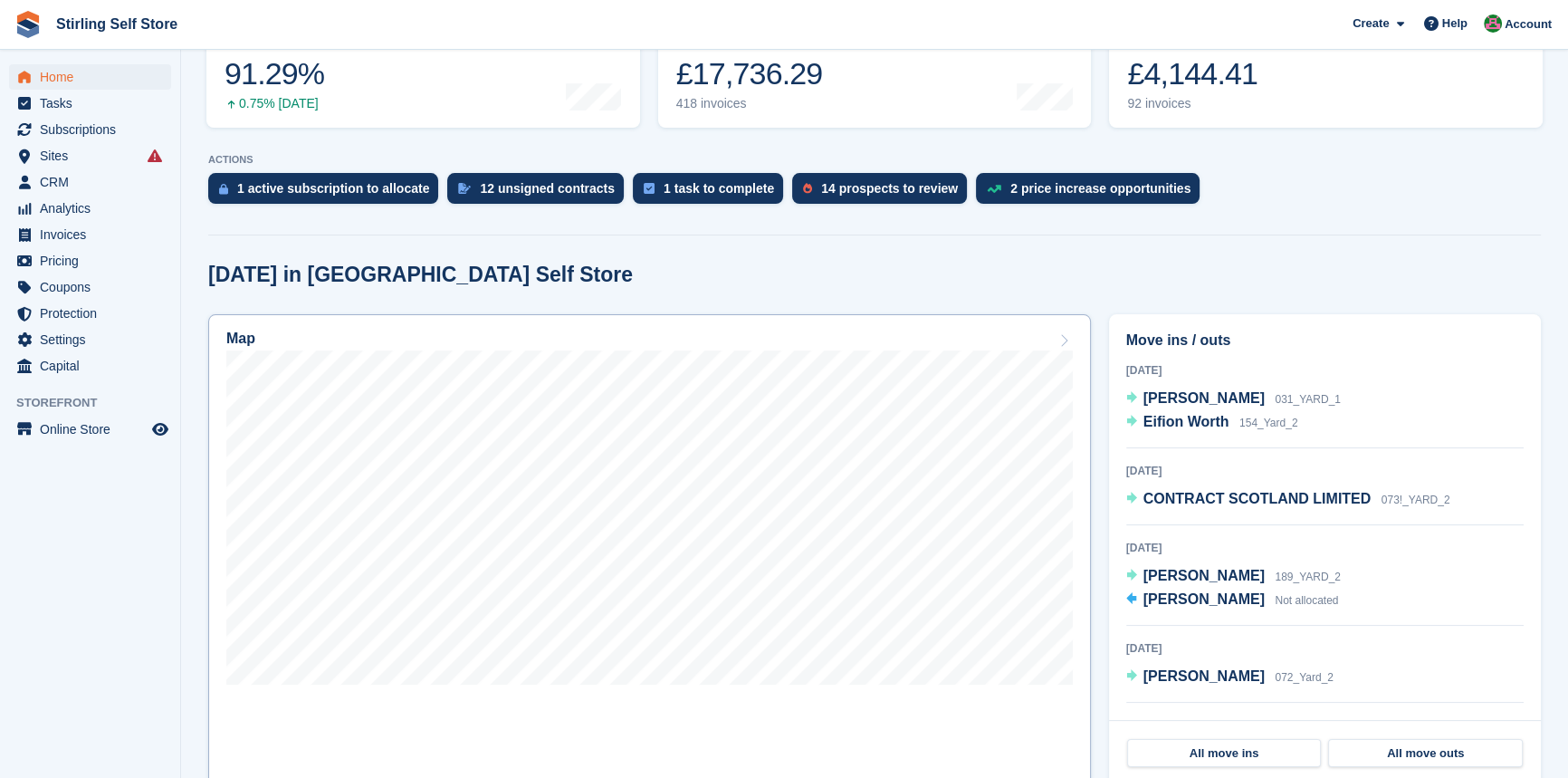
scroll to position [328, 0]
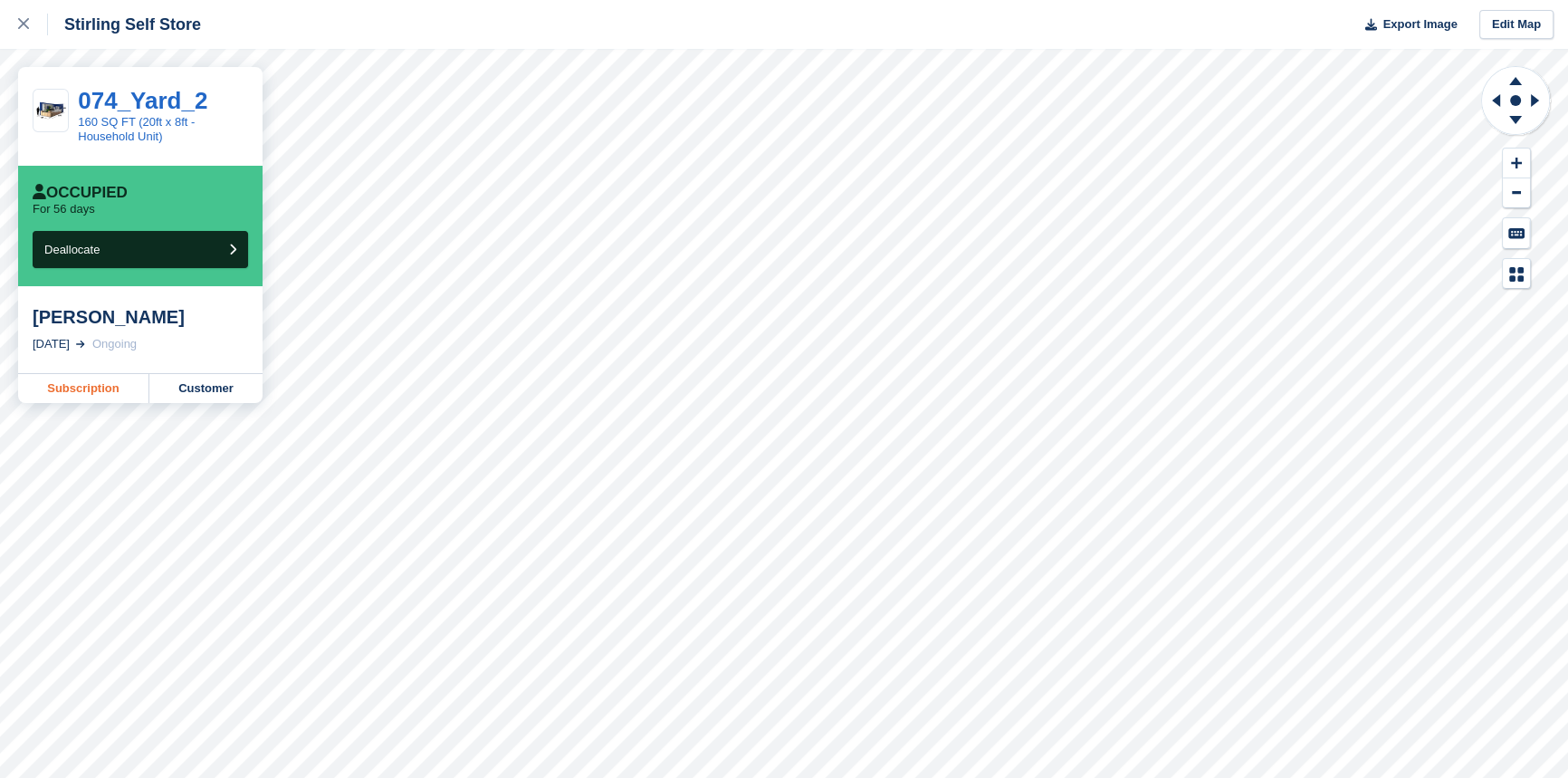
click at [88, 392] on link "Subscription" at bounding box center [84, 389] width 131 height 29
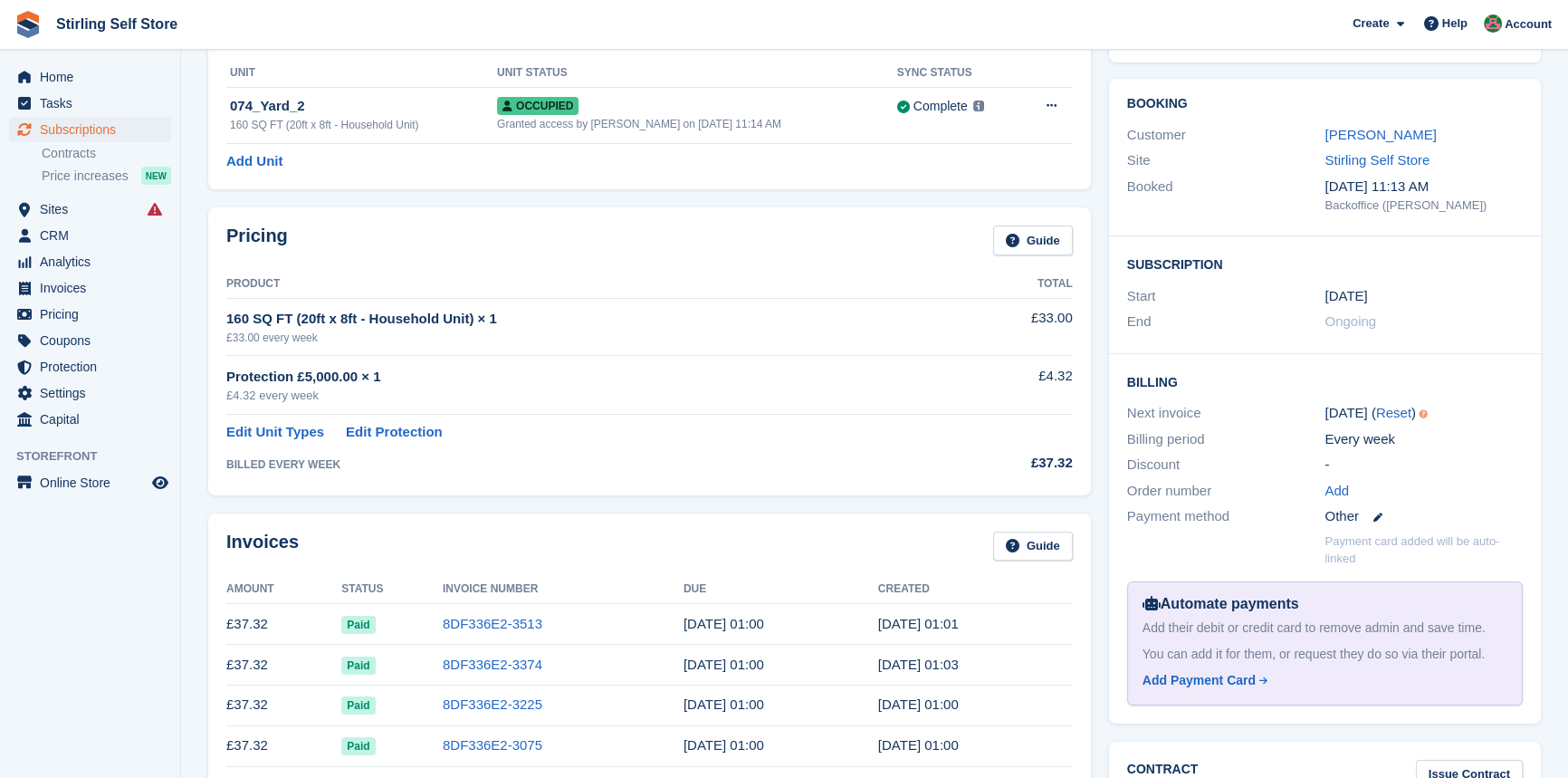
scroll to position [328, 0]
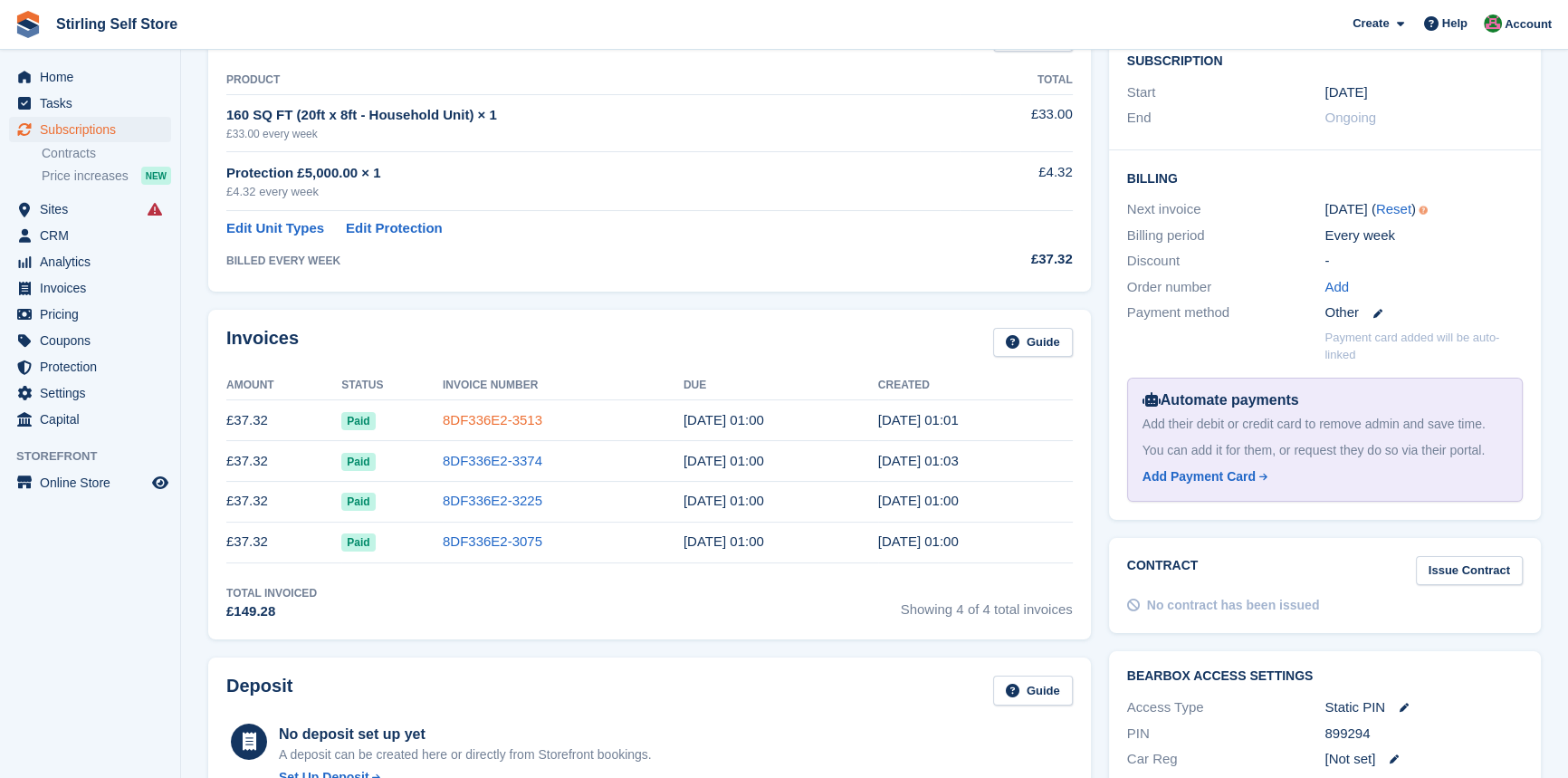
click at [472, 418] on link "8DF336E2-3513" at bounding box center [493, 419] width 100 height 16
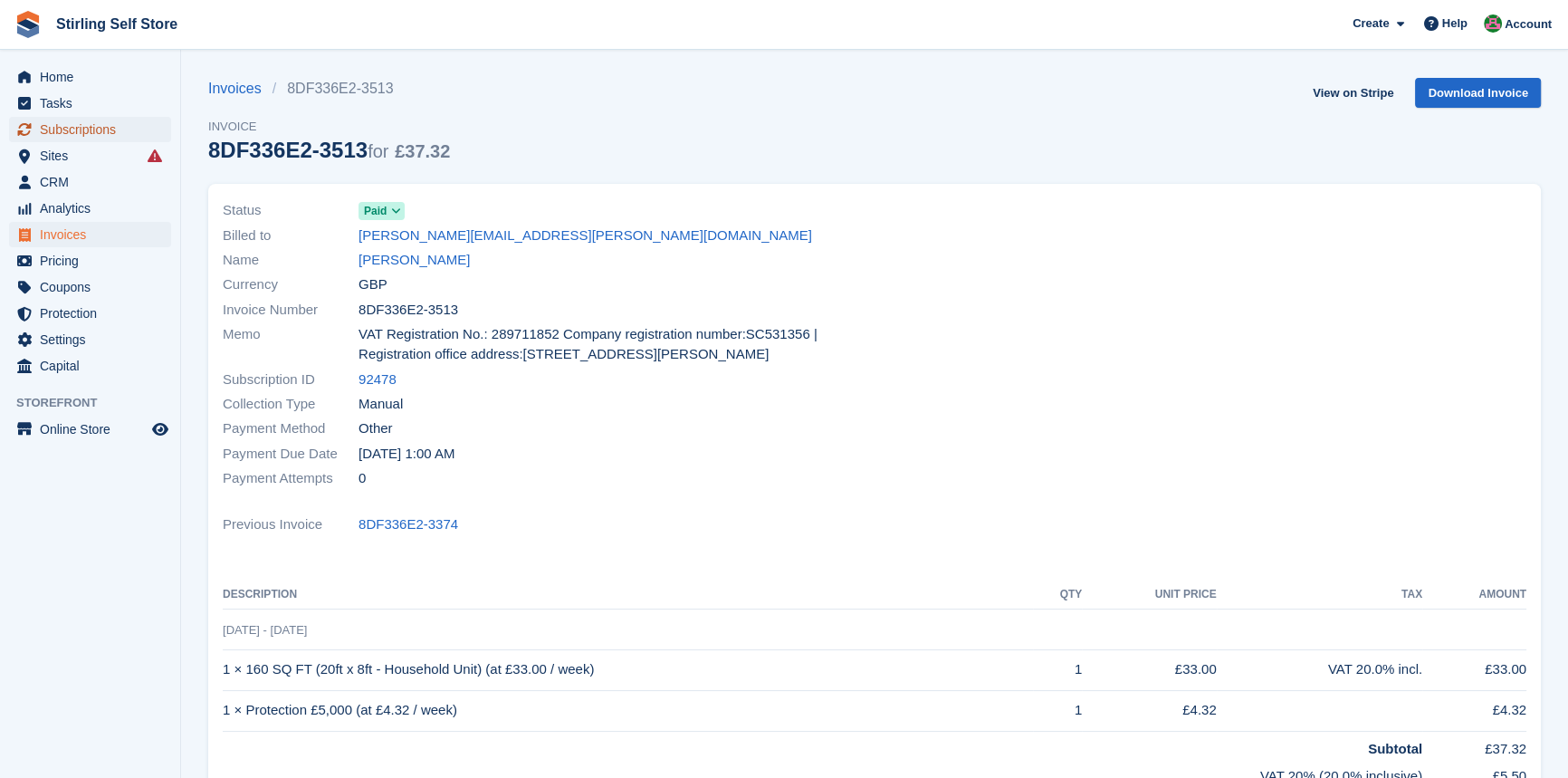
click at [99, 127] on span "Subscriptions" at bounding box center [94, 129] width 109 height 25
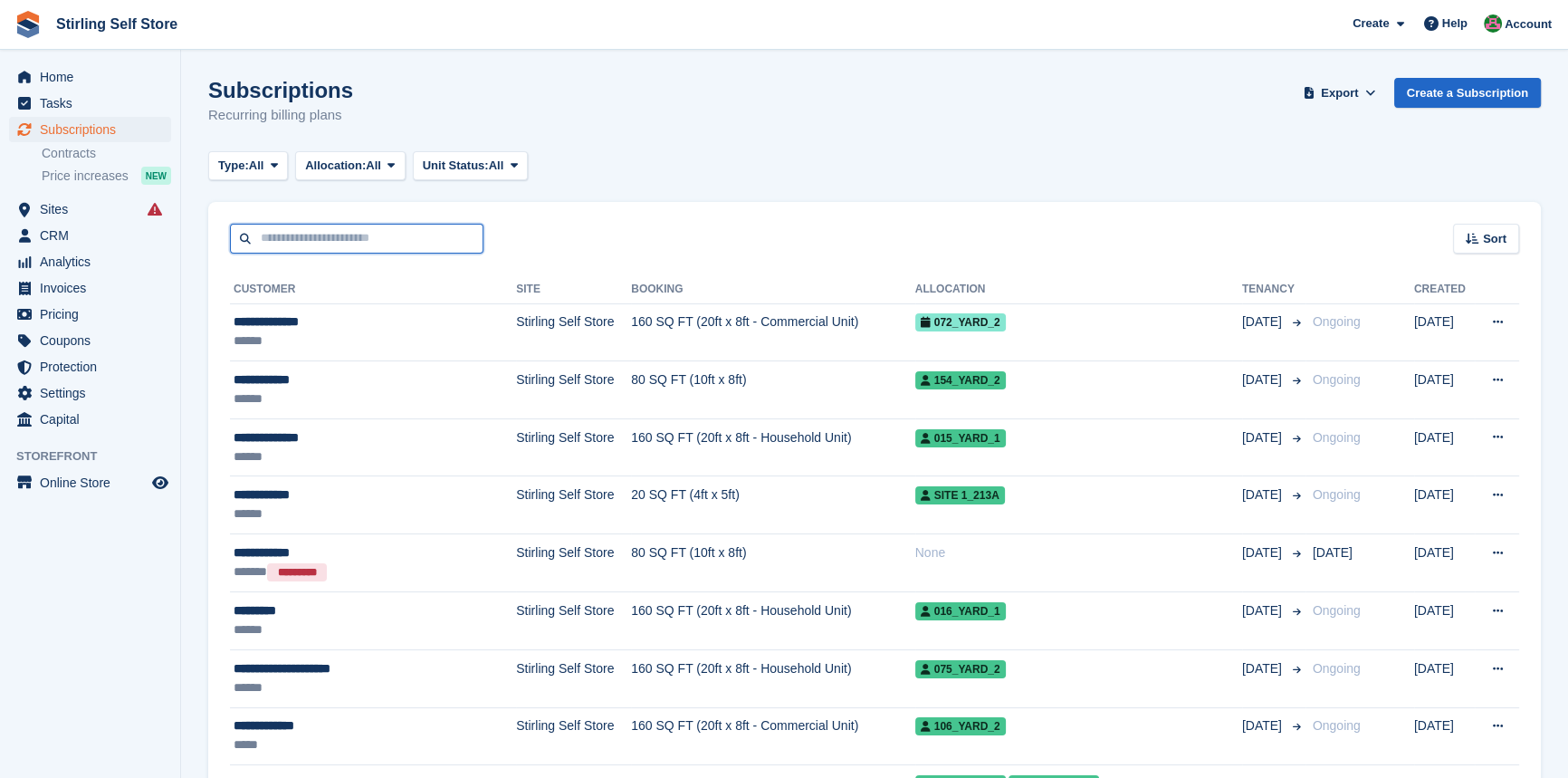
paste input "**********"
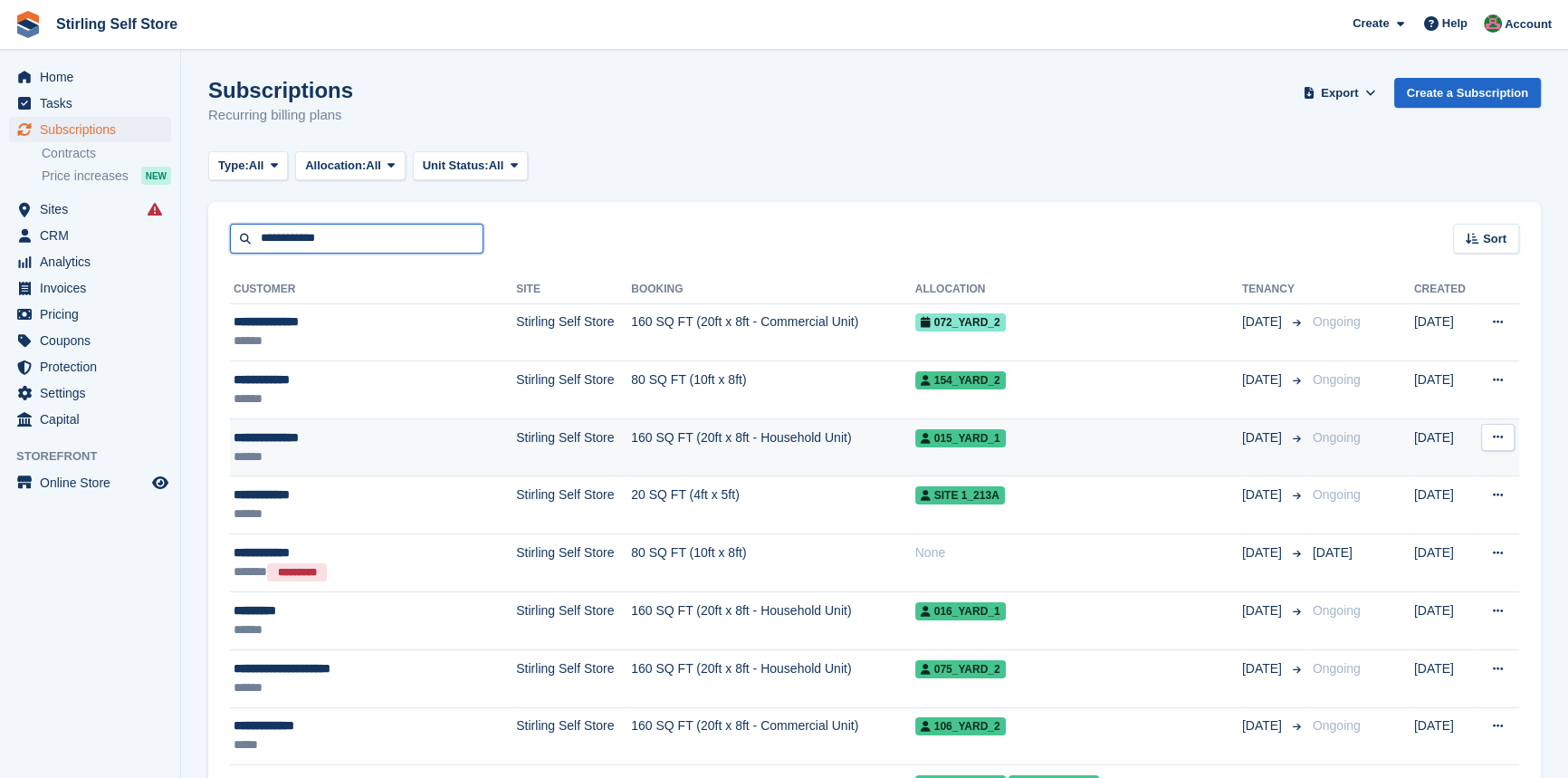
type input "**********"
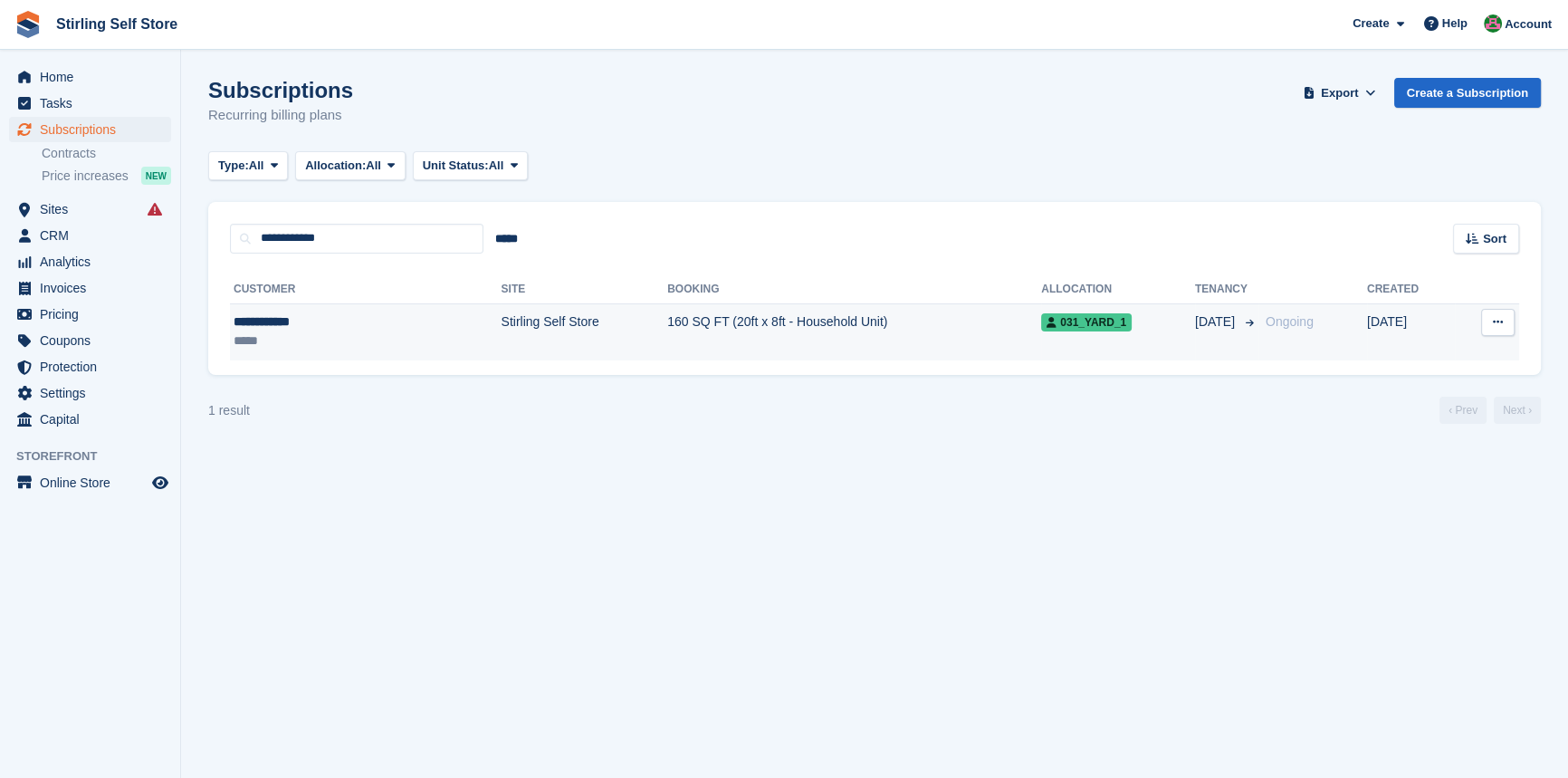
click at [668, 325] on td "160 SQ FT (20ft x 8ft - Household Unit)" at bounding box center [854, 331] width 374 height 57
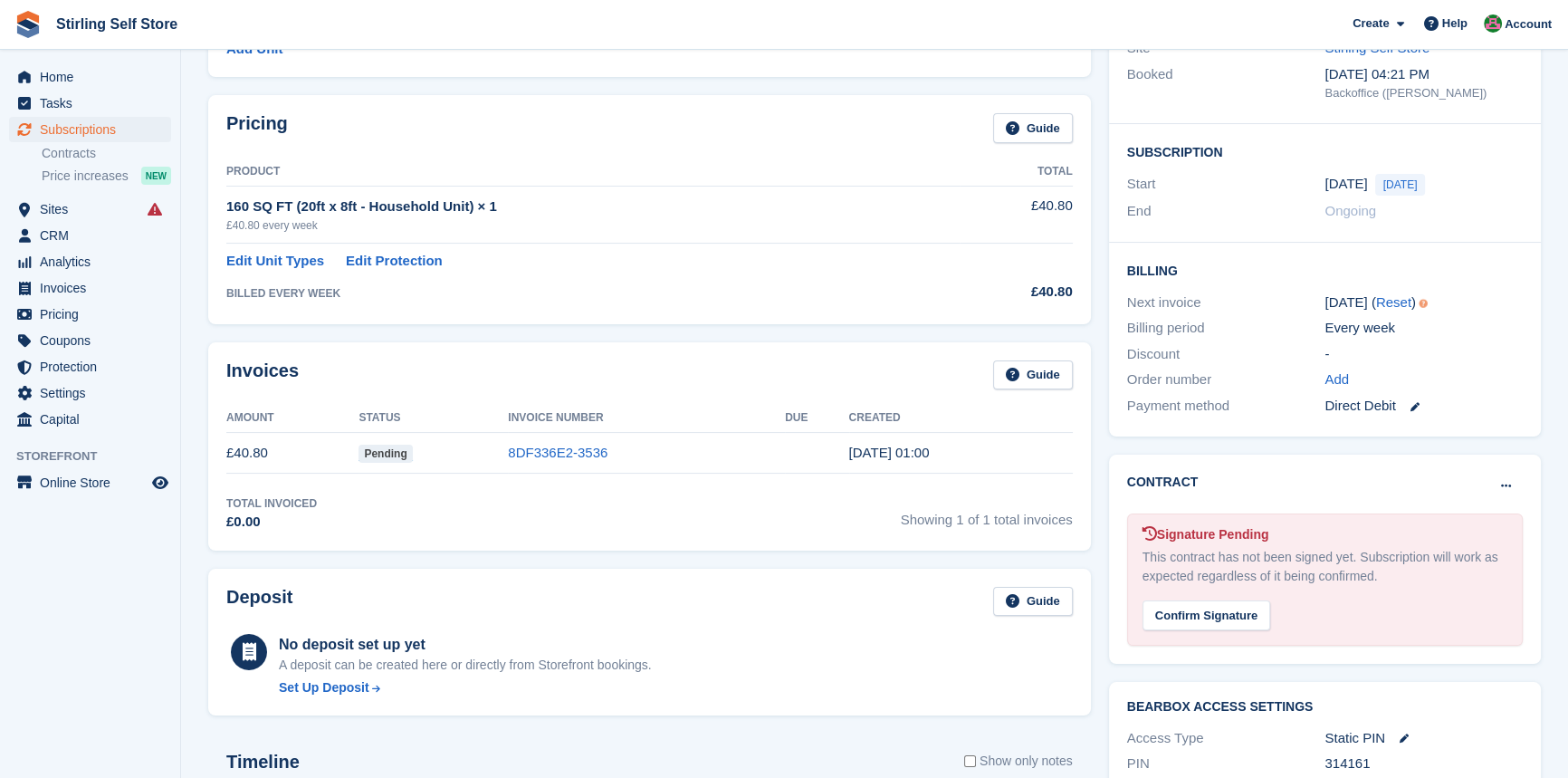
scroll to position [246, 0]
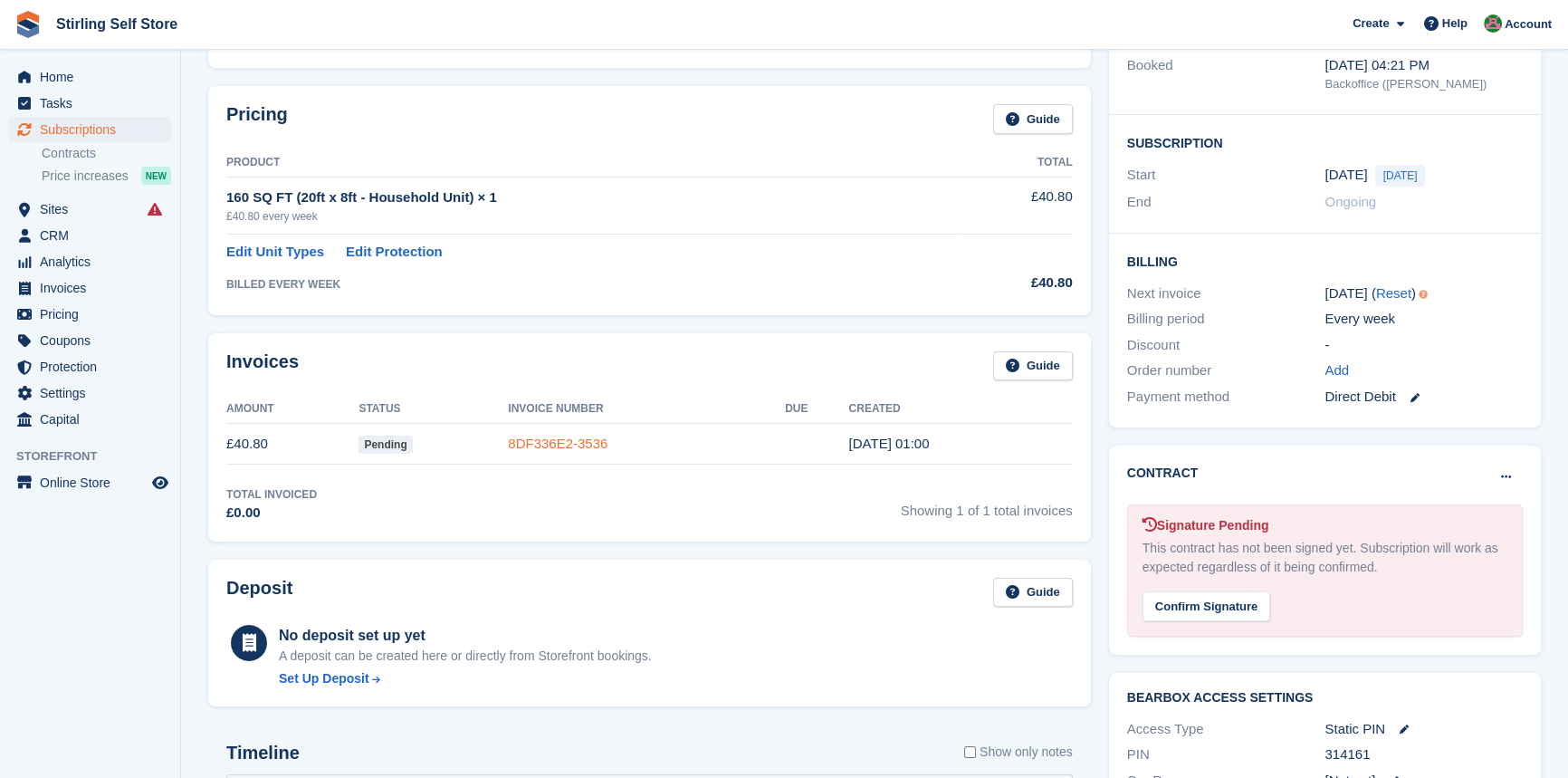
click at [584, 436] on link "8DF336E2-3536" at bounding box center [558, 444] width 100 height 16
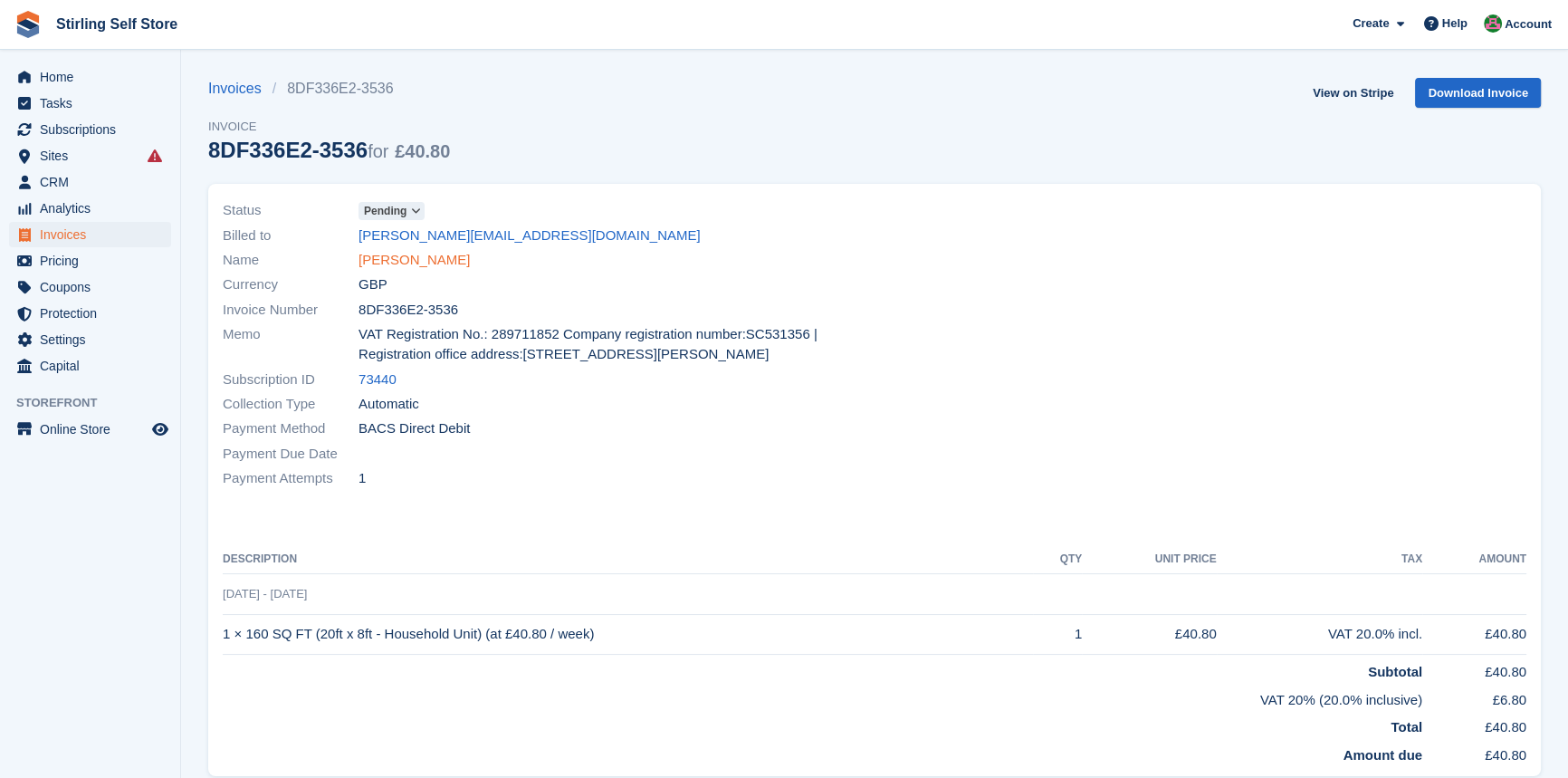
click at [398, 256] on link "[PERSON_NAME]" at bounding box center [414, 260] width 111 height 21
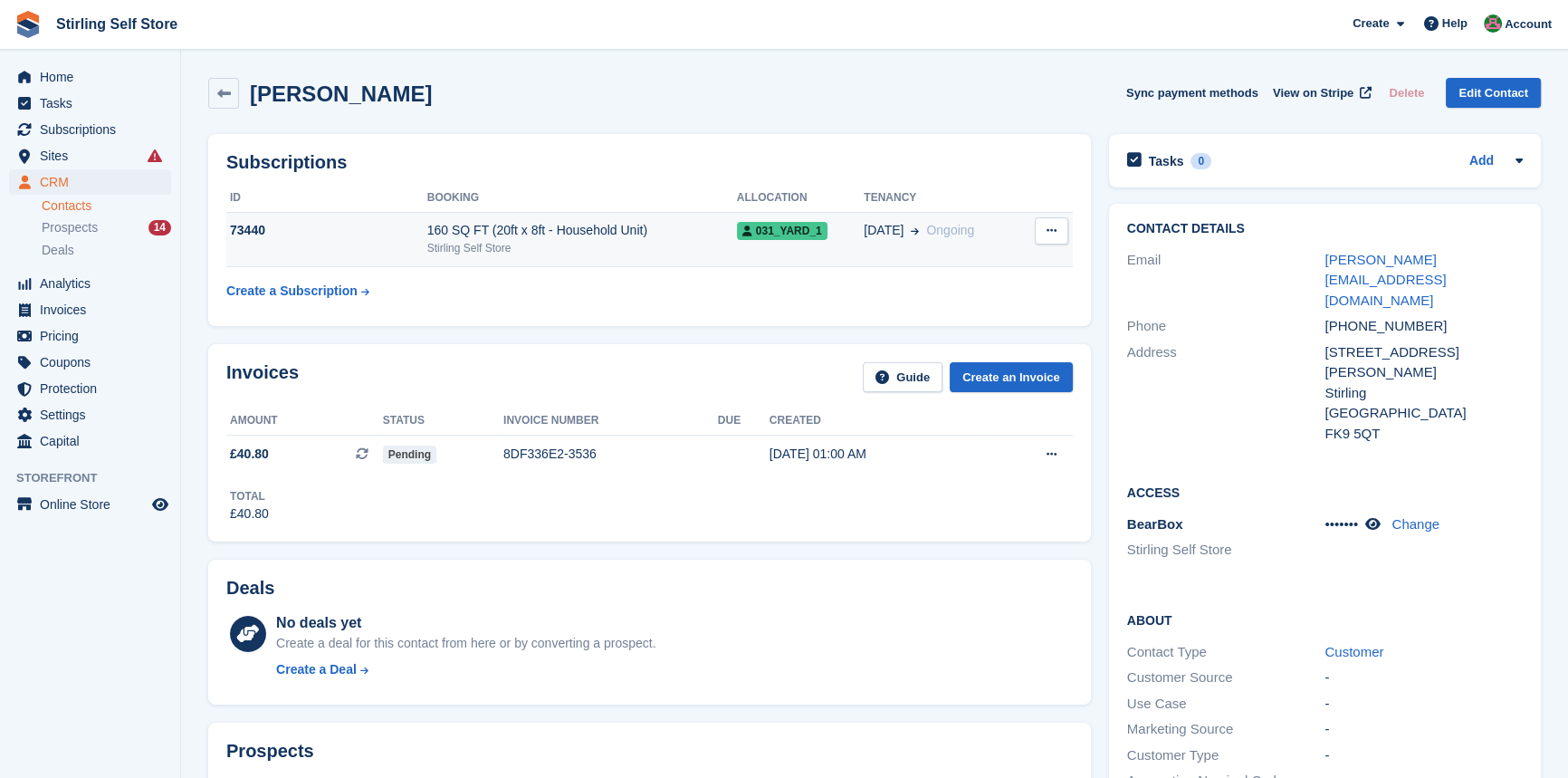
click at [568, 245] on div "Stirling Self Store" at bounding box center [582, 247] width 310 height 17
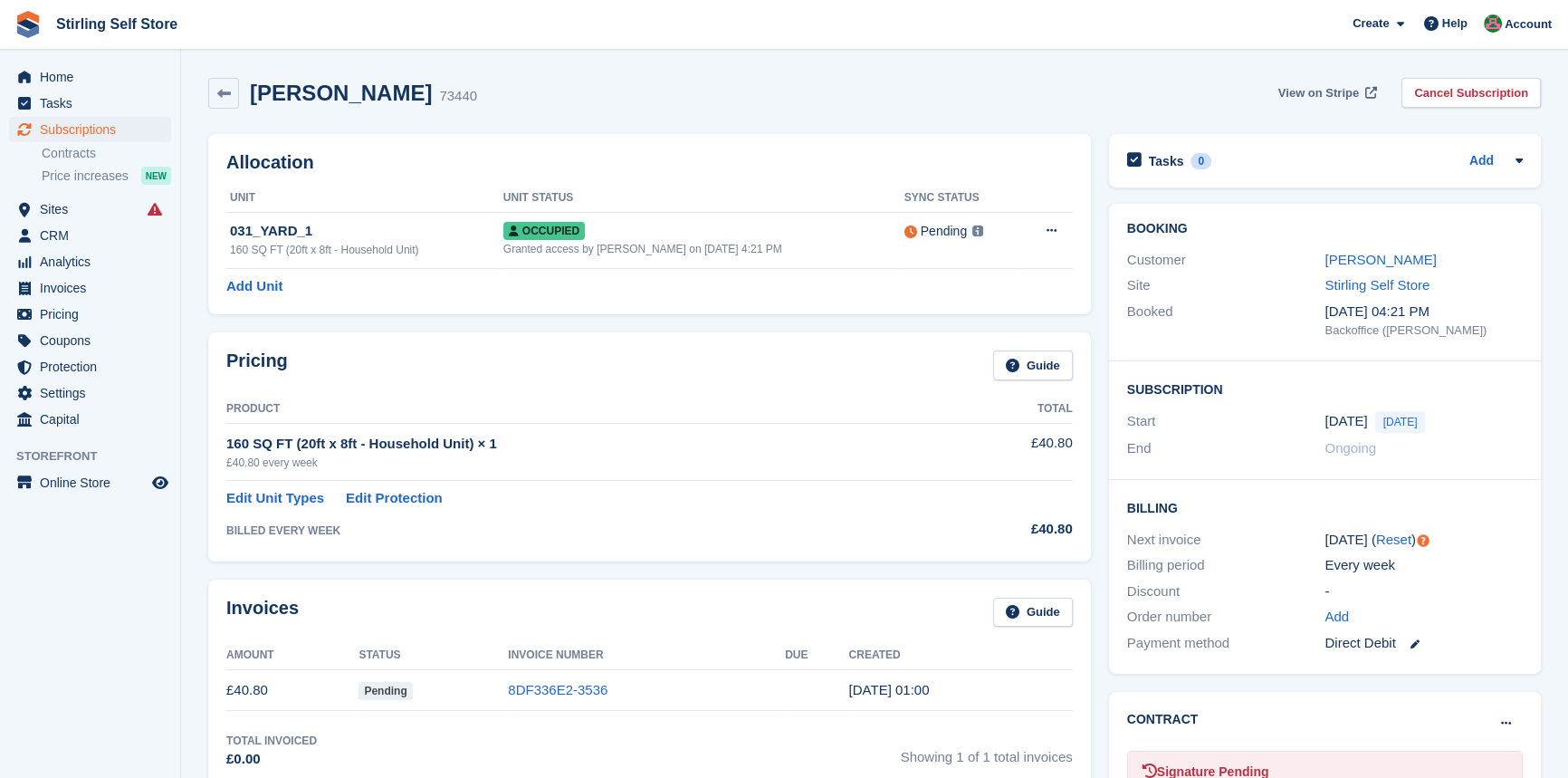
click at [1323, 90] on span "View on Stripe" at bounding box center [1319, 93] width 80 height 19
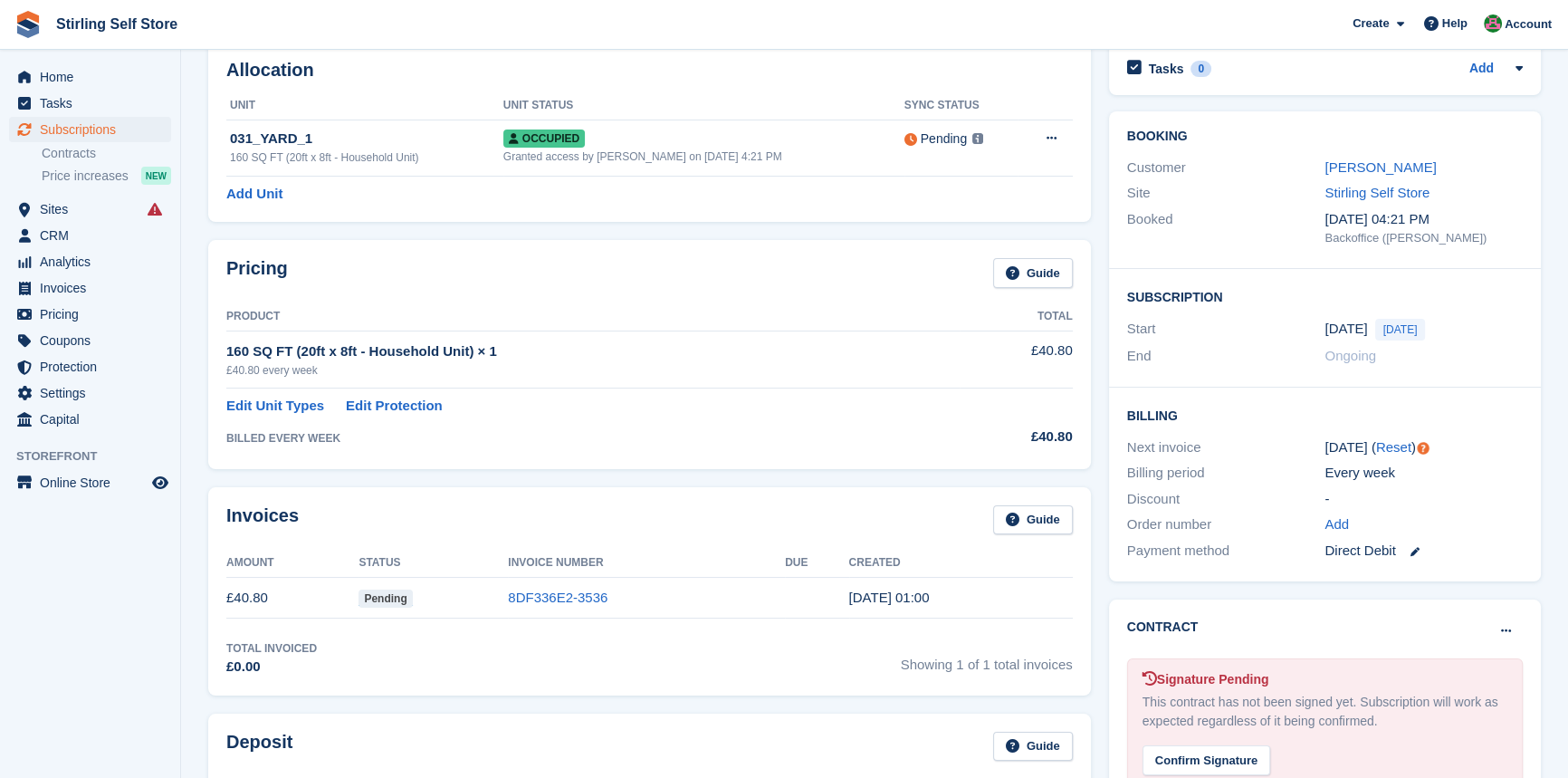
scroll to position [328, 0]
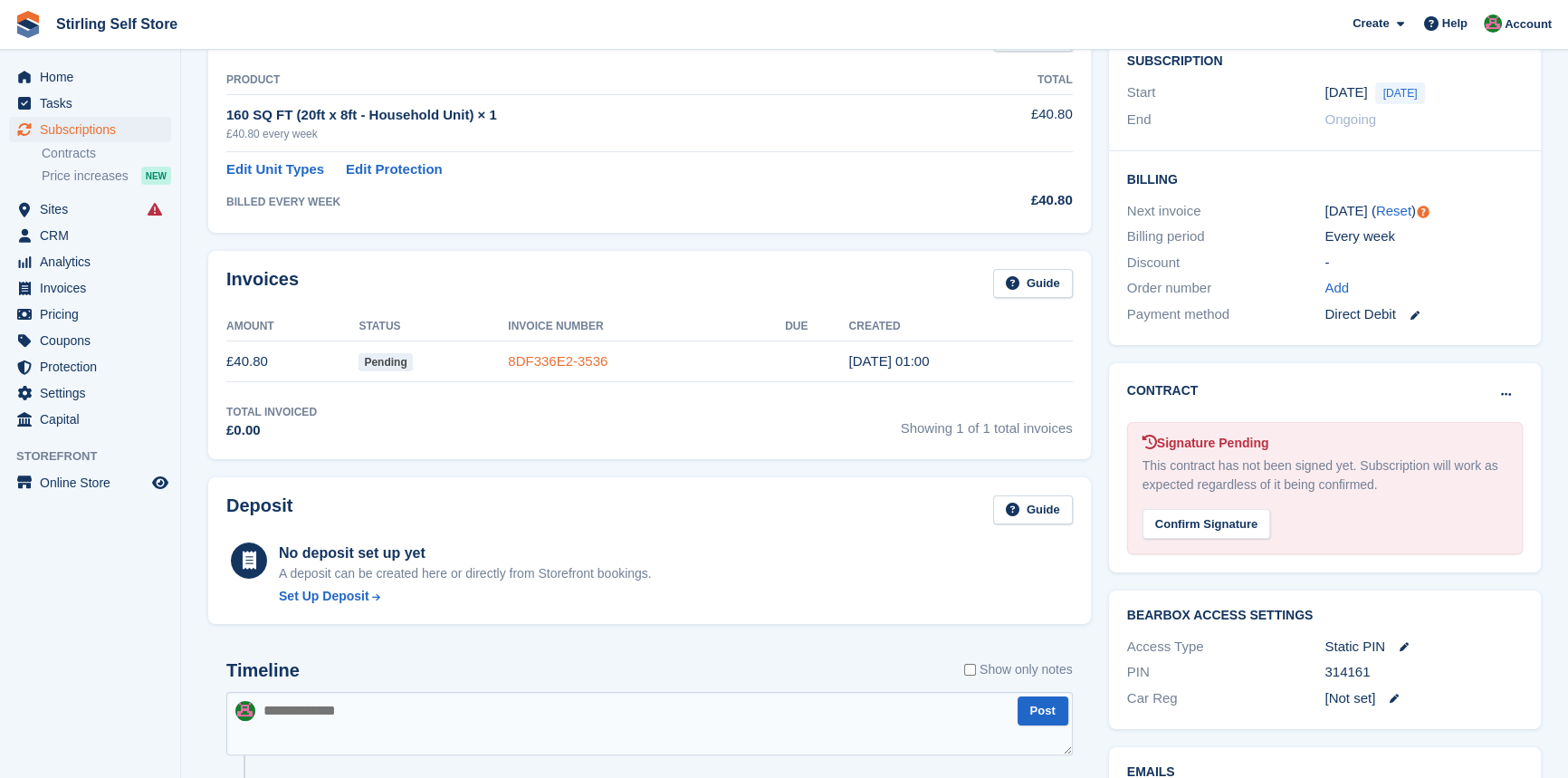
click at [588, 362] on link "8DF336E2-3536" at bounding box center [558, 361] width 100 height 16
